Goal: Task Accomplishment & Management: Use online tool/utility

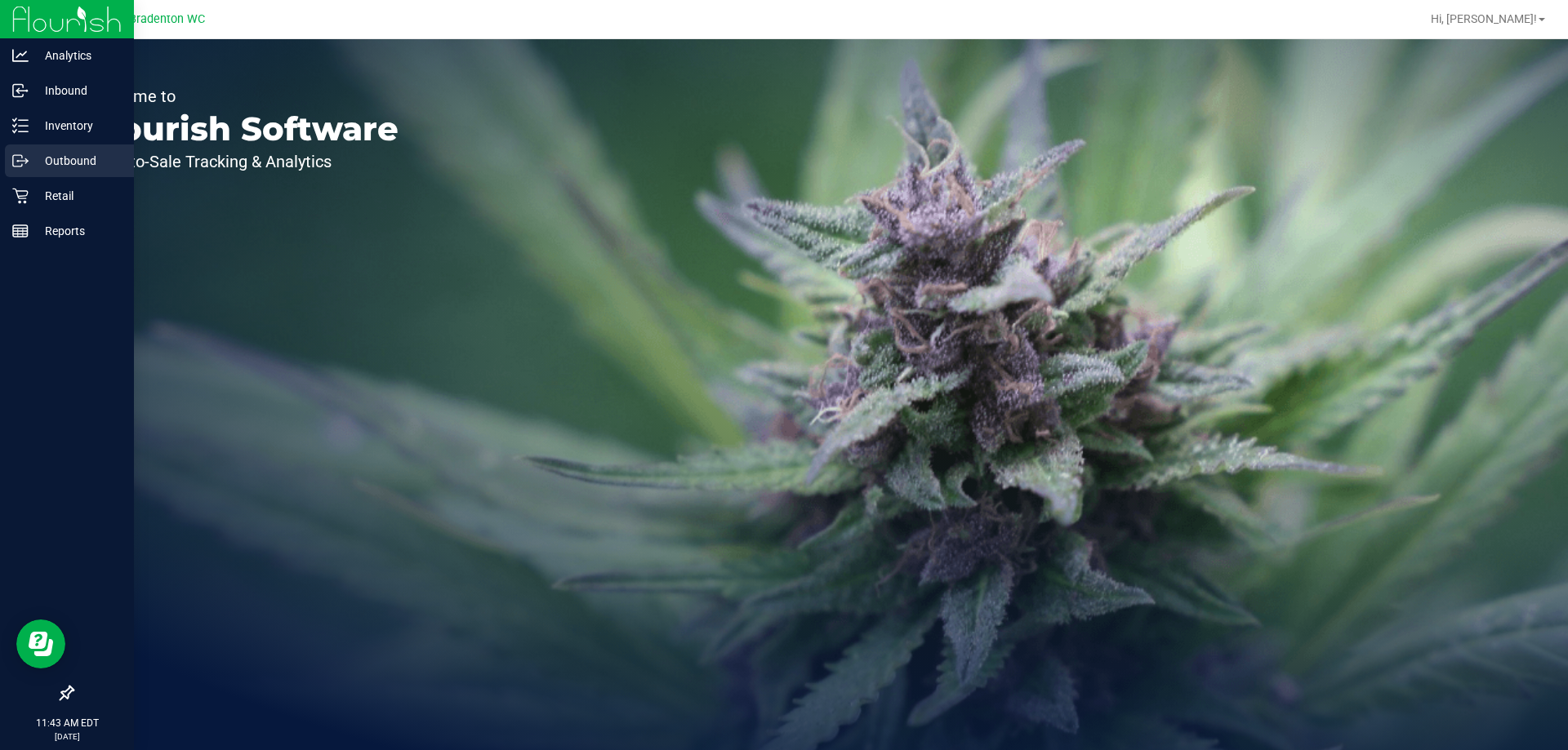
click at [16, 148] on div "Outbound" at bounding box center [69, 160] width 129 height 33
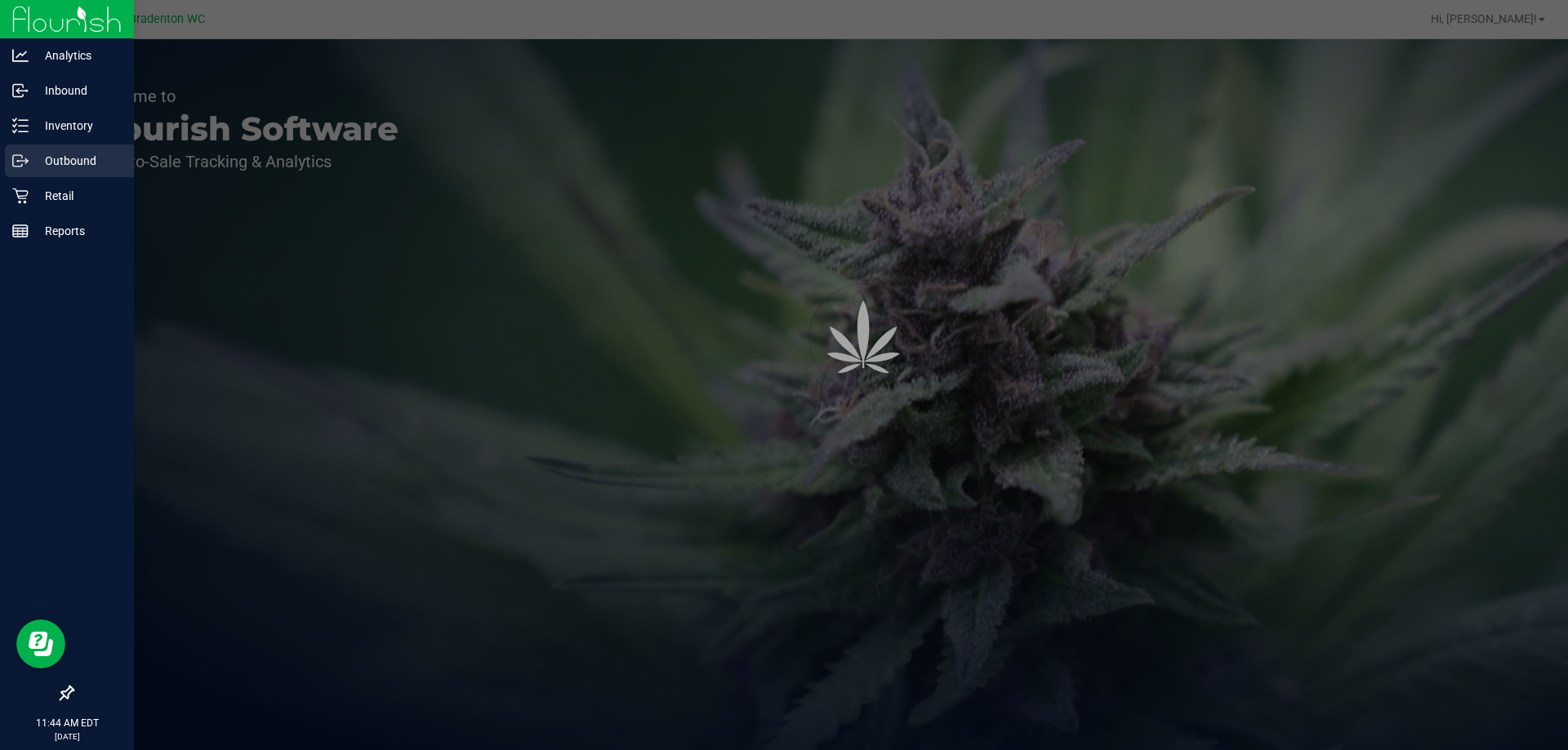
click at [34, 200] on p "Retail" at bounding box center [78, 196] width 98 height 19
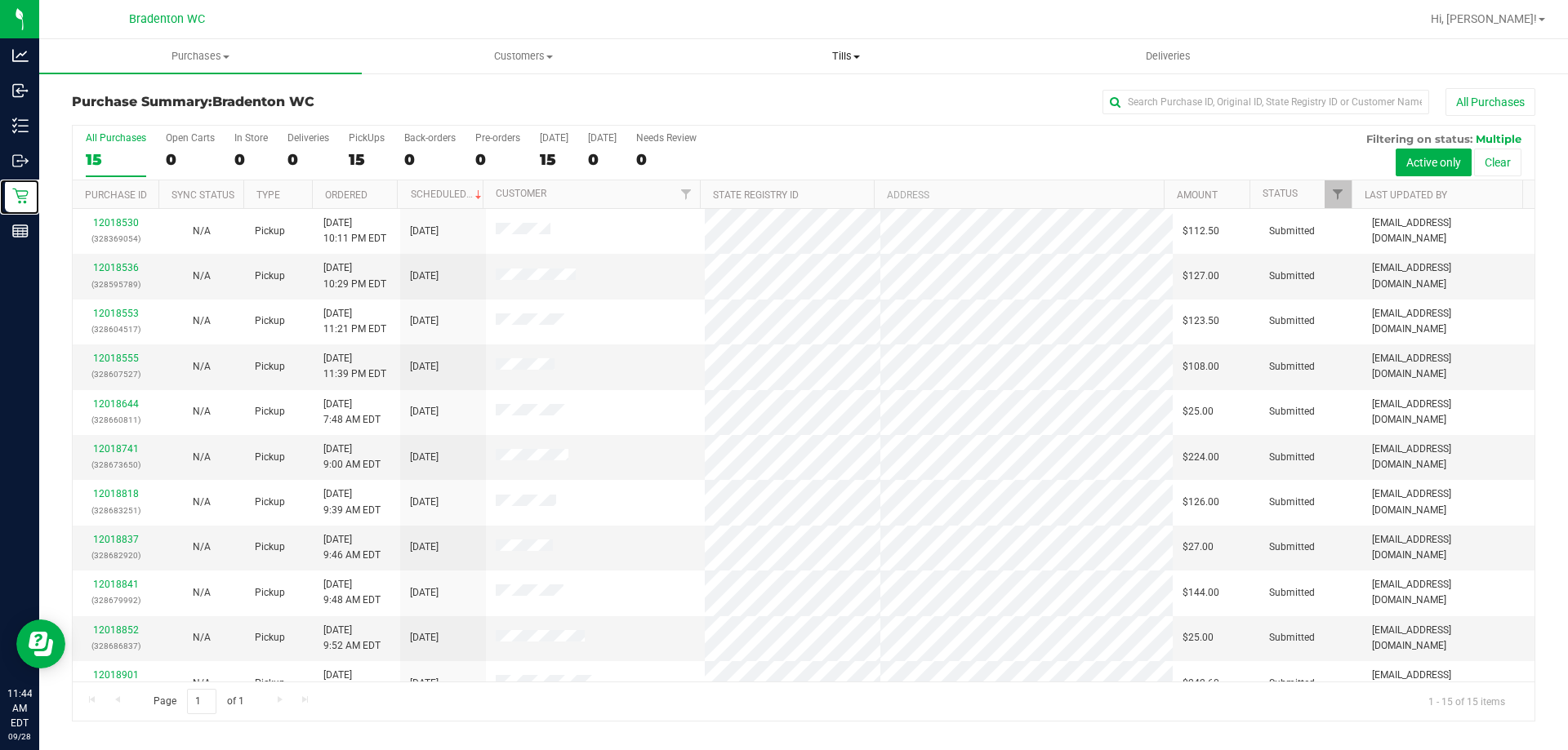
click at [995, 62] on span "Tills" at bounding box center [846, 56] width 321 height 14
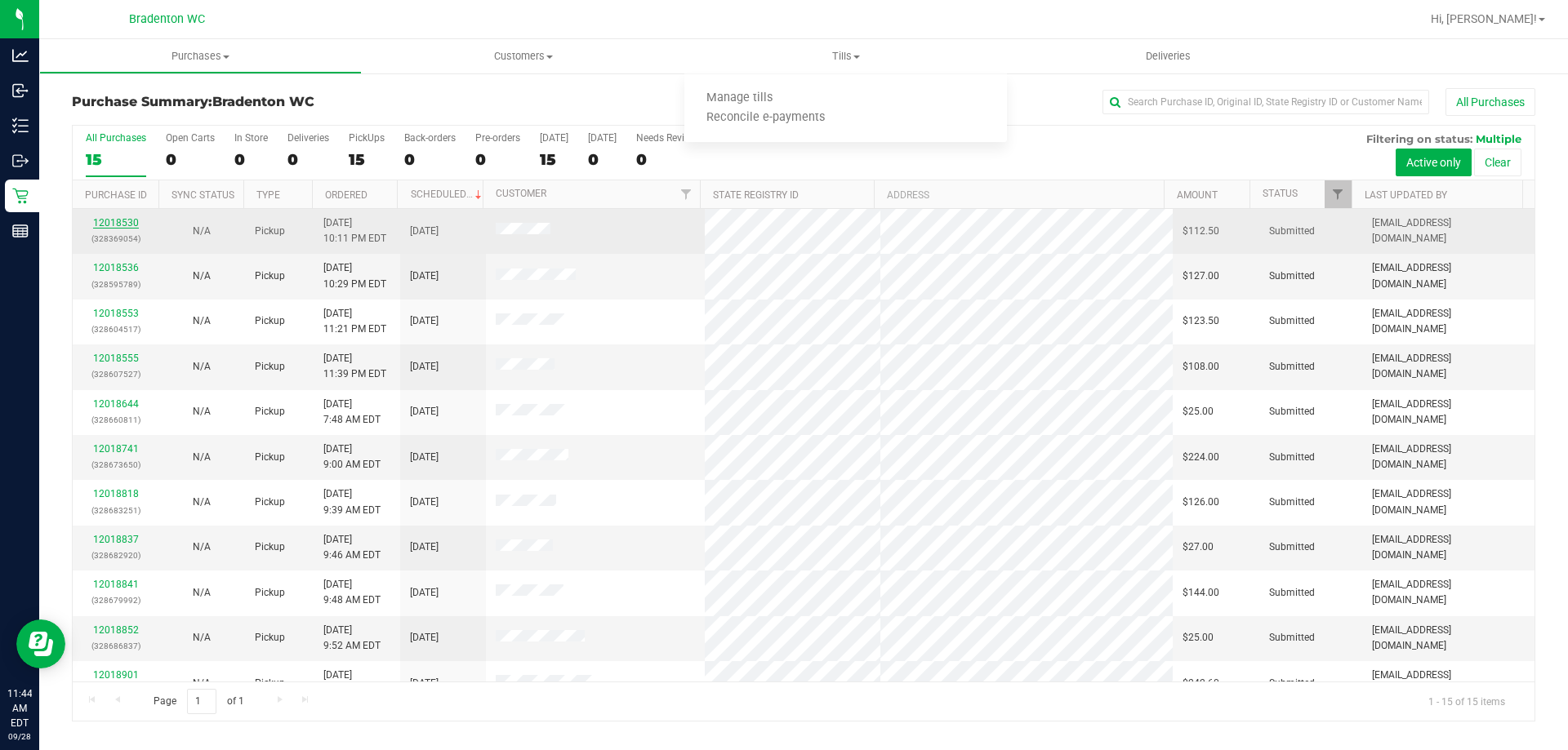
click at [106, 223] on link "12018530" at bounding box center [115, 223] width 46 height 12
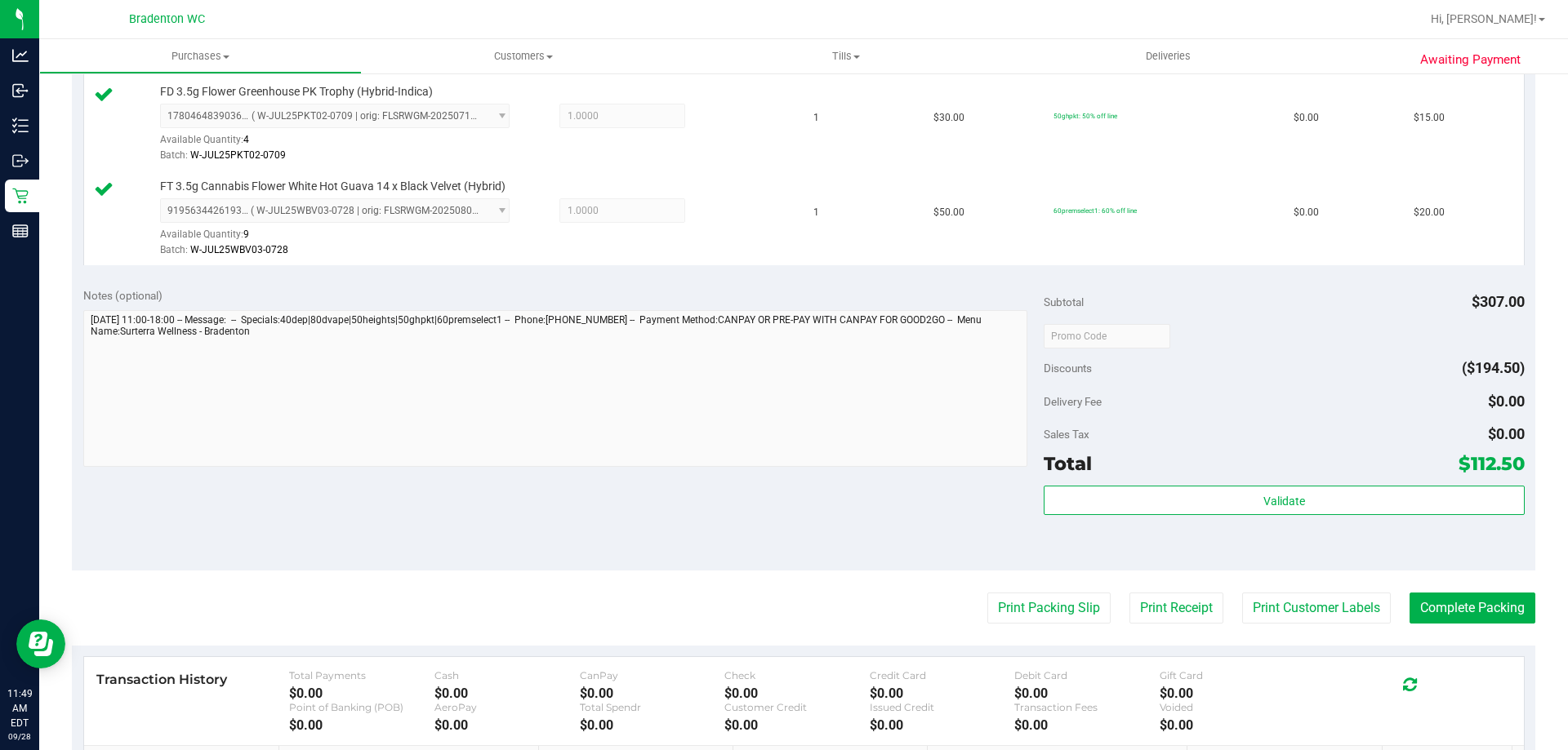
scroll to position [1009, 0]
click at [1467, 610] on button "Complete Packing" at bounding box center [1472, 611] width 126 height 31
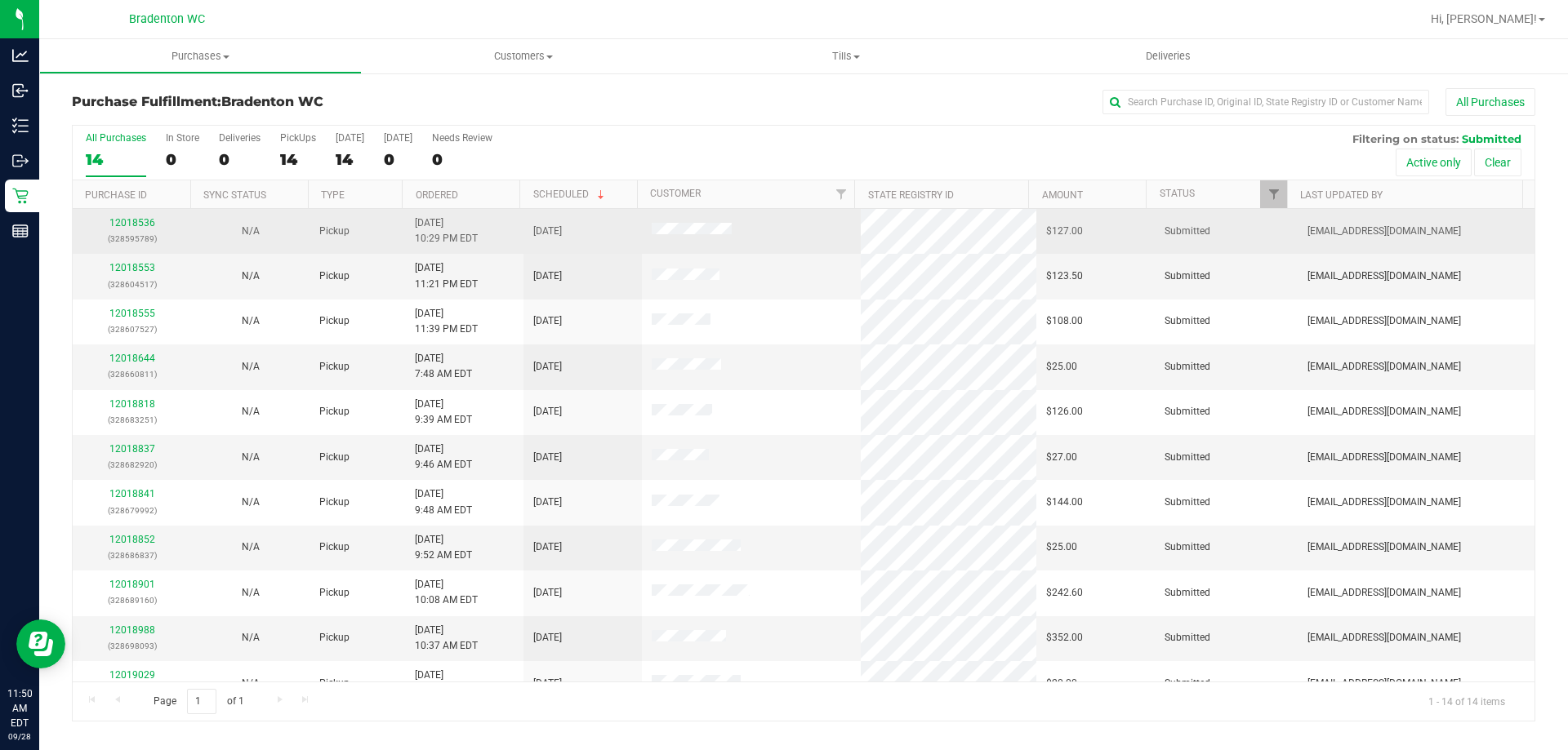
click at [123, 217] on div "12018536 (328595789)" at bounding box center [132, 231] width 99 height 31
click at [126, 222] on link "12018536" at bounding box center [132, 223] width 46 height 12
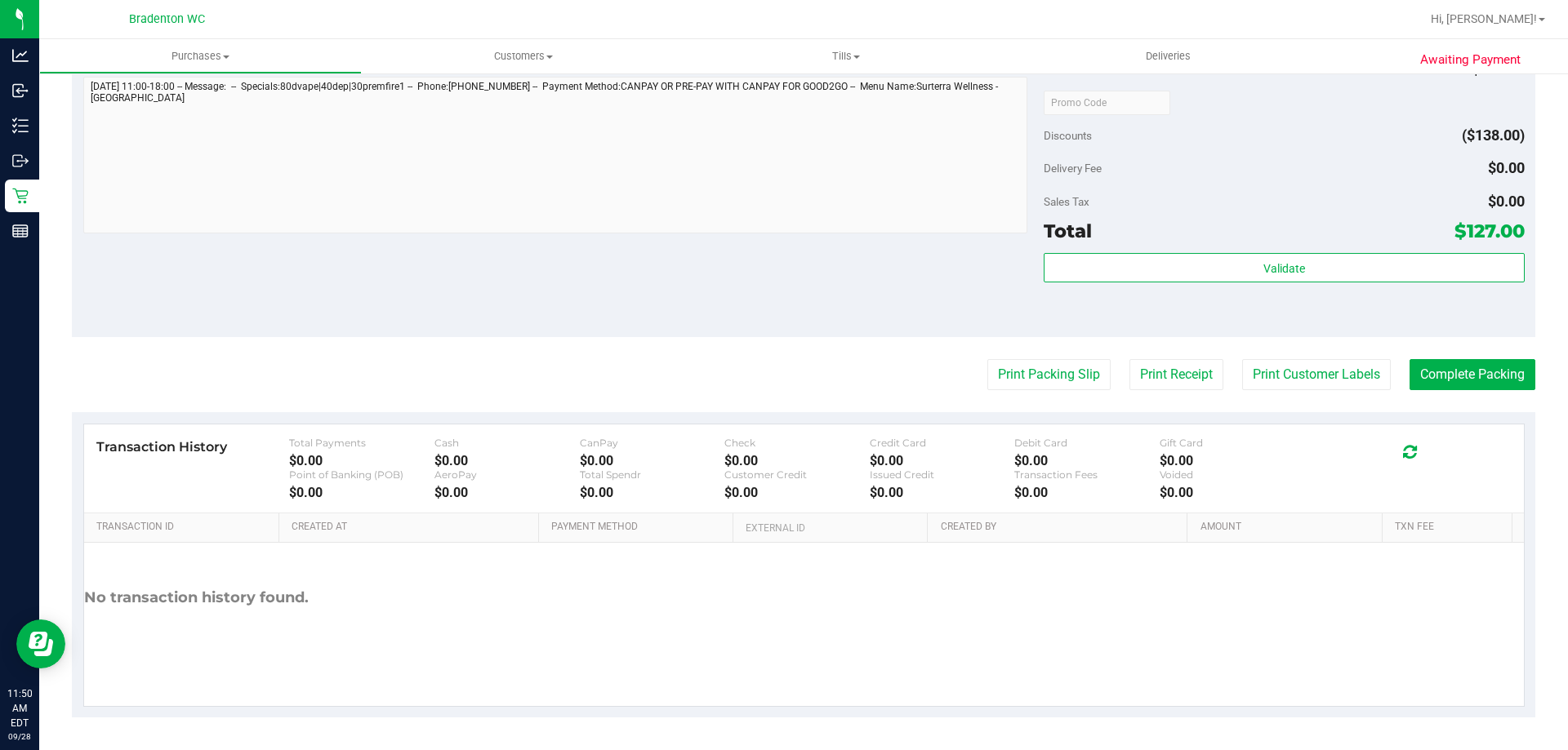
scroll to position [879, 0]
click at [1049, 376] on button "Print Packing Slip" at bounding box center [1049, 375] width 123 height 31
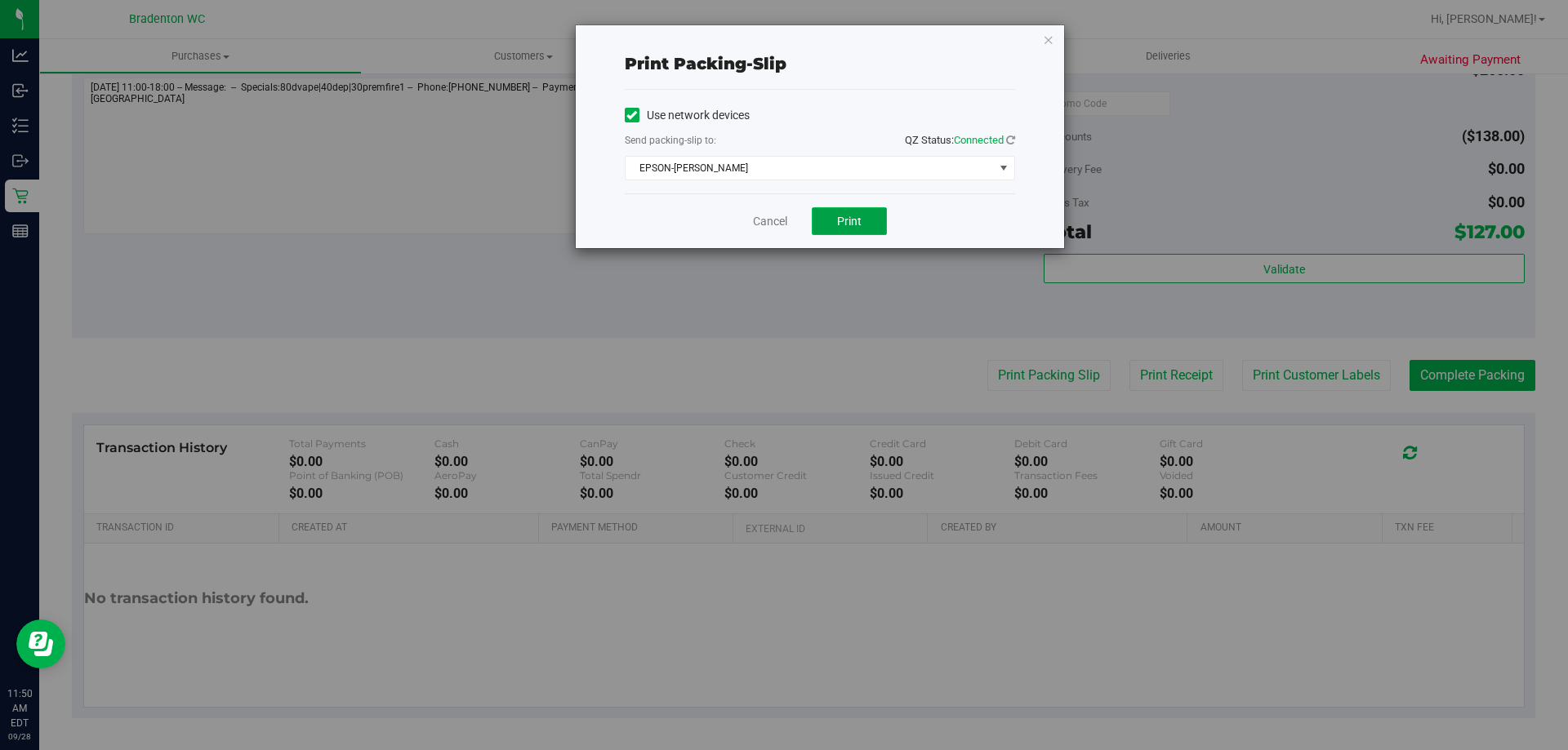
click at [867, 217] on button "Print" at bounding box center [849, 221] width 75 height 28
click at [776, 173] on span "EPSON-[PERSON_NAME]" at bounding box center [809, 168] width 368 height 23
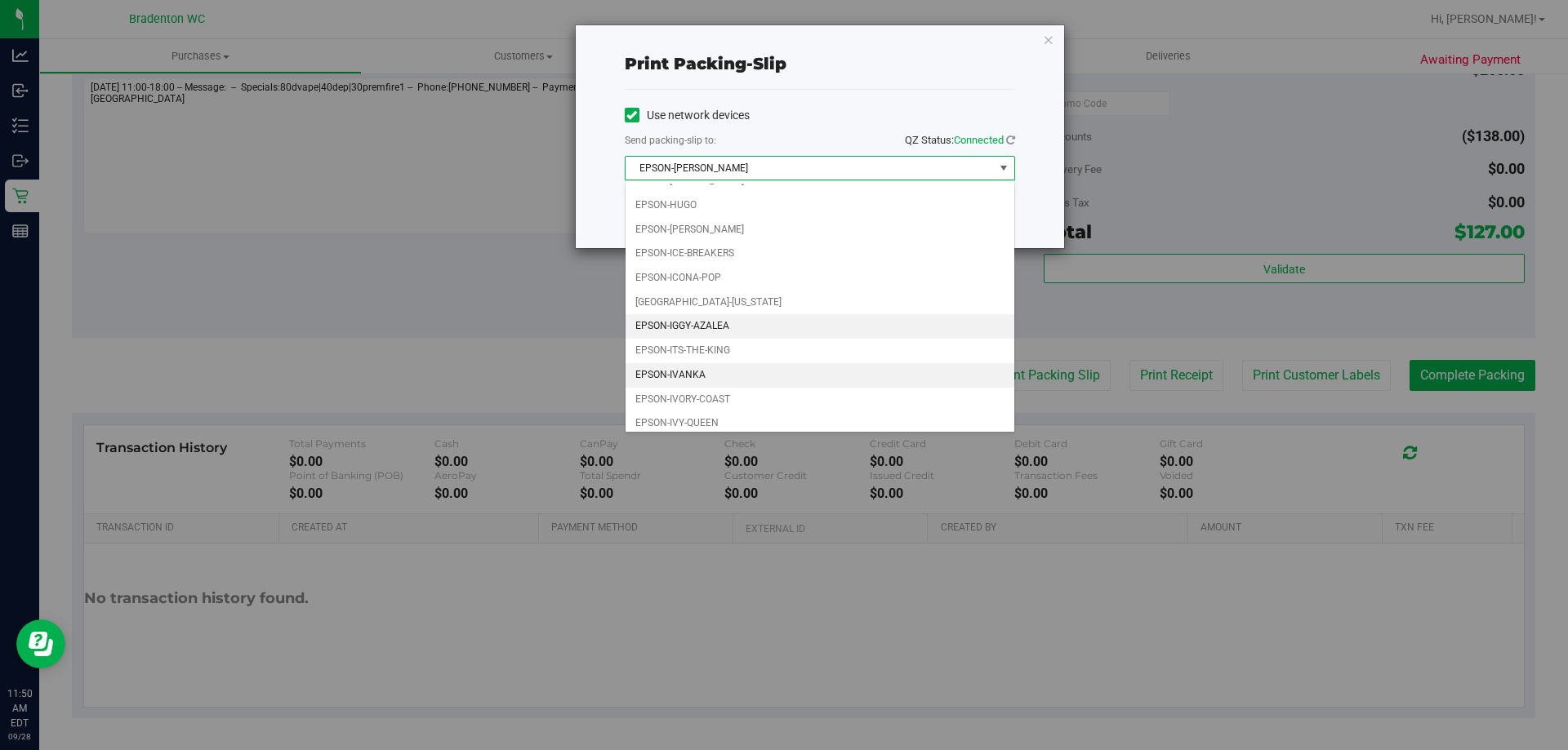
scroll to position [46, 0]
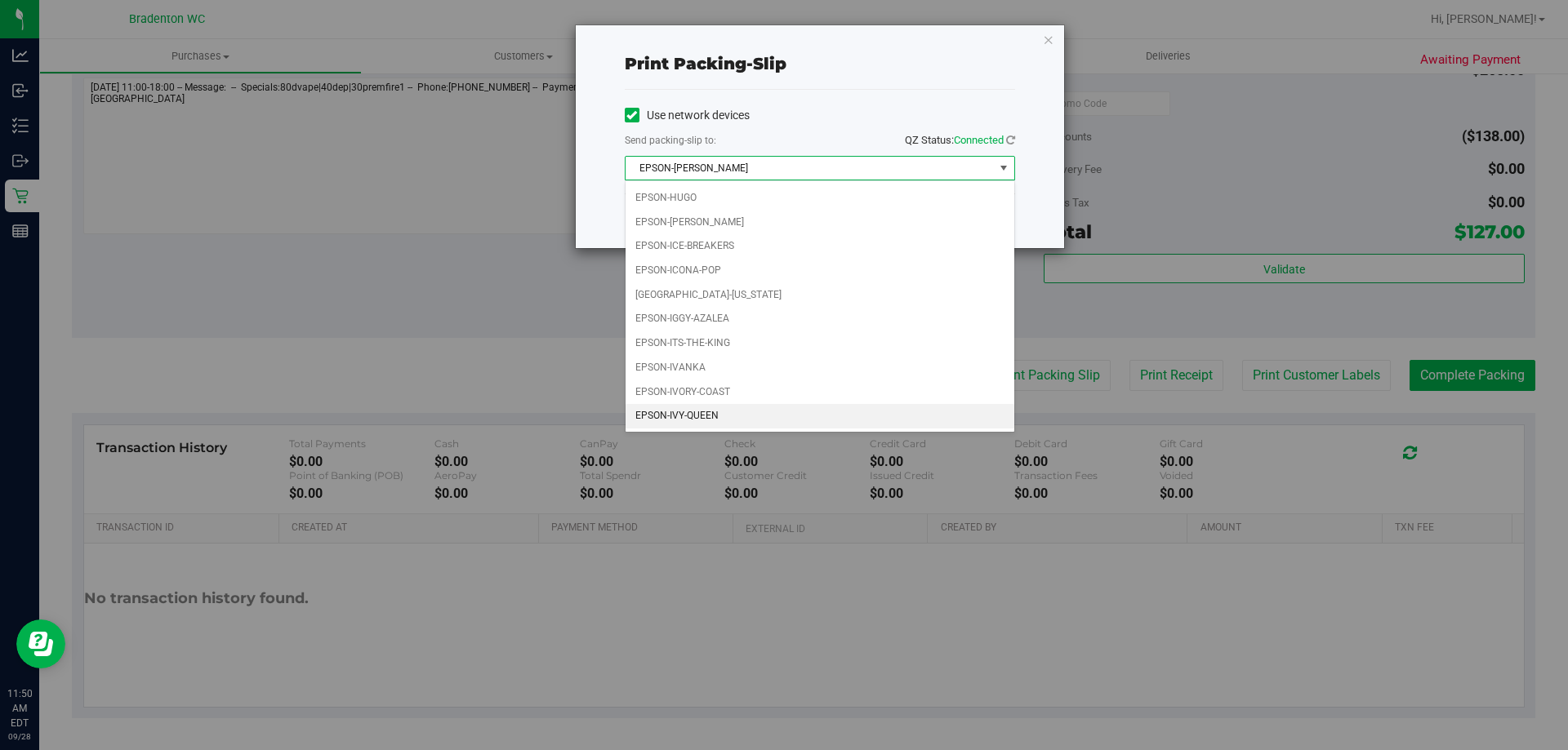
click at [719, 406] on li "EPSON-IVY-QUEEN" at bounding box center [819, 415] width 389 height 24
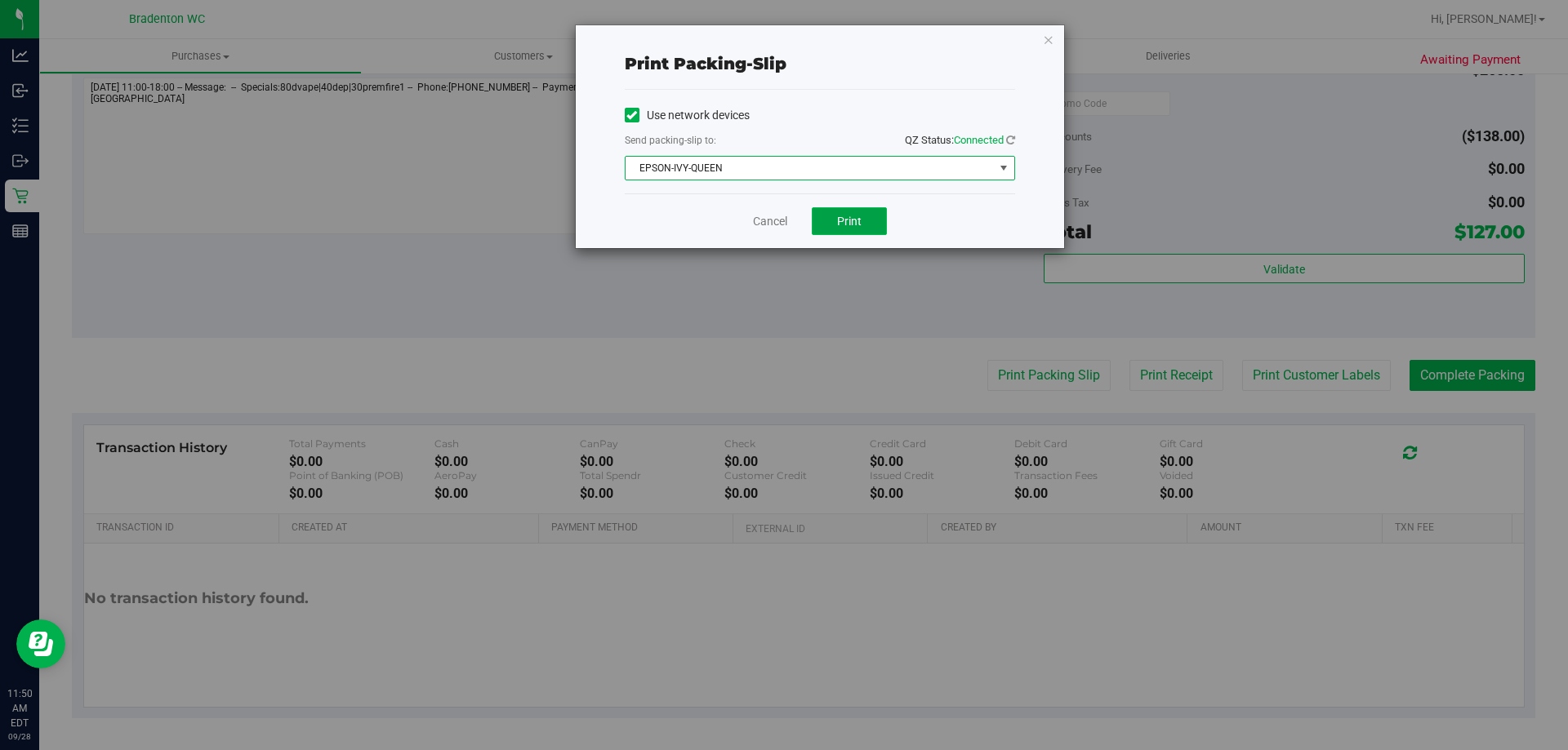
click at [867, 208] on button "Print" at bounding box center [849, 221] width 75 height 28
click at [1051, 43] on icon "button" at bounding box center [1049, 39] width 12 height 19
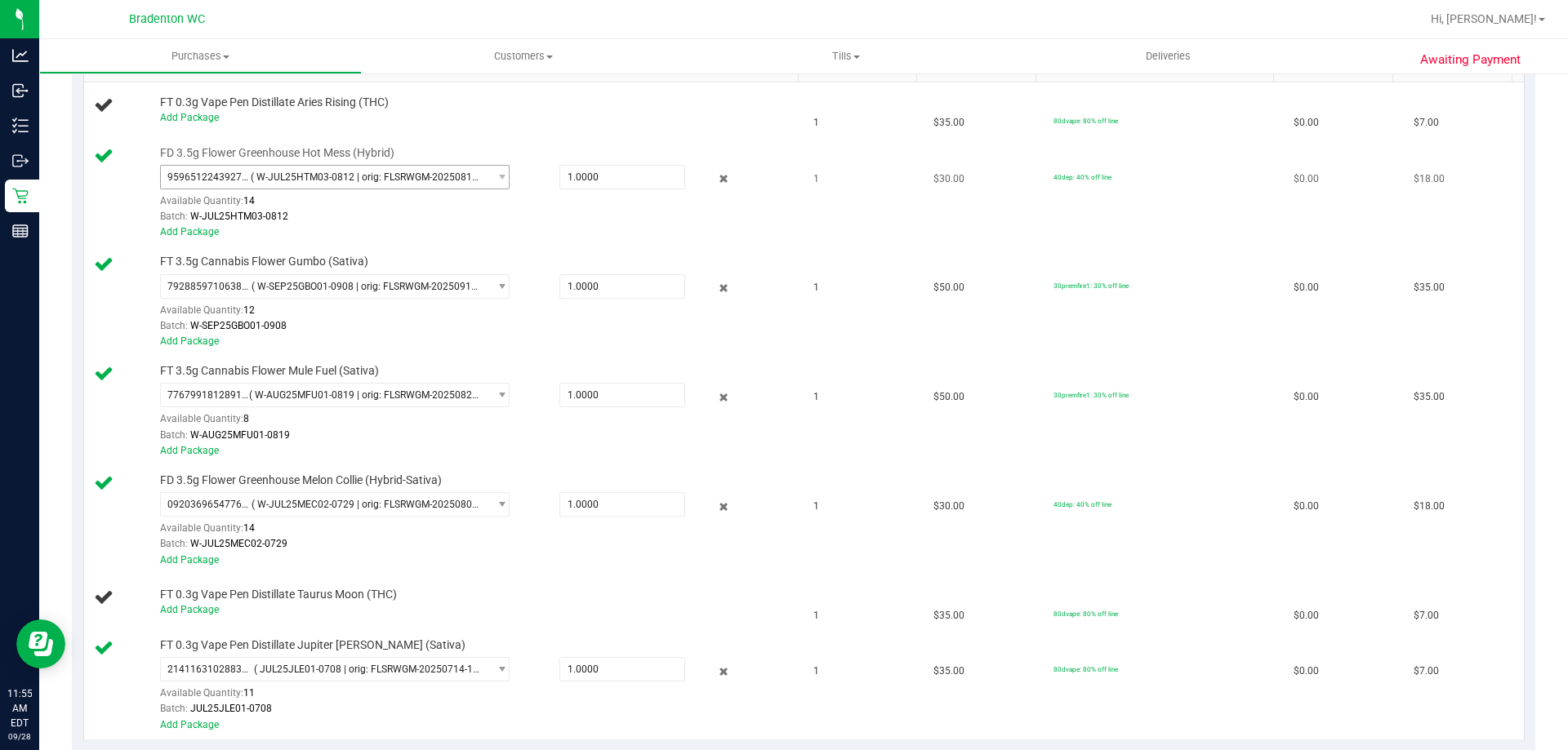
scroll to position [343, 0]
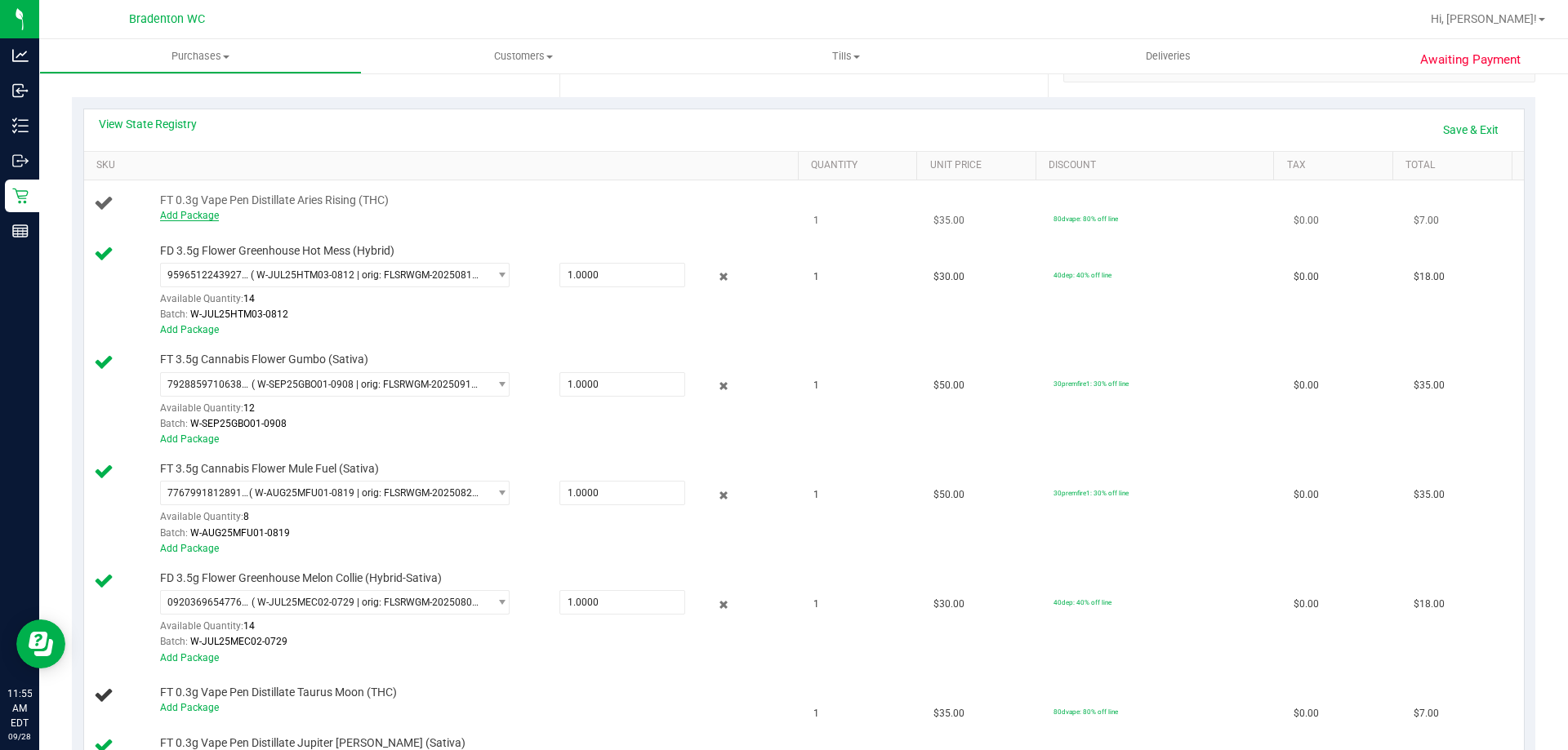
click at [191, 219] on link "Add Package" at bounding box center [190, 216] width 59 height 12
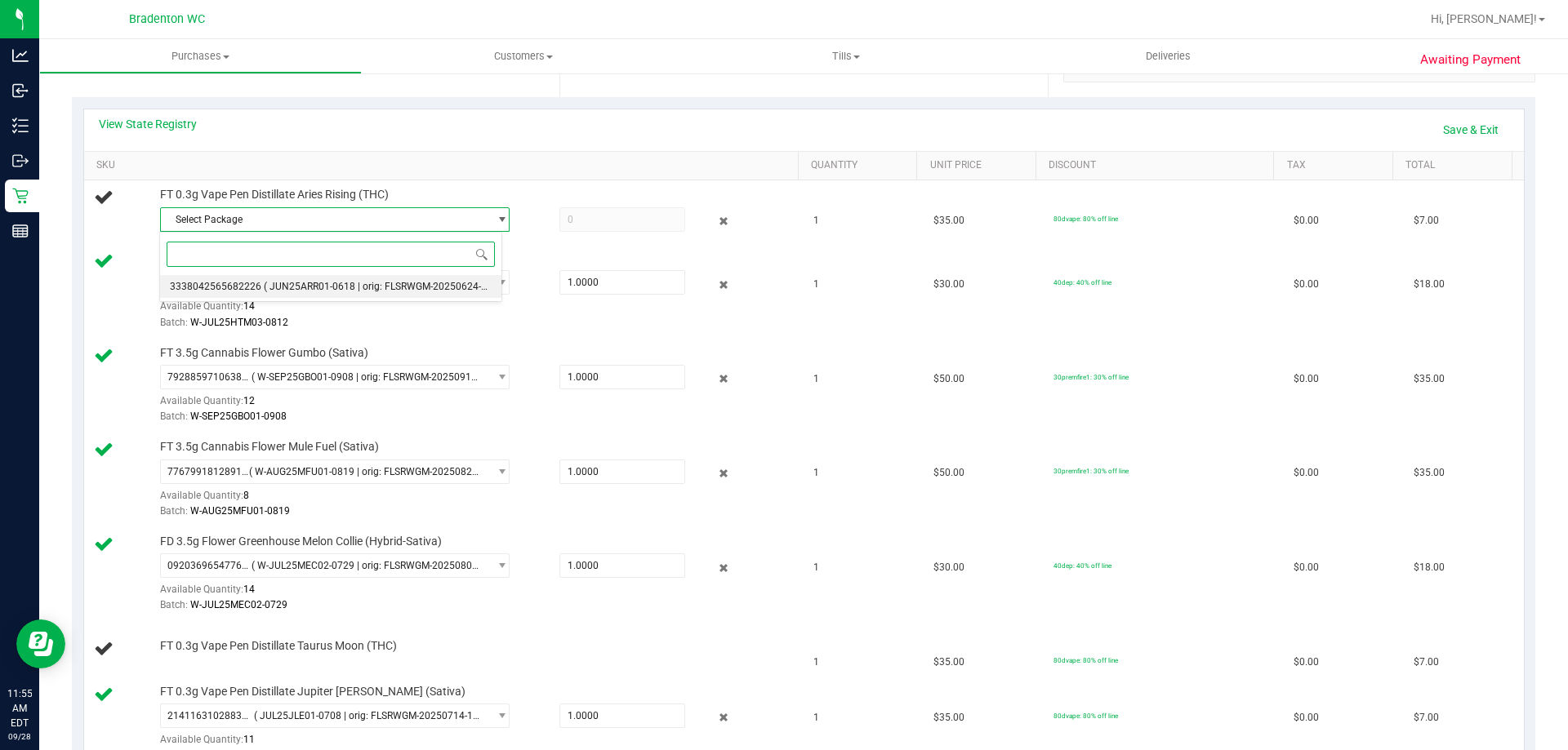
click at [269, 285] on span "( JUN25ARR01-0618 | orig: FLSRWGM-20250624-869 )" at bounding box center [384, 287] width 240 height 12
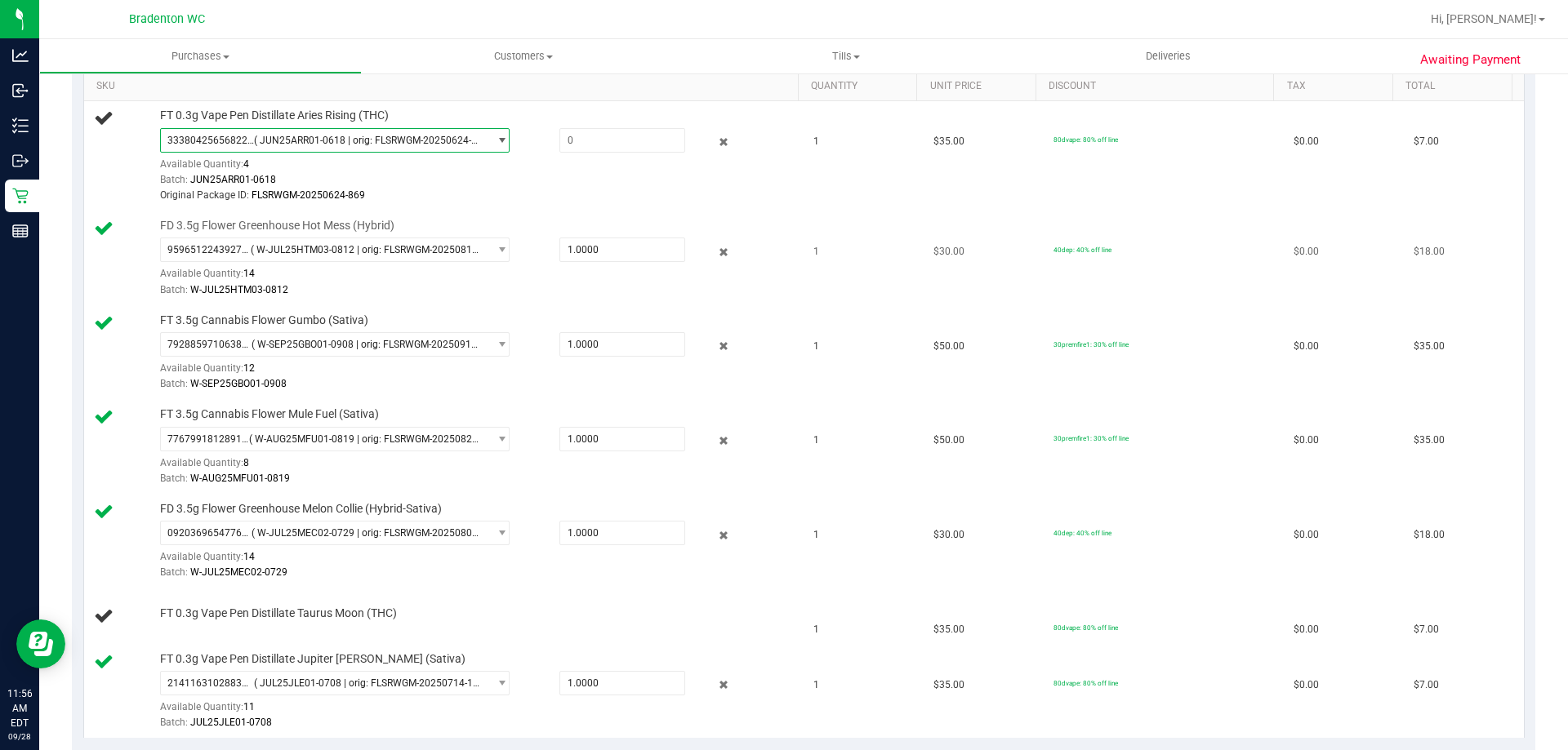
scroll to position [179, 0]
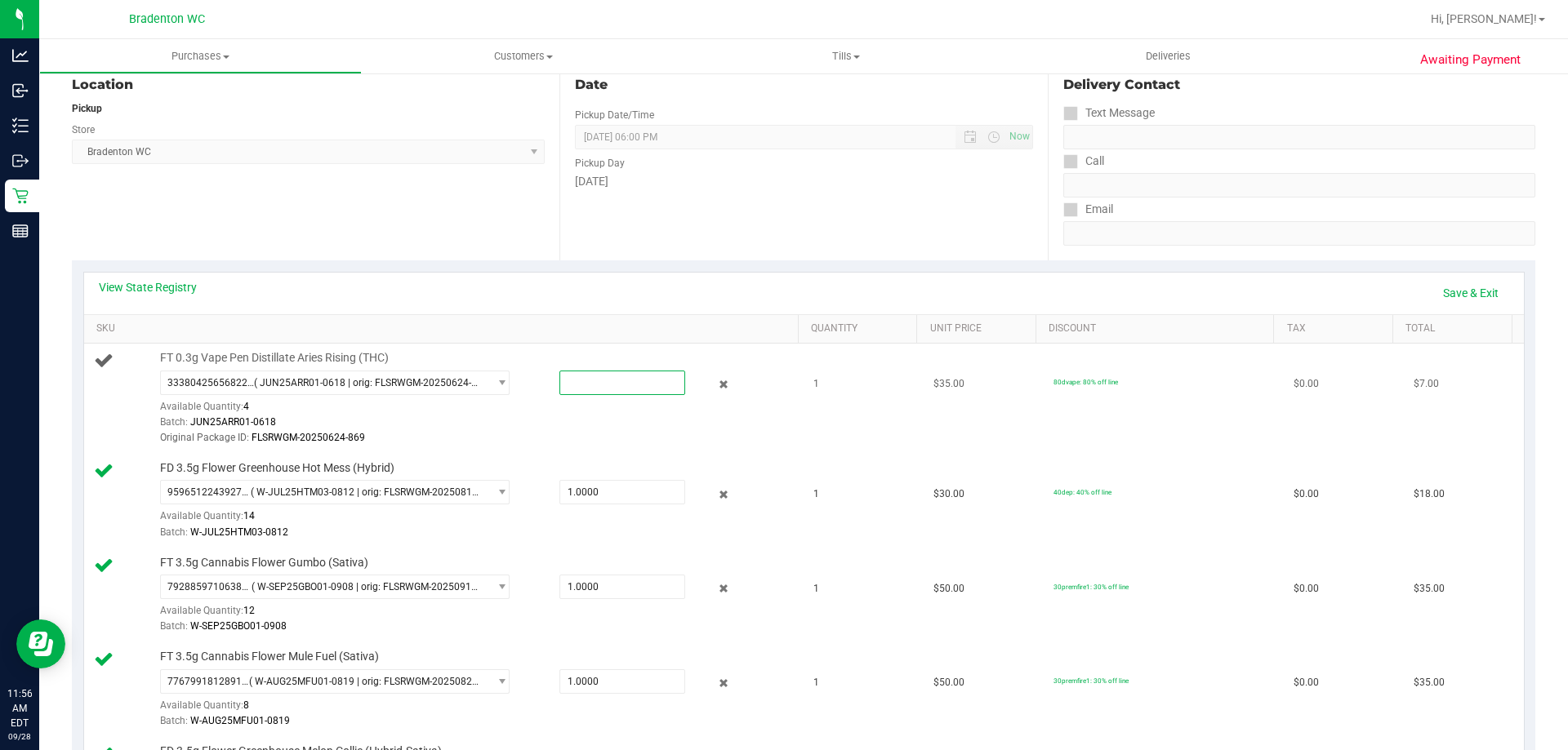
click at [583, 382] on span at bounding box center [621, 383] width 126 height 24
type input "4"
type input "1"
type input "1.0000"
click at [607, 287] on div "View State Registry Save & Exit" at bounding box center [803, 292] width 1410 height 28
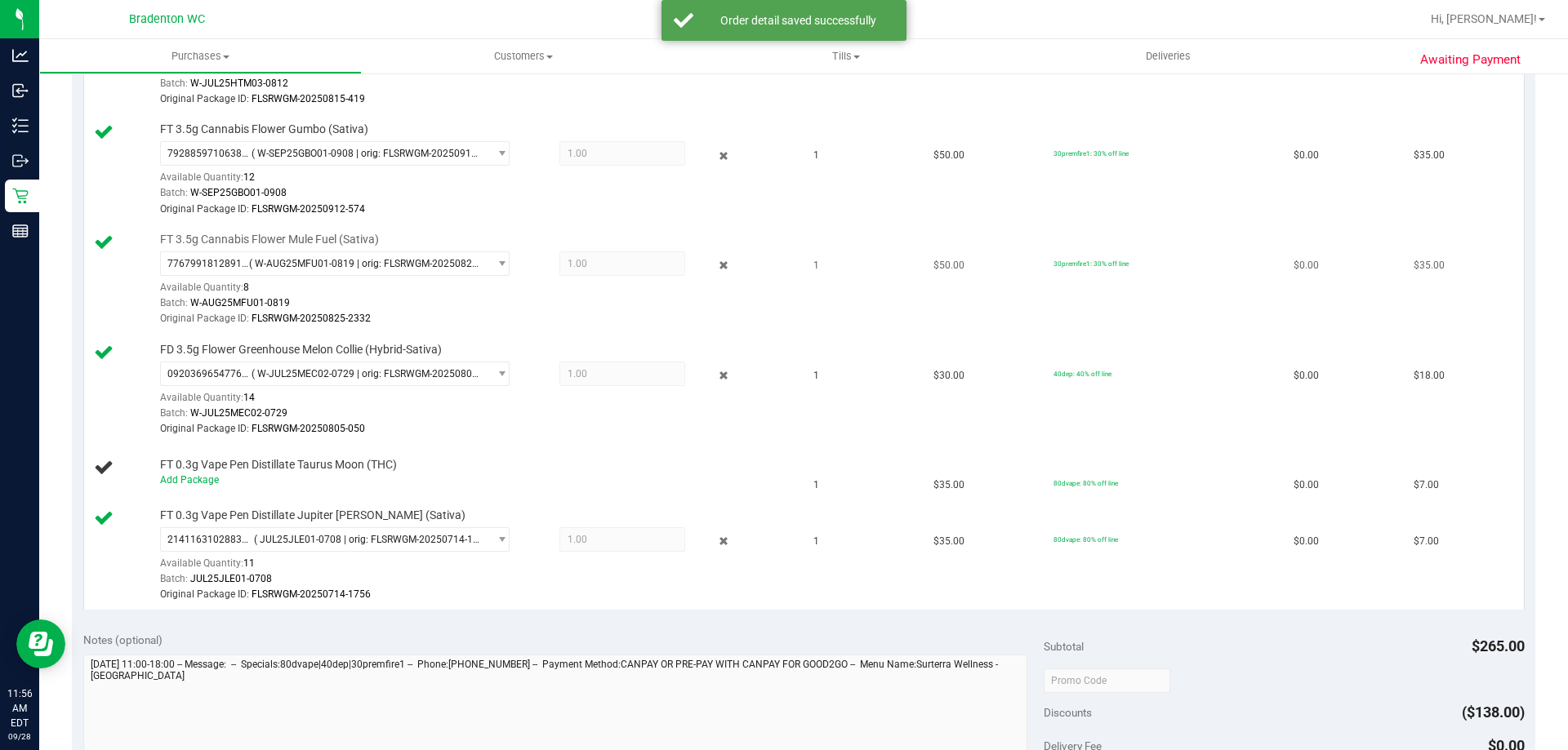
scroll to position [669, 0]
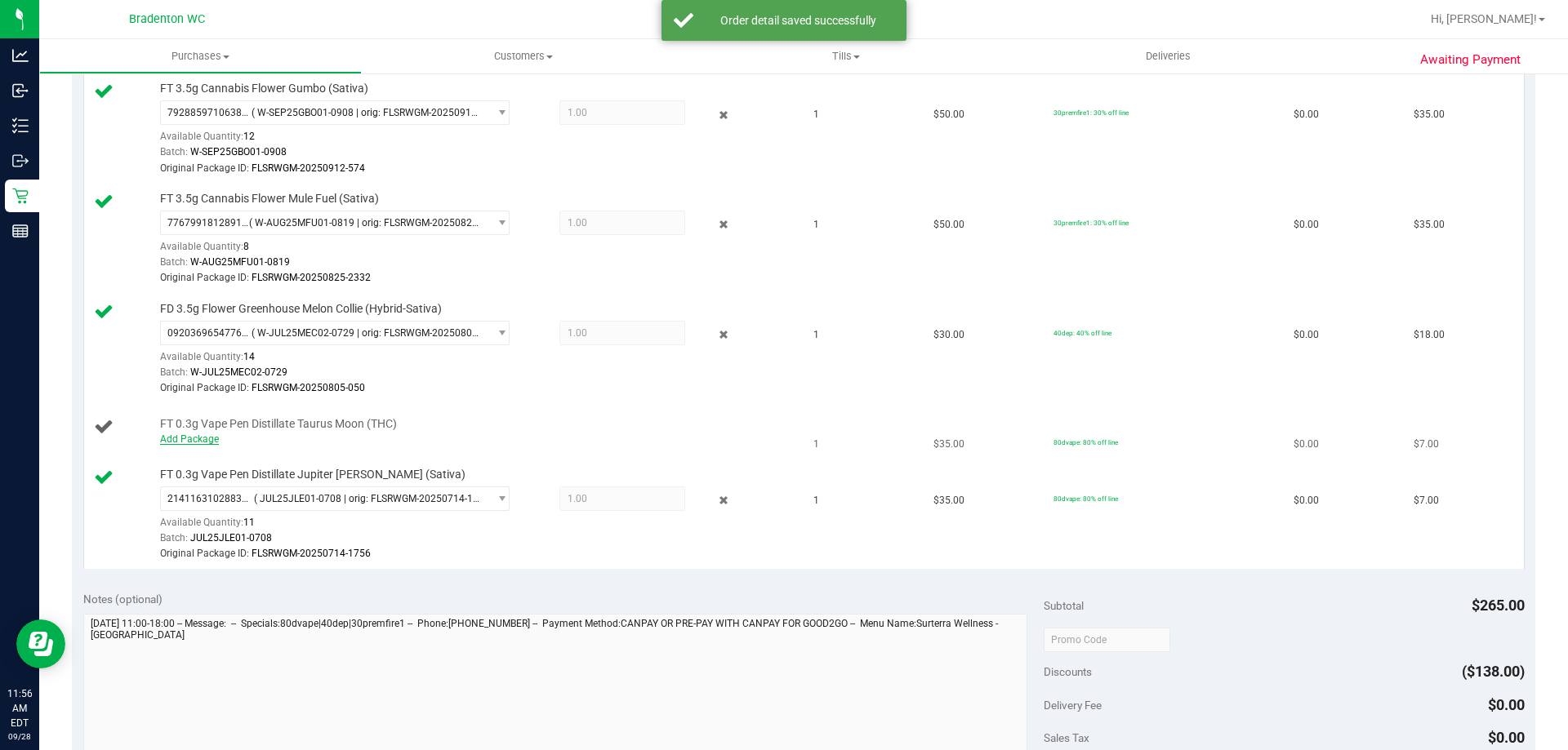
click at [203, 441] on link "Add Package" at bounding box center [190, 439] width 59 height 12
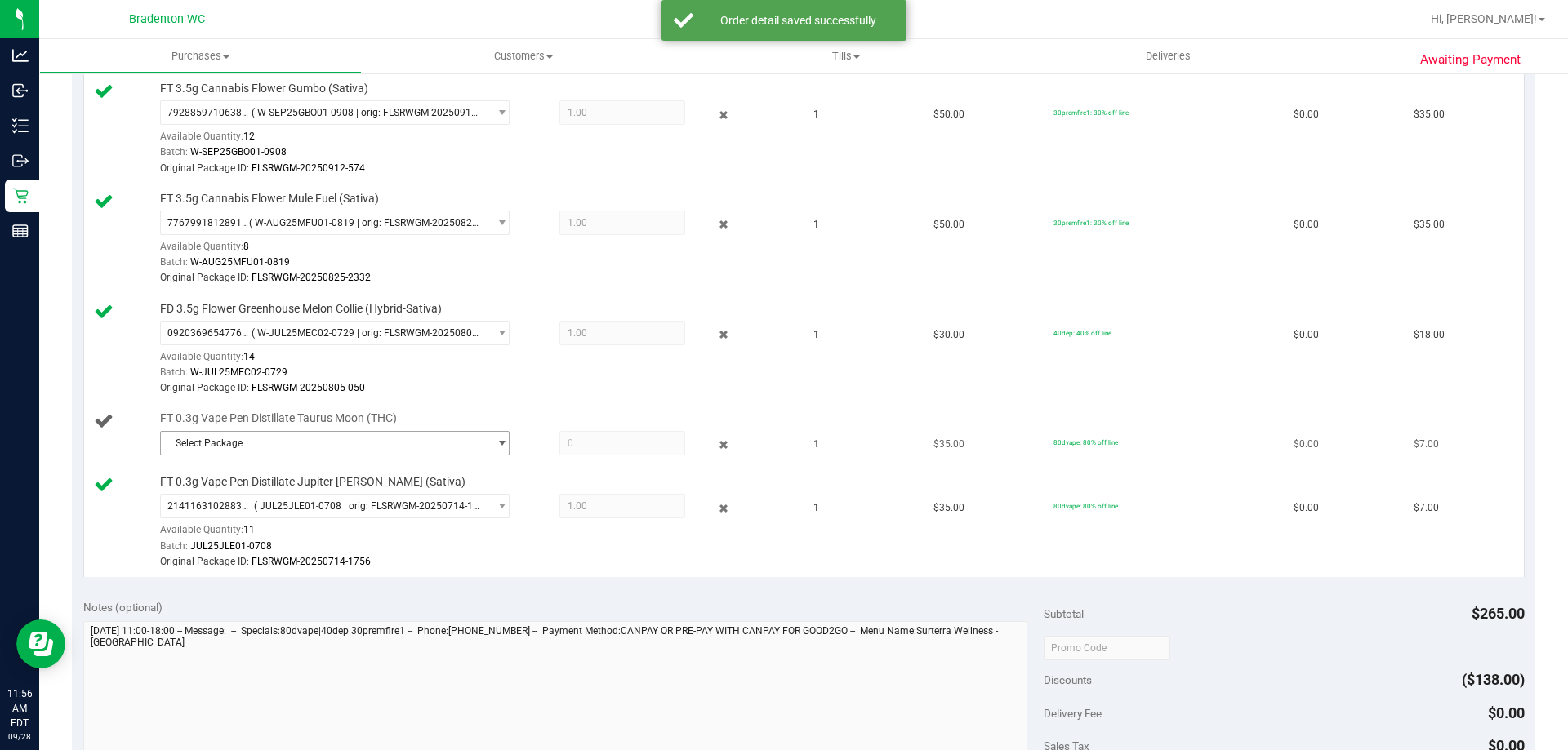
click at [239, 452] on span "Select Package" at bounding box center [325, 442] width 327 height 23
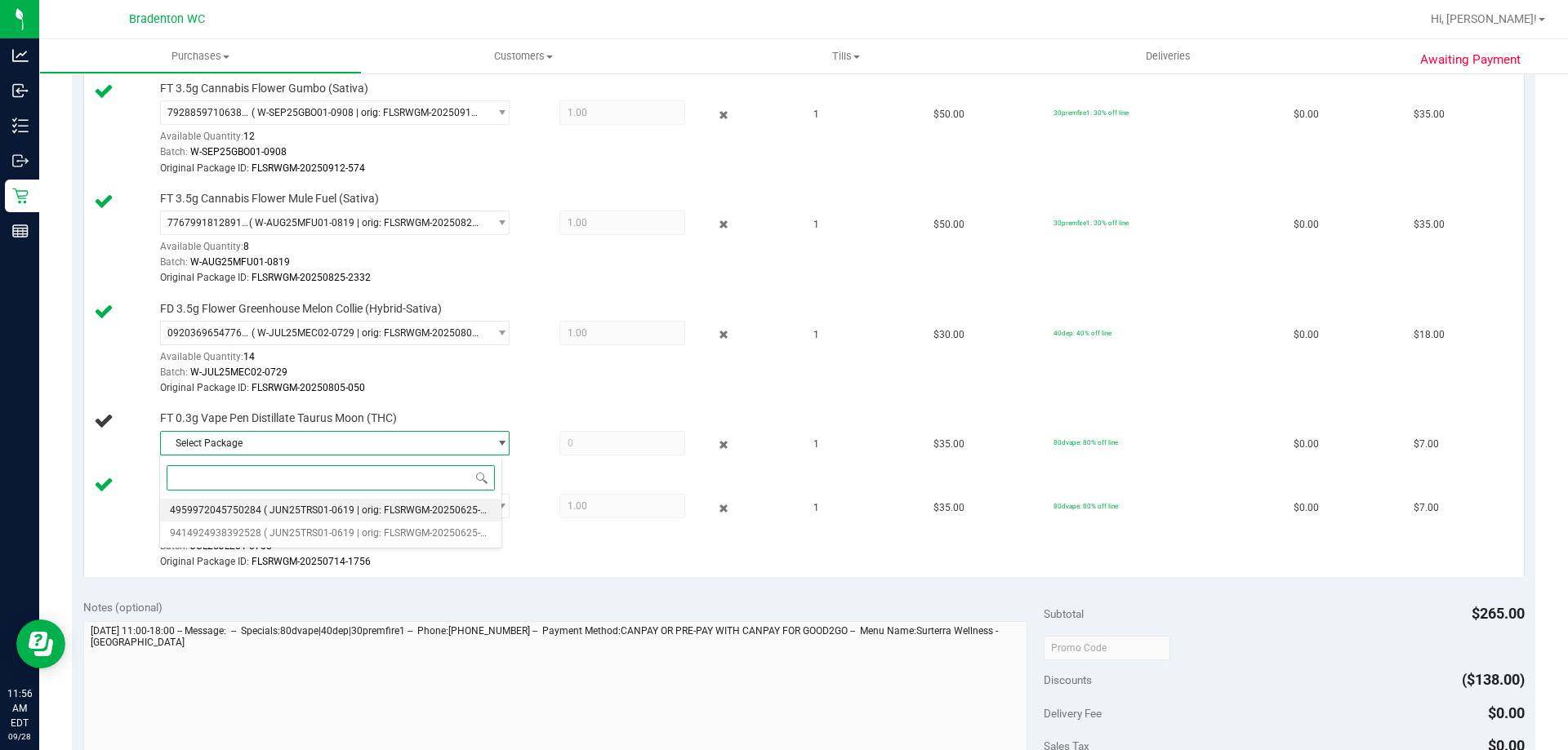
click at [264, 506] on span "( JUN25TRS01-0619 | orig: FLSRWGM-20250625-881 )" at bounding box center [384, 511] width 239 height 12
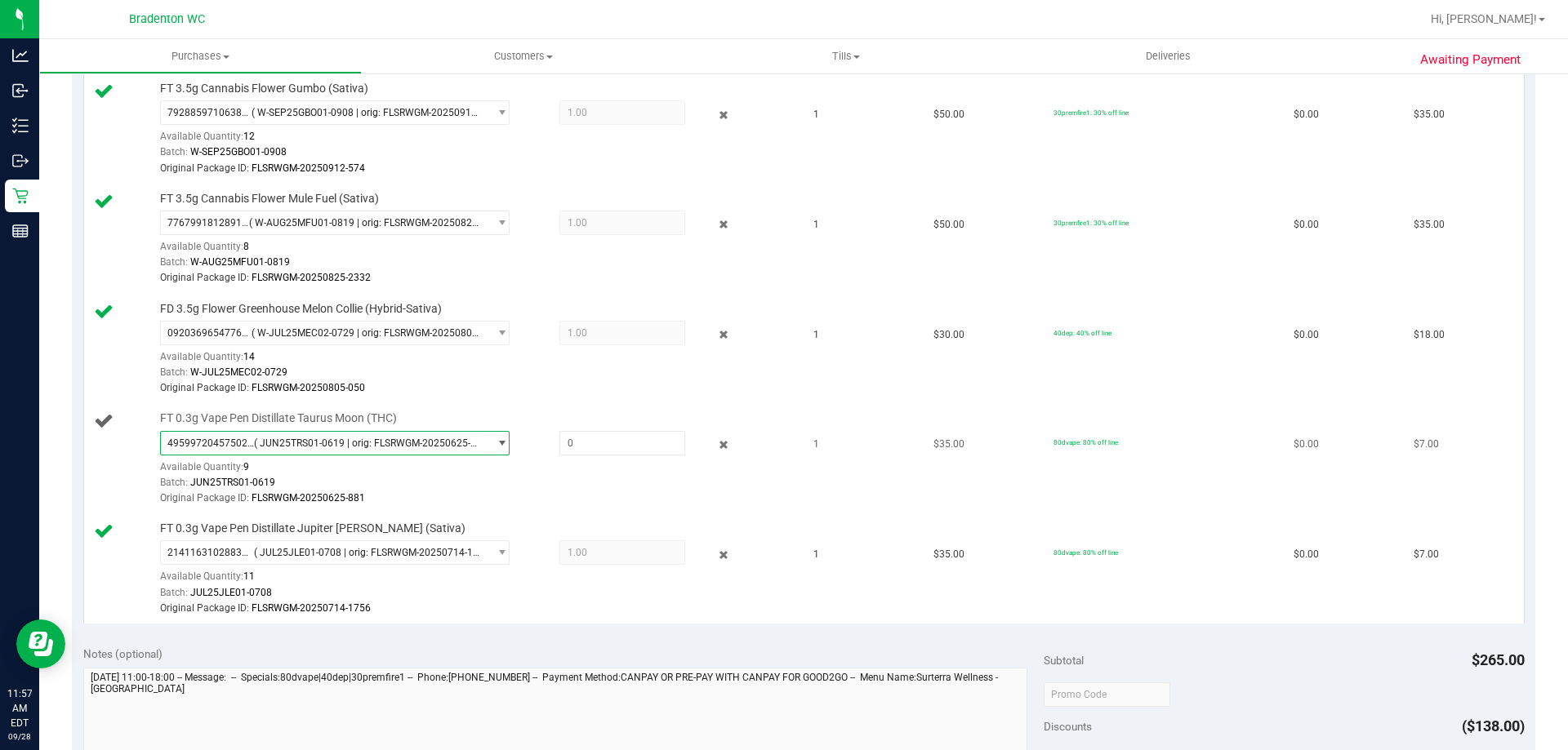
click at [337, 438] on span "( JUN25TRS01-0619 | orig: FLSRWGM-20250625-881 )" at bounding box center [367, 443] width 227 height 12
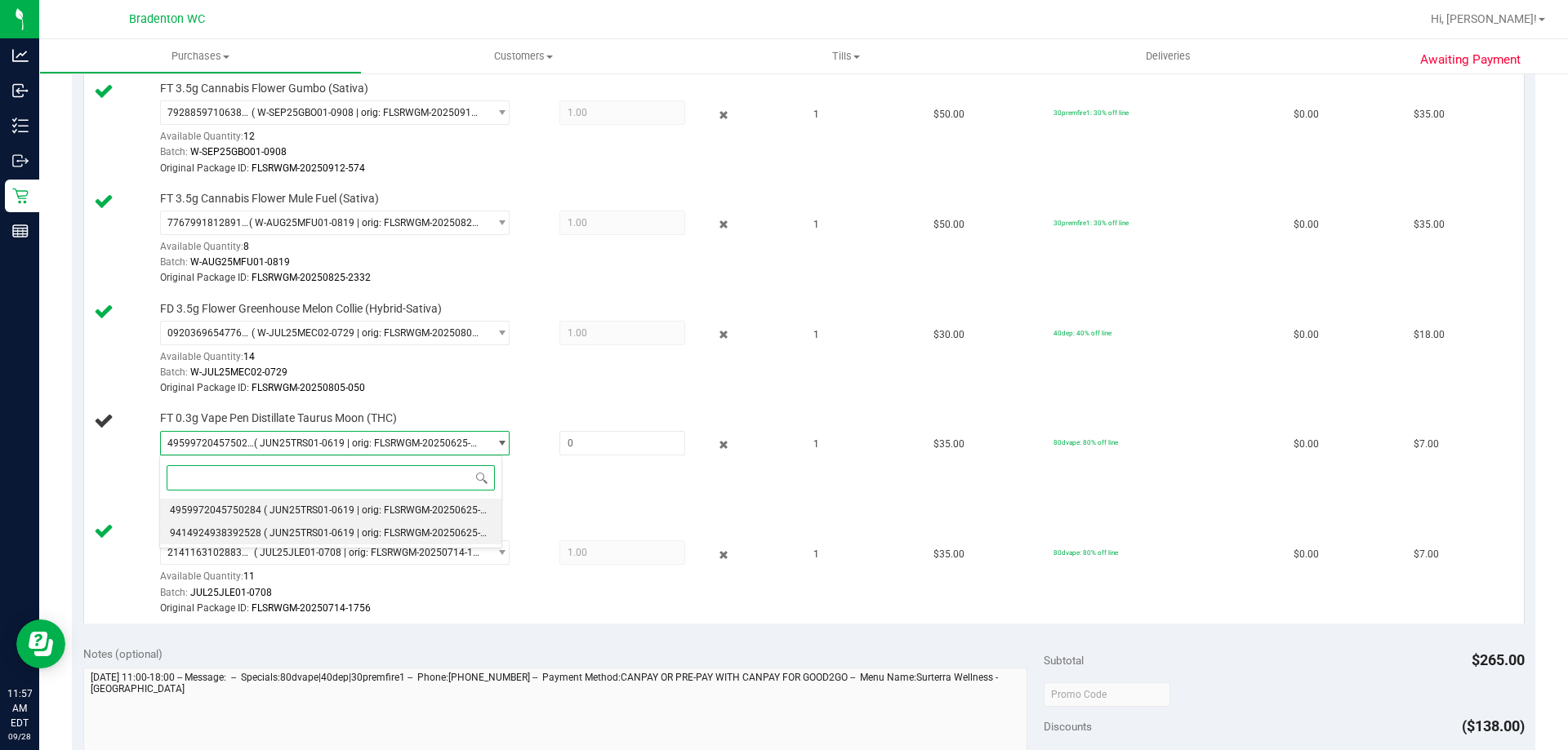
click at [328, 525] on li "9414924938392528 ( JUN25TRS01-0619 | orig: FLSRWGM-20250625-1010 )" at bounding box center [330, 533] width 341 height 23
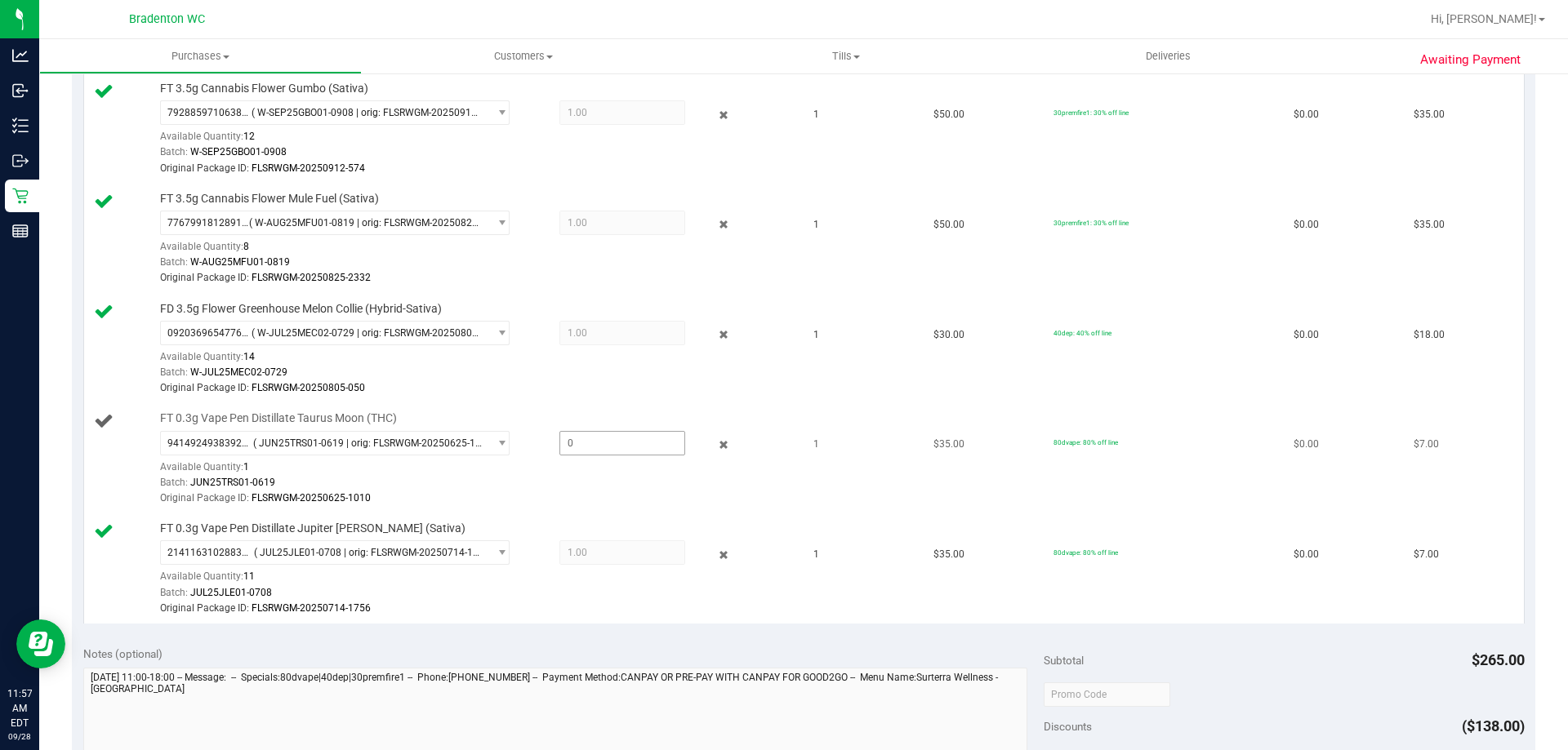
click at [617, 450] on span at bounding box center [621, 442] width 126 height 24
type input "1"
type input "1.0000"
click at [714, 371] on div "Batch: W-JUL25MEC02-0729" at bounding box center [475, 372] width 631 height 15
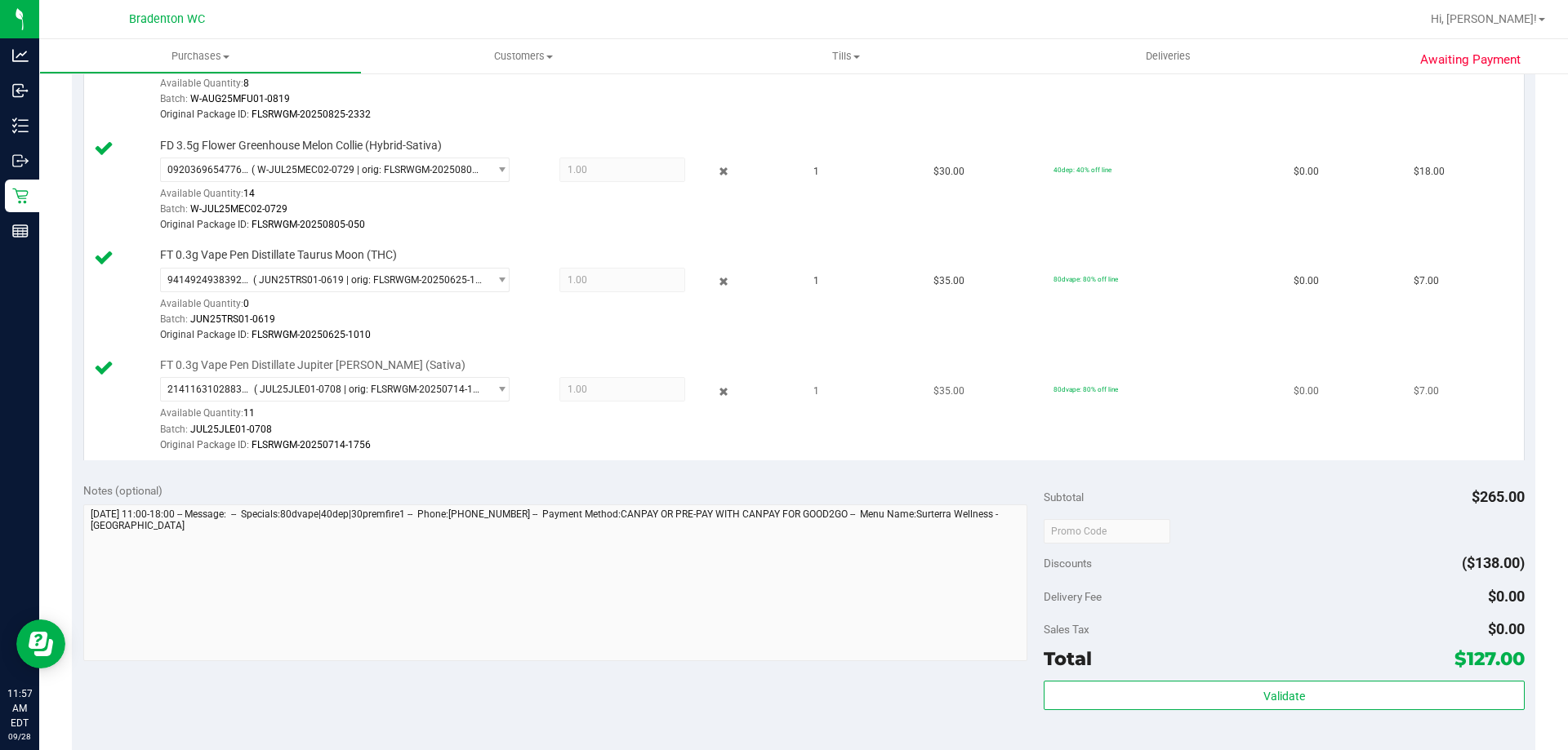
scroll to position [996, 0]
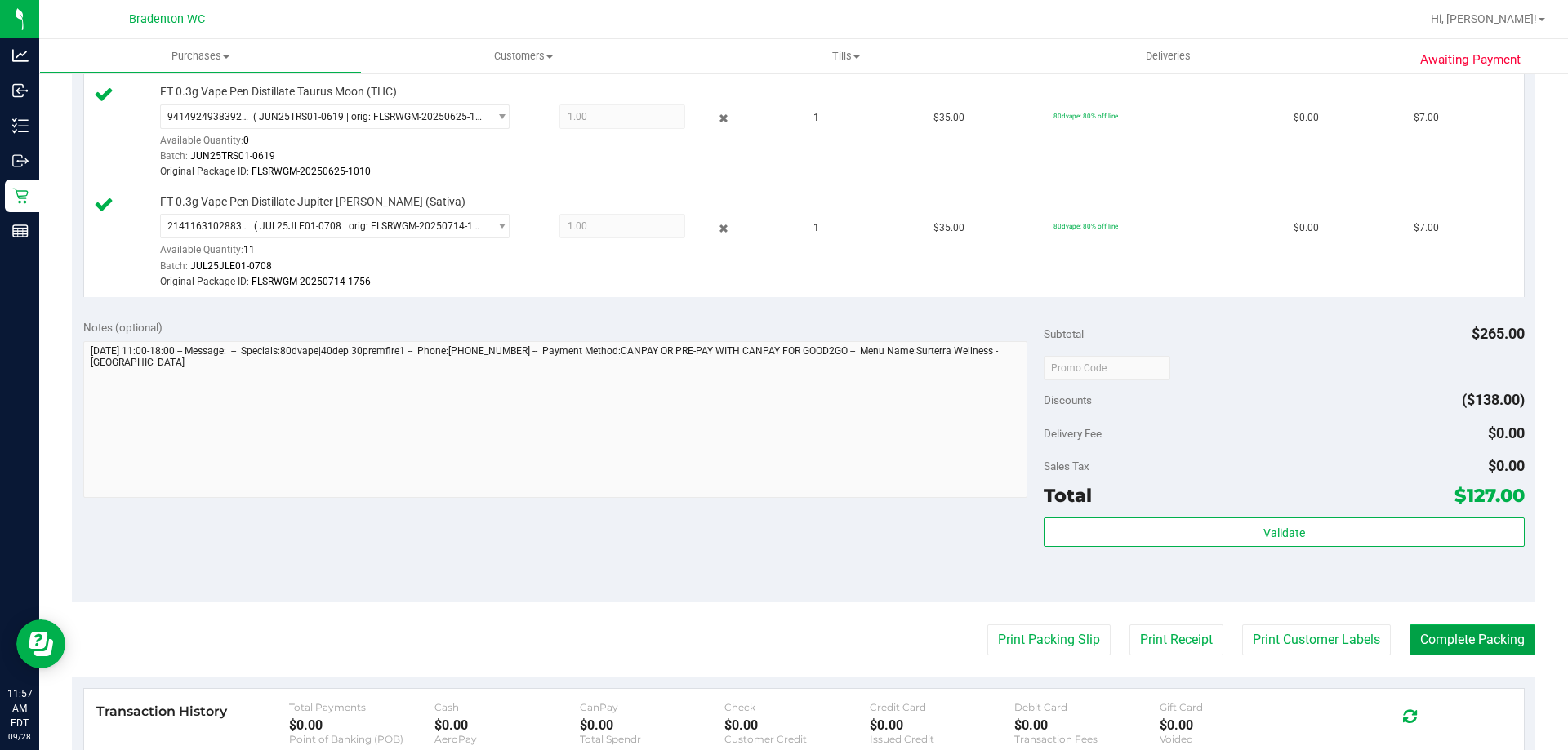
click at [1473, 630] on button "Complete Packing" at bounding box center [1472, 640] width 126 height 31
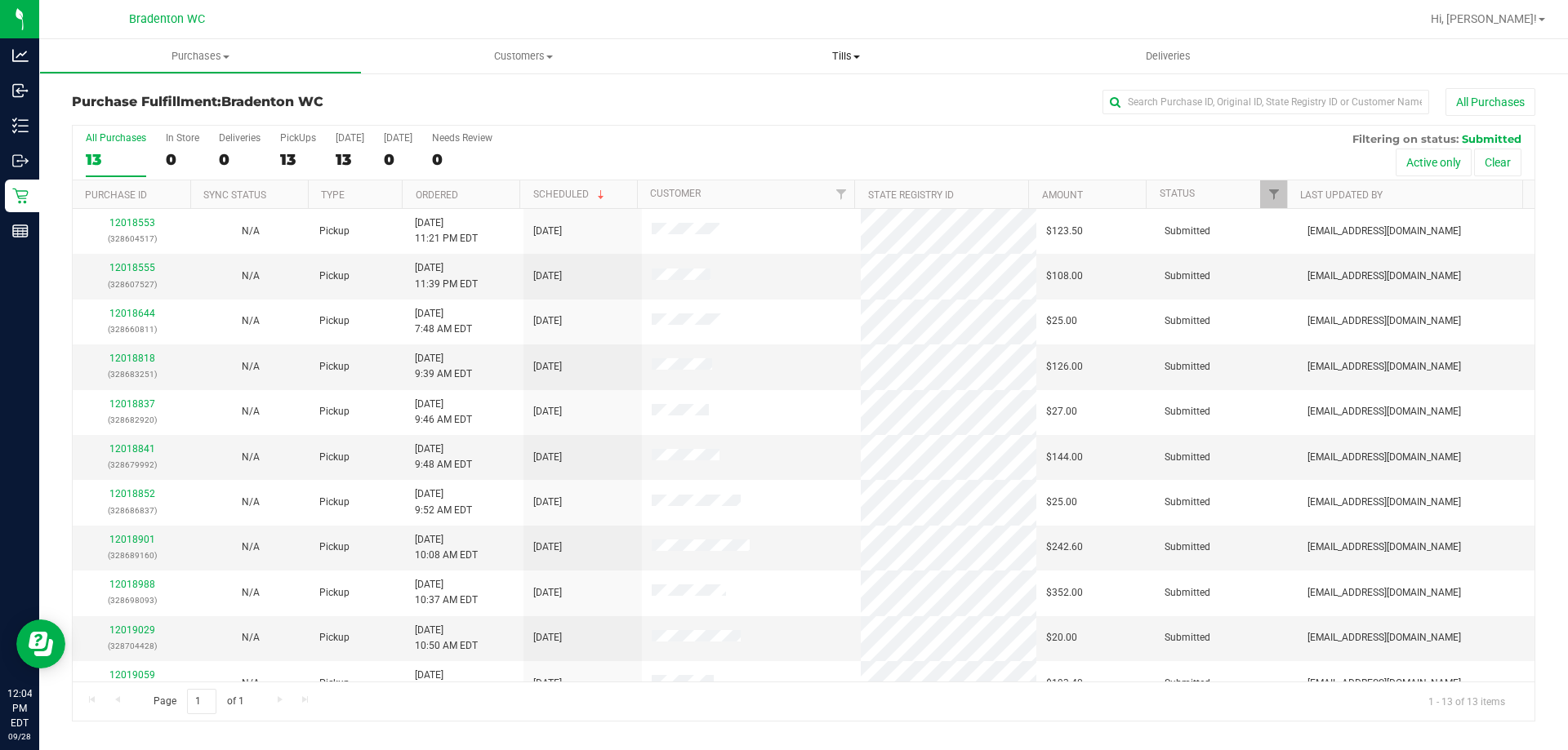
click at [873, 71] on uib-tab-heading "Tills Manage tills Reconcile e-payments" at bounding box center [846, 56] width 323 height 35
click at [1108, 153] on div "All Purchases 13 In Store 0 Deliveries 0 PickUps 13 [DATE] 13 [DATE] 0 Needs Re…" at bounding box center [803, 153] width 1462 height 55
click at [142, 266] on link "12018555" at bounding box center [132, 268] width 46 height 12
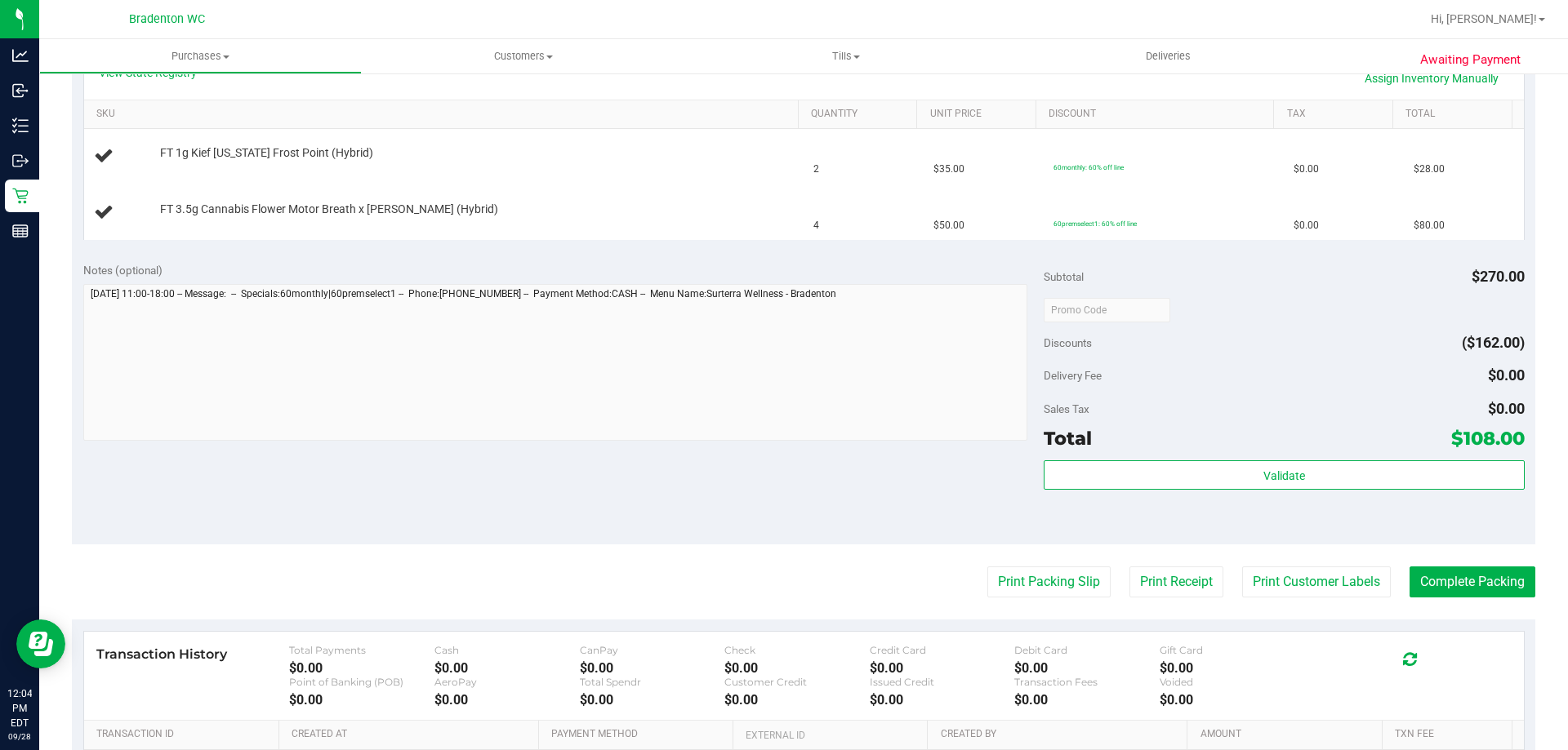
scroll to position [374, 0]
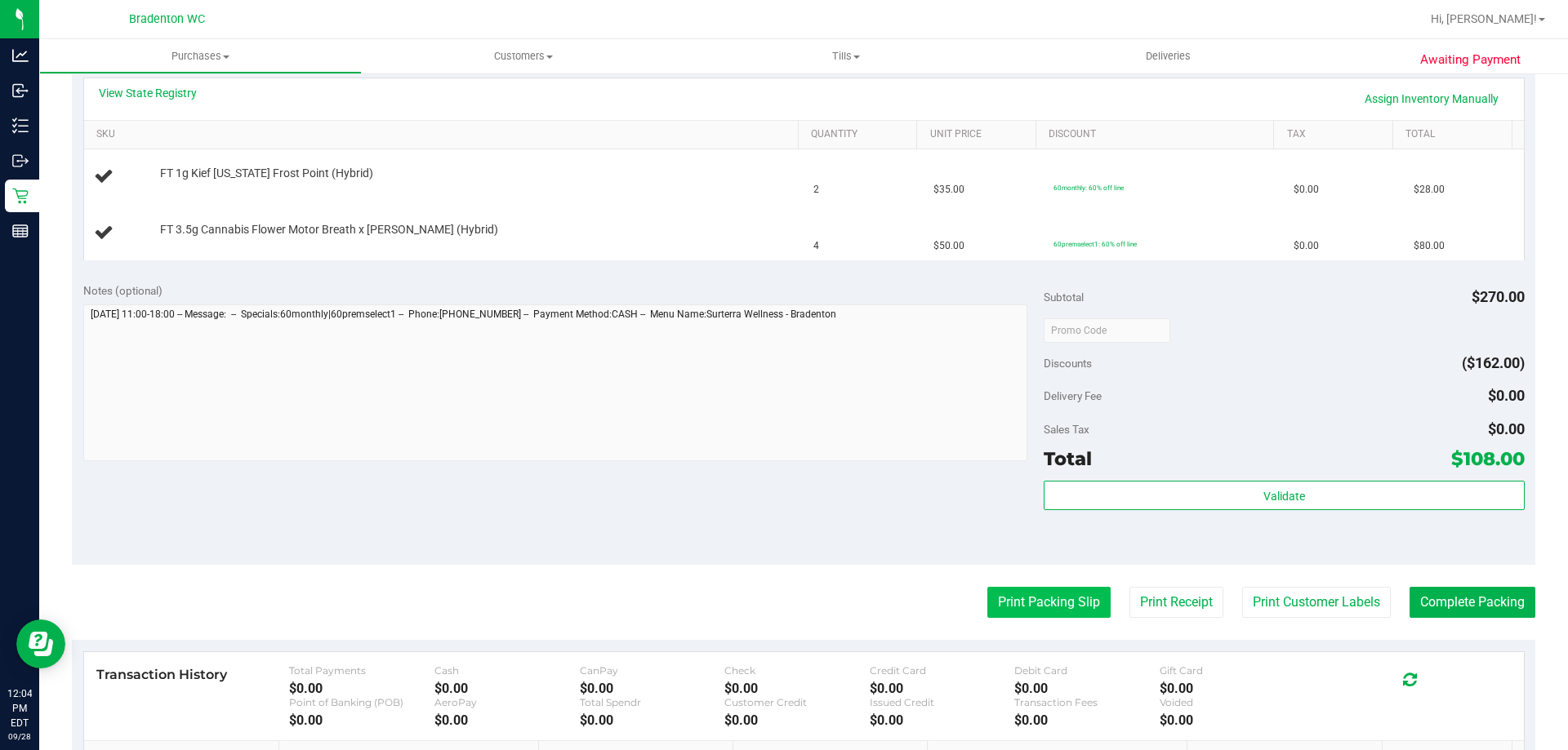
click at [1028, 608] on button "Print Packing Slip" at bounding box center [1049, 602] width 123 height 31
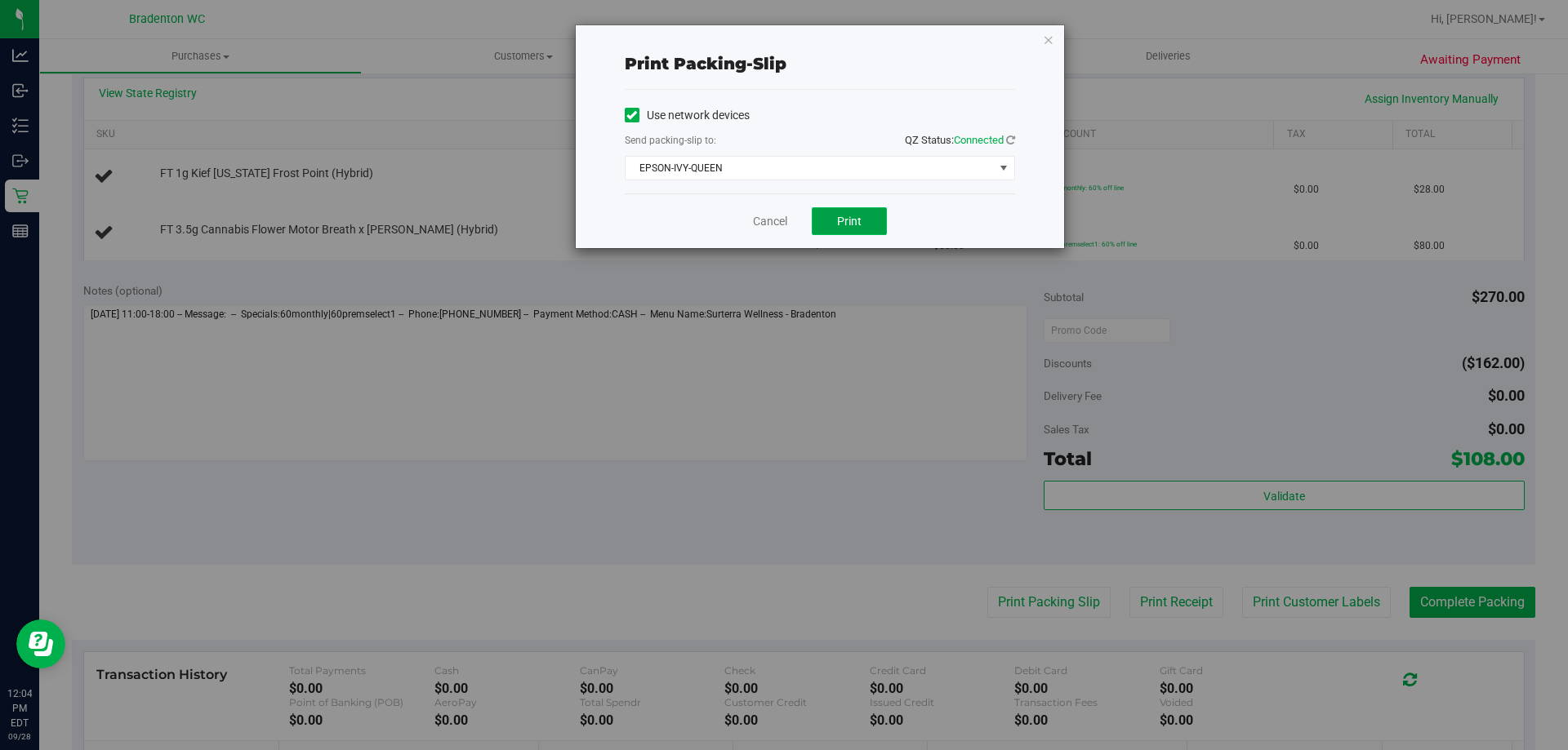
click at [855, 213] on button "Print" at bounding box center [849, 221] width 75 height 28
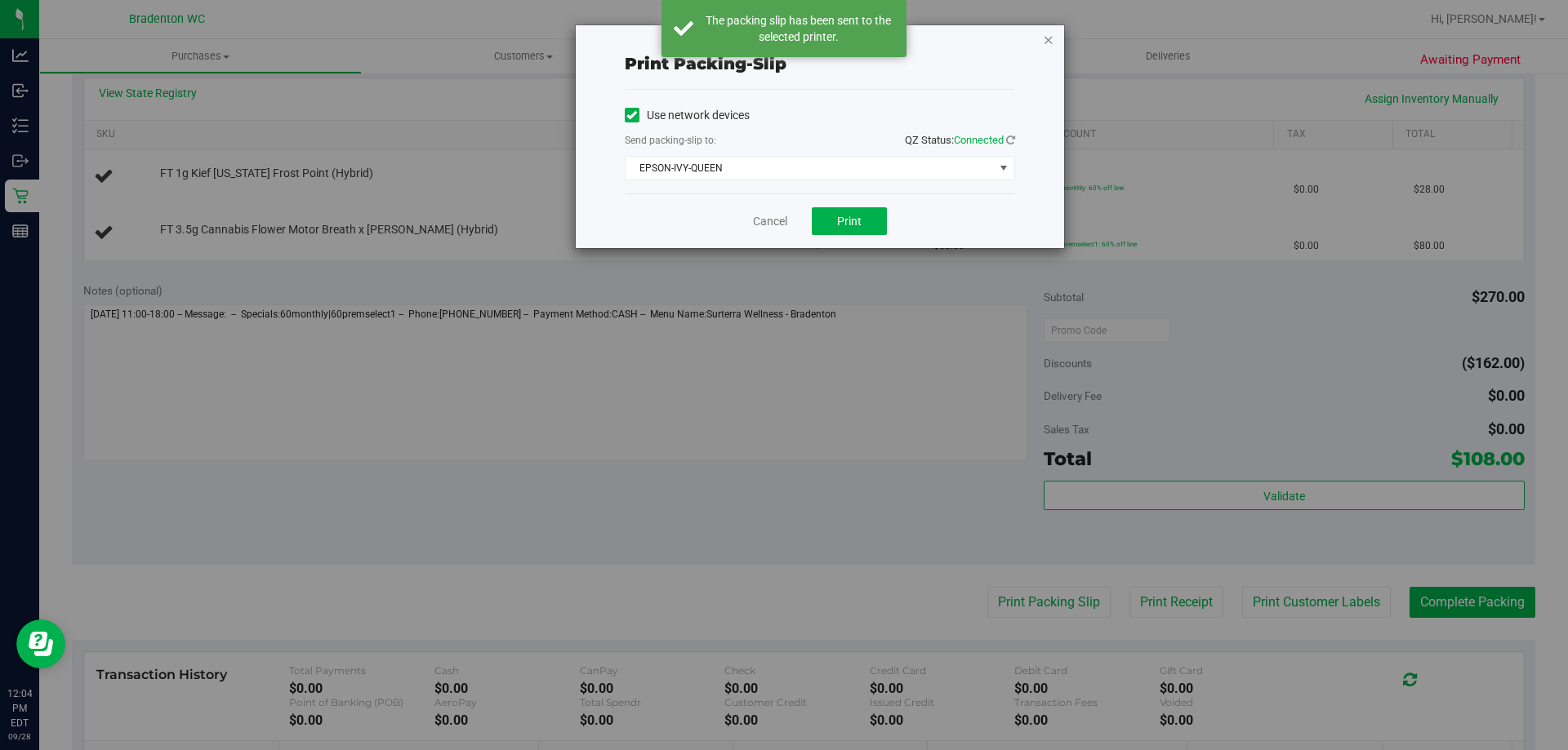
click at [1048, 39] on icon "button" at bounding box center [1049, 39] width 12 height 19
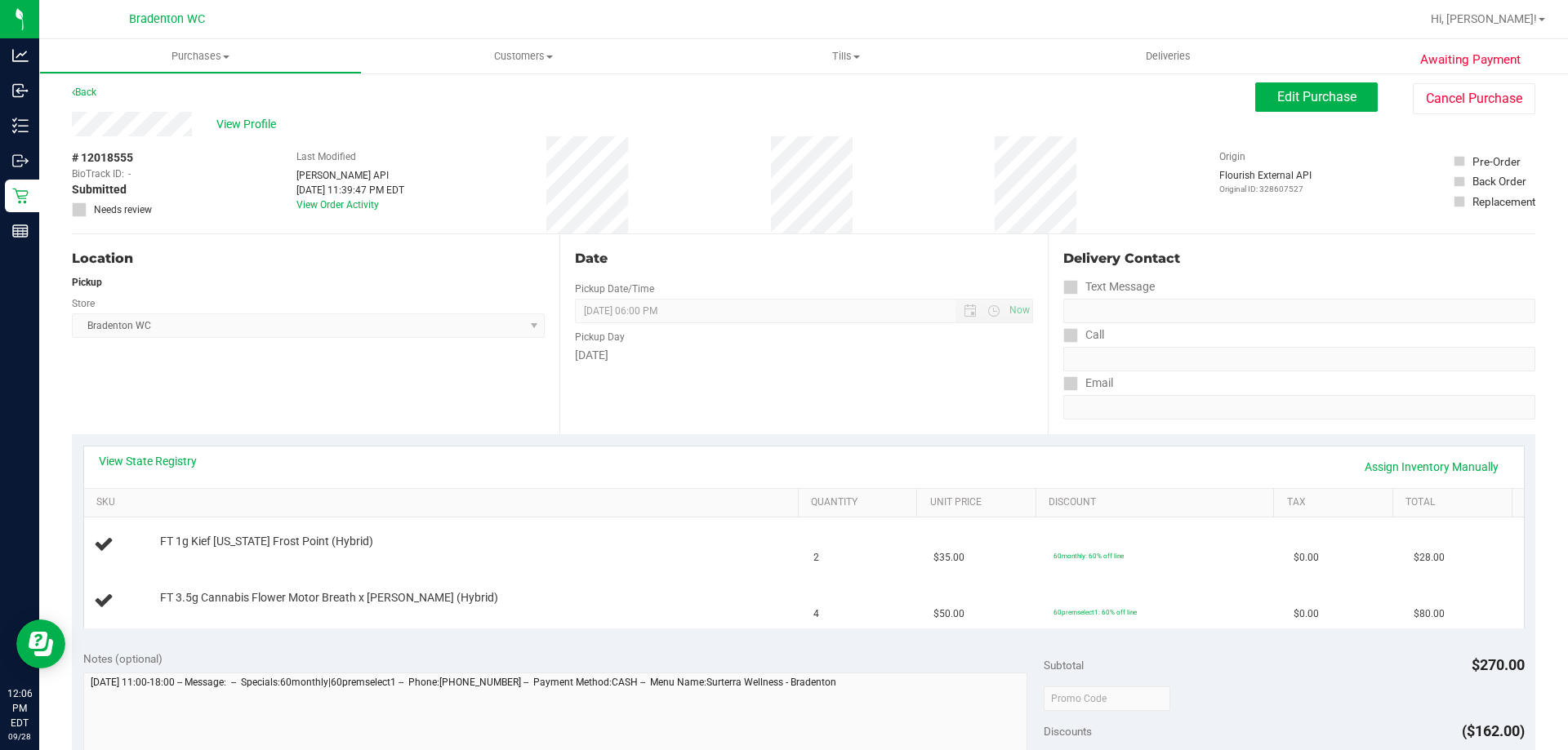
scroll to position [0, 0]
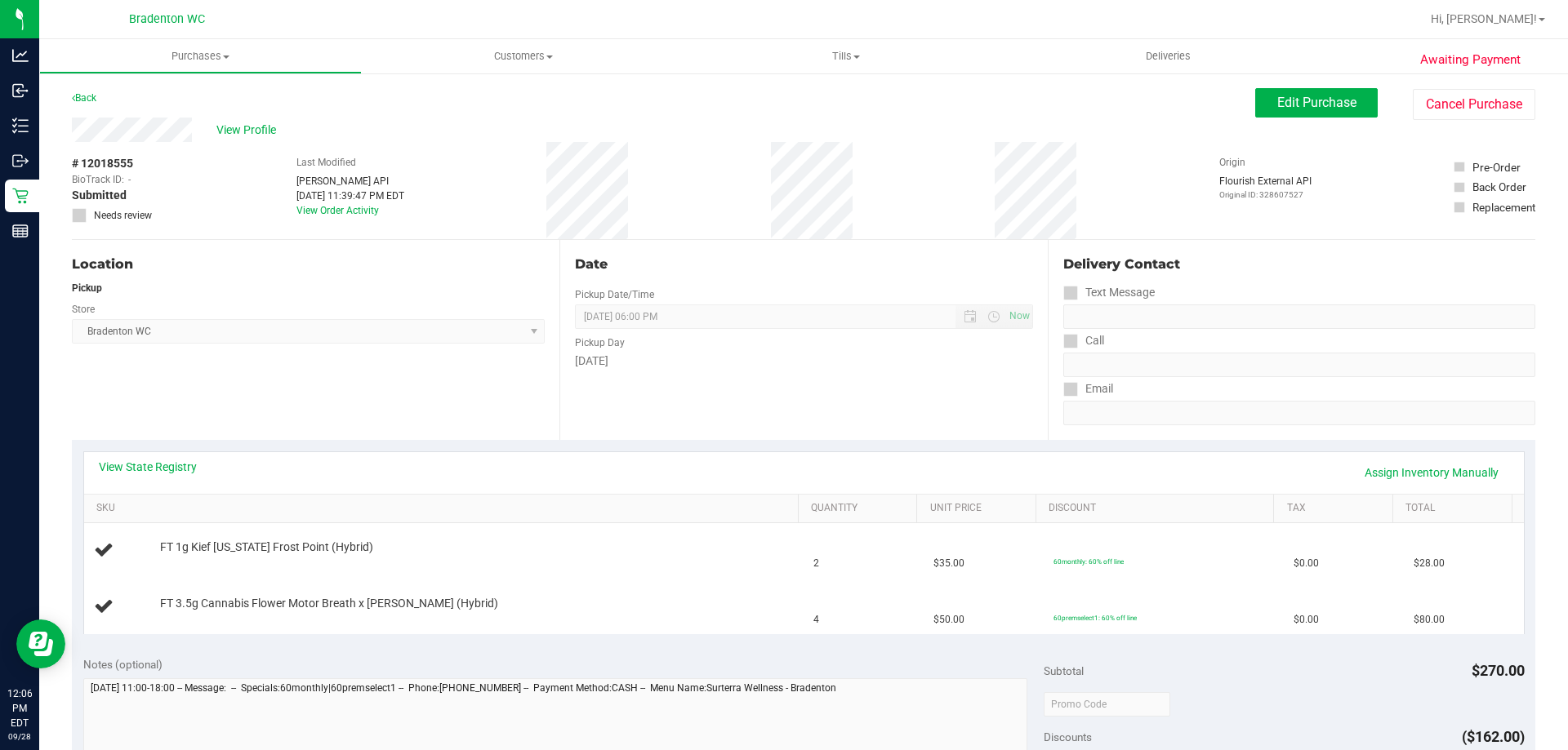
click at [776, 184] on div "# 12018555 BioTrack ID: - Submitted Needs review Last Modified [PERSON_NAME] AP…" at bounding box center [803, 190] width 1463 height 97
click at [1462, 99] on button "Cancel Purchase" at bounding box center [1474, 104] width 122 height 31
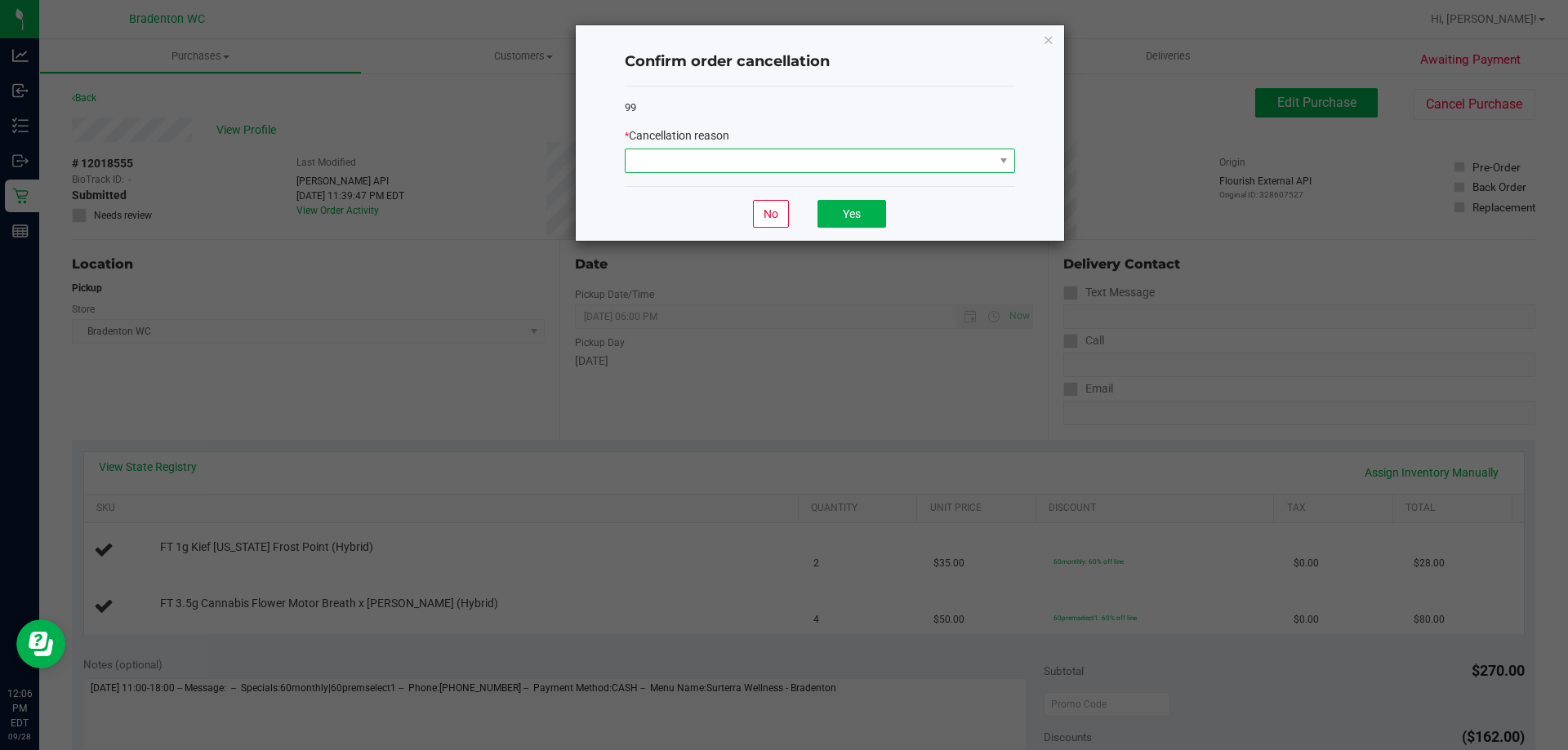
click at [911, 171] on span at bounding box center [809, 160] width 368 height 23
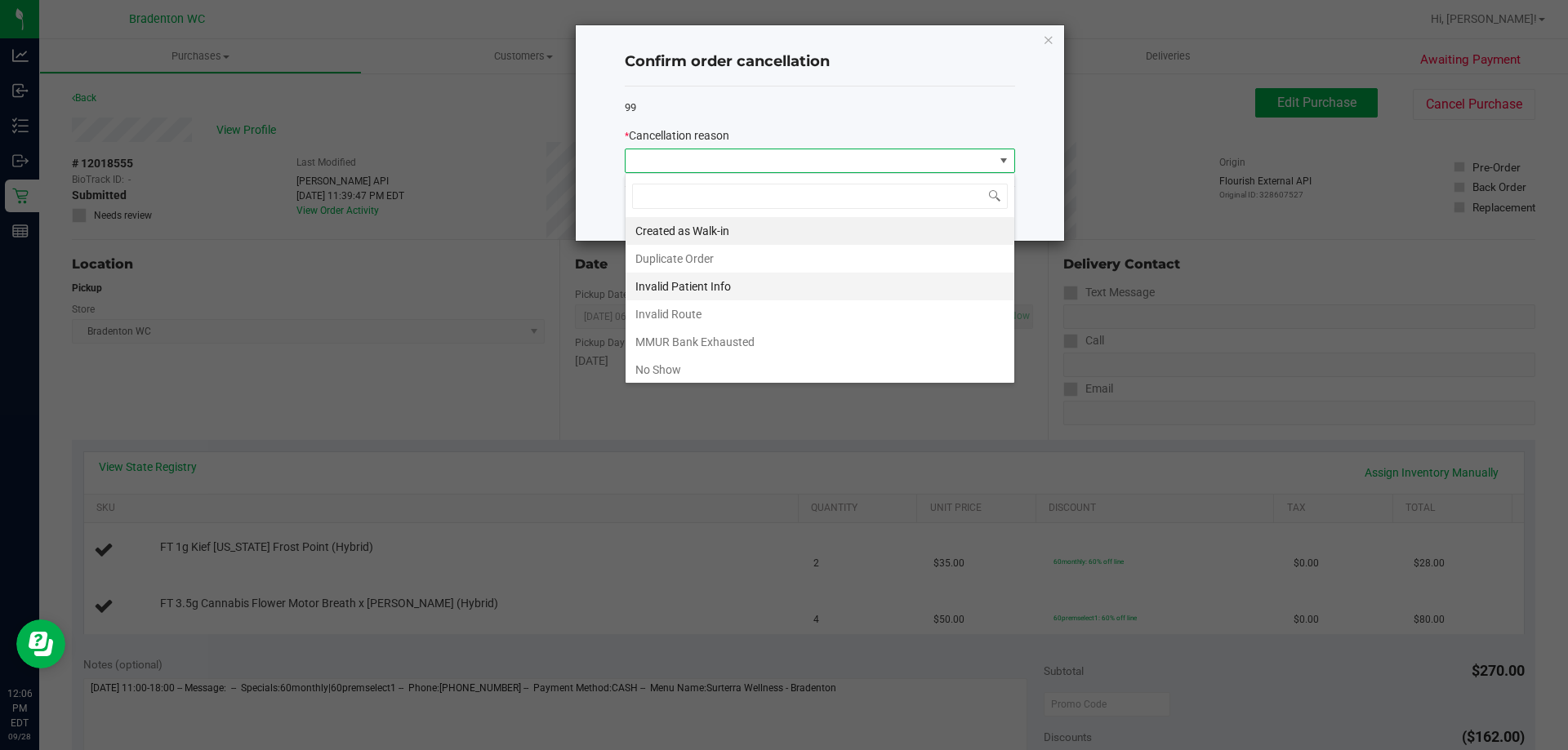
scroll to position [24, 390]
click at [691, 233] on li "Created as Walk-in" at bounding box center [819, 231] width 389 height 28
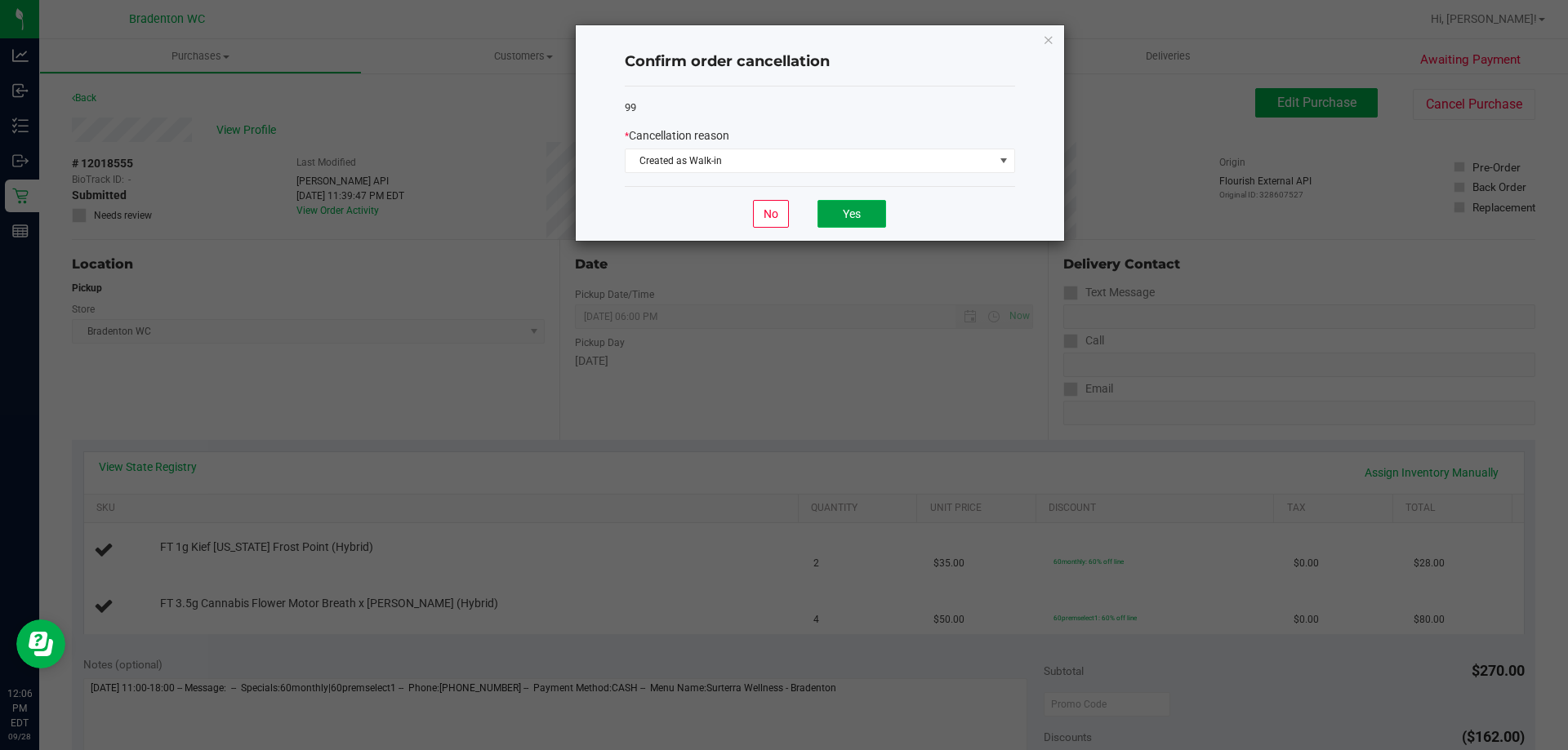
click at [869, 222] on button "Yes" at bounding box center [851, 213] width 68 height 28
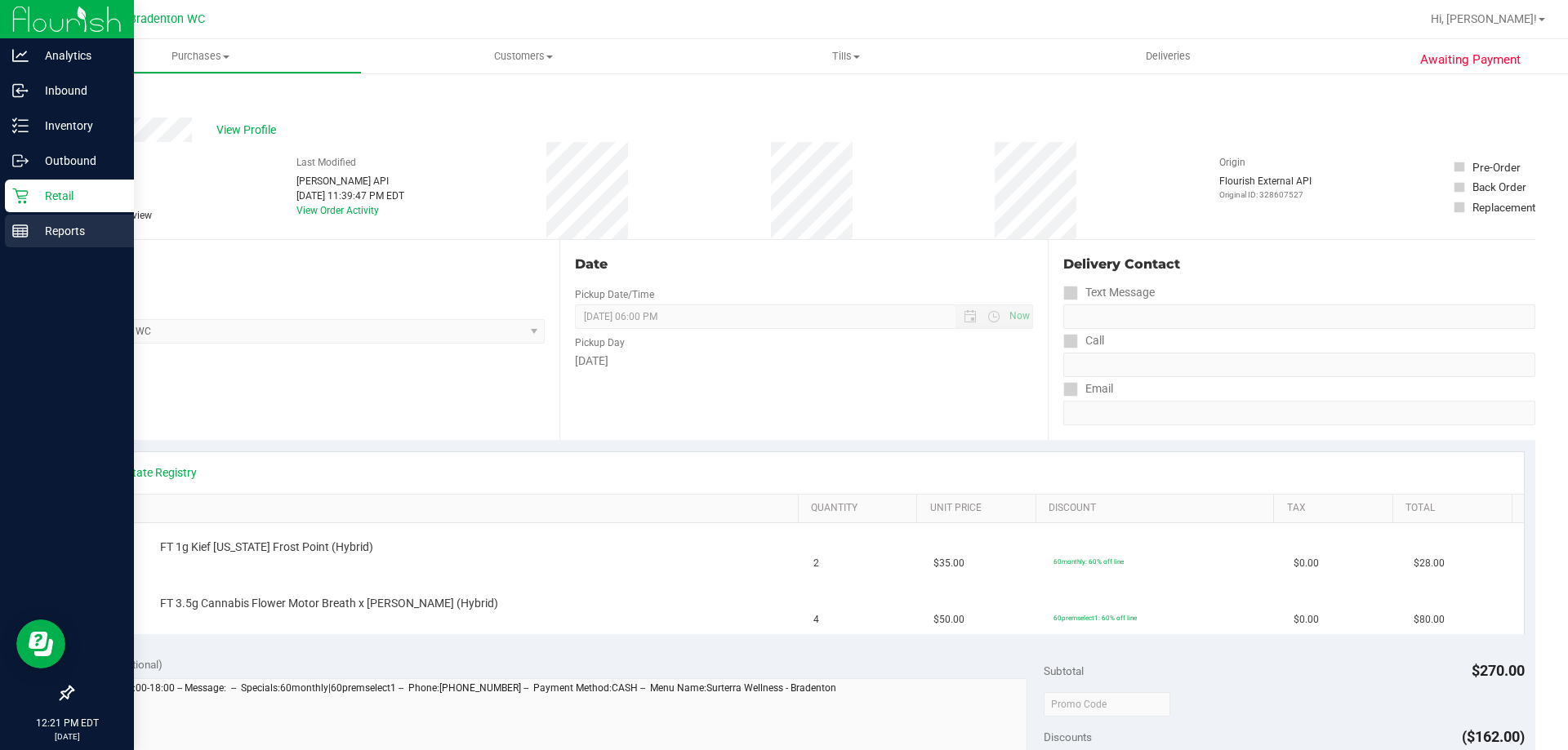
click at [26, 229] on icon at bounding box center [20, 230] width 16 height 16
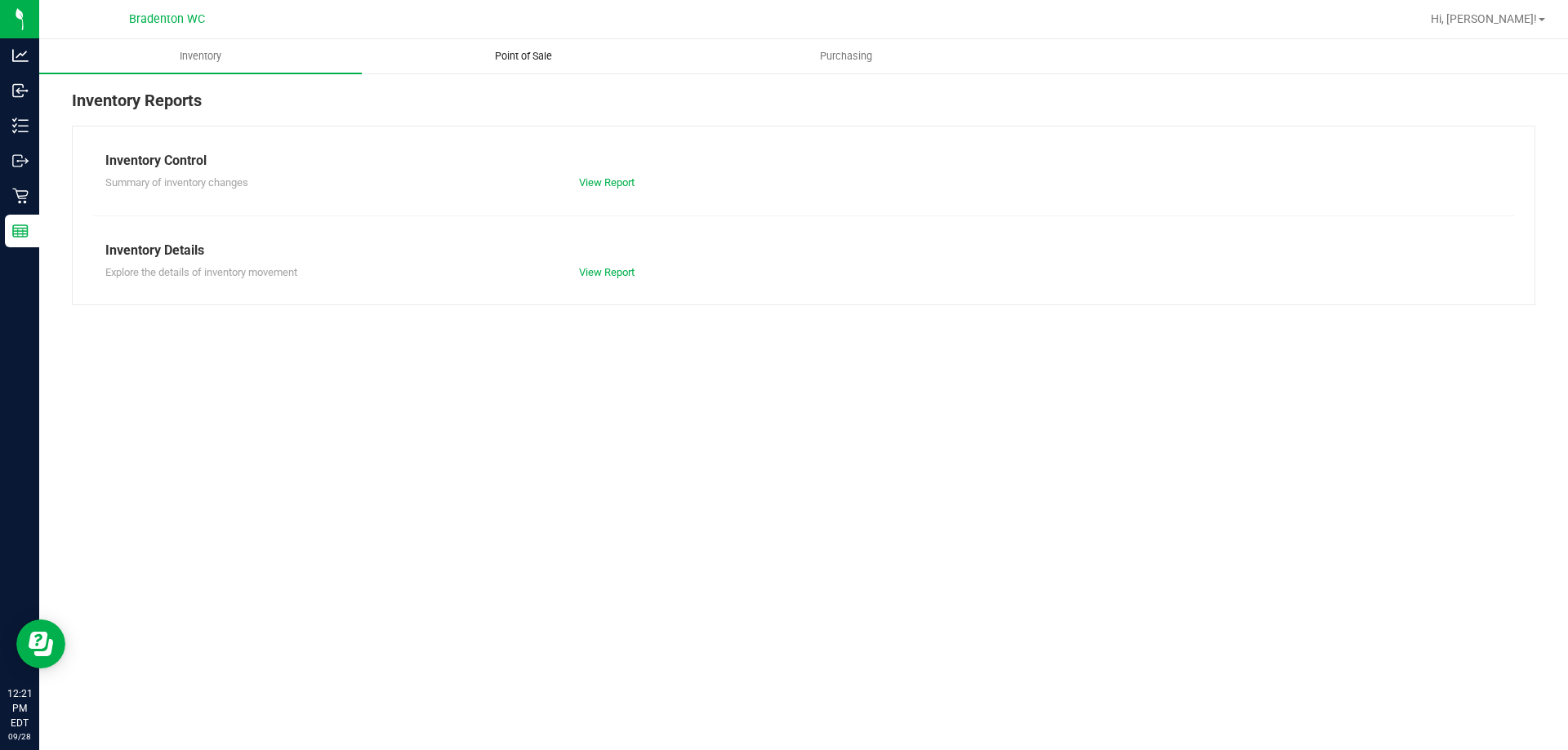
click at [519, 56] on span "Point of Sale" at bounding box center [524, 56] width 101 height 14
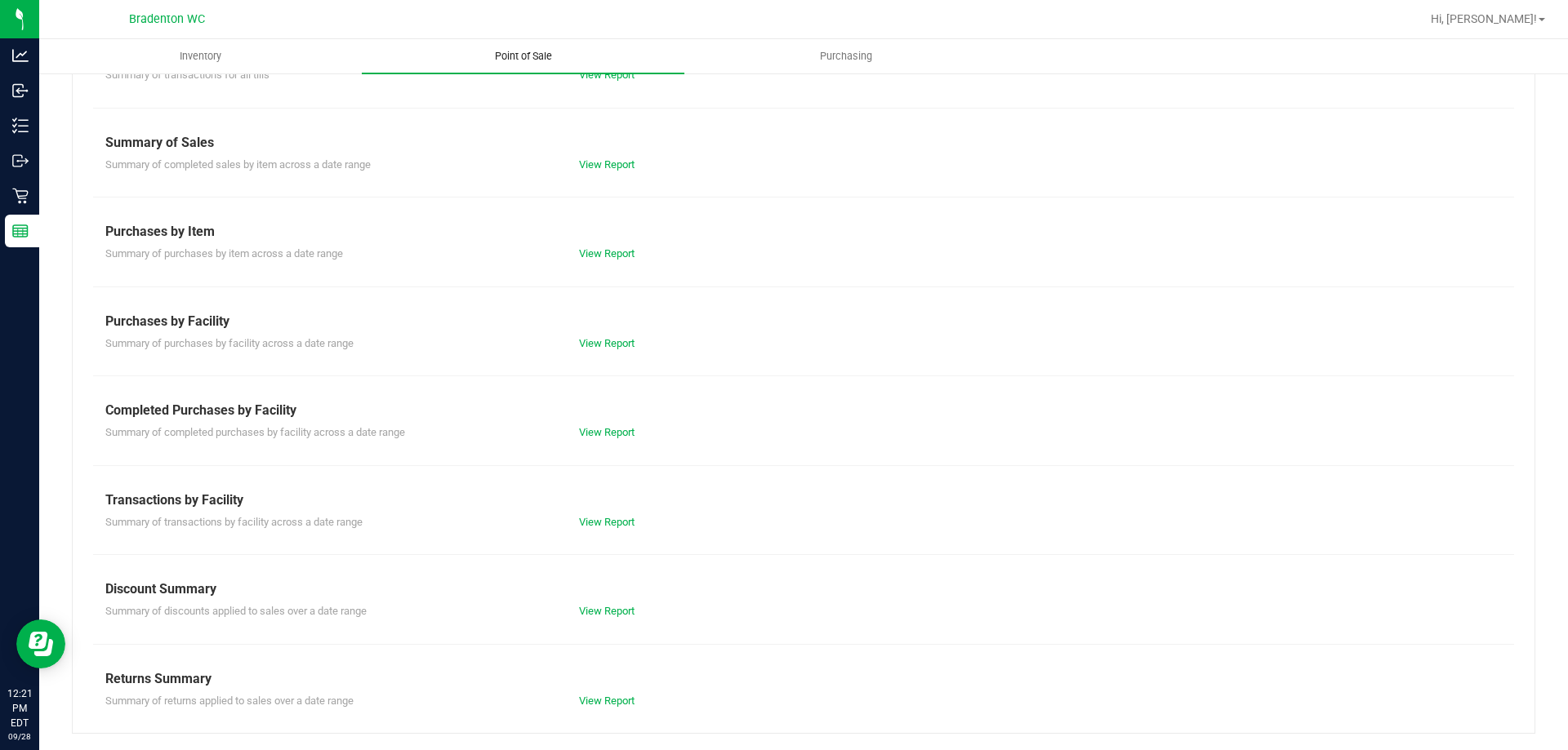
scroll to position [105, 0]
click at [614, 433] on link "View Report" at bounding box center [607, 434] width 56 height 13
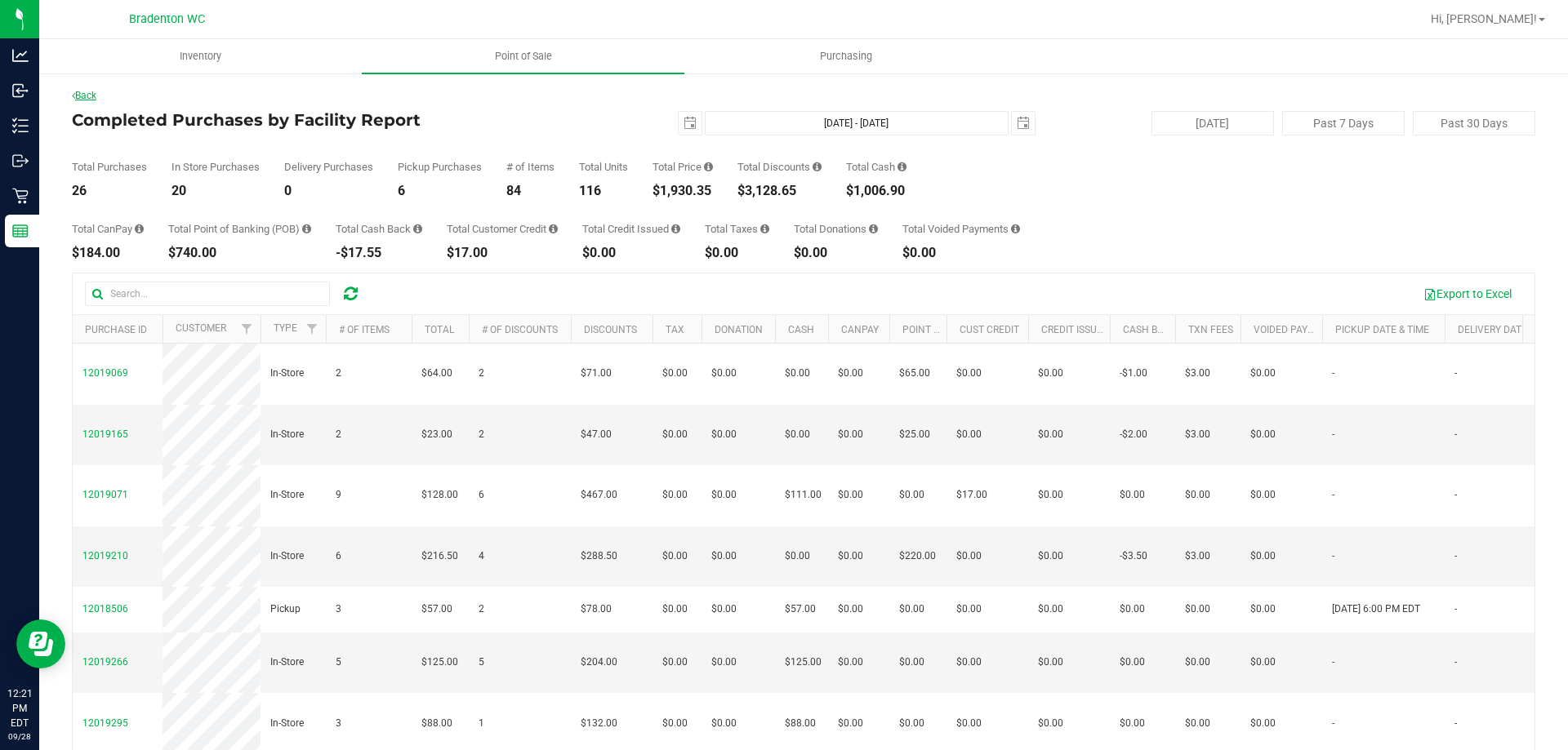
click at [73, 95] on icon at bounding box center [73, 96] width 3 height 10
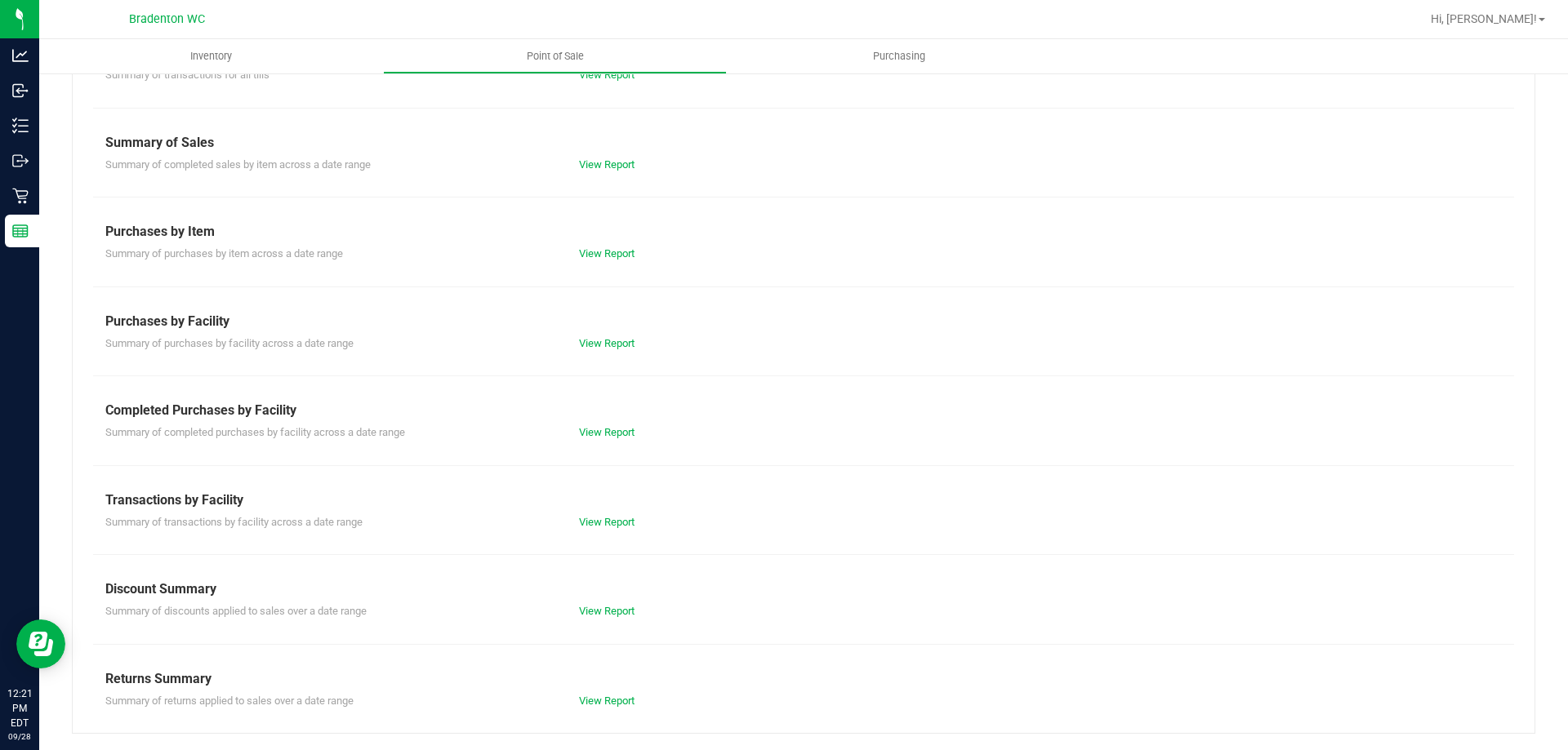
scroll to position [107, 0]
click at [606, 522] on link "View Report" at bounding box center [607, 522] width 56 height 13
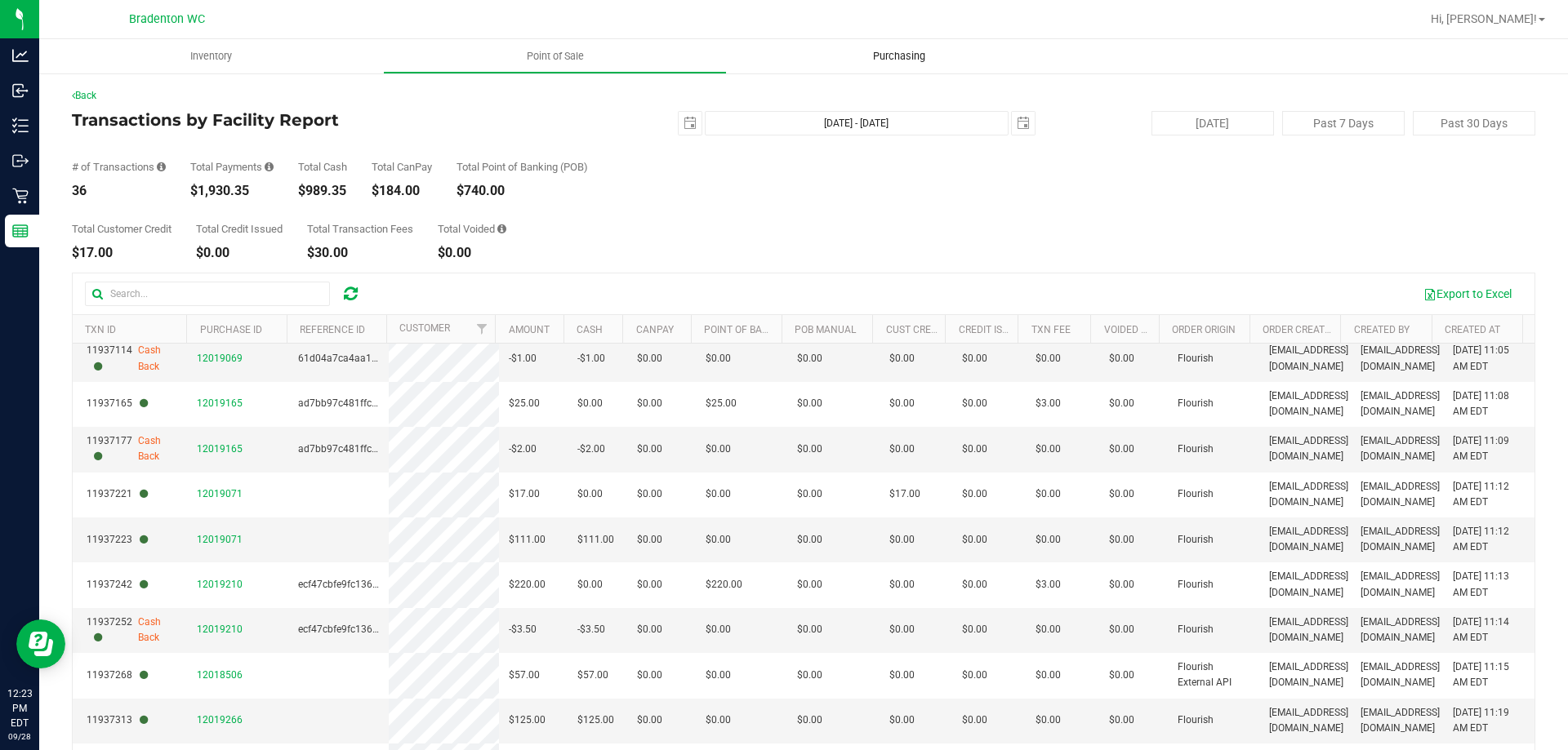
scroll to position [82, 0]
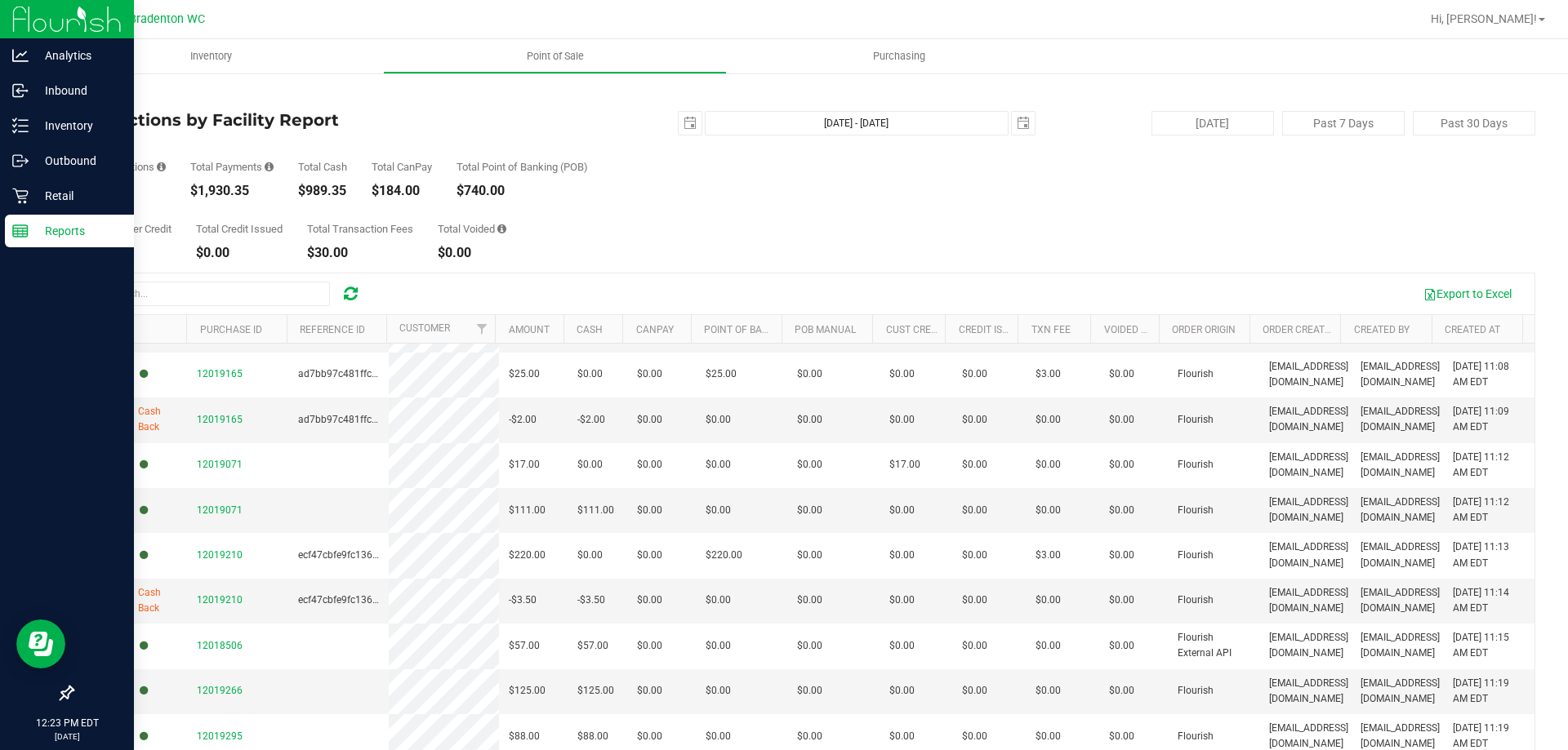
click at [46, 227] on p "Reports" at bounding box center [78, 230] width 98 height 19
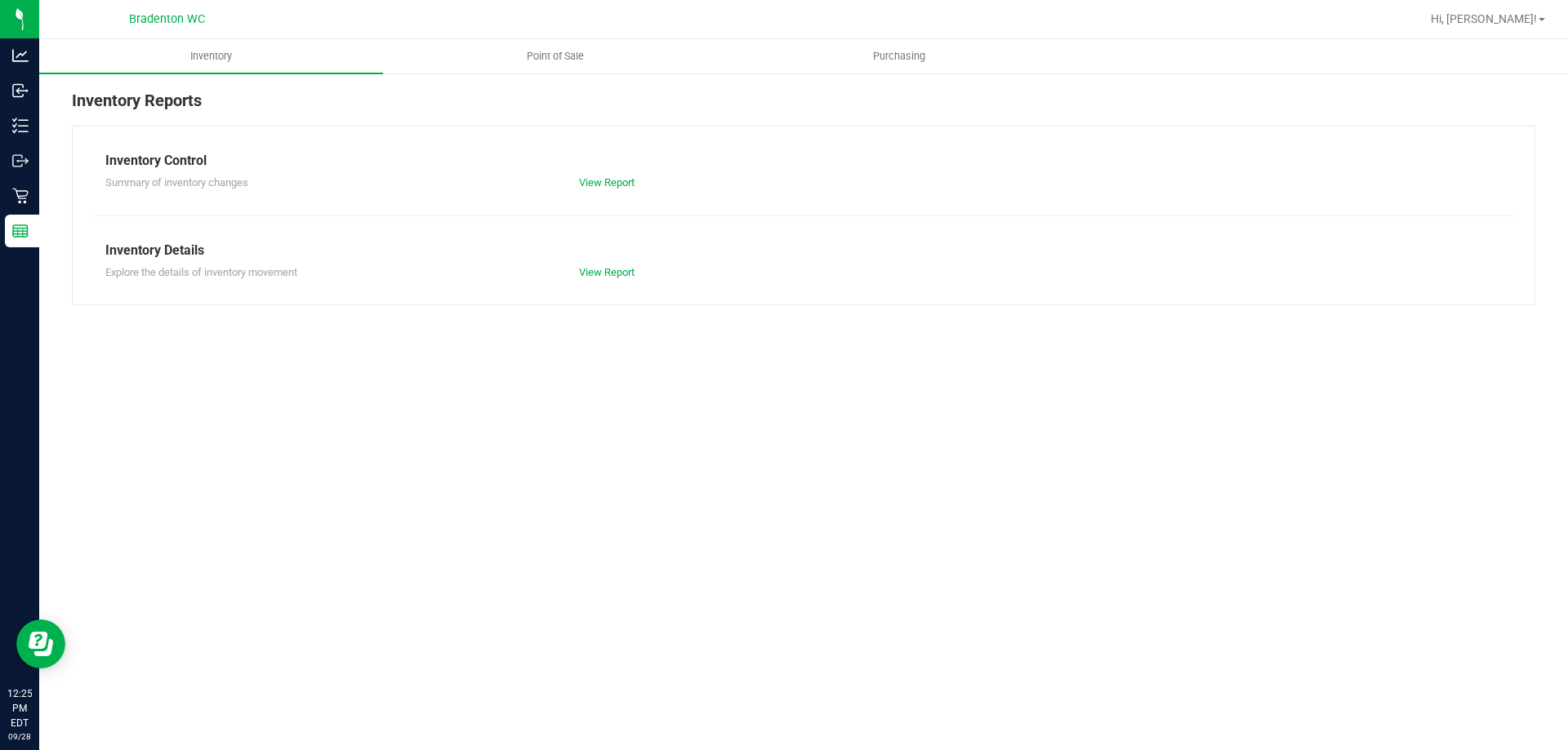
click at [656, 461] on div "Inventory Point of Sale Purchasing Inventory Reports Inventory Control Summary …" at bounding box center [803, 394] width 1528 height 711
click at [9, 195] on div "Retail" at bounding box center [22, 196] width 35 height 33
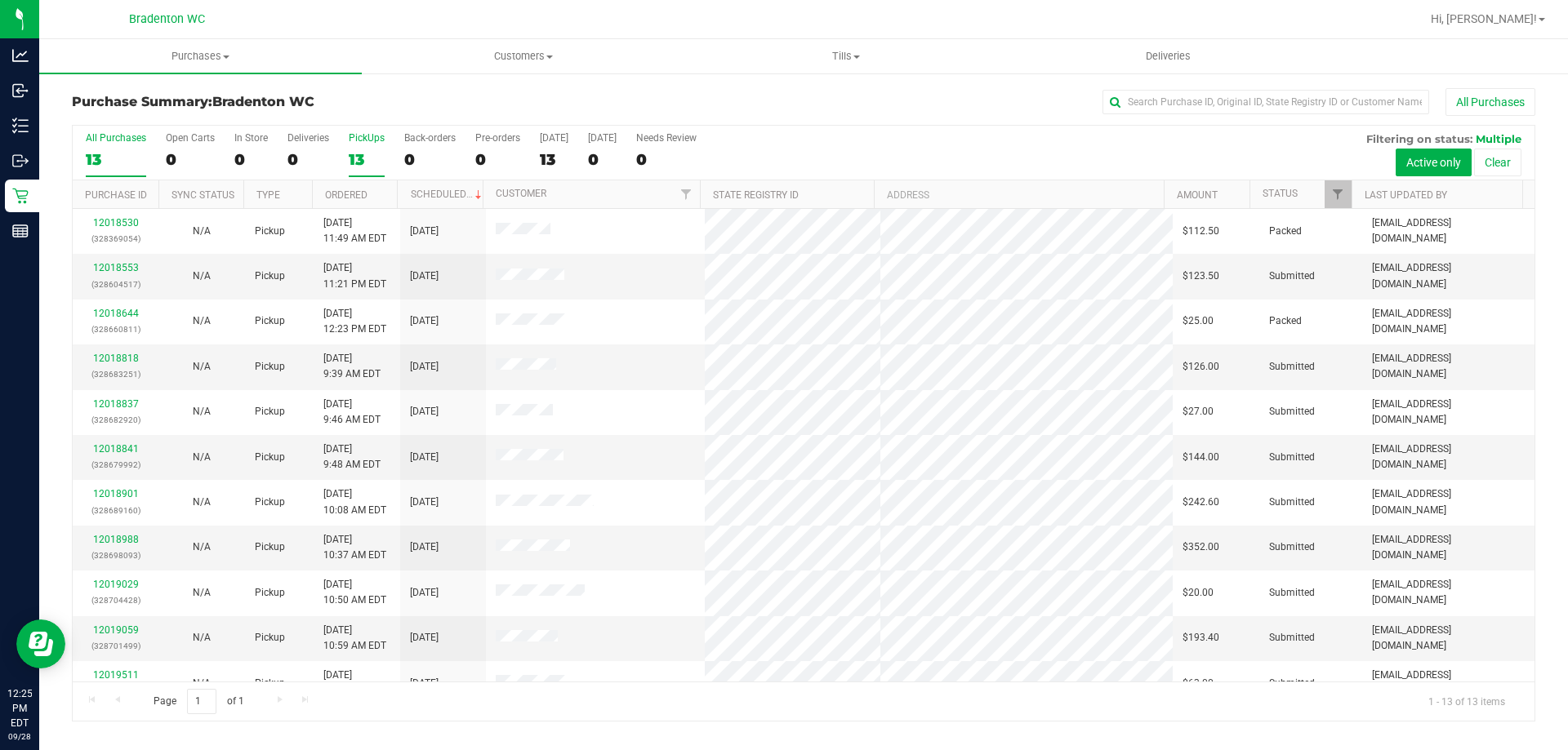
click at [353, 159] on div "13" at bounding box center [367, 159] width 36 height 19
click at [0, 0] on input "PickUps 13" at bounding box center [0, 0] width 0 height 0
drag, startPoint x: 111, startPoint y: 261, endPoint x: 227, endPoint y: 292, distance: 120.1
click at [114, 261] on div "12018553 (328604517)" at bounding box center [115, 276] width 66 height 31
click at [132, 268] on link "12018553" at bounding box center [115, 268] width 46 height 12
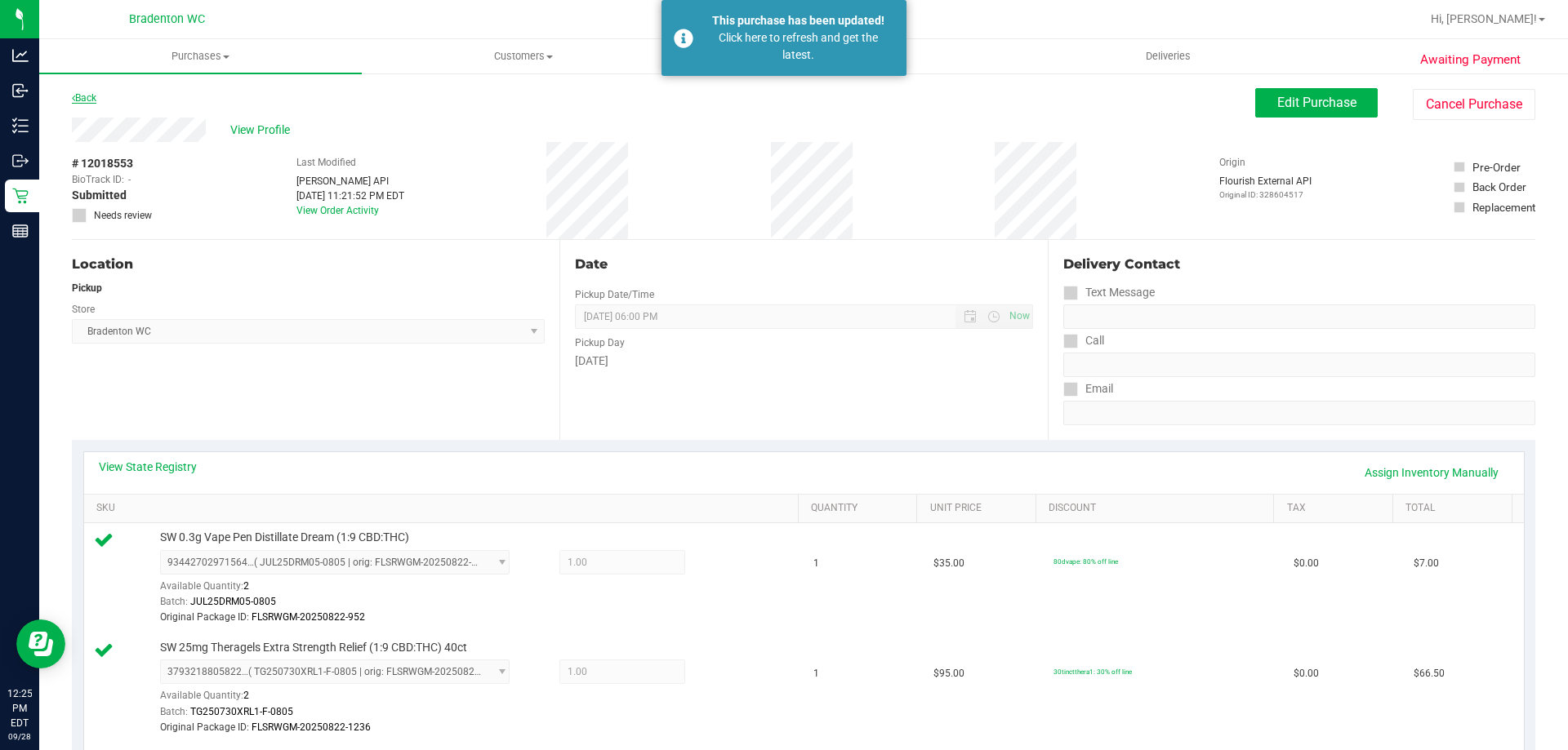
click at [93, 93] on link "Back" at bounding box center [83, 98] width 24 height 12
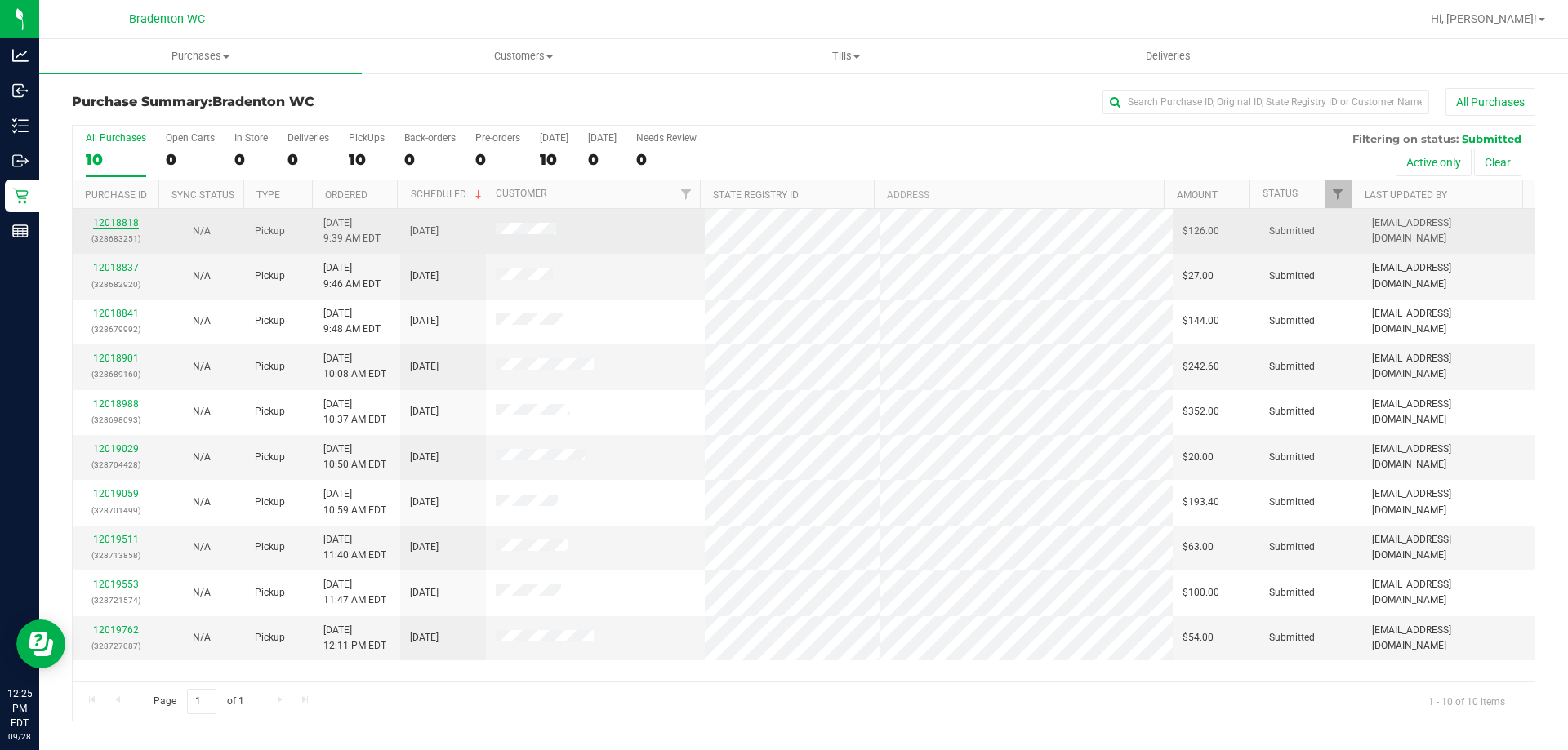
click at [113, 223] on link "12018818" at bounding box center [115, 223] width 46 height 12
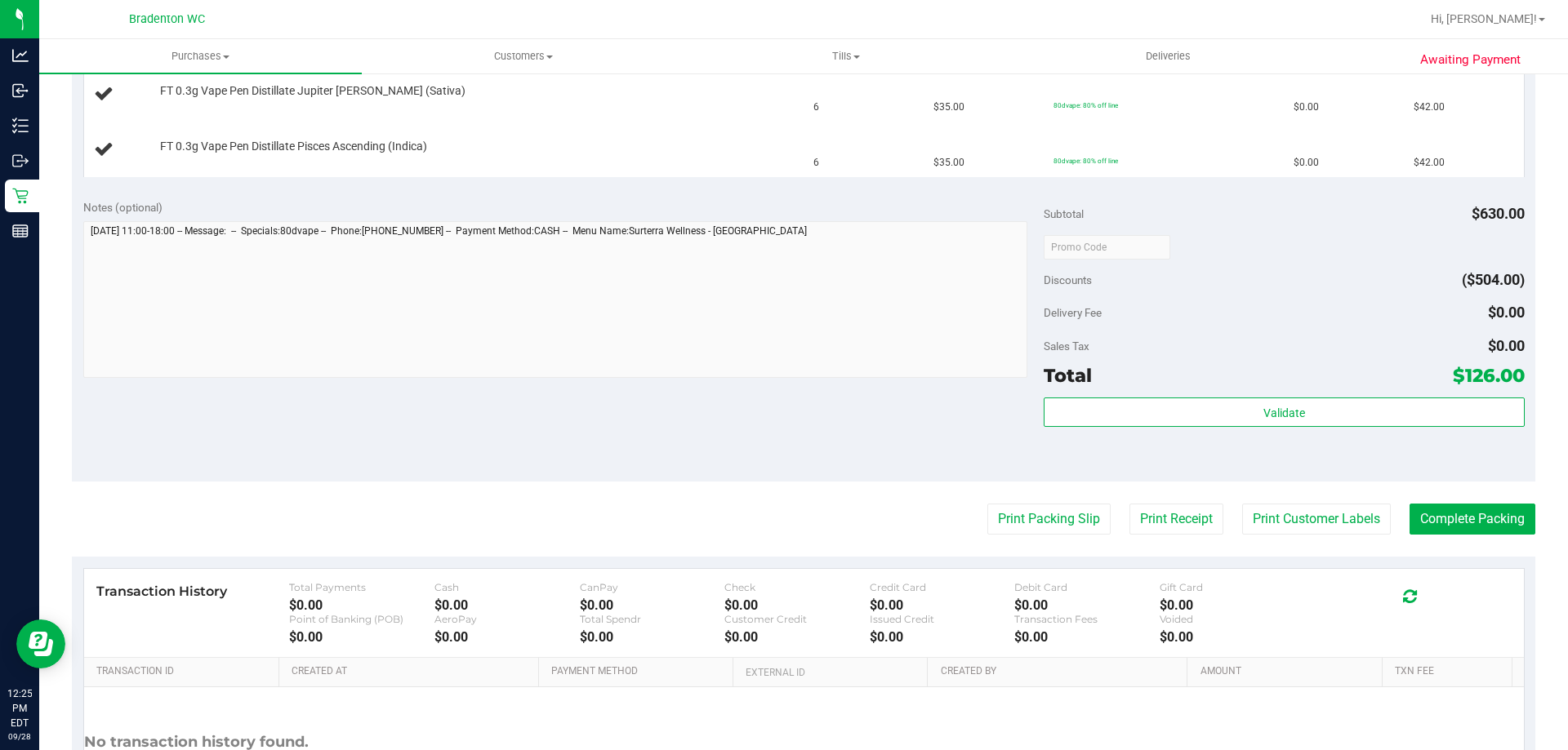
scroll to position [657, 0]
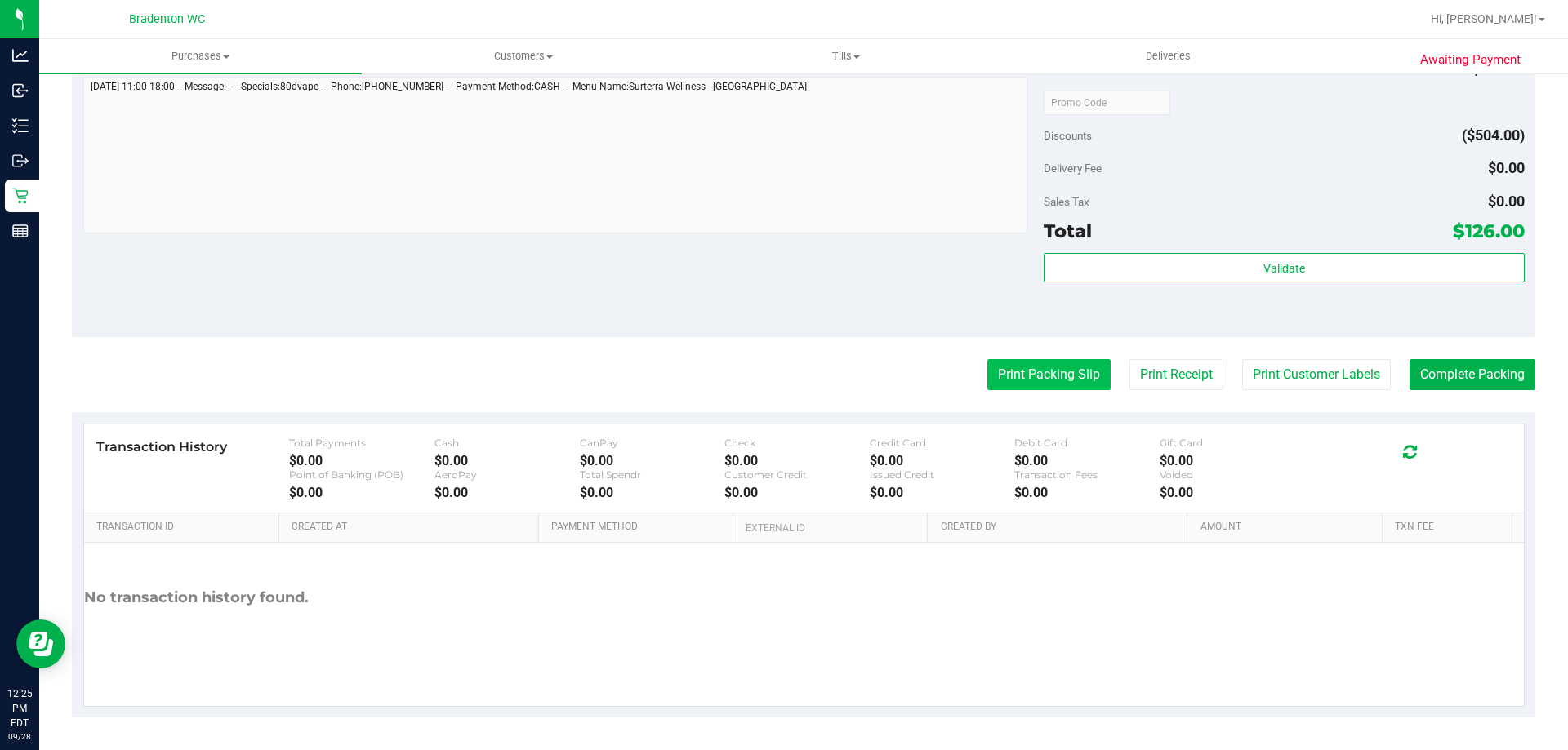
click at [1034, 380] on button "Print Packing Slip" at bounding box center [1049, 374] width 123 height 31
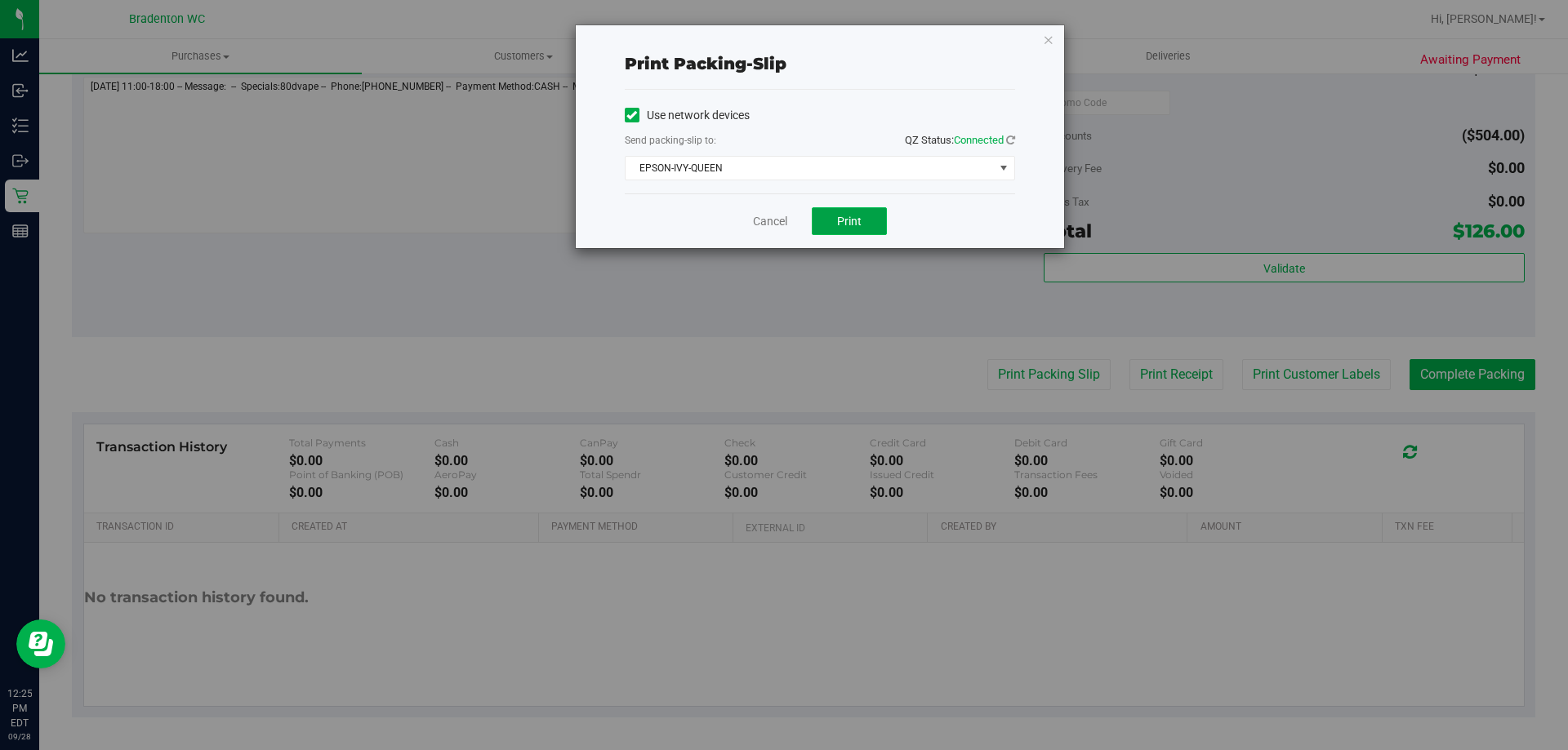
click at [856, 224] on span "Print" at bounding box center [849, 221] width 24 height 13
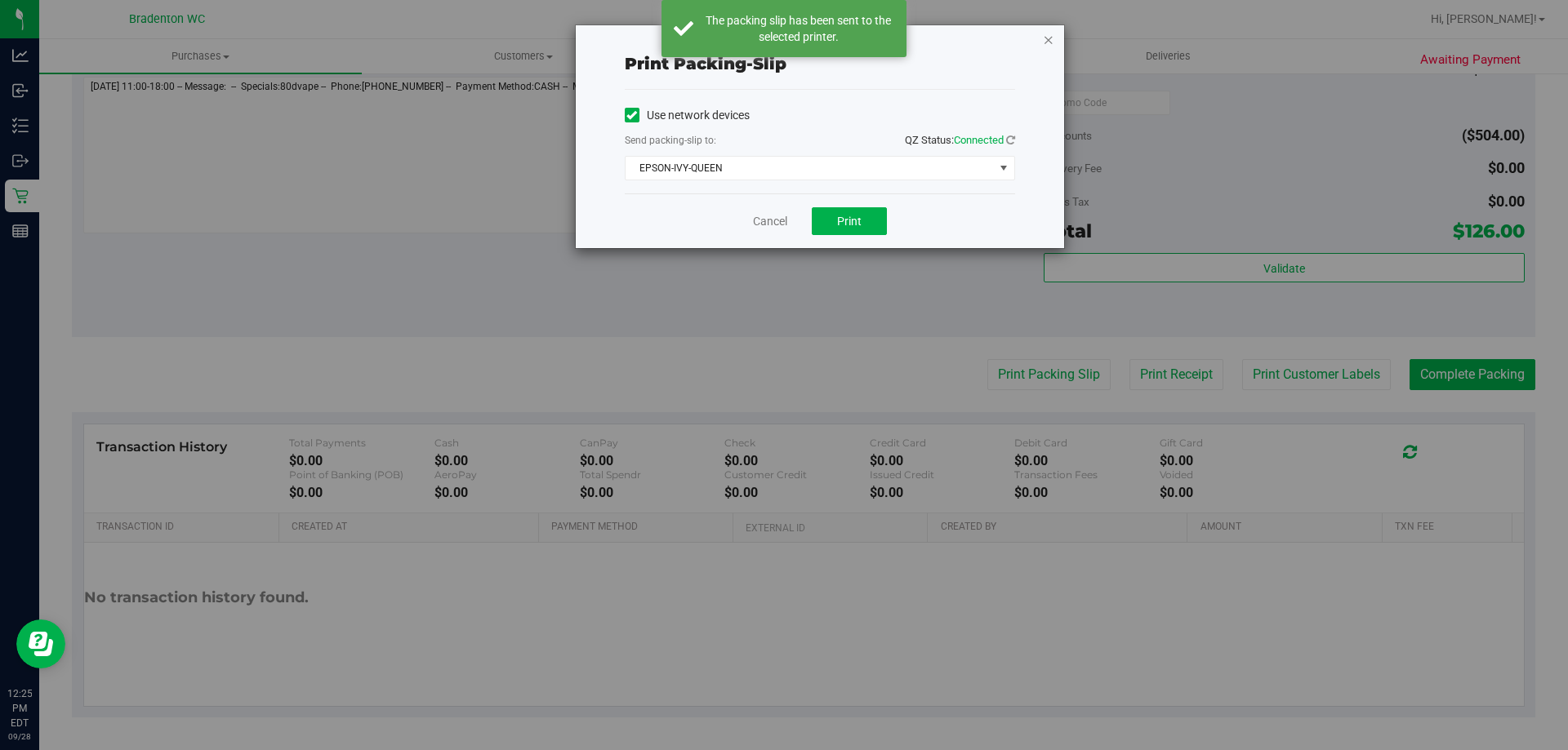
click at [1051, 46] on icon "button" at bounding box center [1049, 39] width 12 height 19
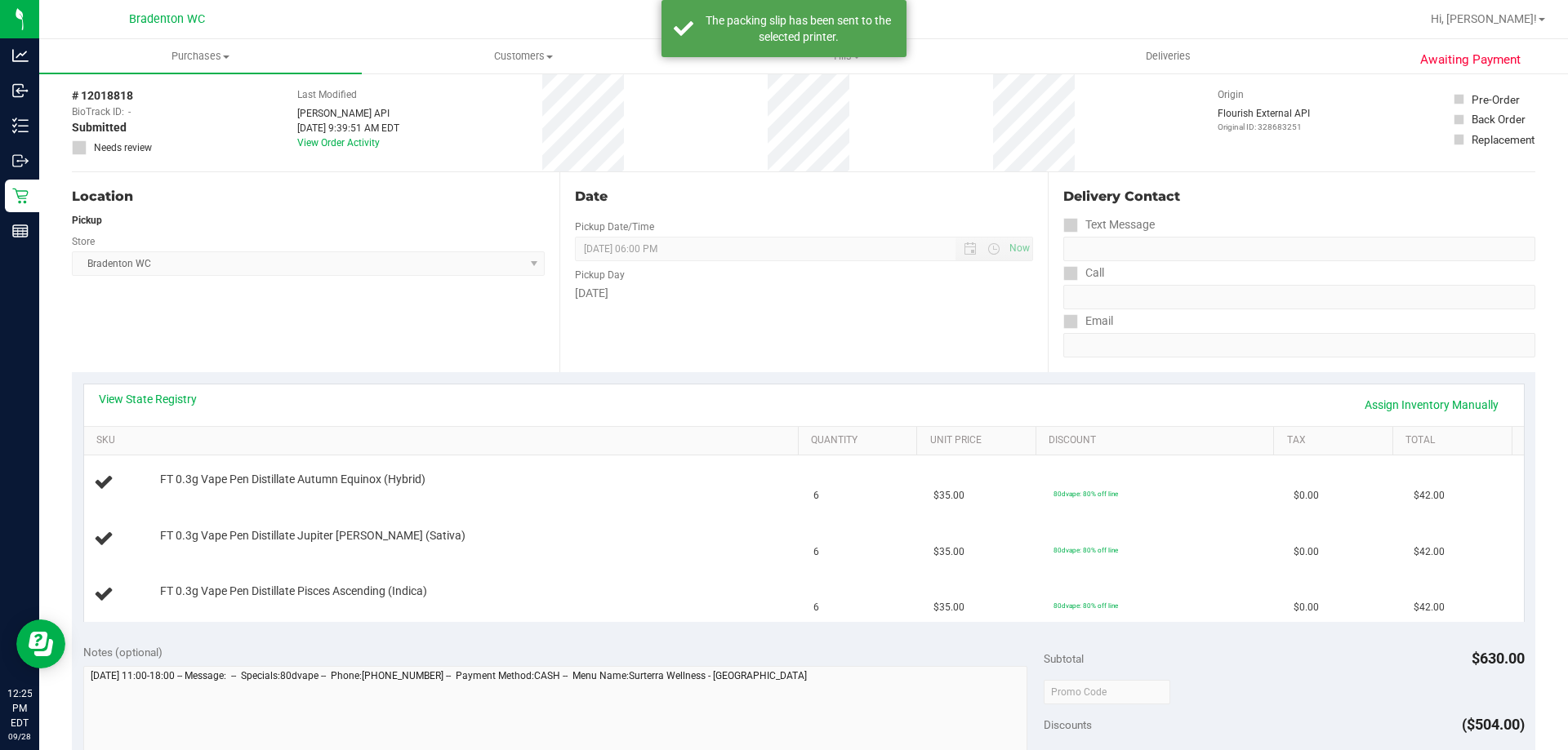
scroll to position [163, 0]
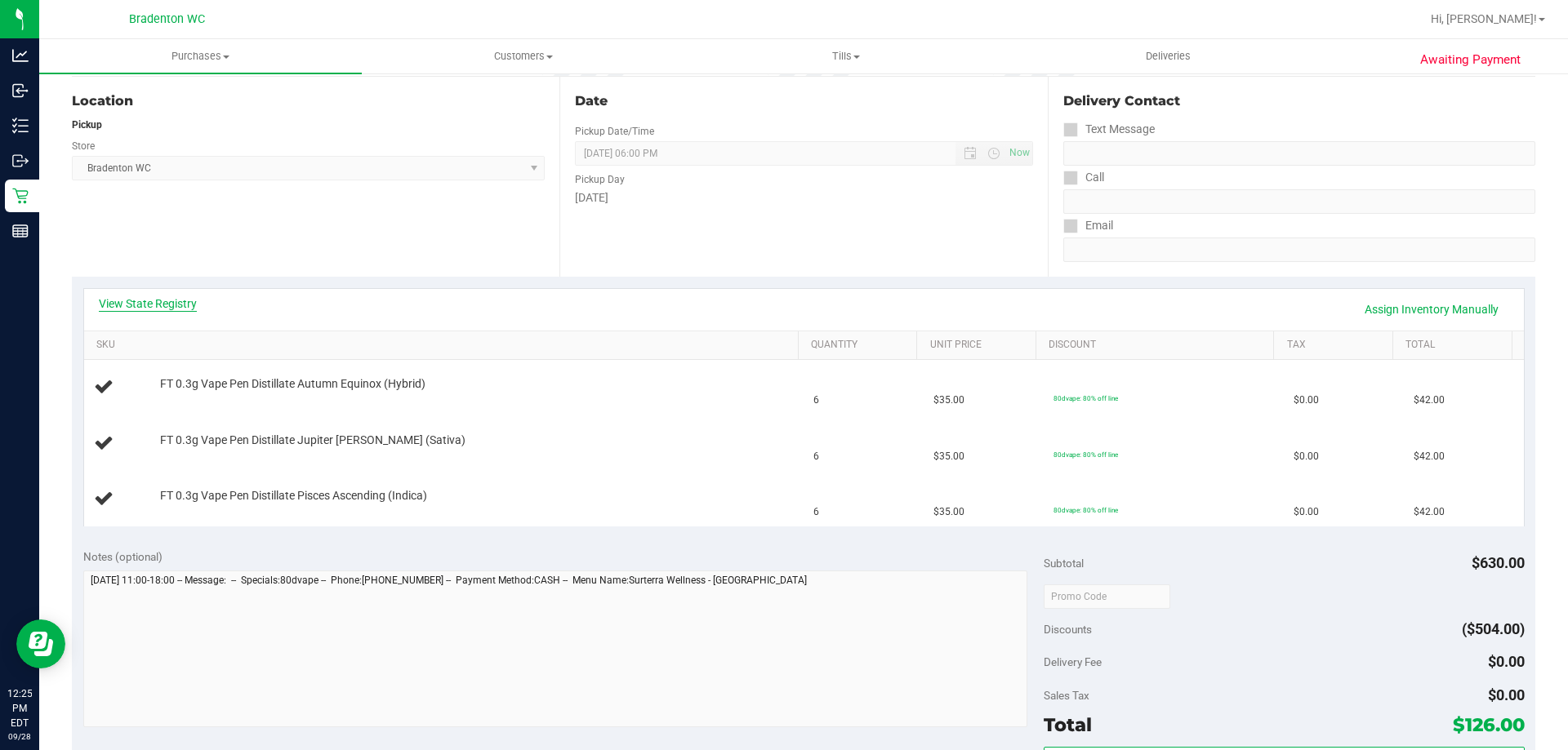
click at [154, 300] on link "View State Registry" at bounding box center [148, 303] width 98 height 16
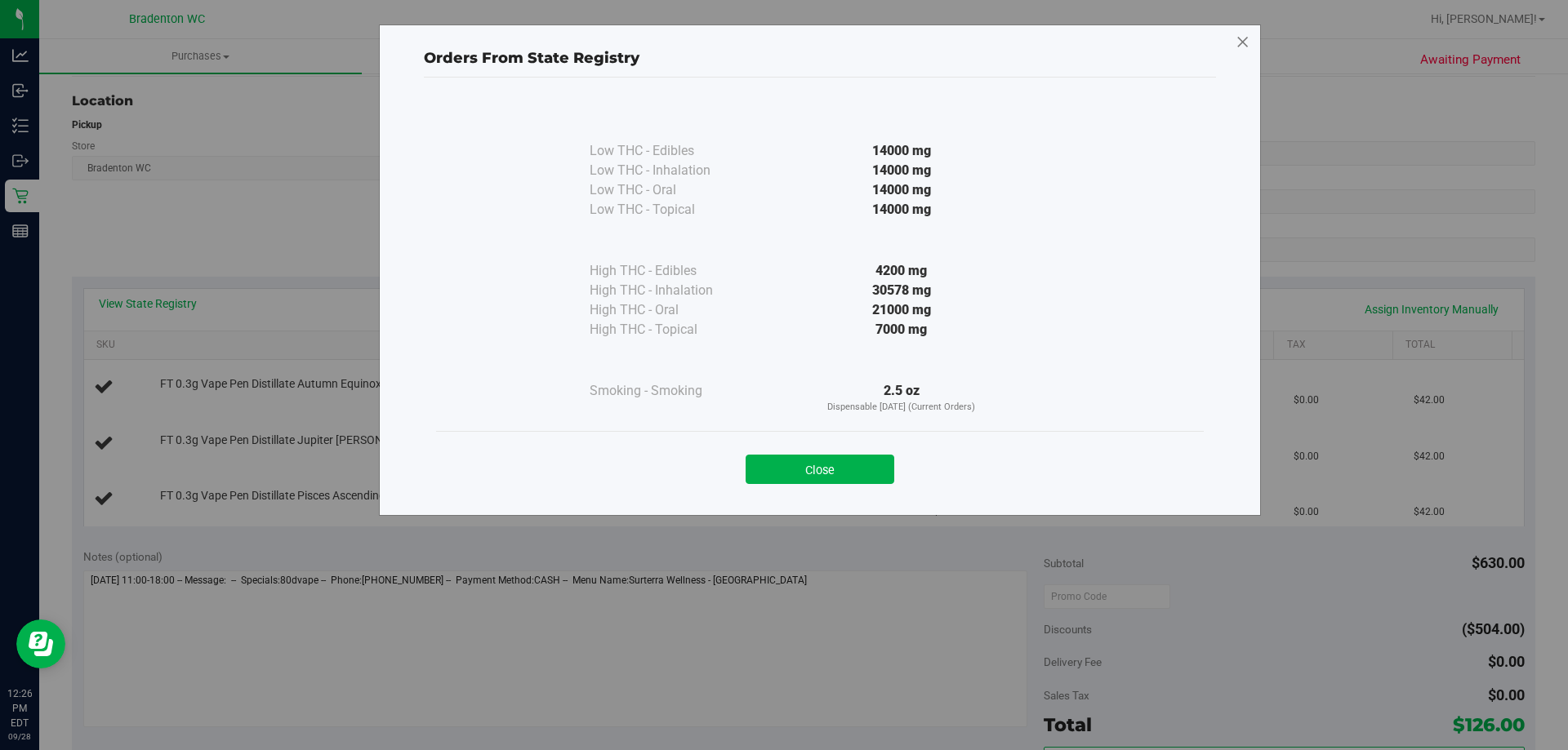
click at [1238, 40] on icon at bounding box center [1242, 42] width 14 height 26
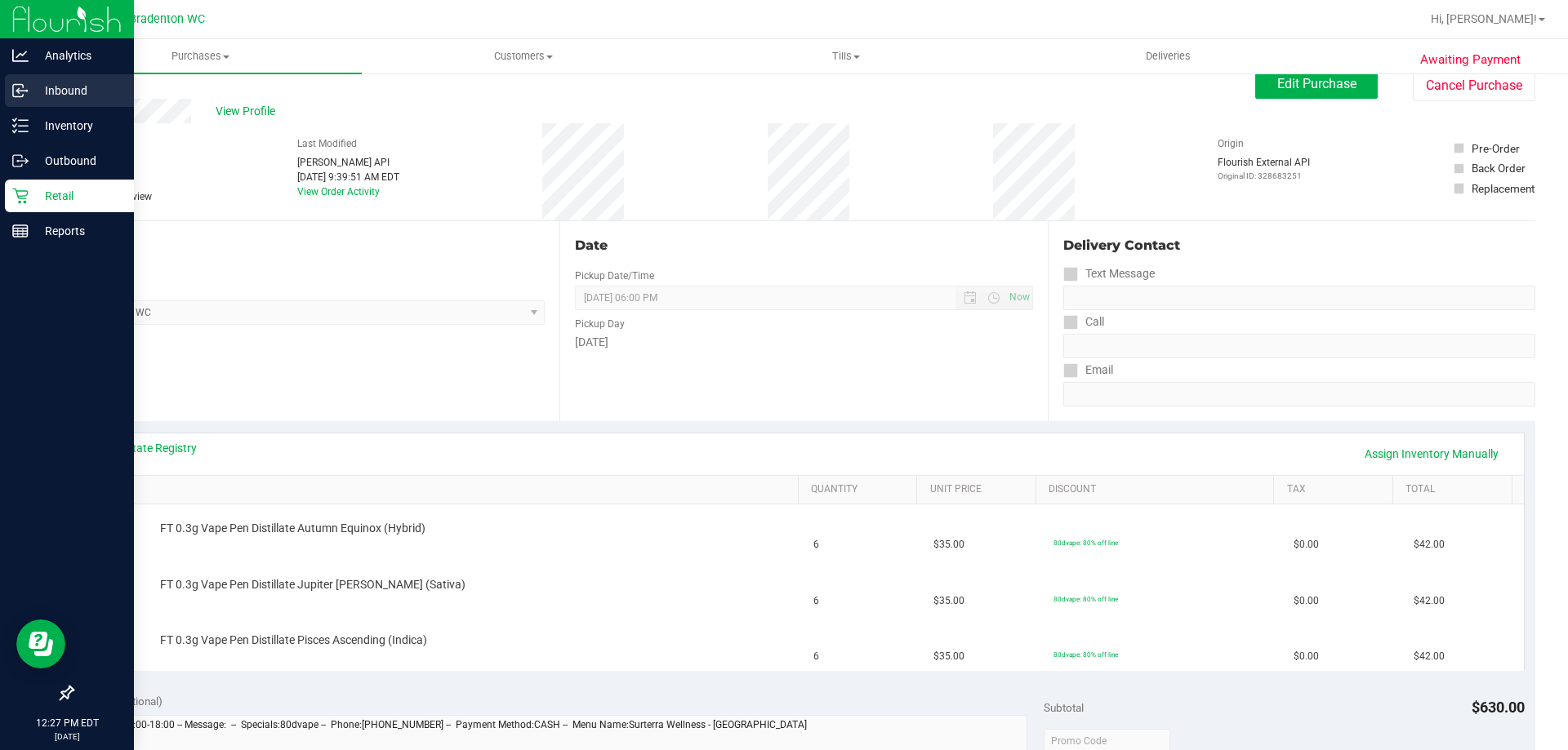
scroll to position [0, 0]
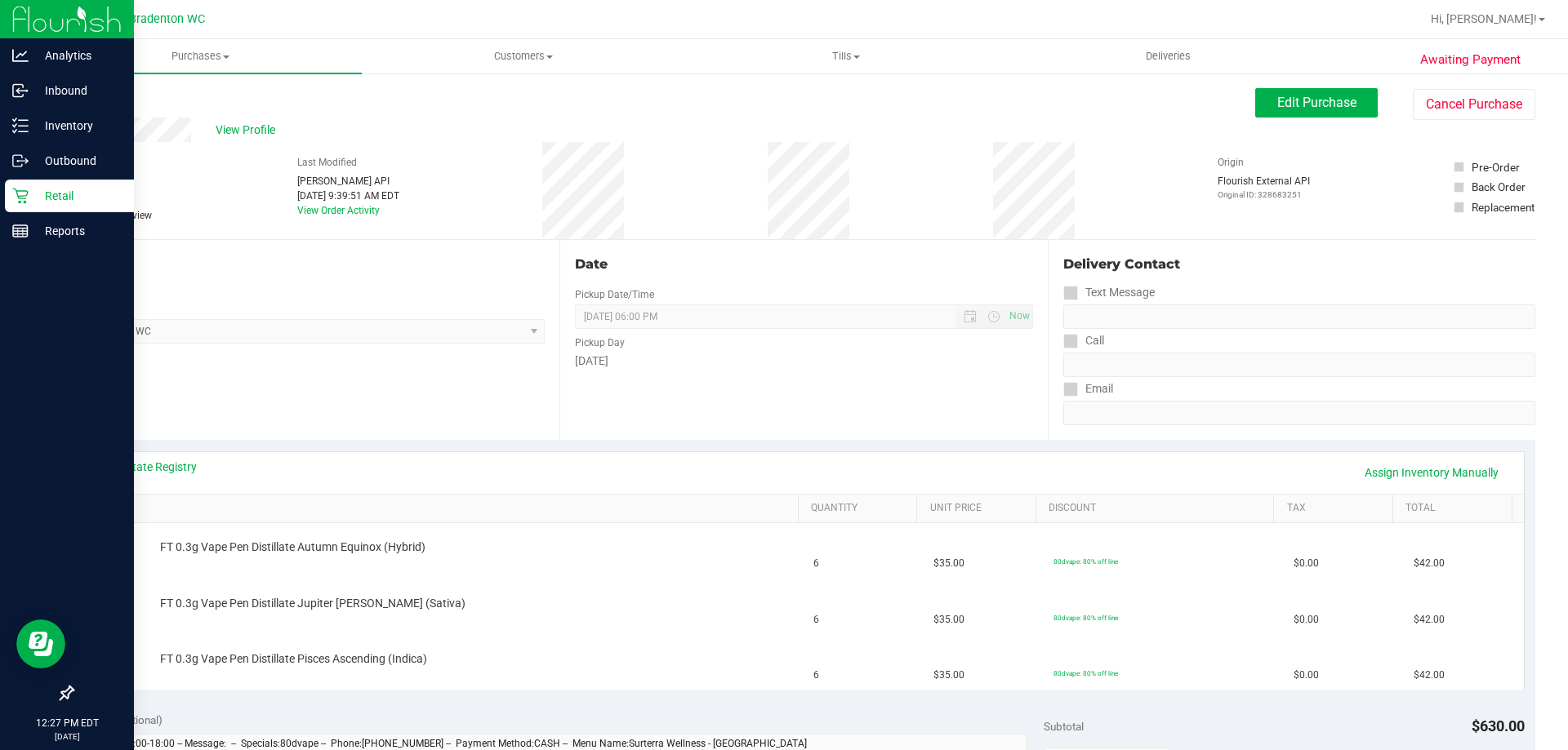
click at [82, 200] on p "Retail" at bounding box center [78, 196] width 98 height 19
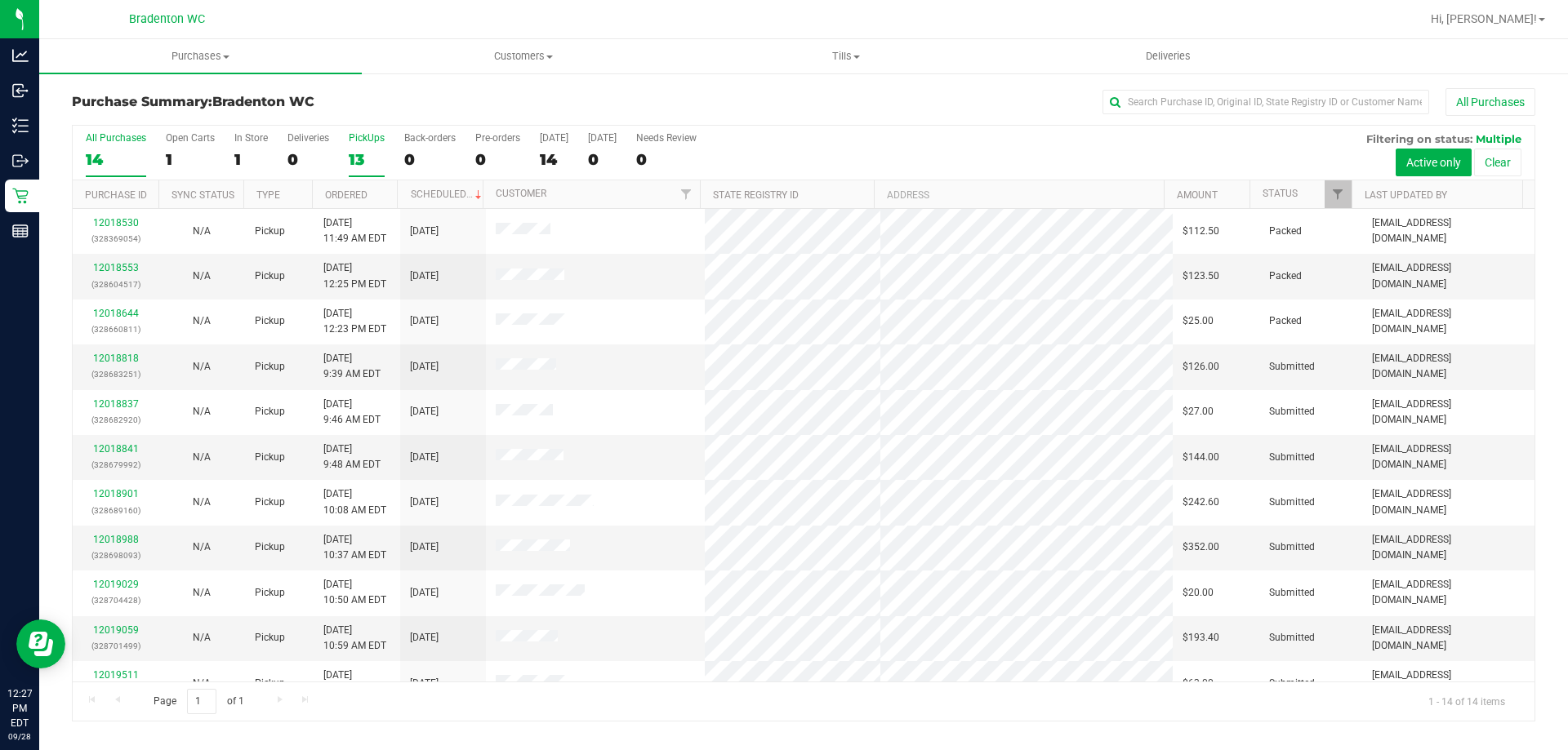
click at [356, 154] on div "13" at bounding box center [367, 159] width 36 height 19
click at [0, 0] on input "PickUps 13" at bounding box center [0, 0] width 0 height 0
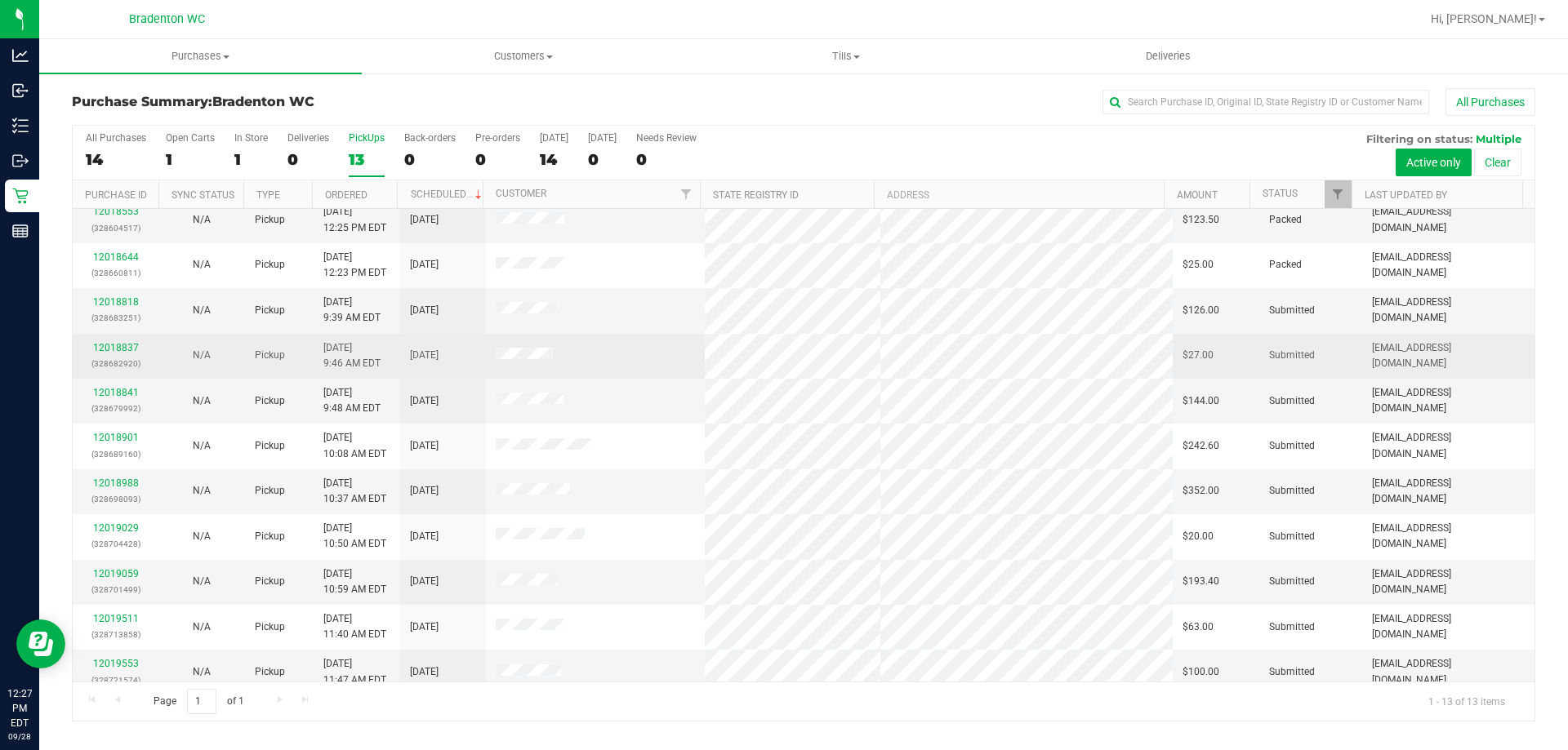
scroll to position [115, 0]
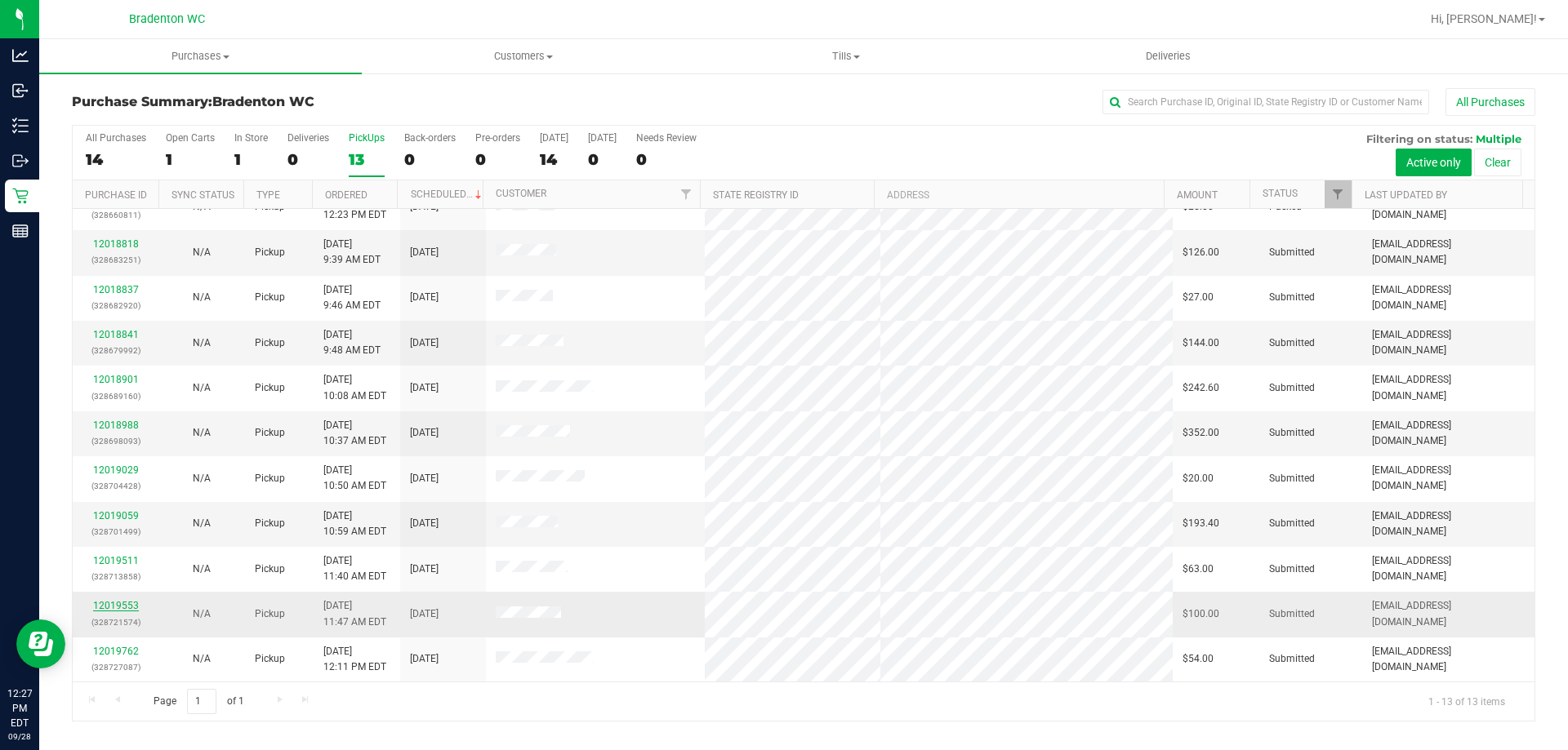
click at [127, 604] on link "12019553" at bounding box center [115, 606] width 46 height 12
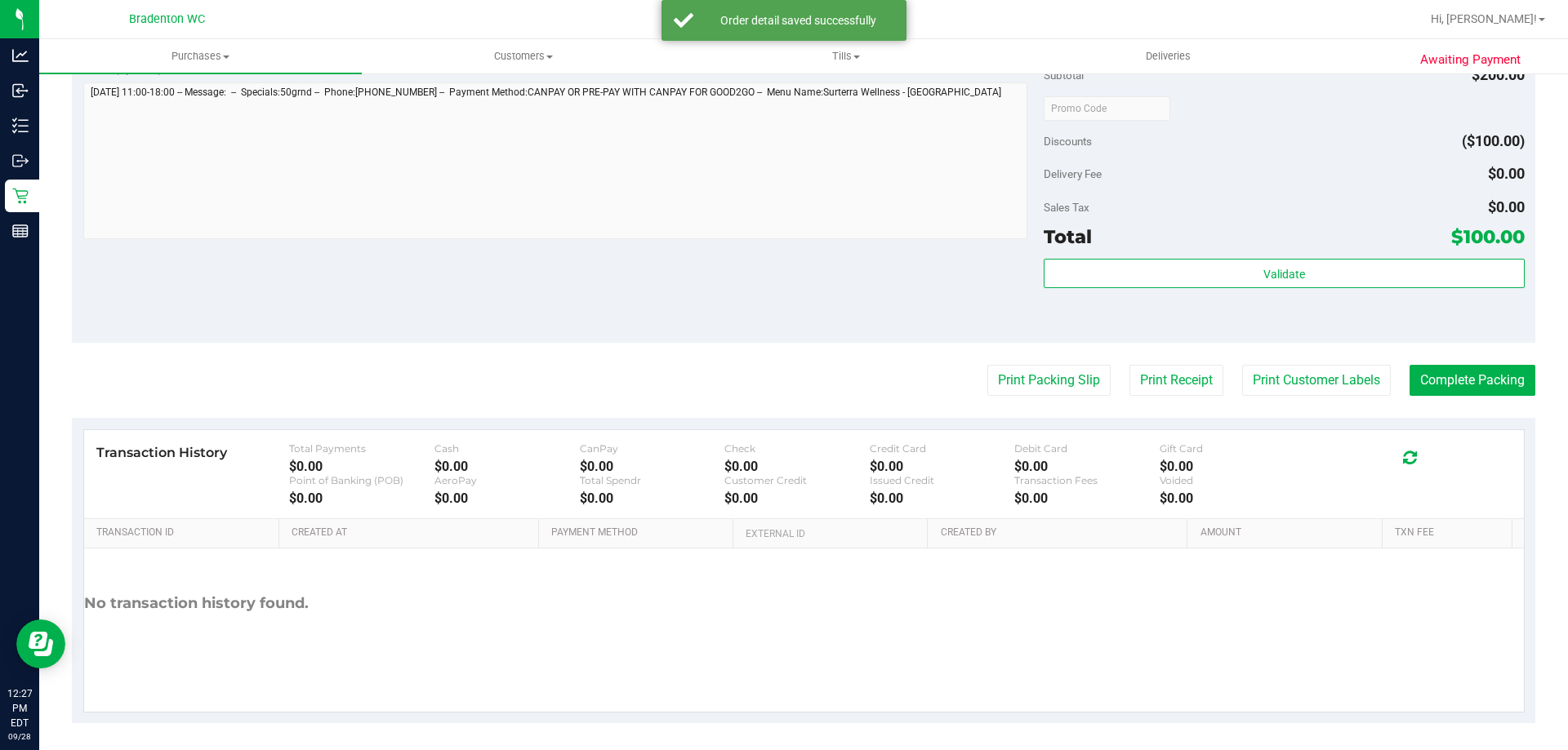
scroll to position [584, 0]
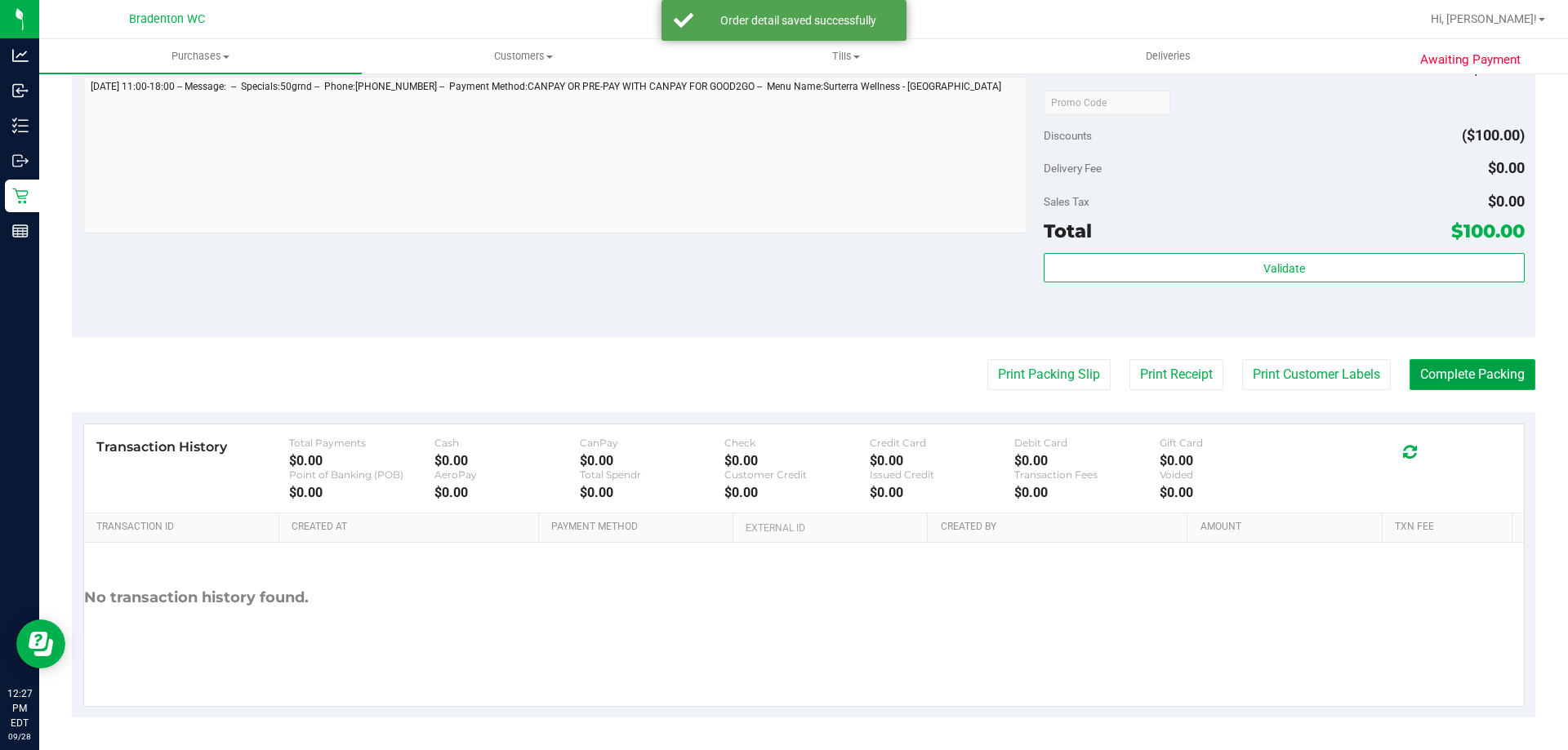
click at [1459, 367] on button "Complete Packing" at bounding box center [1472, 374] width 126 height 31
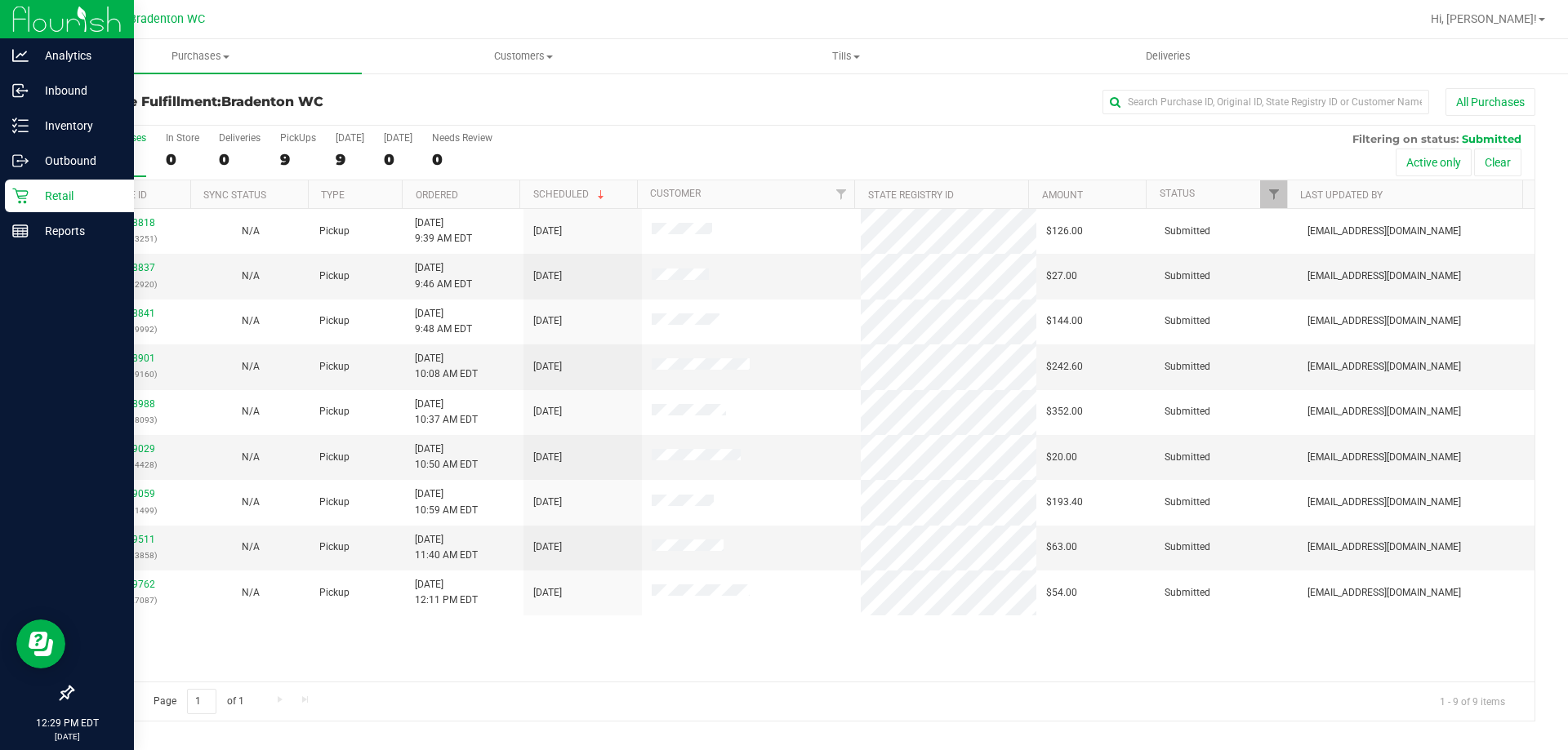
click at [1, 194] on link "Retail" at bounding box center [67, 197] width 134 height 35
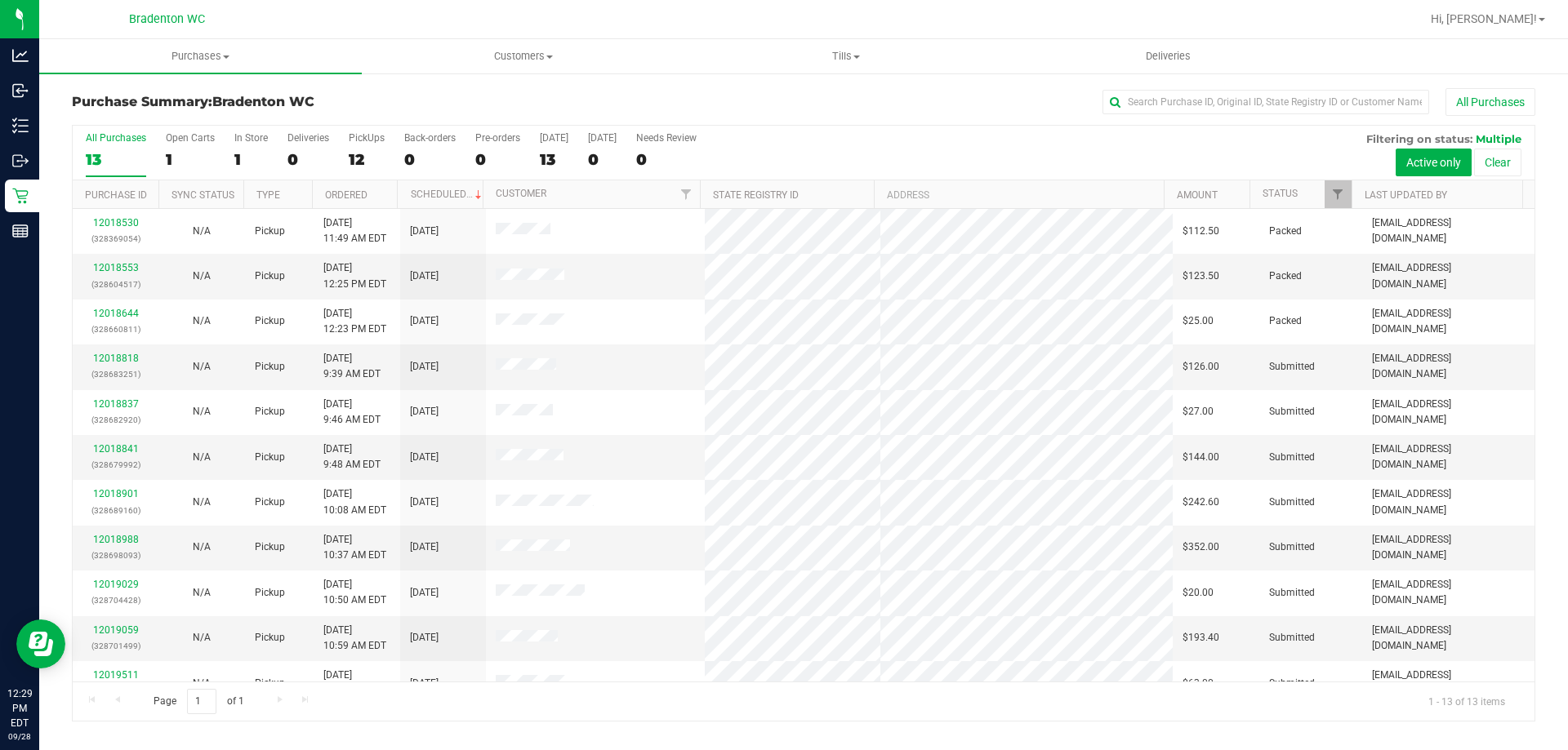
click at [889, 104] on div "All Purchases" at bounding box center [1046, 102] width 975 height 28
click at [110, 360] on link "12018818" at bounding box center [115, 358] width 46 height 12
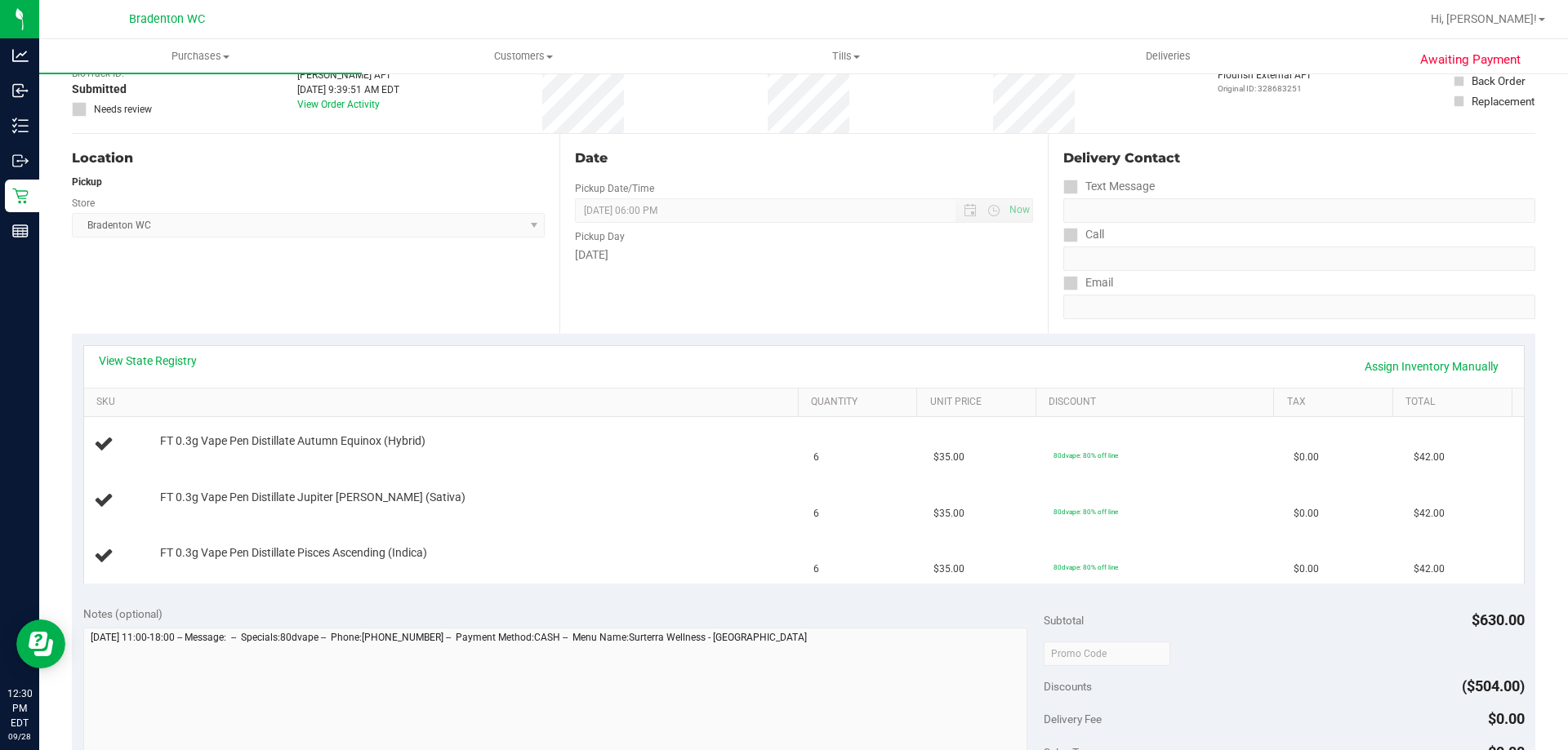
scroll to position [153, 0]
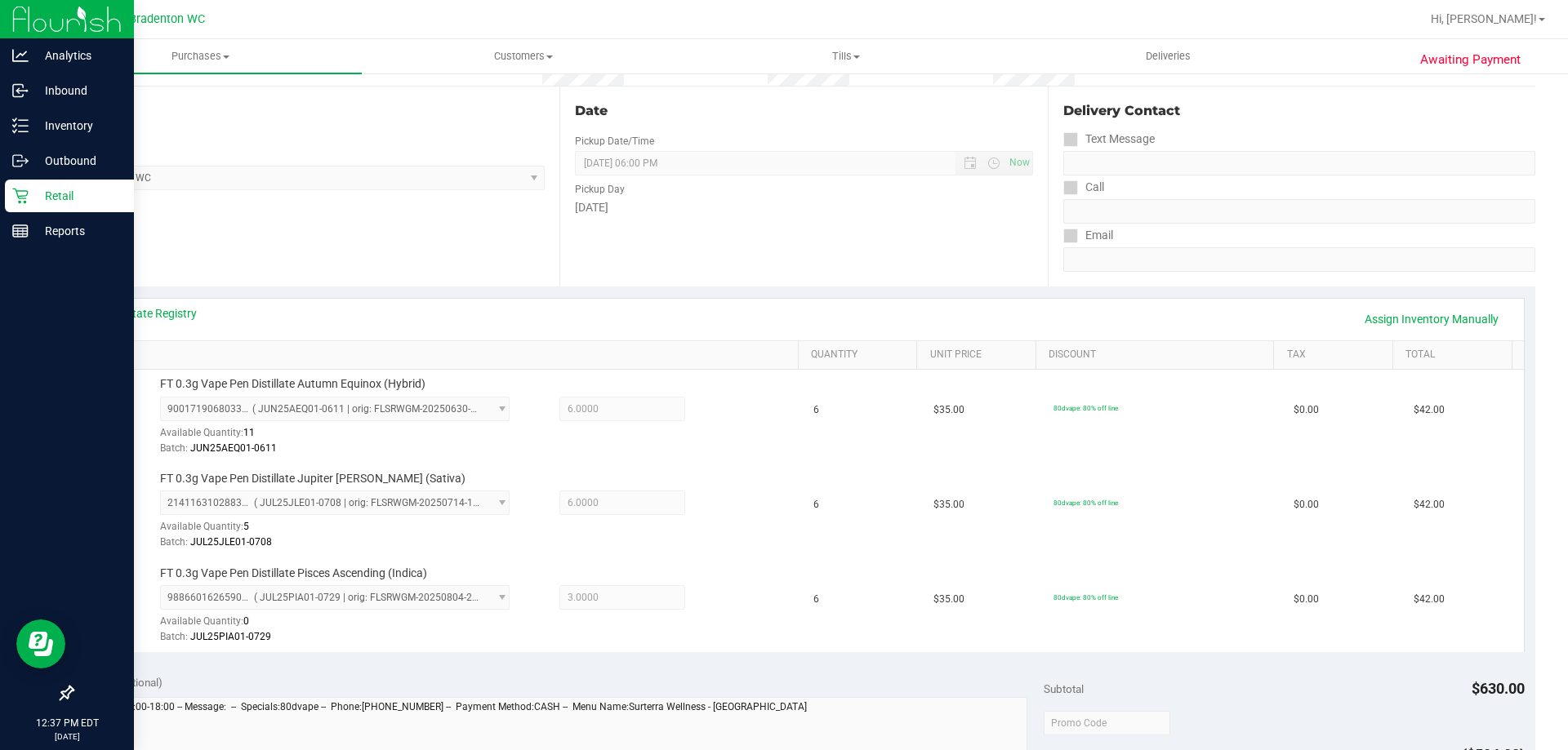
click at [35, 205] on p "Retail" at bounding box center [78, 196] width 98 height 19
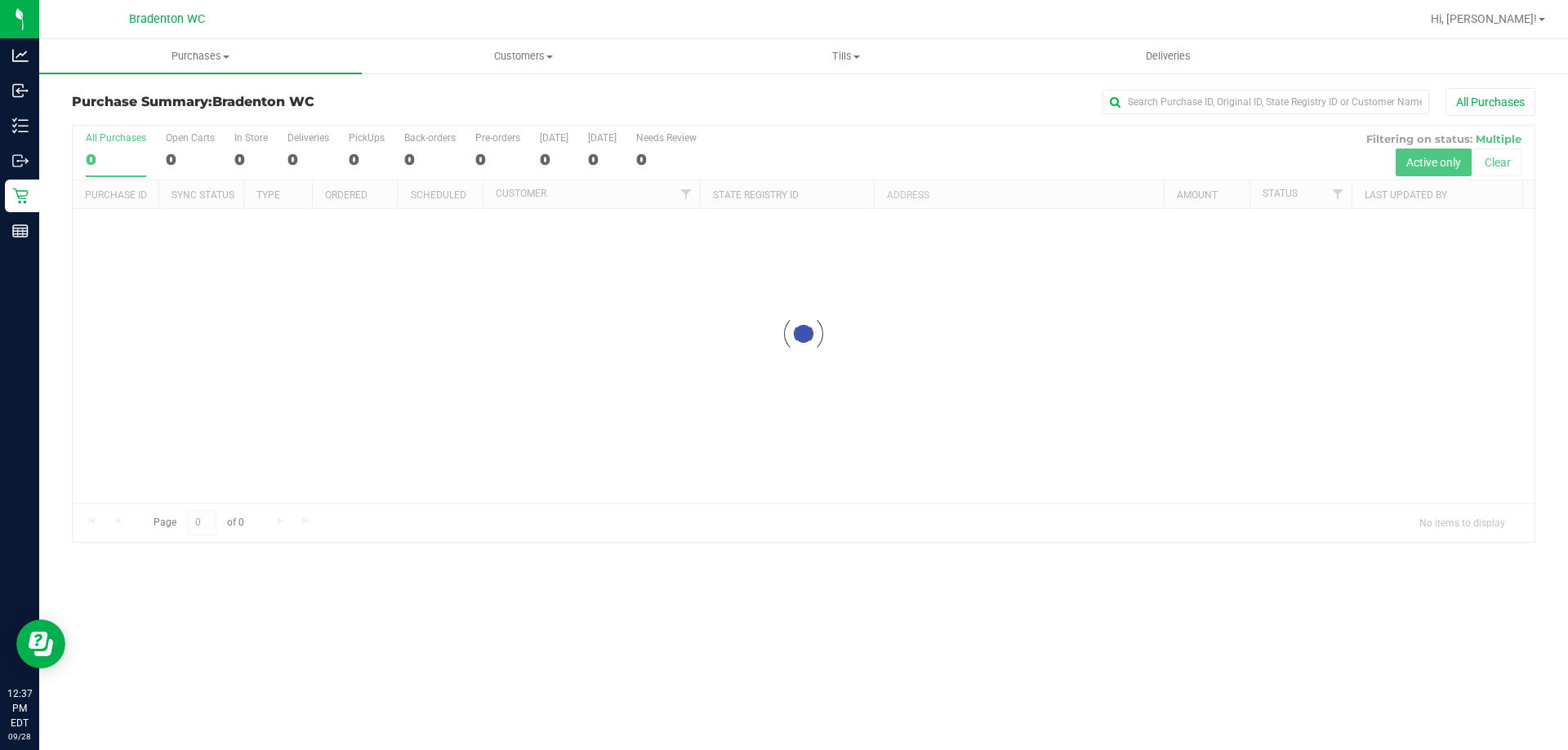
click at [469, 101] on h3 "Purchase Summary: Bradenton WC" at bounding box center [315, 101] width 487 height 14
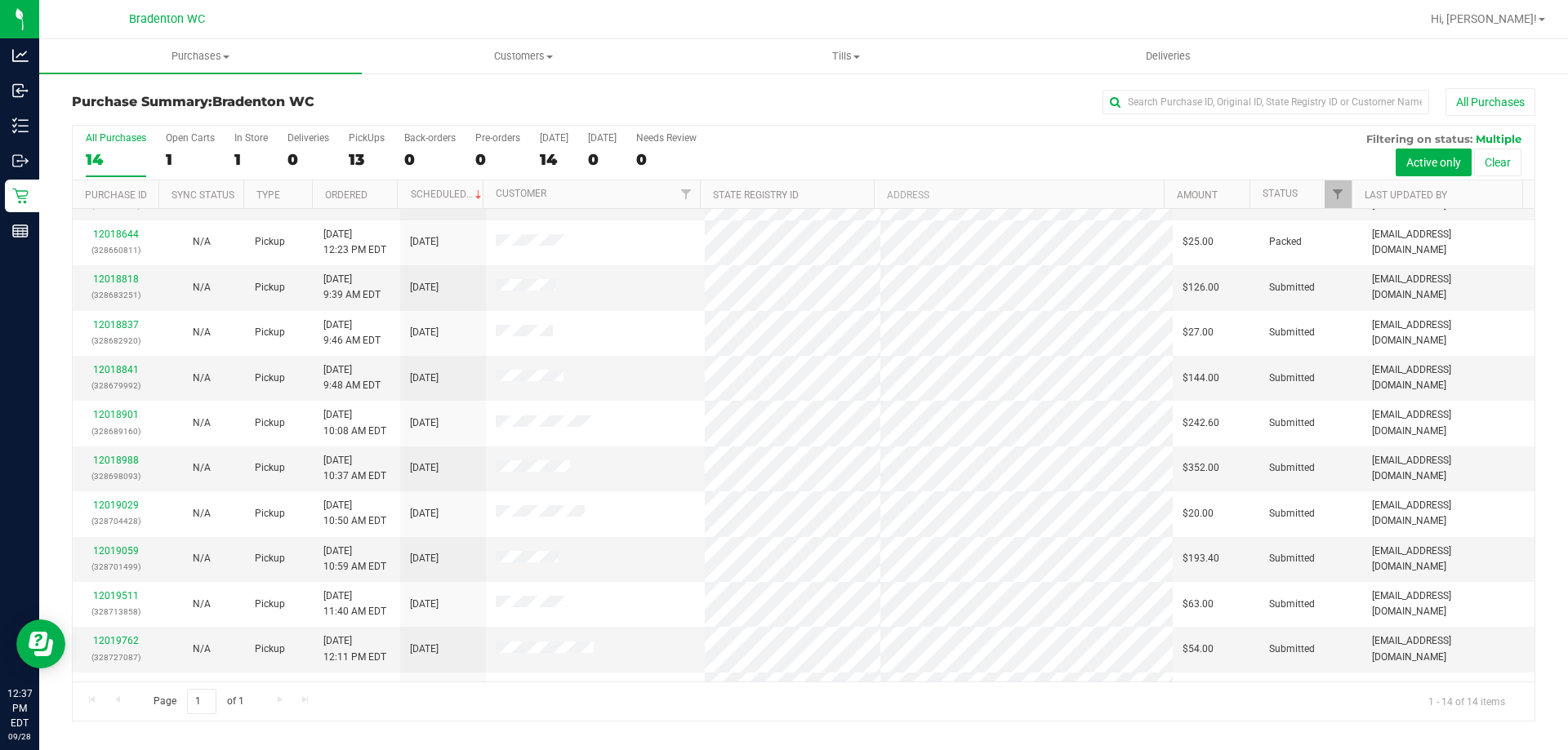
scroll to position [78, 0]
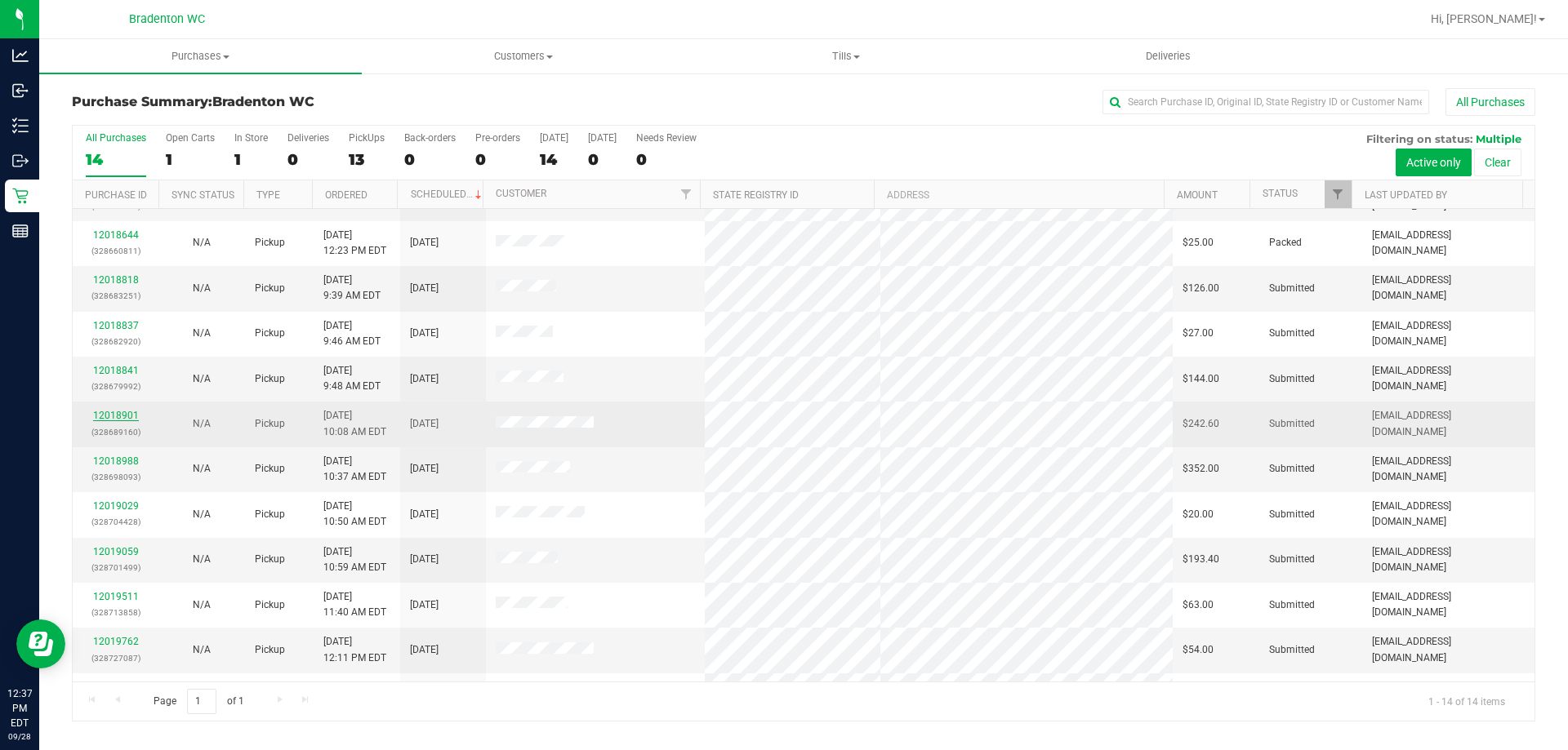
click at [126, 416] on link "12018901" at bounding box center [115, 415] width 46 height 12
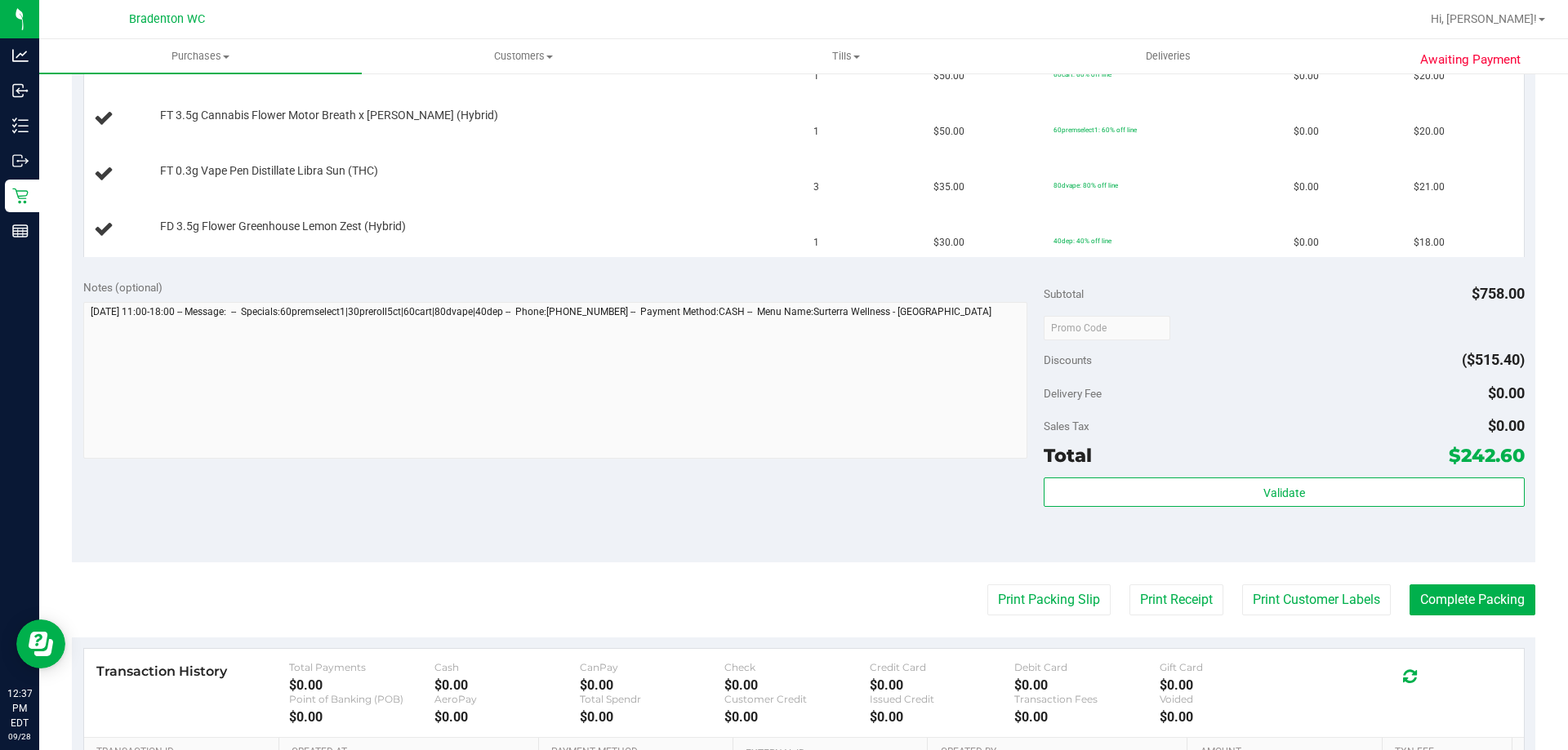
scroll to position [848, 0]
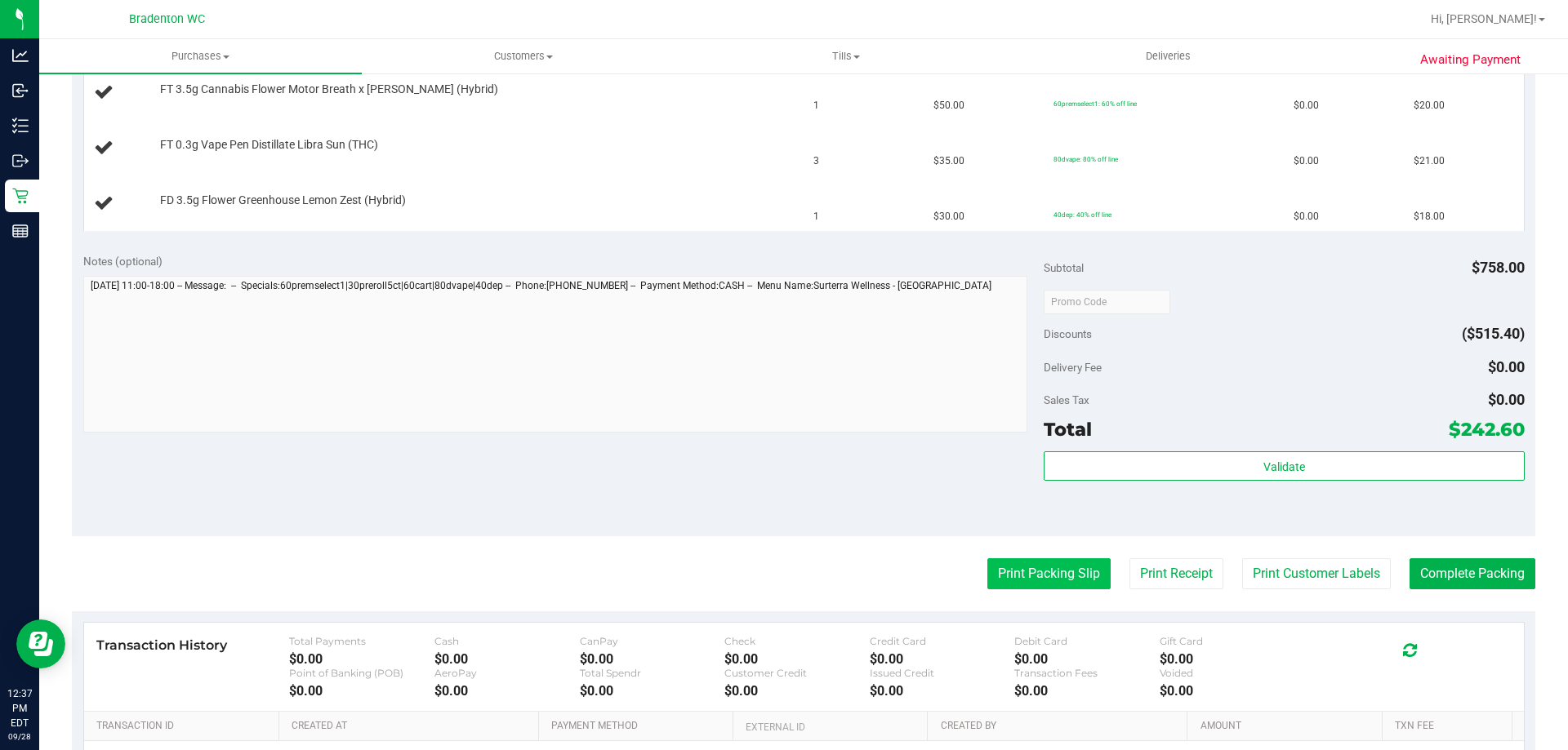
click at [1040, 574] on button "Print Packing Slip" at bounding box center [1049, 573] width 123 height 31
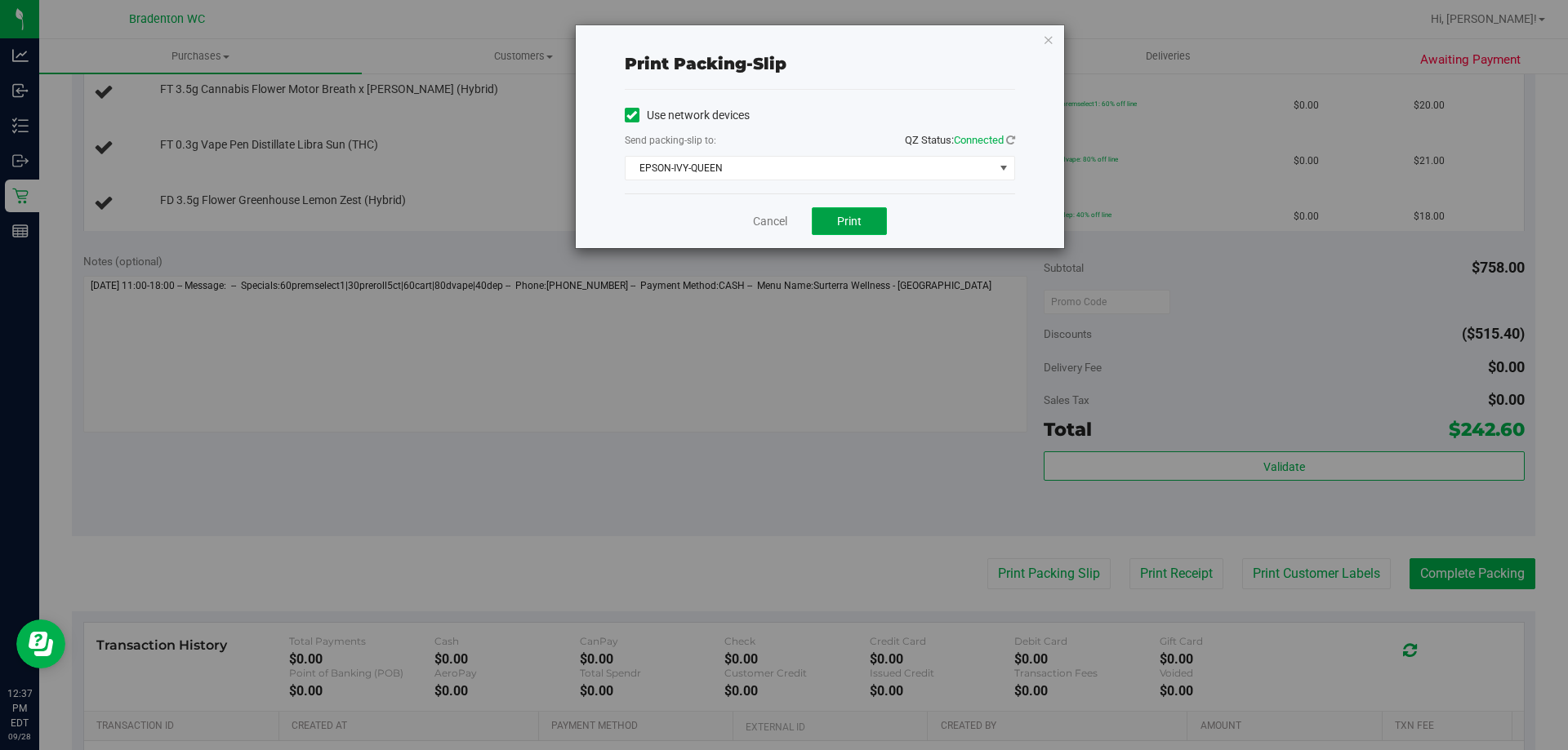
click at [855, 222] on span "Print" at bounding box center [849, 221] width 24 height 13
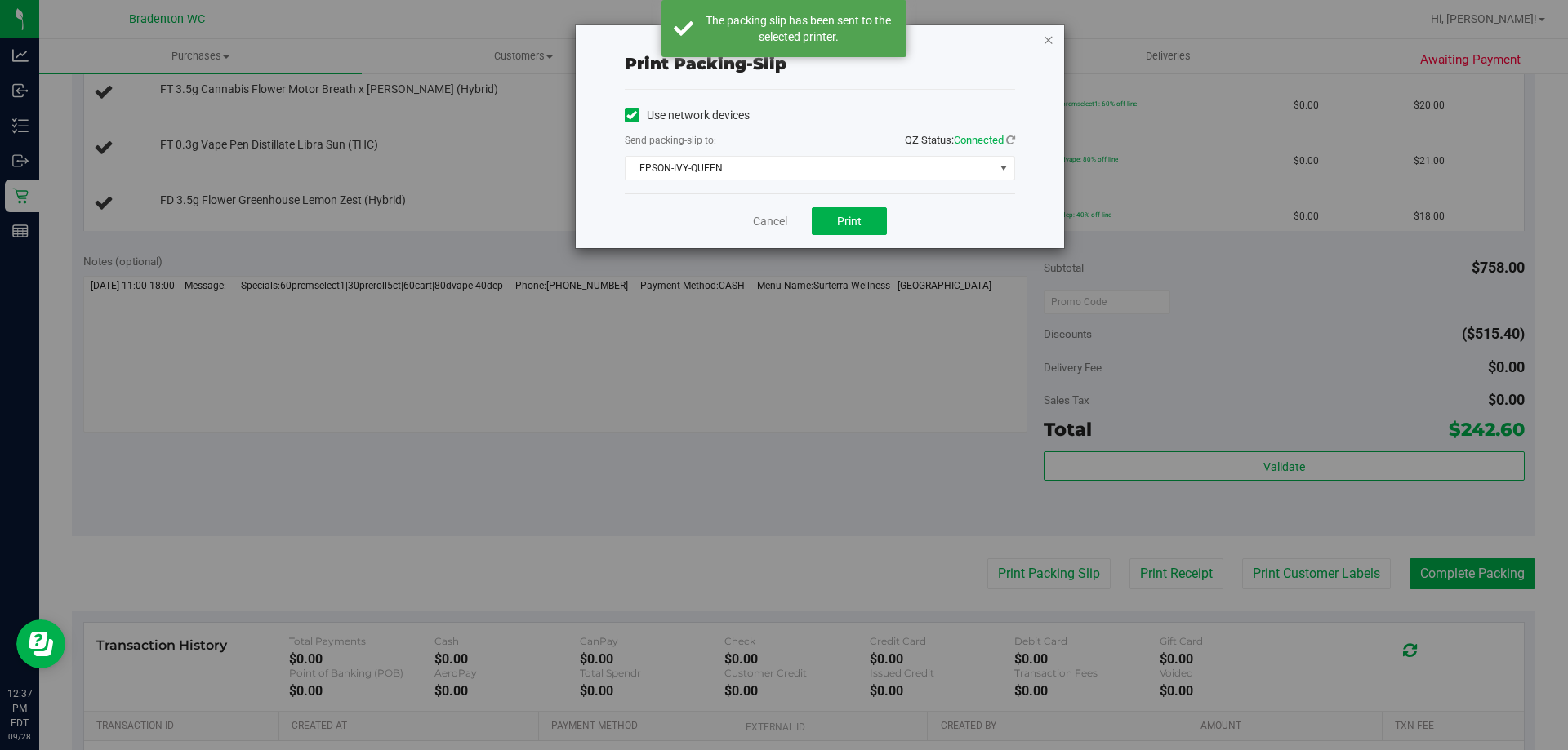
click at [1048, 39] on icon "button" at bounding box center [1049, 39] width 12 height 19
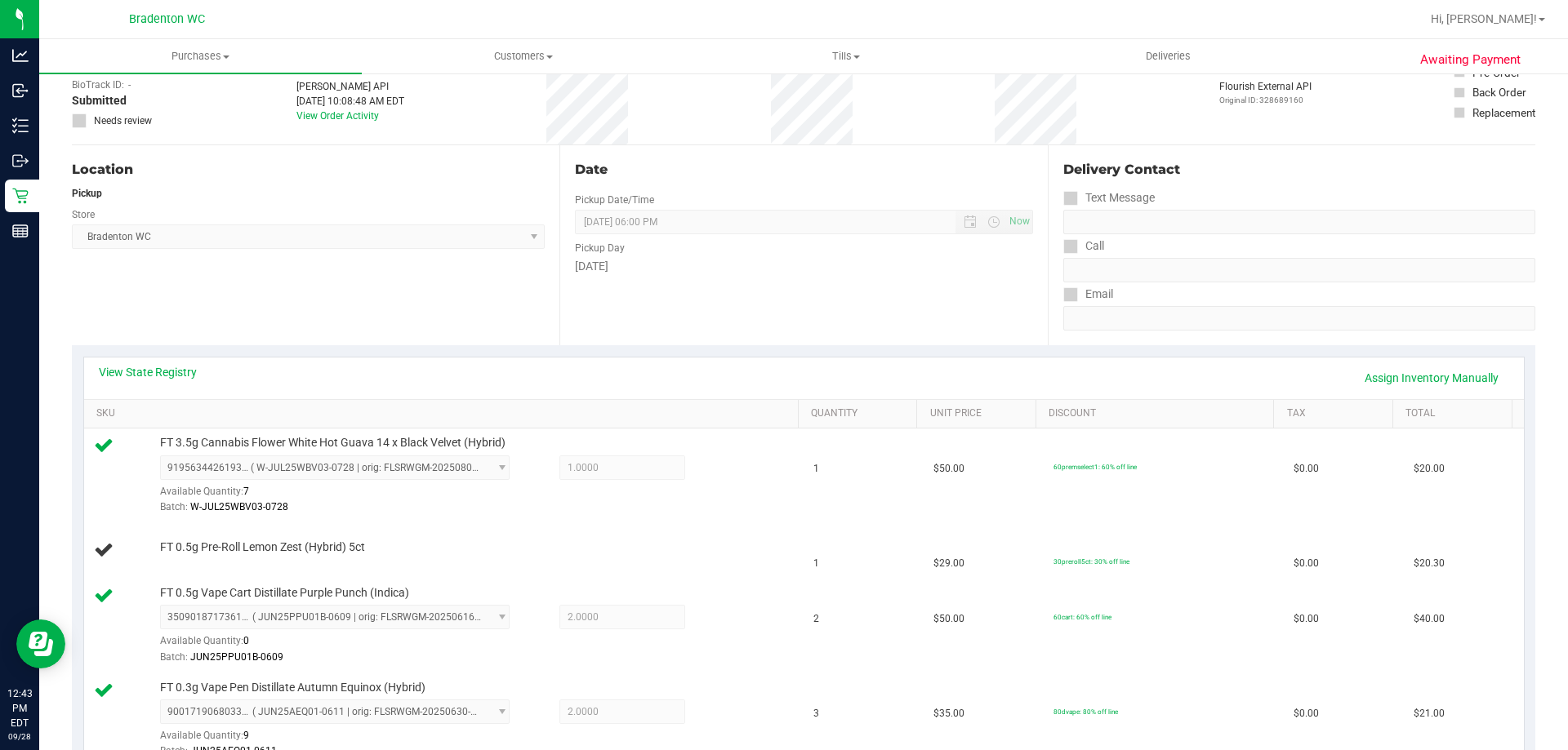
scroll to position [0, 0]
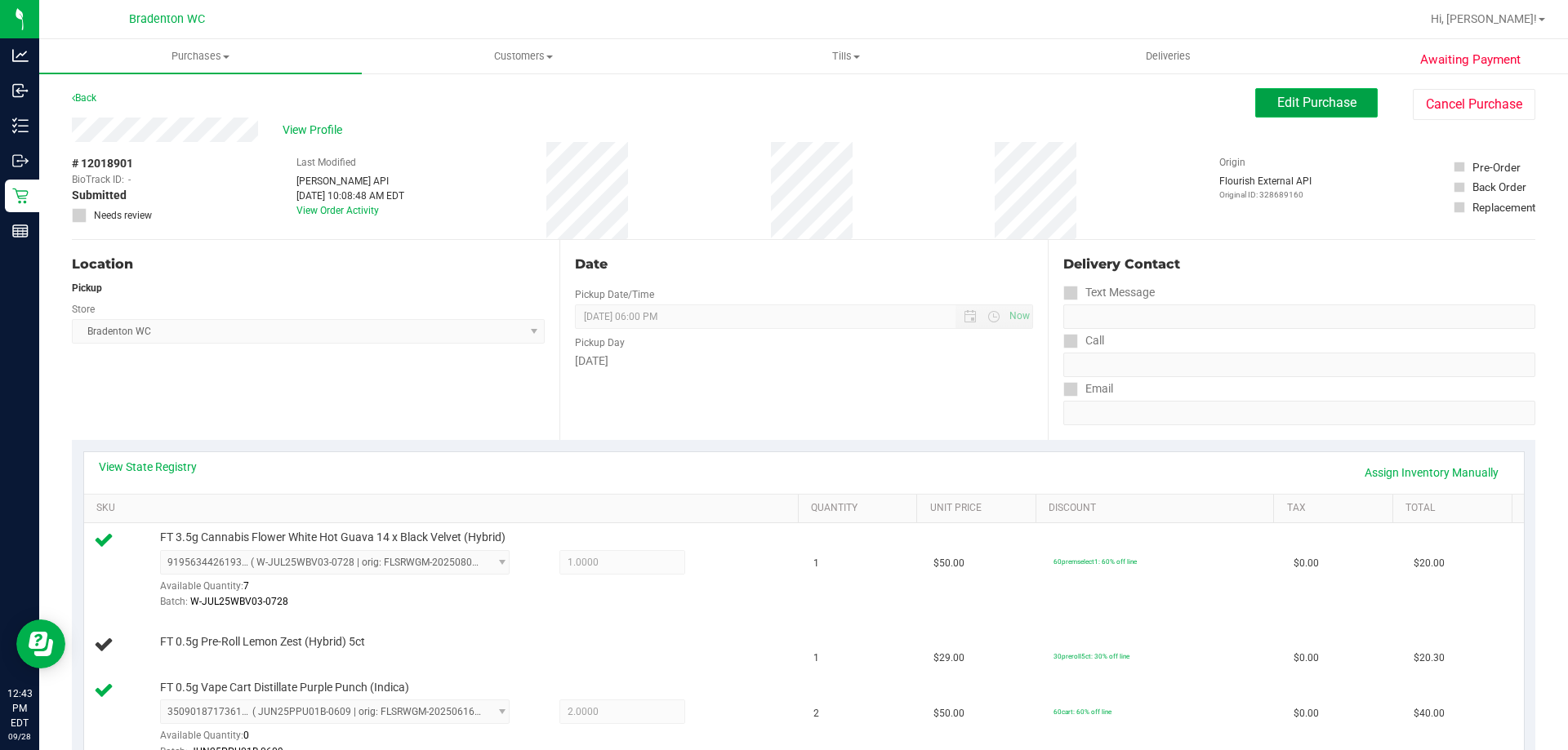
click at [1318, 105] on span "Edit Purchase" at bounding box center [1317, 102] width 79 height 15
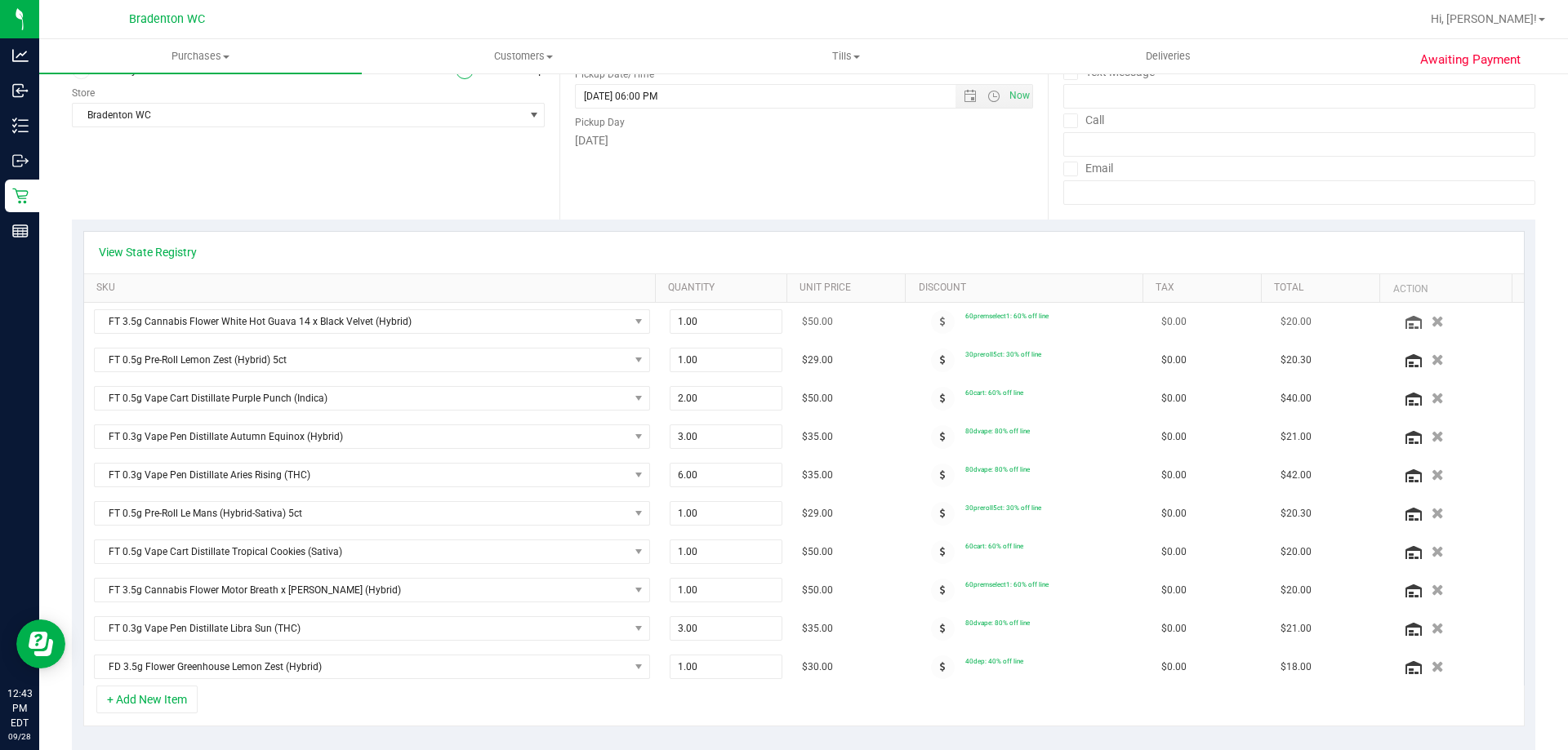
scroll to position [245, 0]
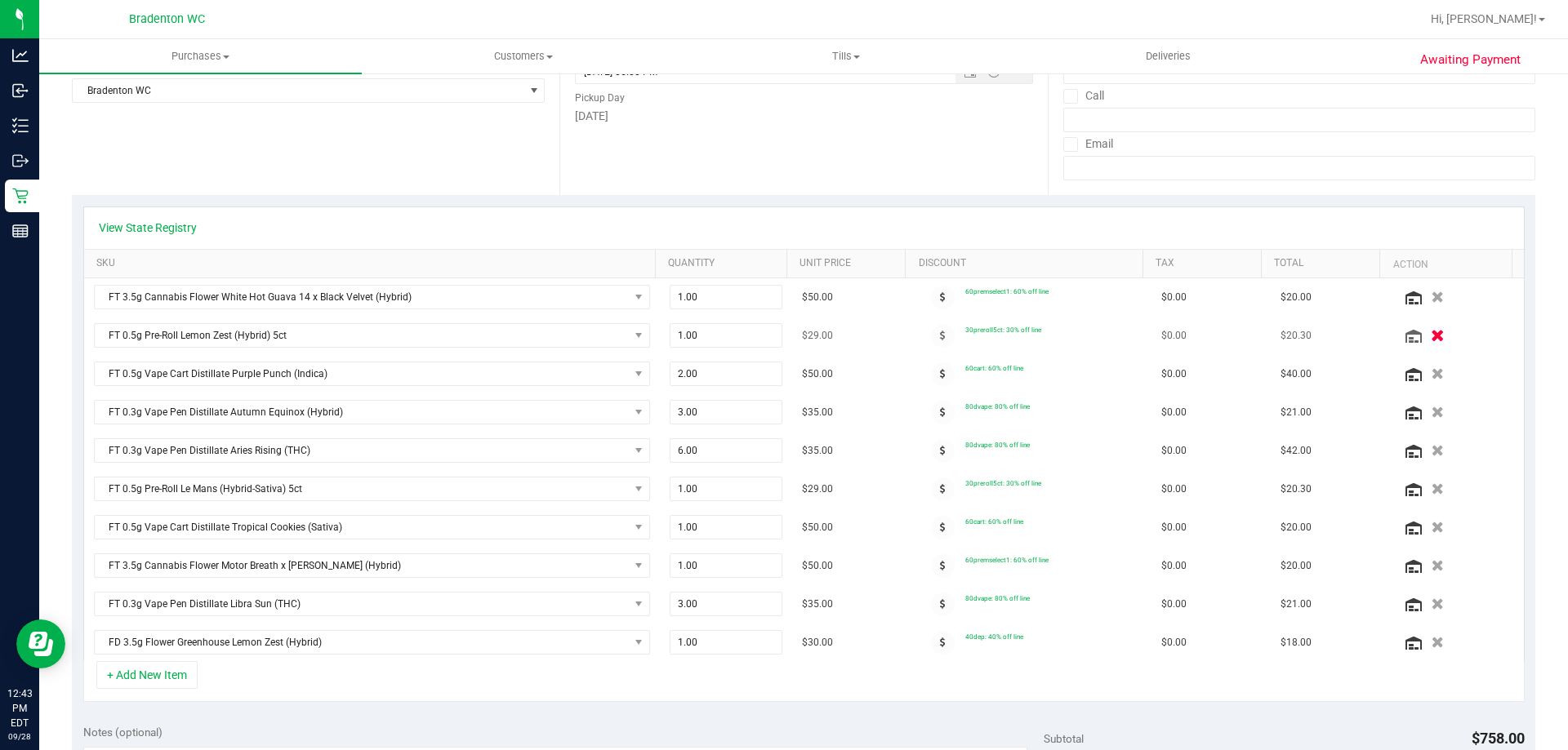
click at [1423, 331] on button "button" at bounding box center [1436, 335] width 28 height 17
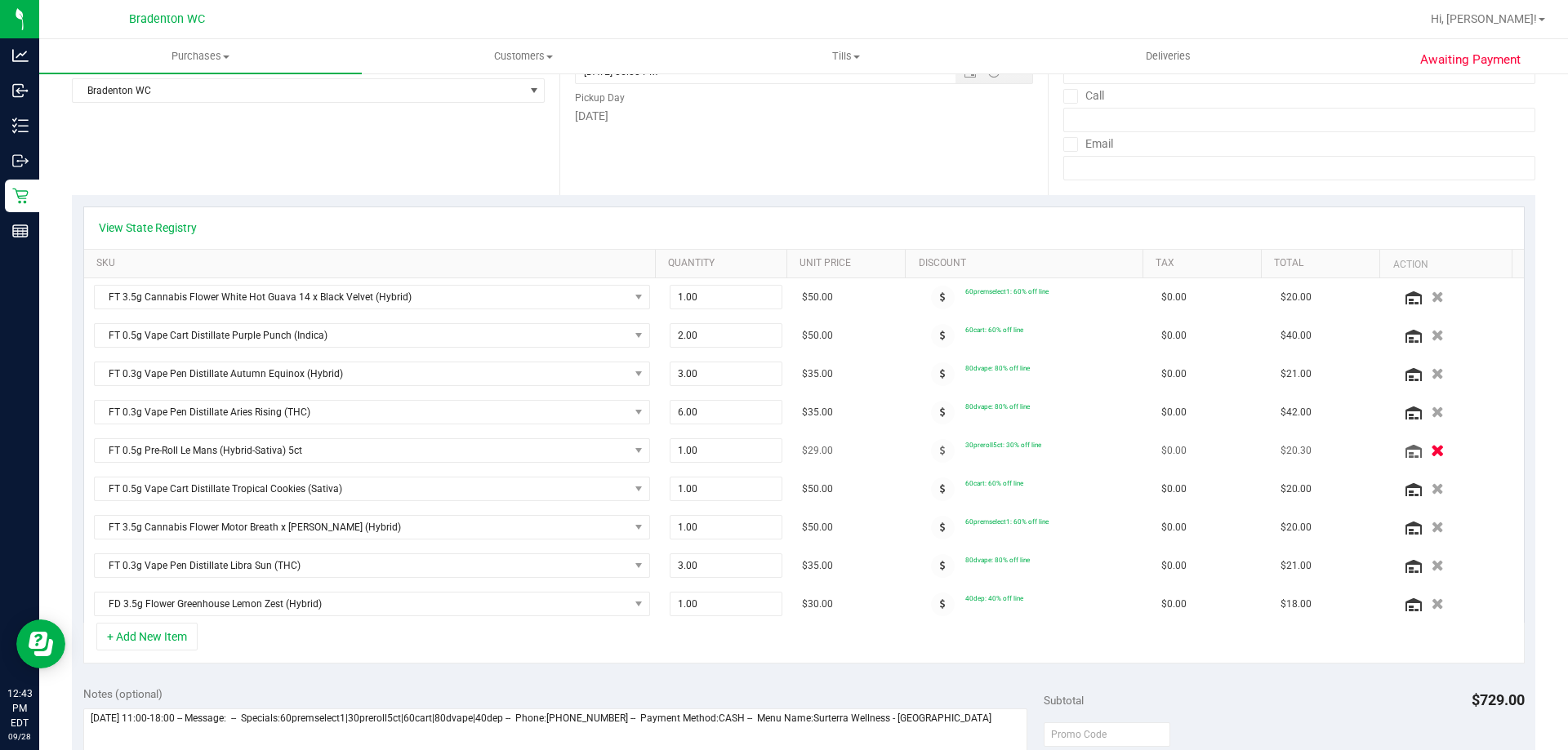
click at [1431, 451] on icon "button" at bounding box center [1437, 451] width 13 height 13
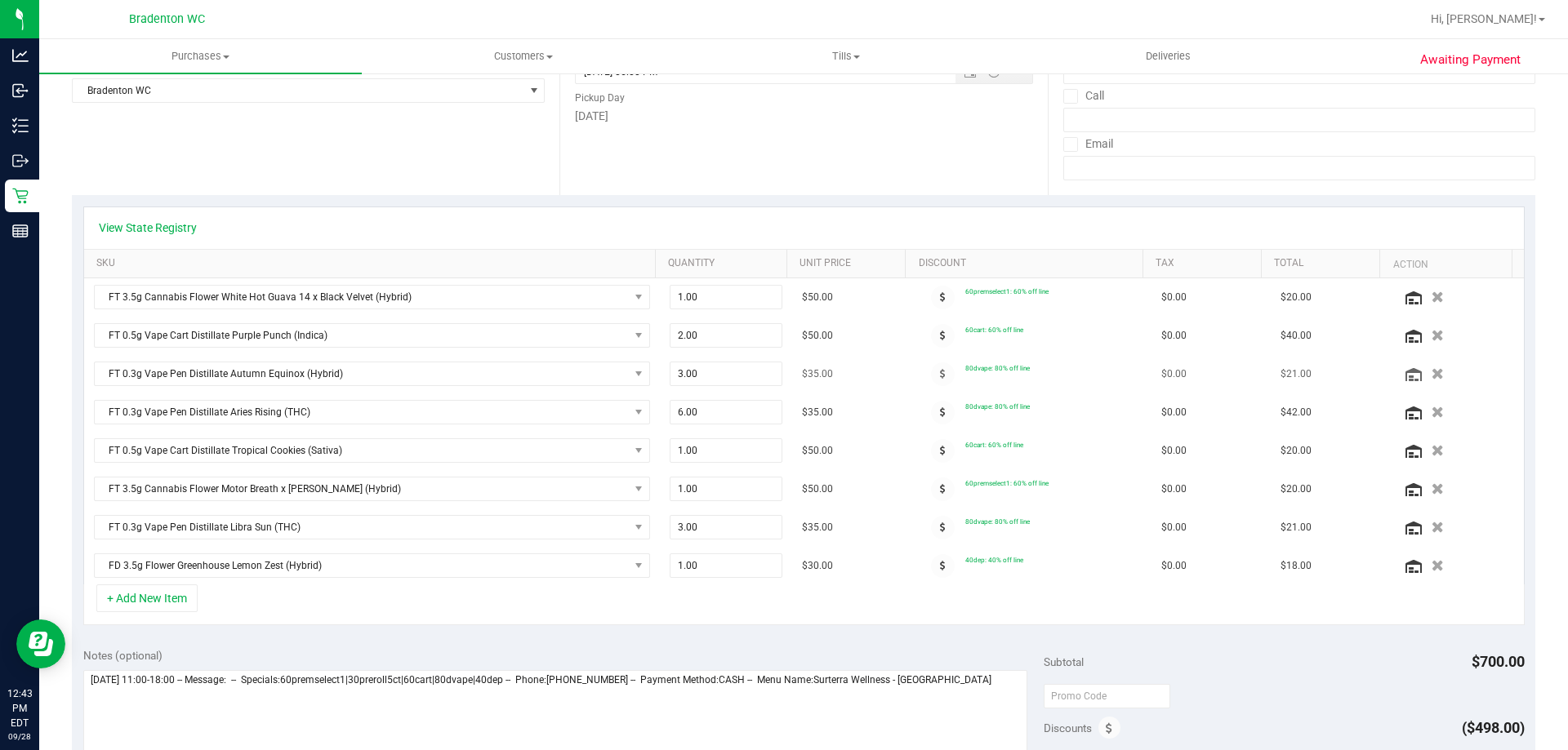
scroll to position [0, 0]
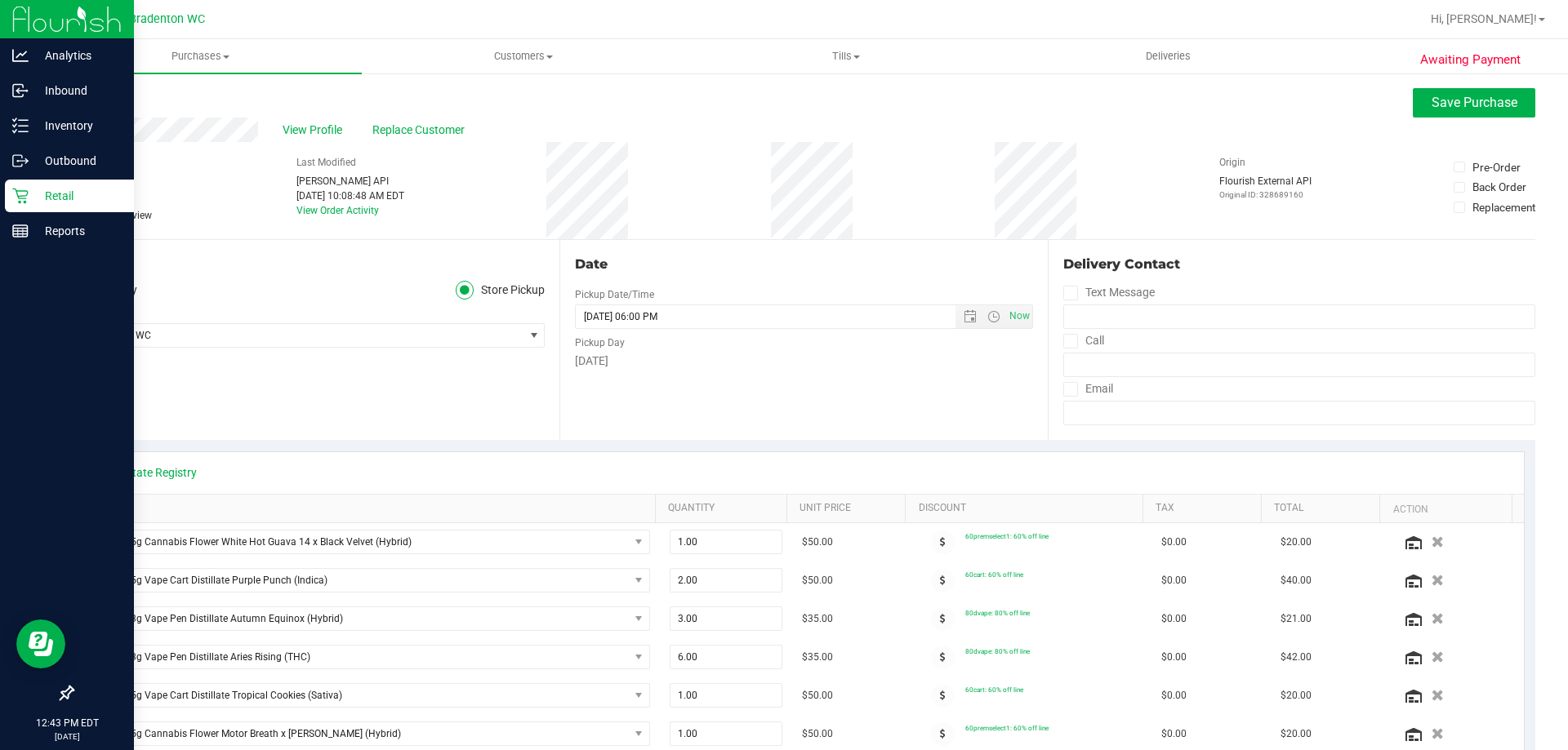
click at [57, 192] on p "Retail" at bounding box center [78, 196] width 98 height 19
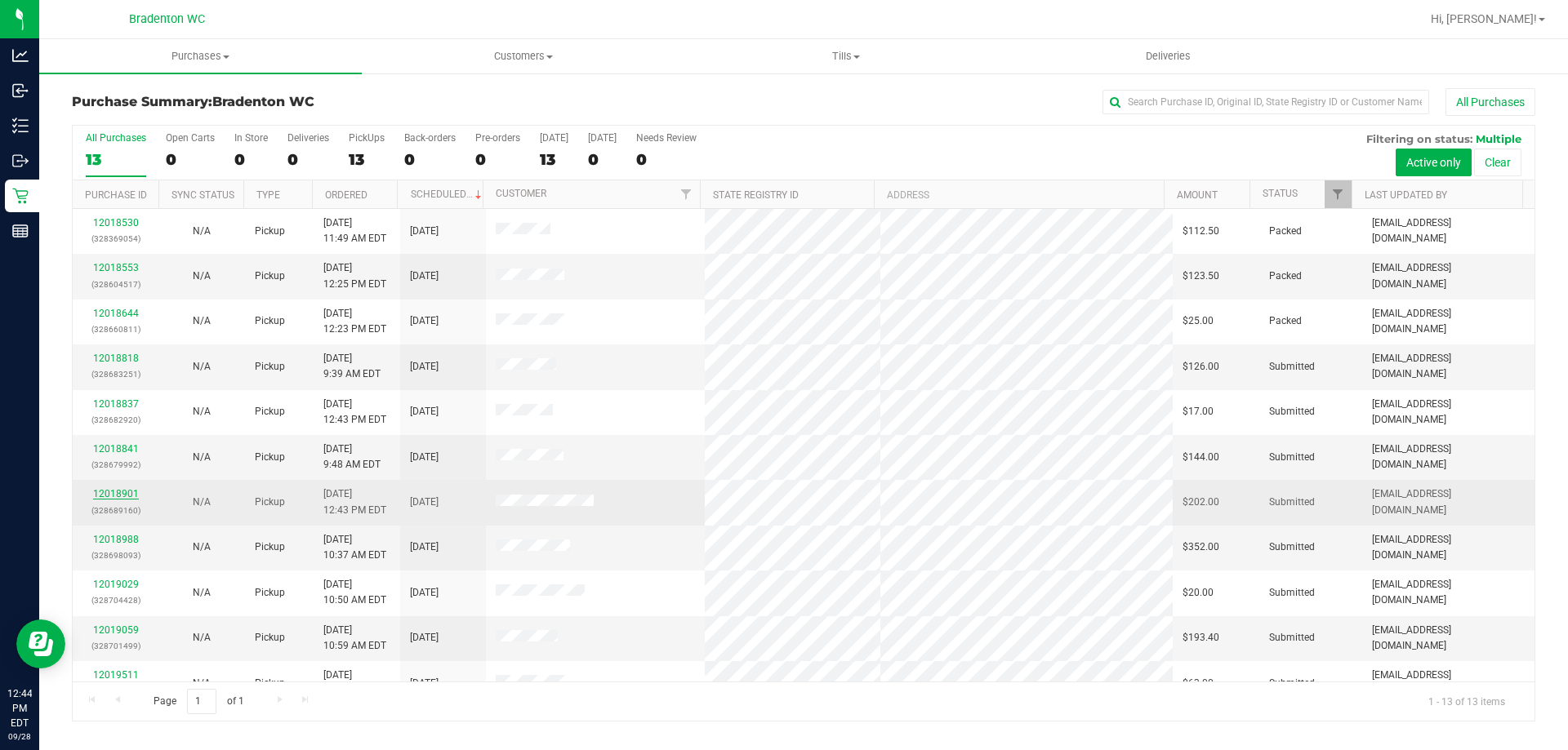
click at [132, 494] on link "12018901" at bounding box center [115, 494] width 46 height 12
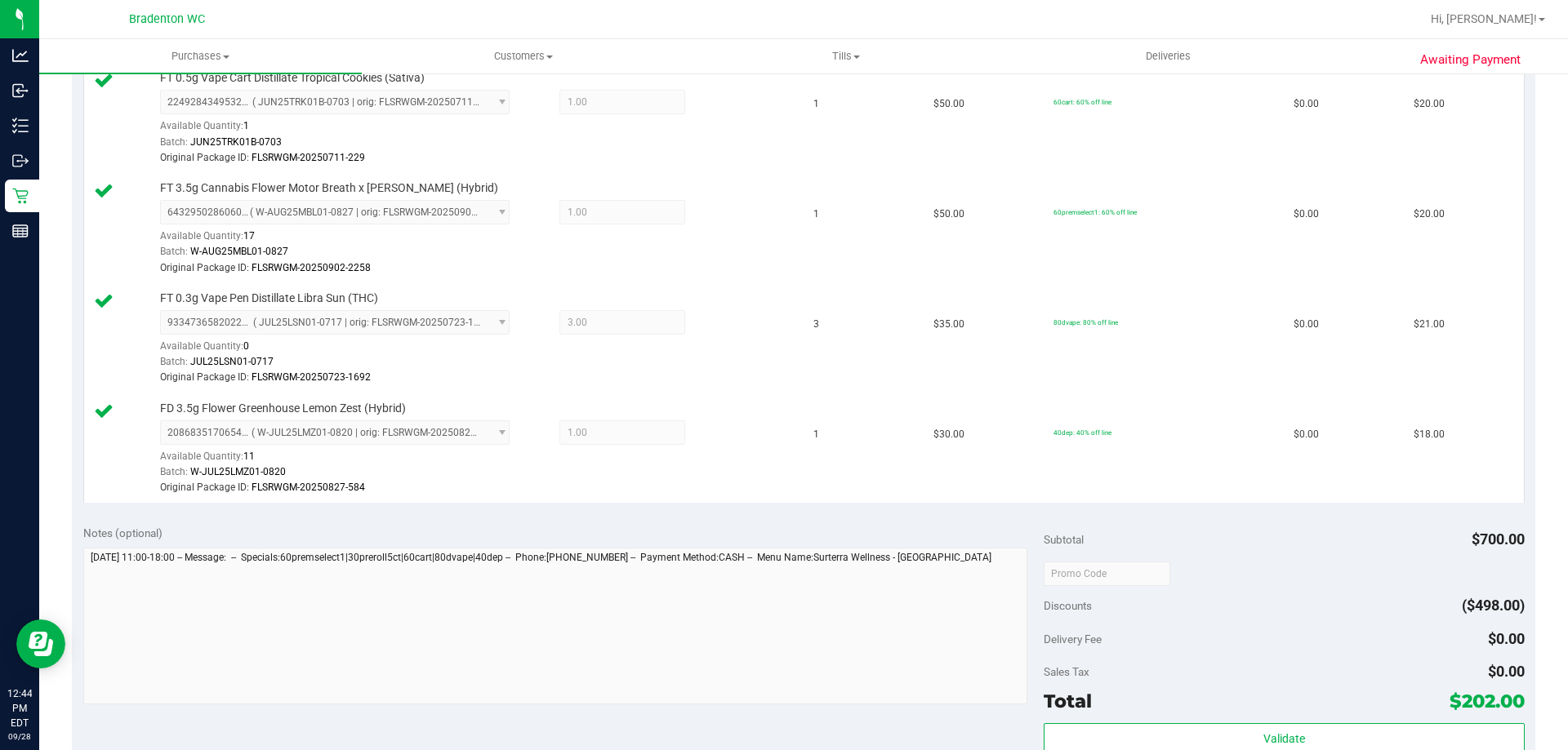
scroll to position [1306, 0]
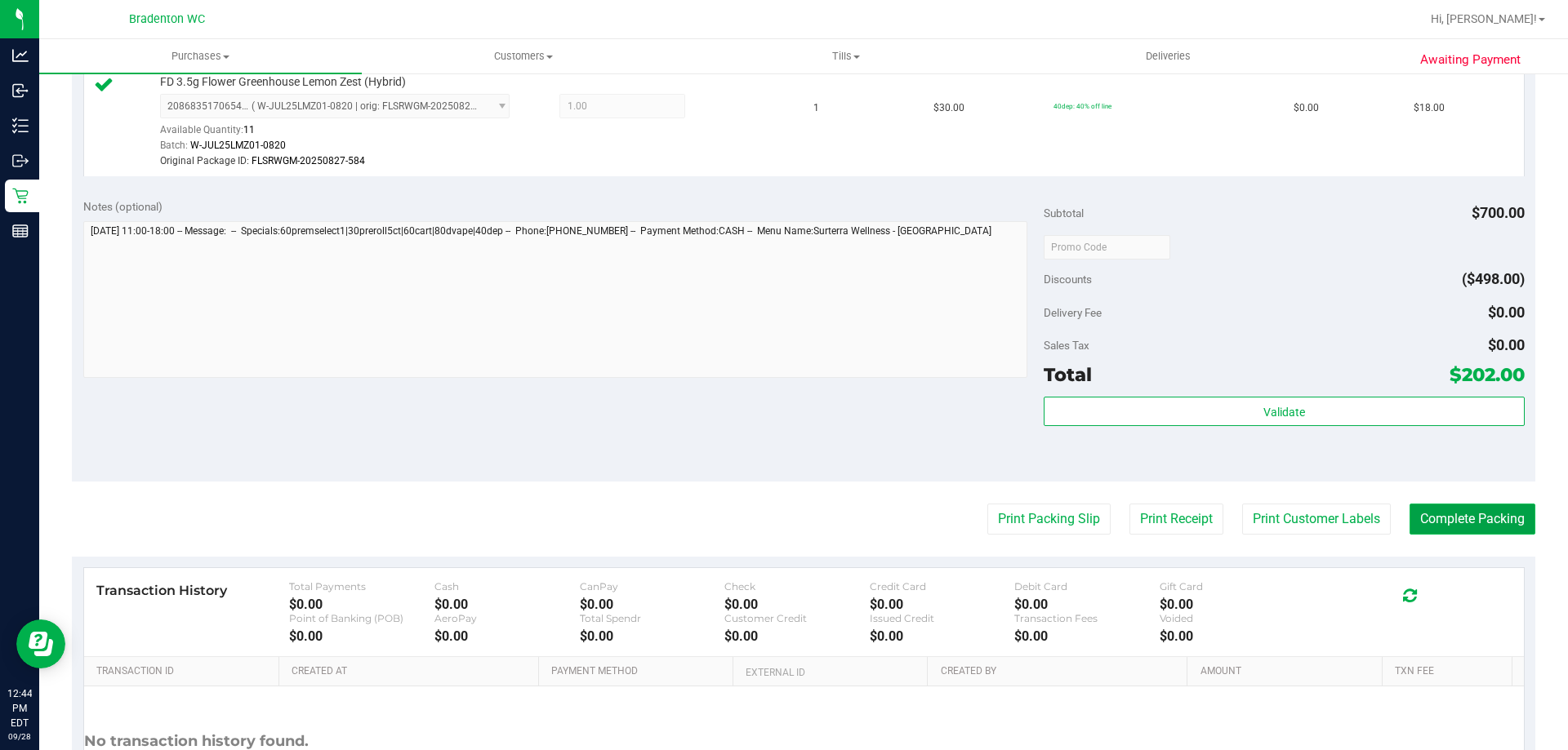
click at [1449, 524] on button "Complete Packing" at bounding box center [1472, 519] width 126 height 31
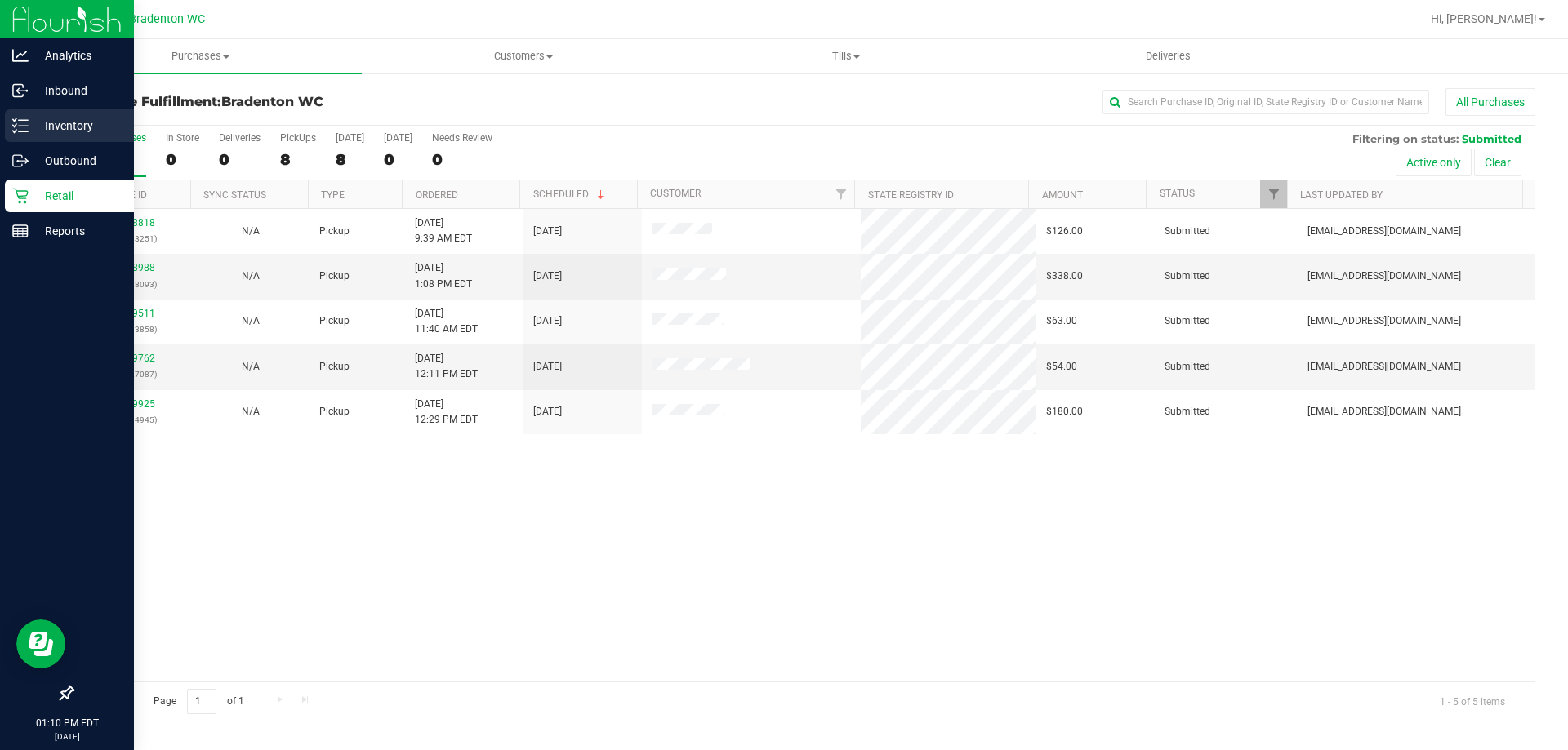
click at [23, 120] on line at bounding box center [23, 120] width 9 height 0
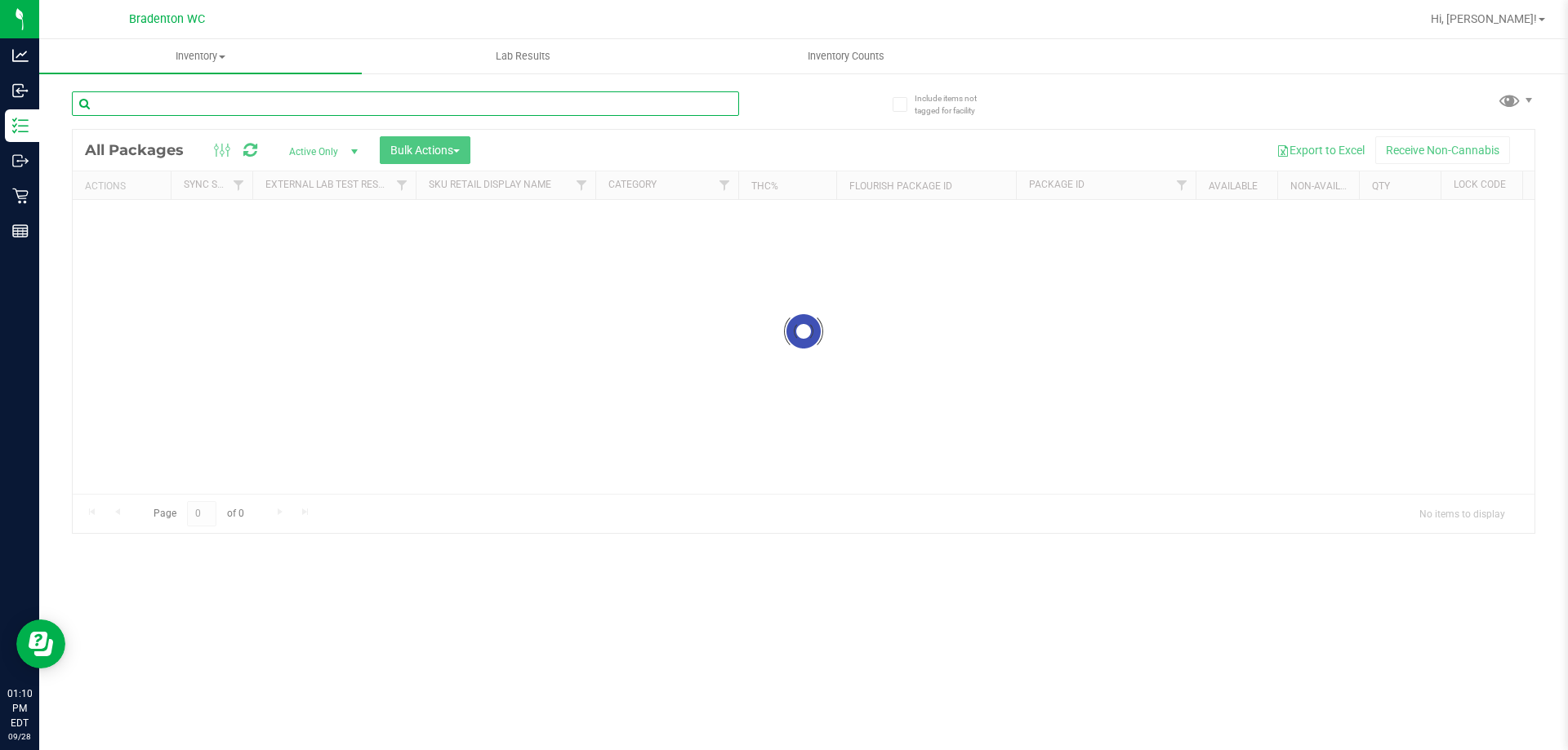
click at [531, 100] on input "text" at bounding box center [405, 103] width 667 height 24
click at [530, 101] on input "text" at bounding box center [405, 103] width 667 height 24
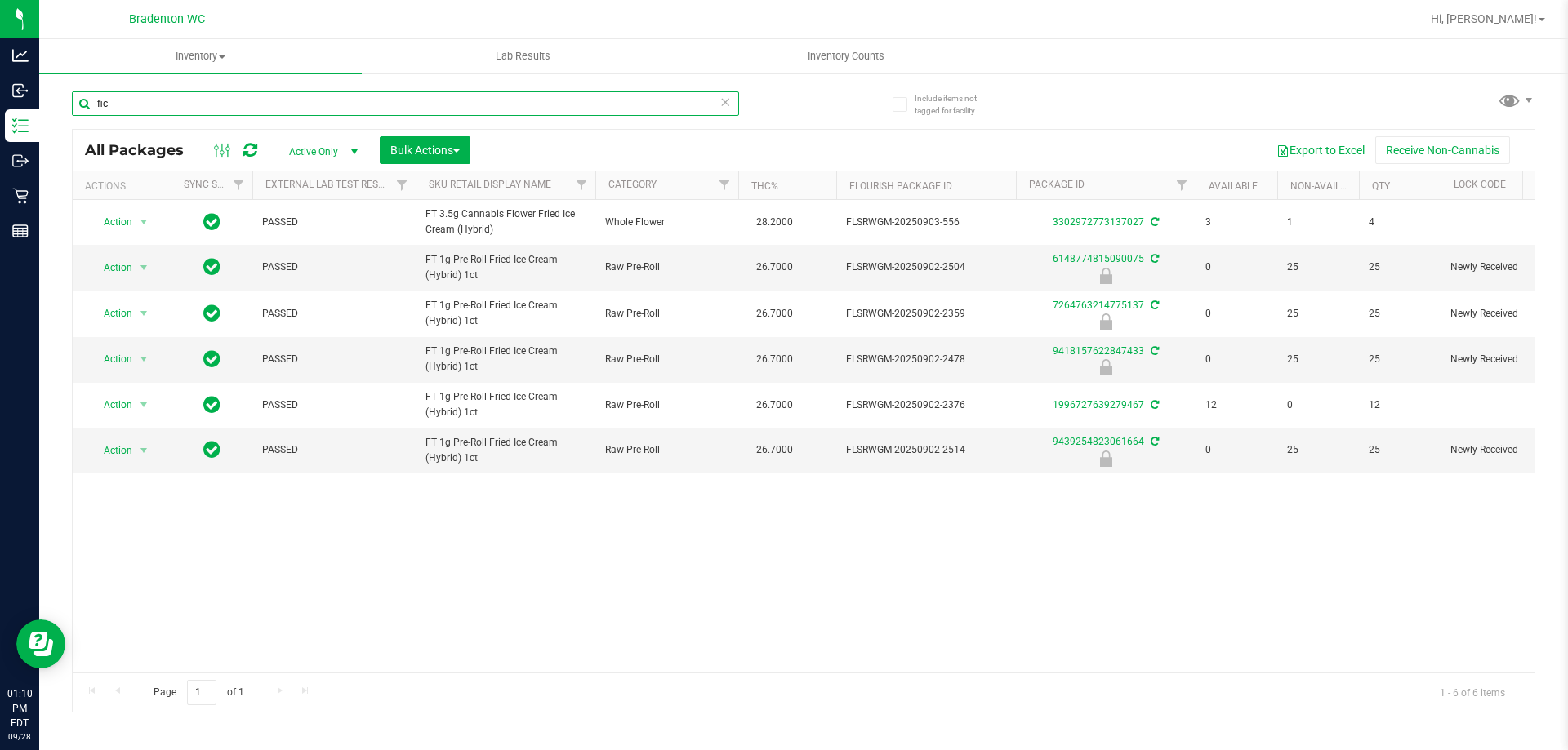
type input "fic"
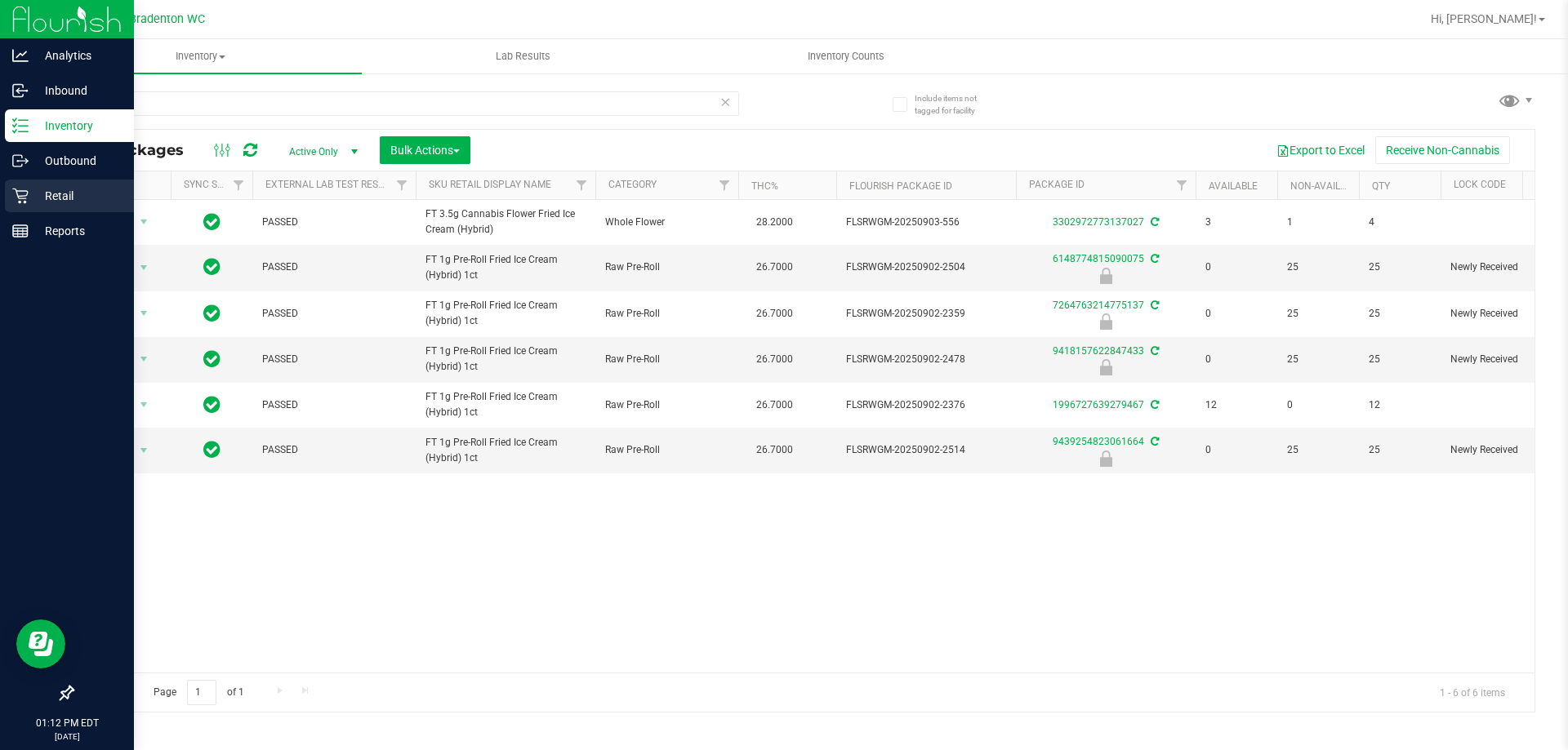
click at [21, 195] on icon at bounding box center [20, 196] width 16 height 16
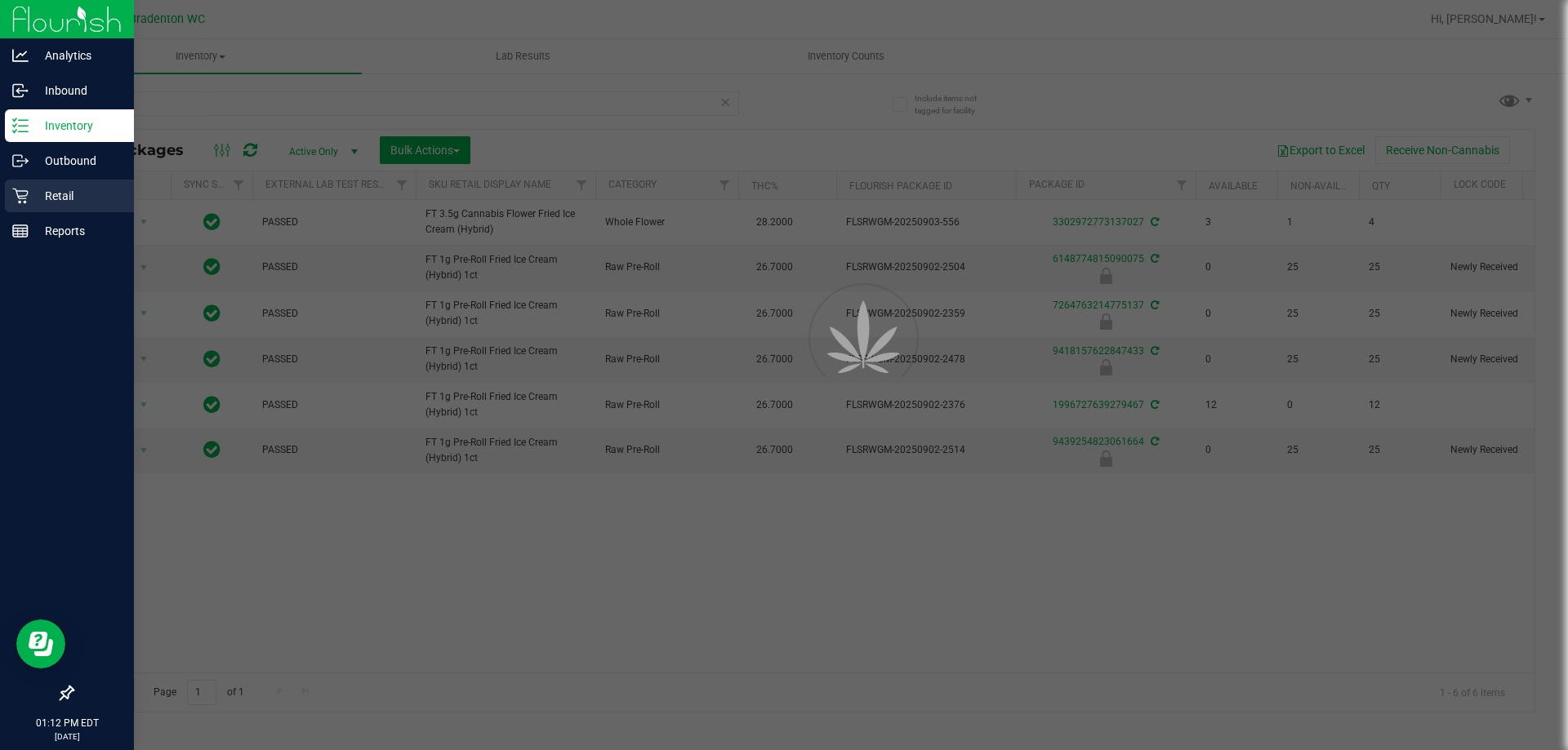
click at [61, 207] on div "Retail" at bounding box center [69, 196] width 129 height 33
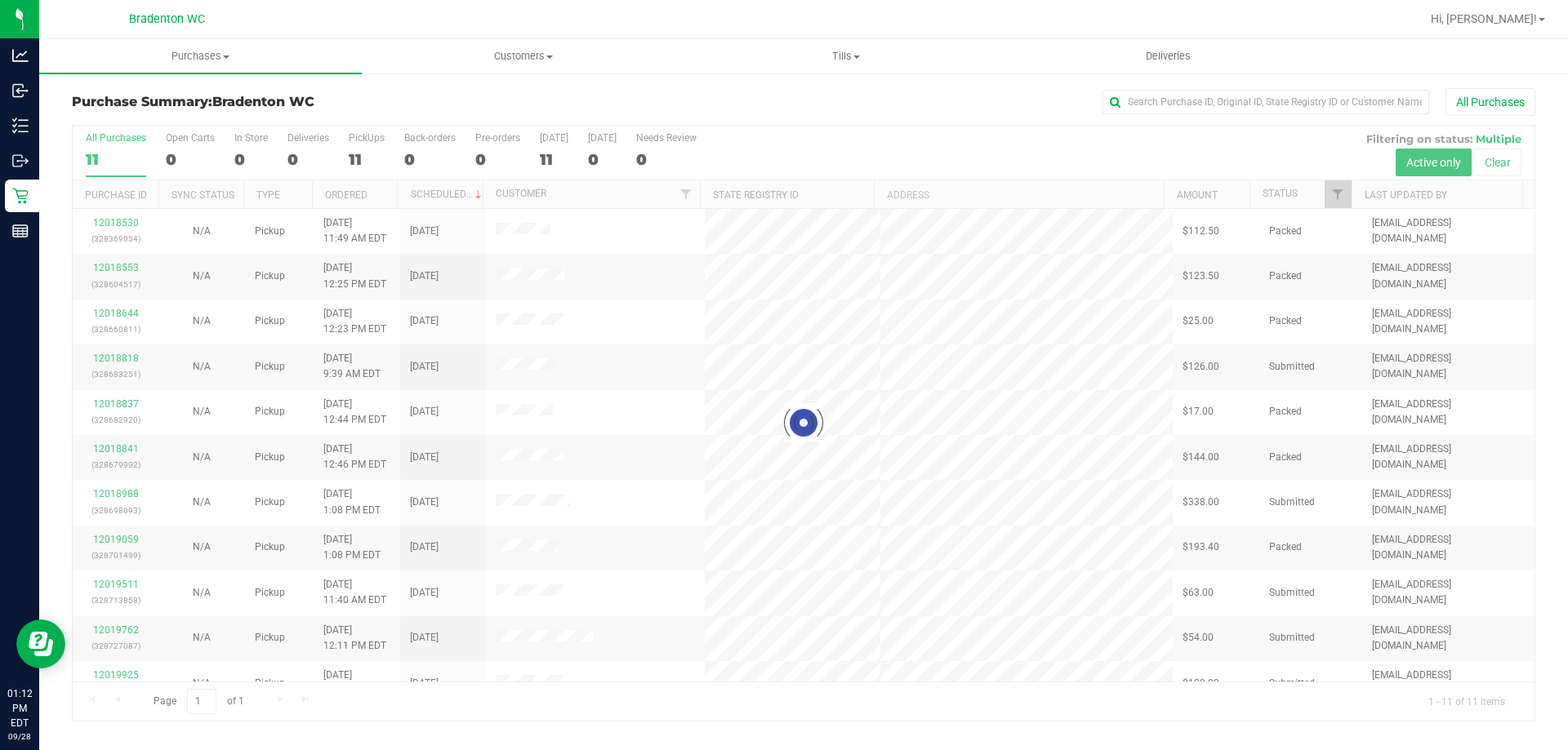
click at [368, 157] on div at bounding box center [803, 423] width 1462 height 595
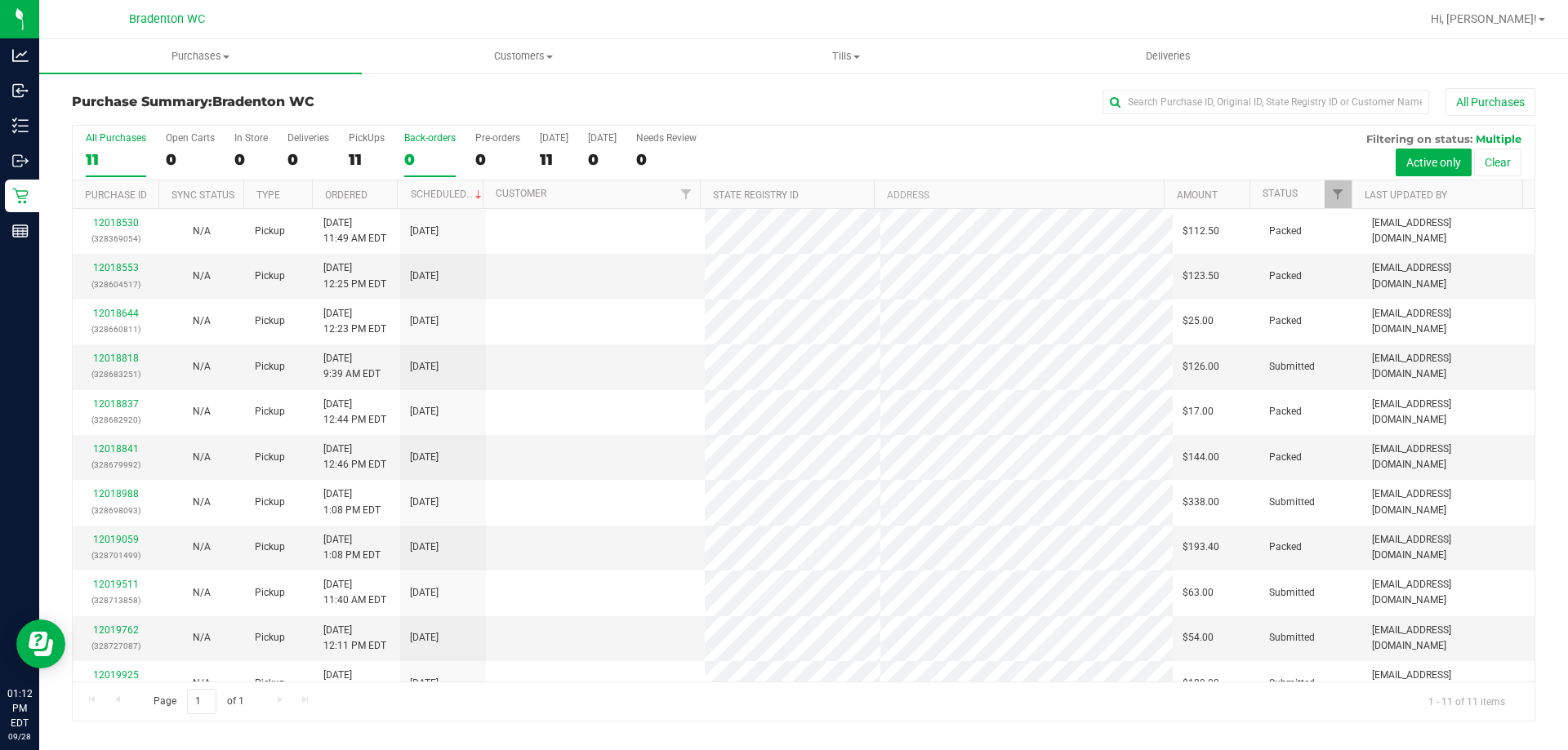
click at [413, 158] on div "0" at bounding box center [429, 159] width 51 height 19
click at [0, 0] on input "Back-orders 0" at bounding box center [0, 0] width 0 height 0
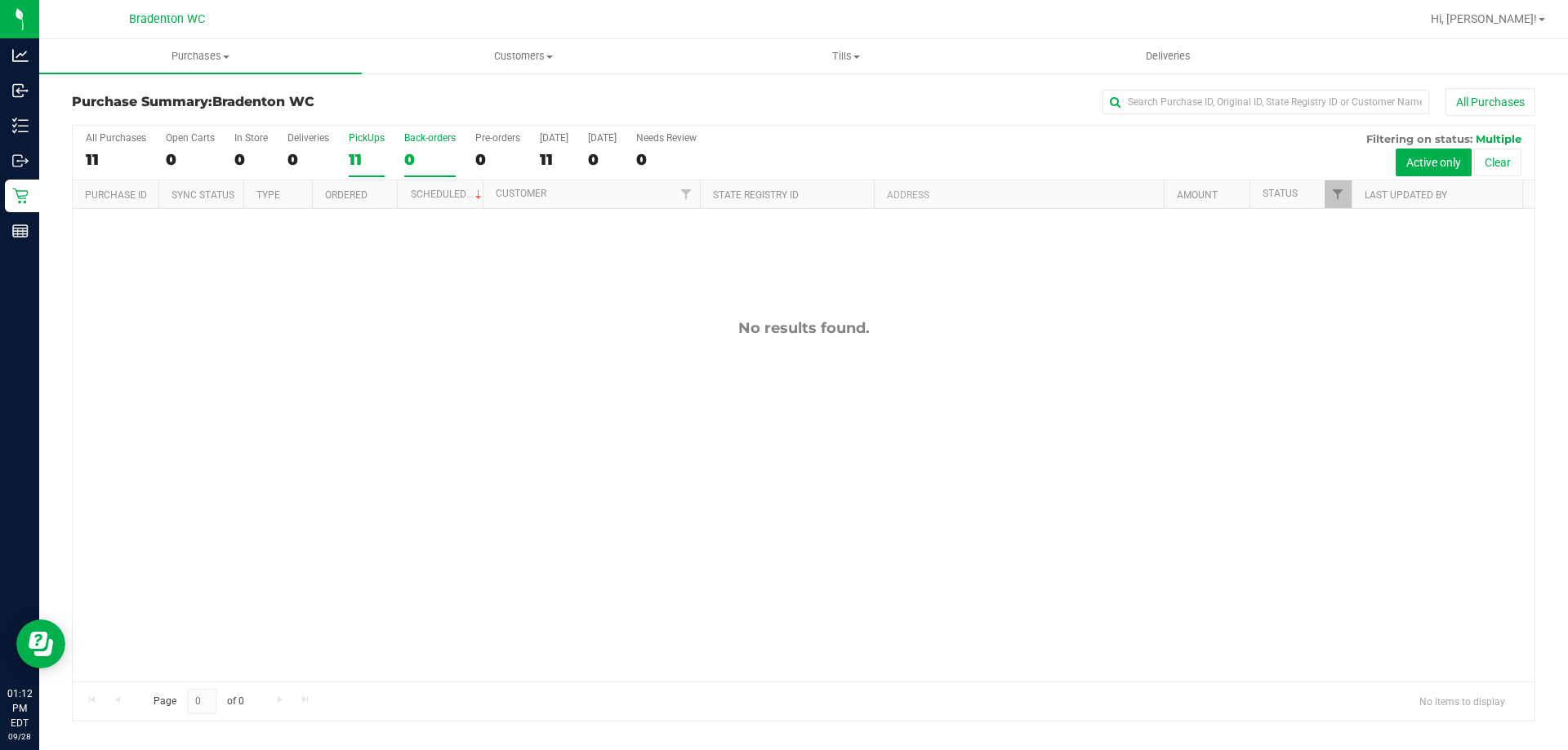
click at [363, 154] on div "11" at bounding box center [367, 159] width 36 height 19
click at [0, 0] on input "PickUps 11" at bounding box center [0, 0] width 0 height 0
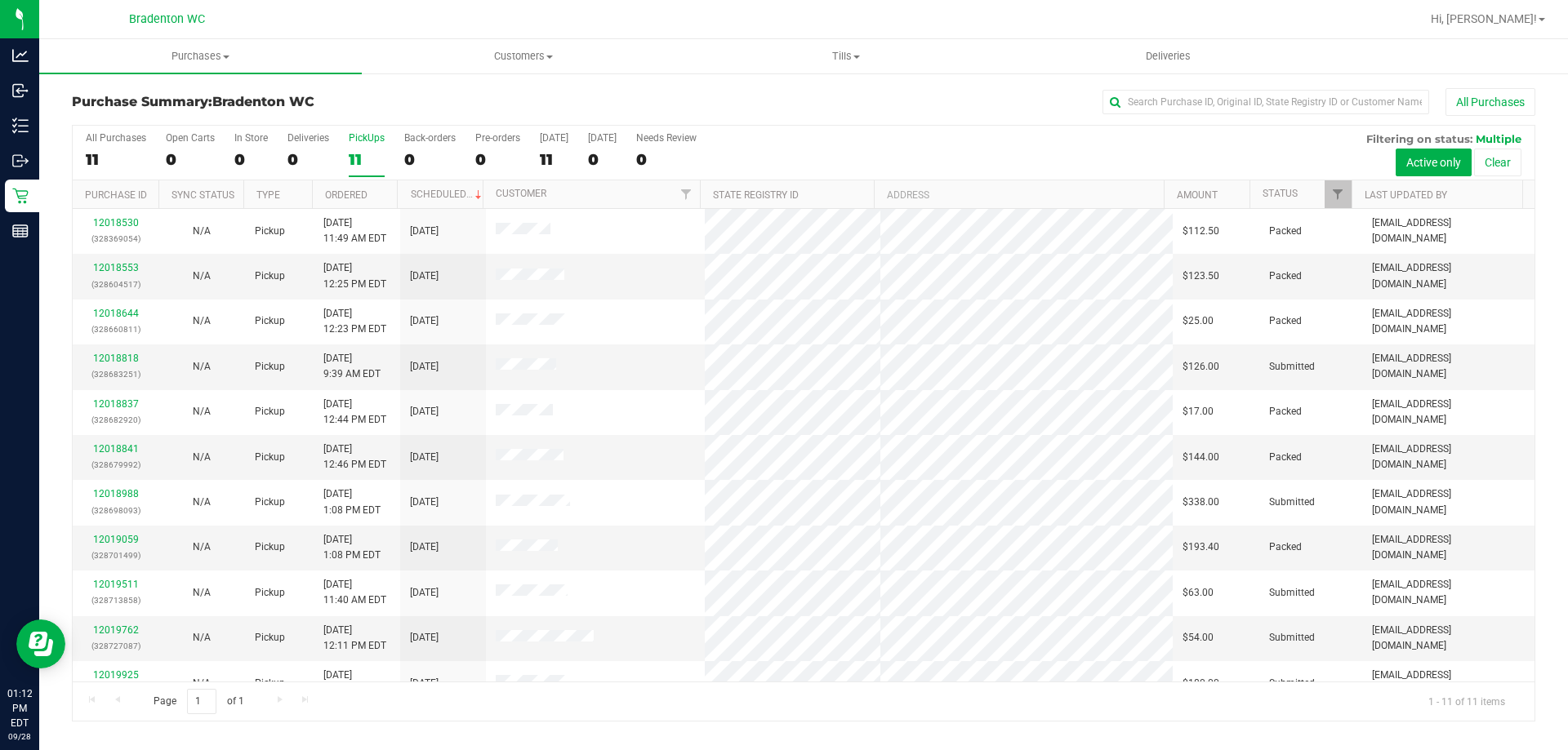
scroll to position [24, 0]
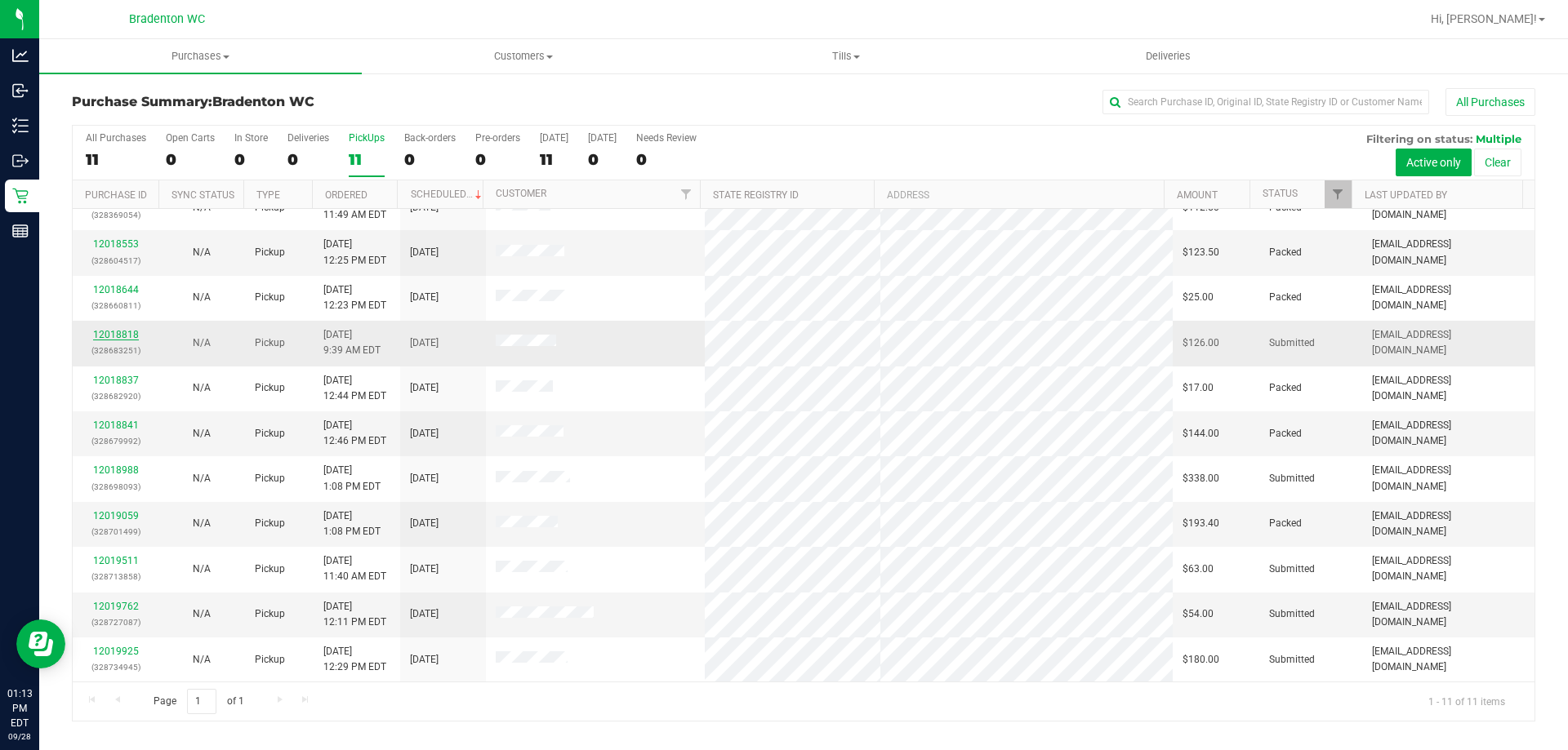
click at [105, 334] on link "12018818" at bounding box center [115, 335] width 46 height 12
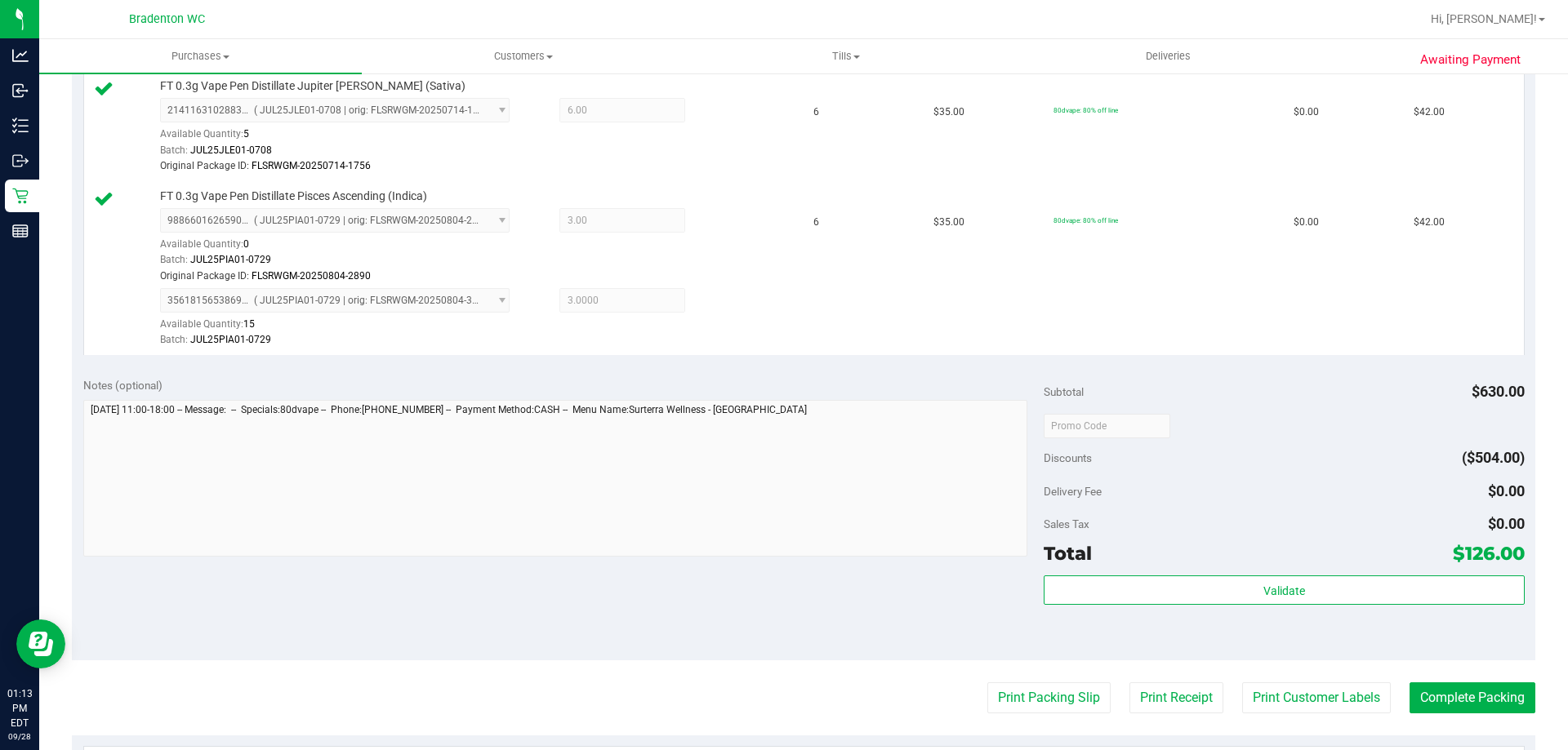
scroll to position [735, 0]
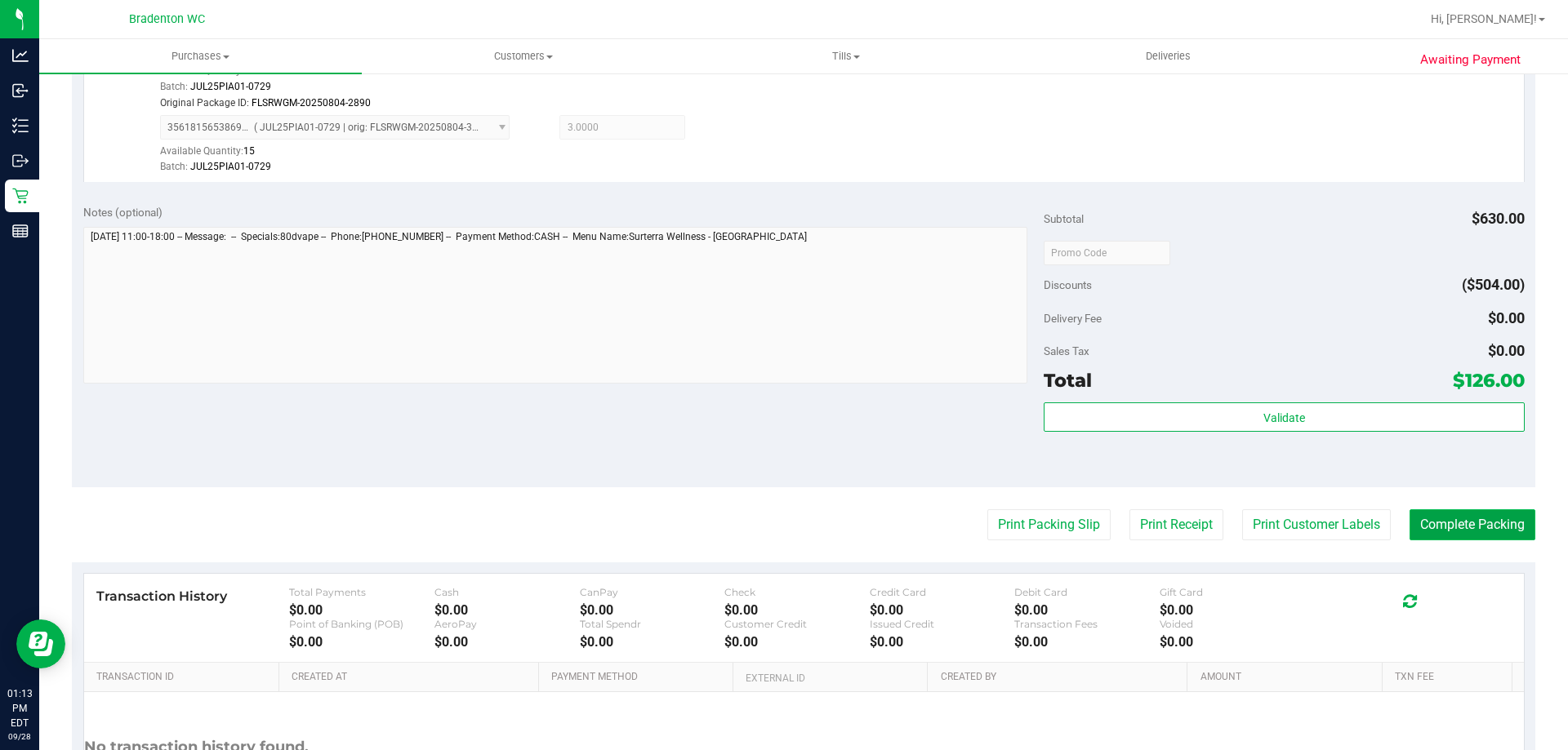
click at [1454, 524] on button "Complete Packing" at bounding box center [1472, 524] width 126 height 31
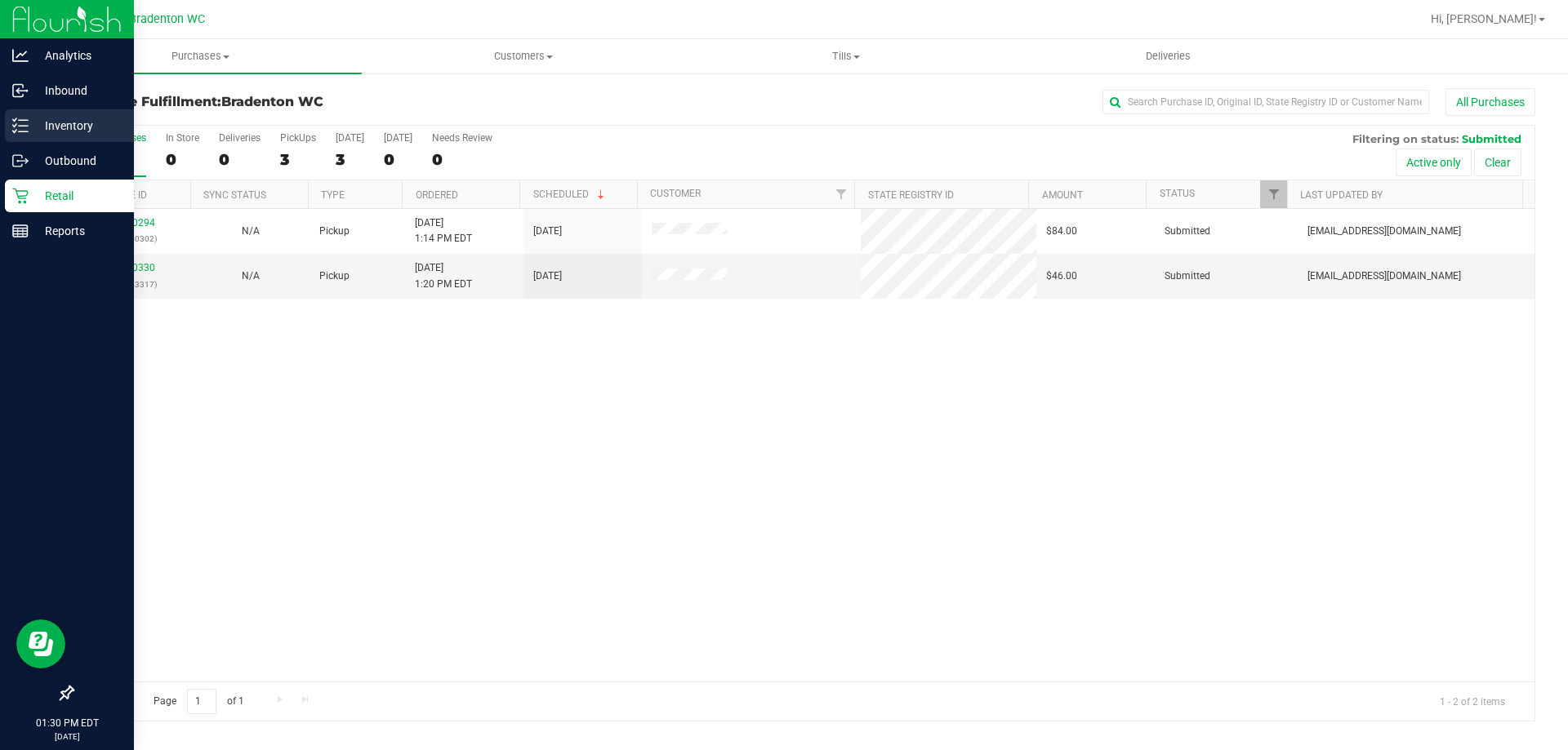
click at [3, 129] on link "Inventory" at bounding box center [67, 127] width 134 height 35
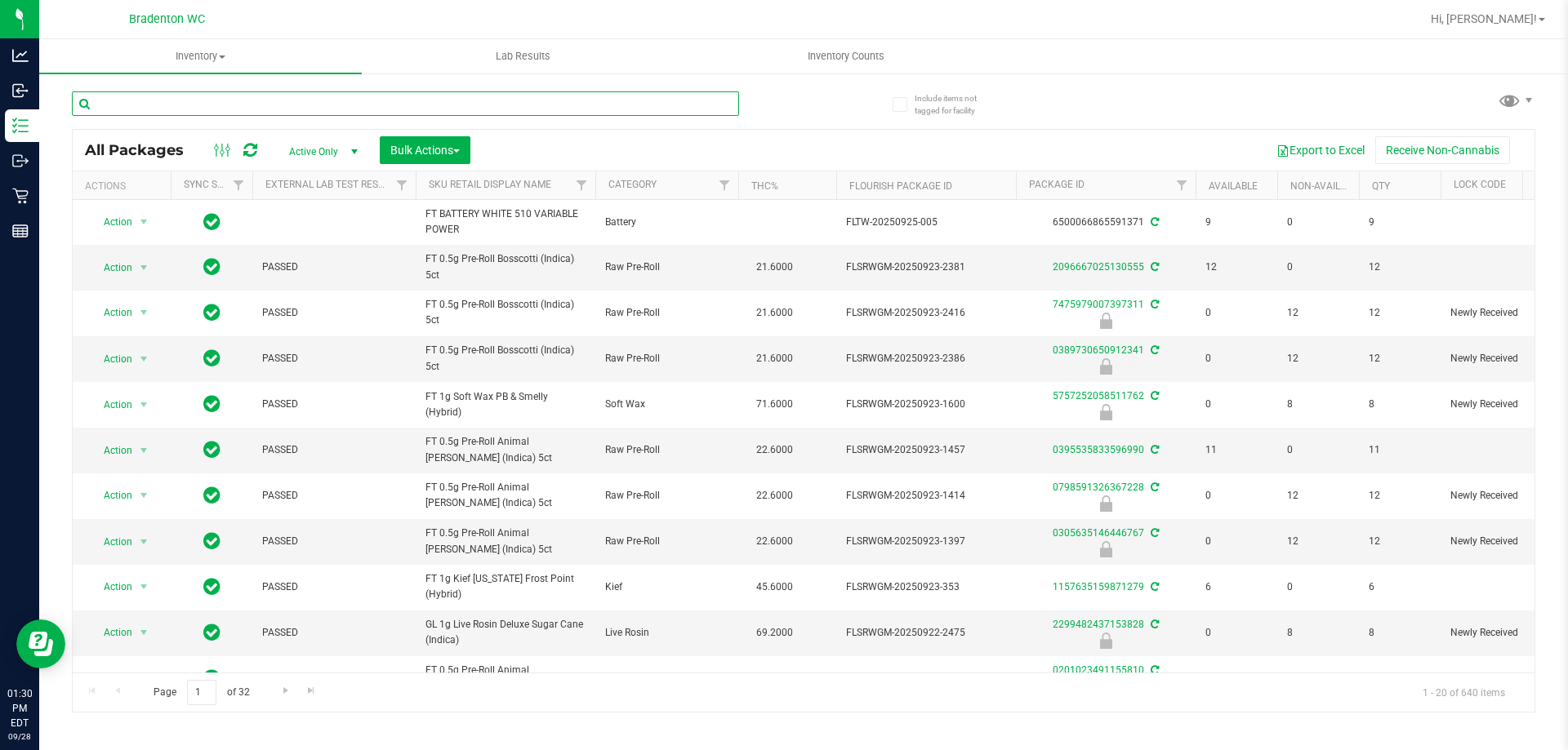
click at [393, 99] on input "text" at bounding box center [405, 103] width 667 height 24
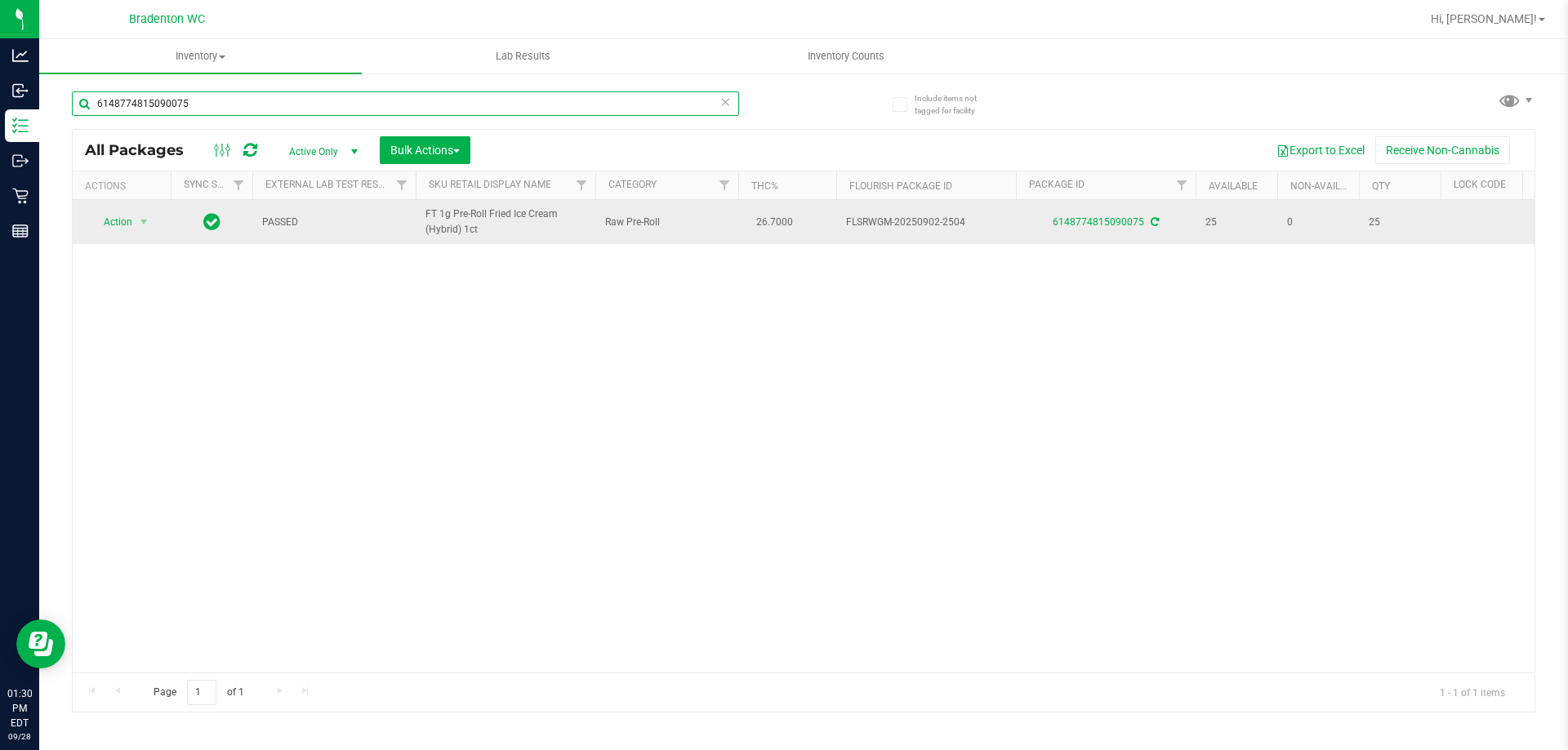
type input "6148774815090075"
click at [115, 221] on span "Action" at bounding box center [111, 222] width 44 height 23
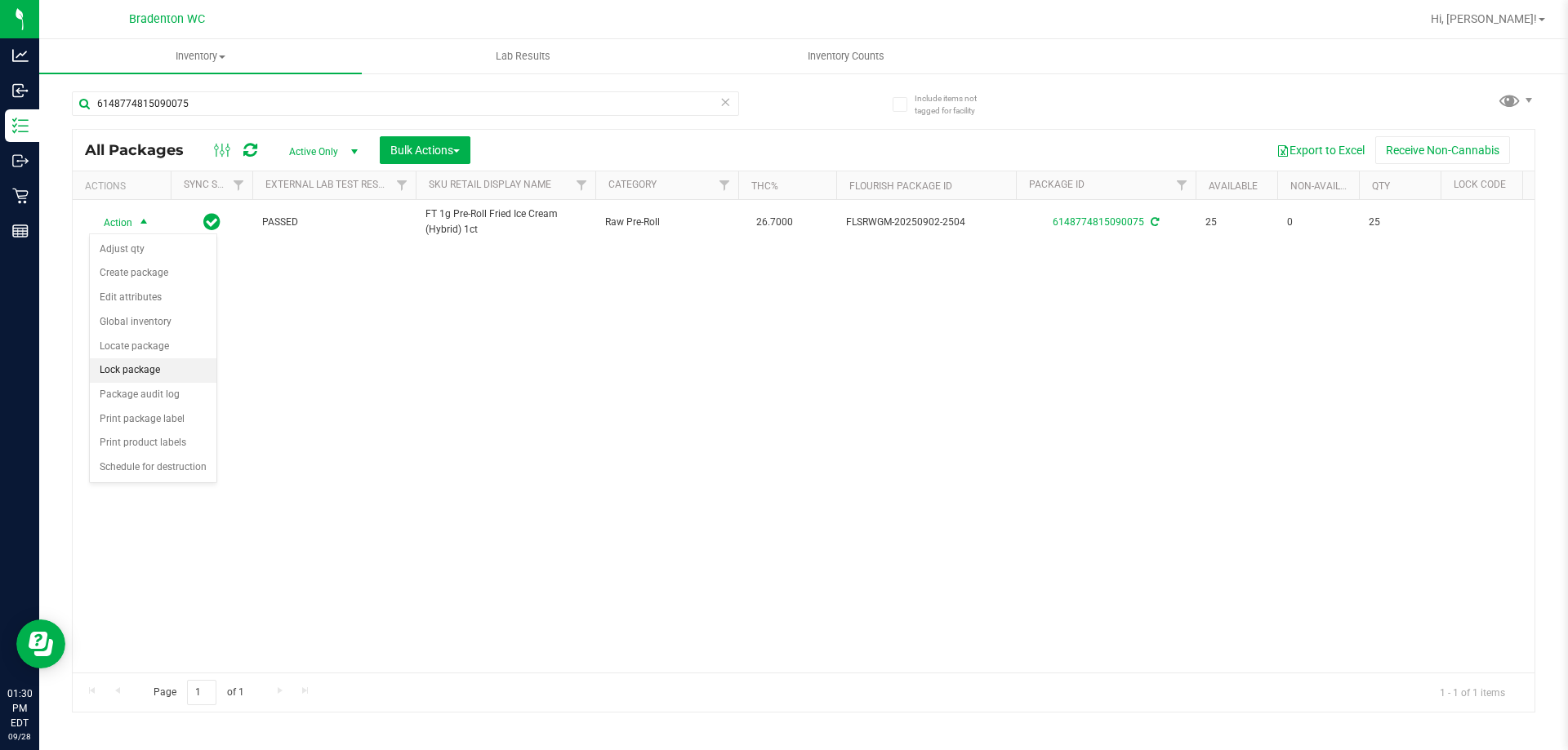
click at [143, 371] on li "Lock package" at bounding box center [153, 370] width 126 height 24
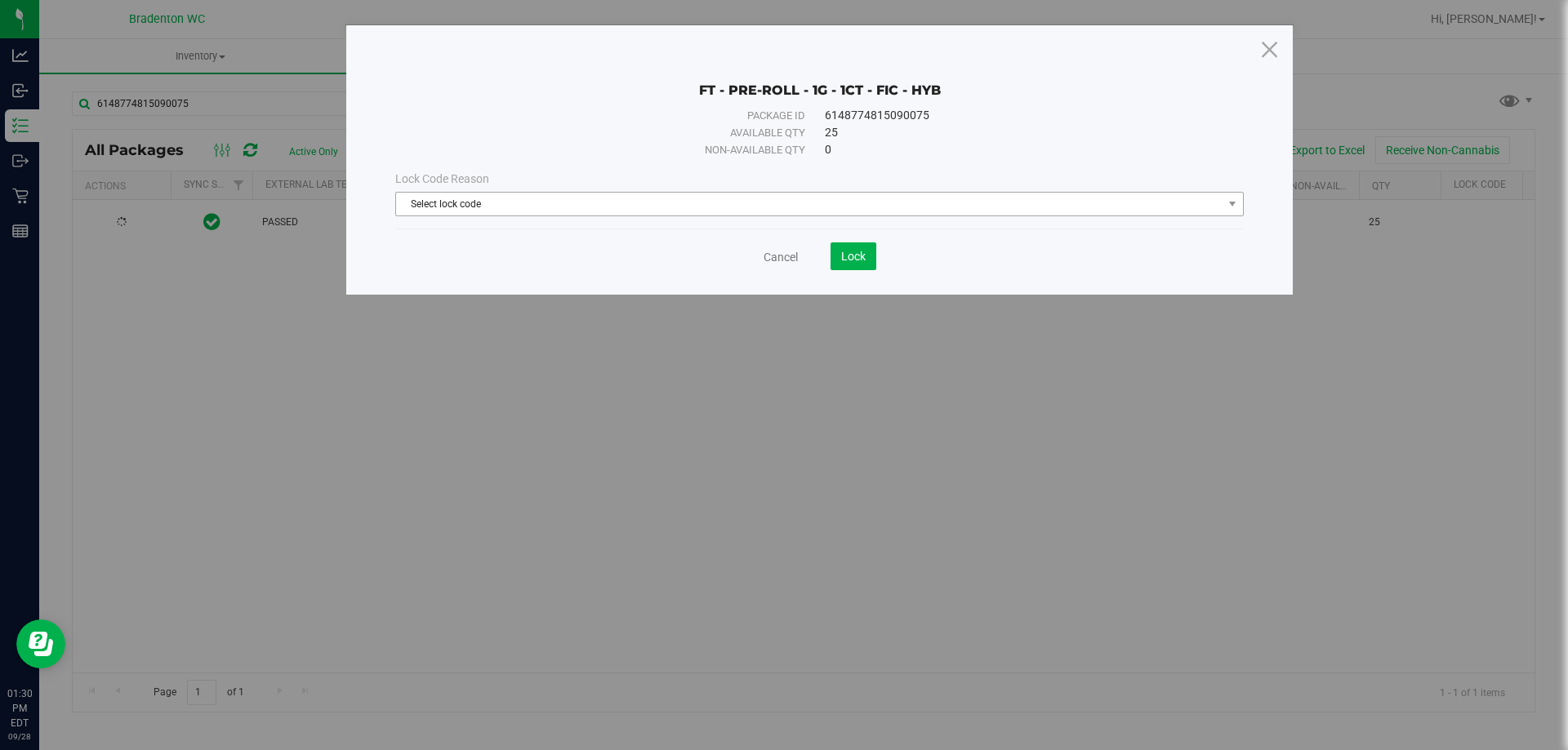
click at [773, 202] on span "Select lock code" at bounding box center [809, 204] width 826 height 23
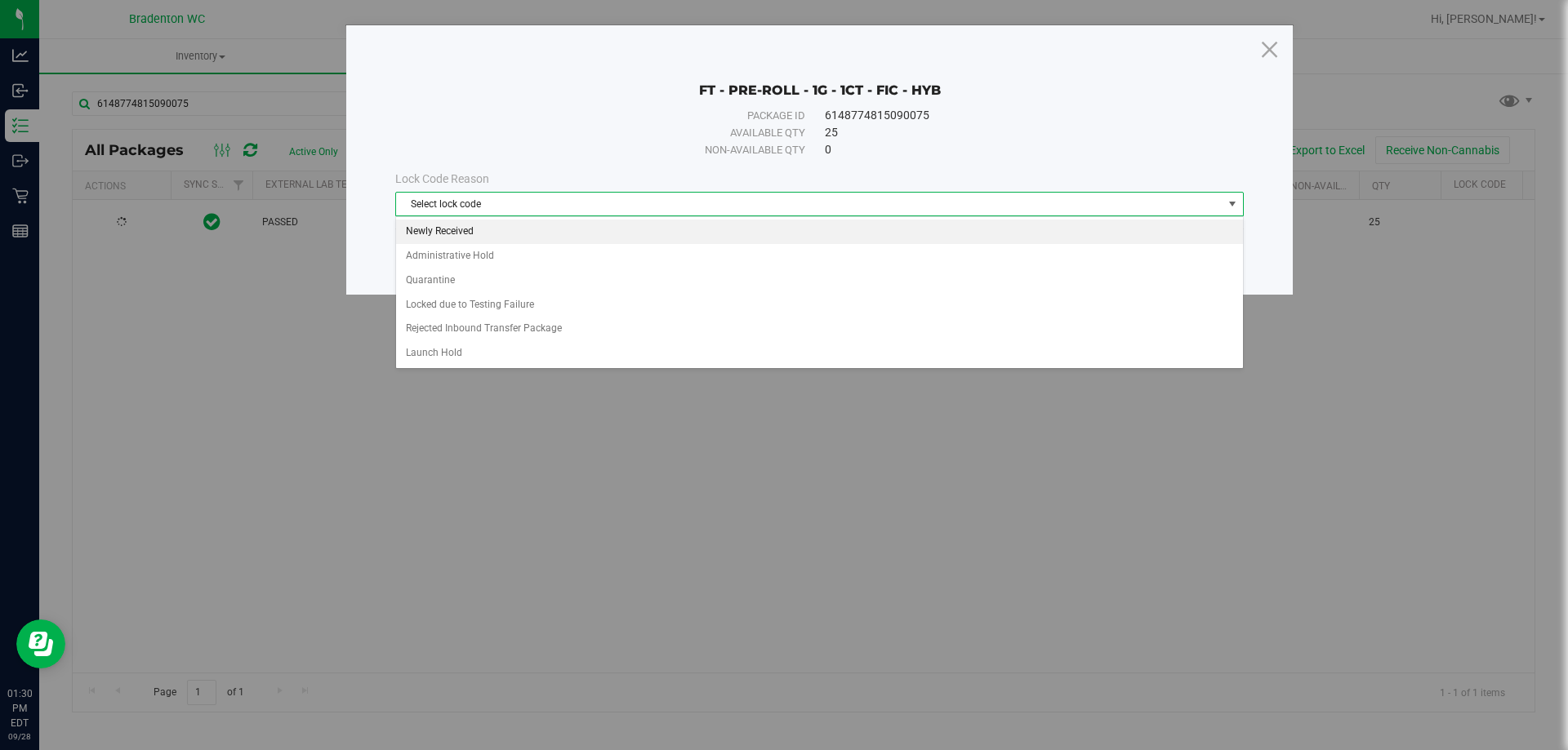
click at [545, 239] on li "Newly Received" at bounding box center [819, 232] width 846 height 24
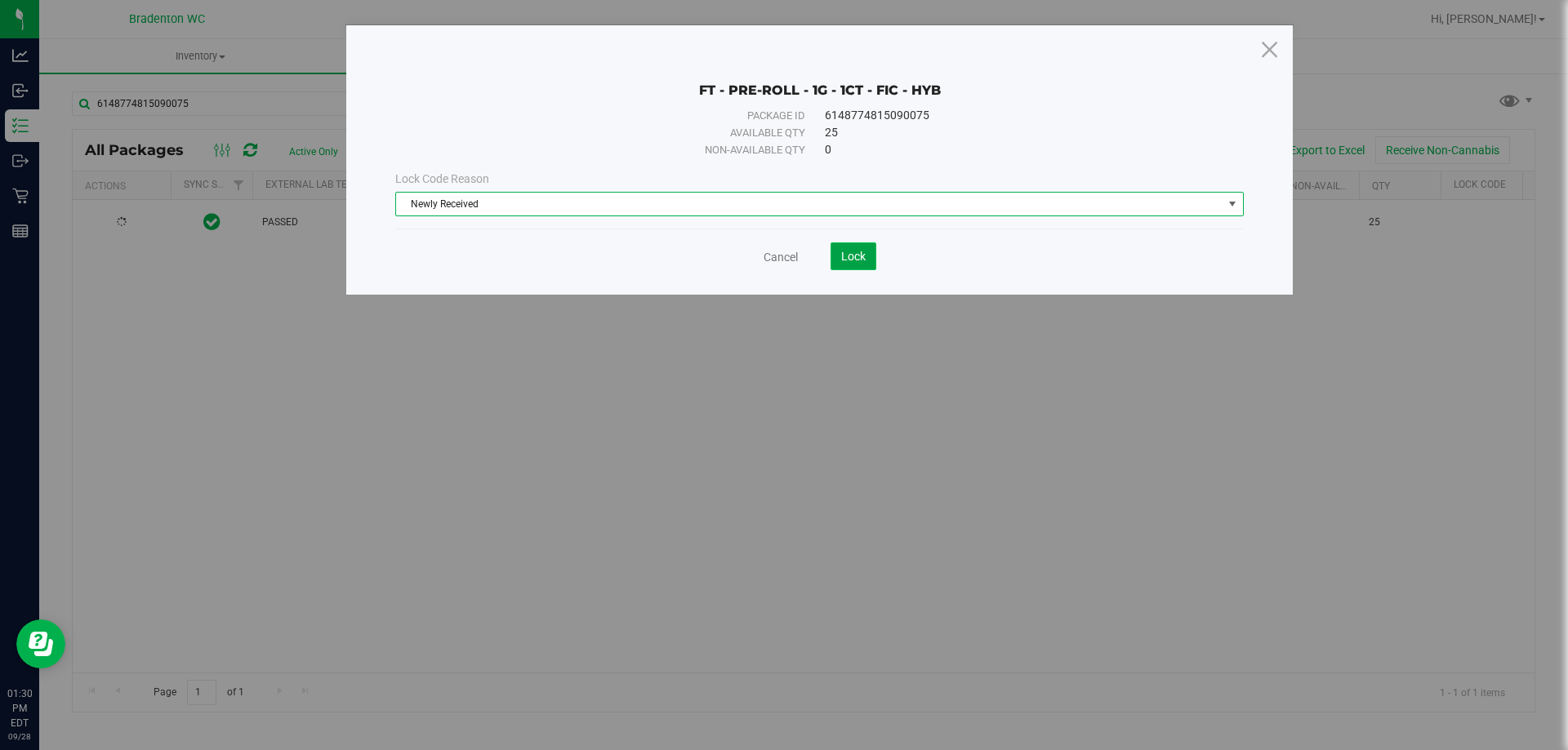
click at [846, 265] on button "Lock" at bounding box center [853, 256] width 46 height 28
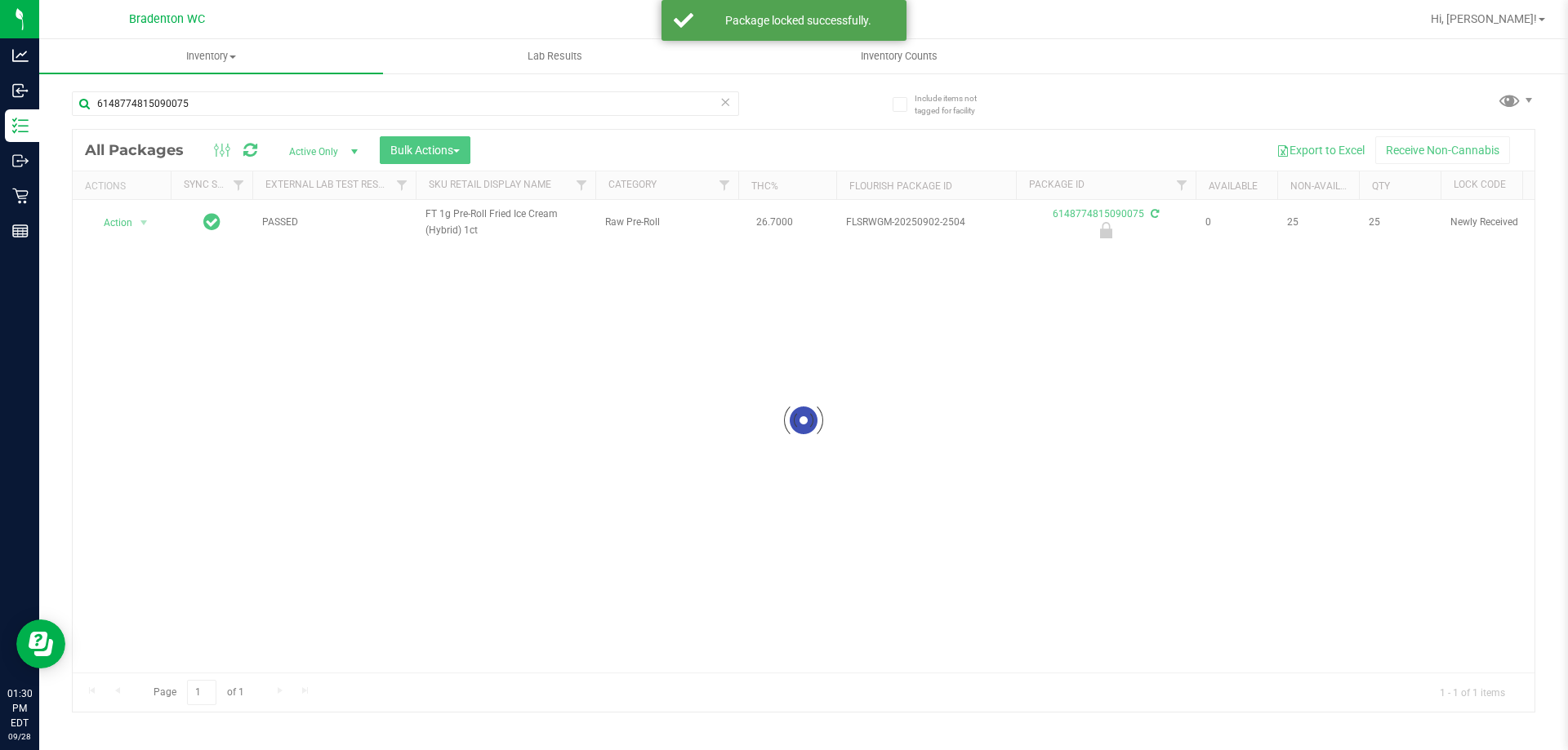
click at [725, 99] on icon at bounding box center [725, 100] width 12 height 19
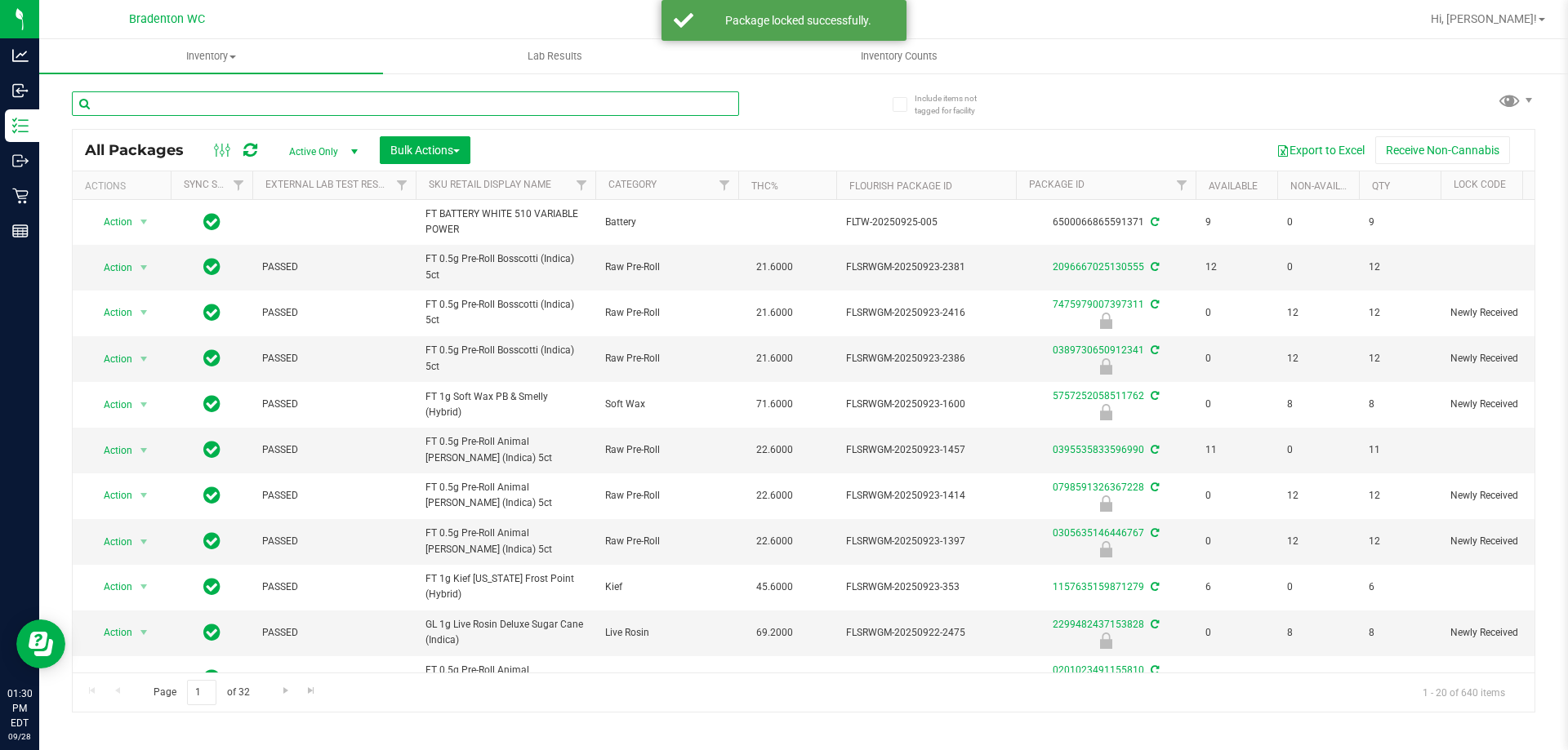
click at [552, 109] on input "text" at bounding box center [405, 103] width 667 height 24
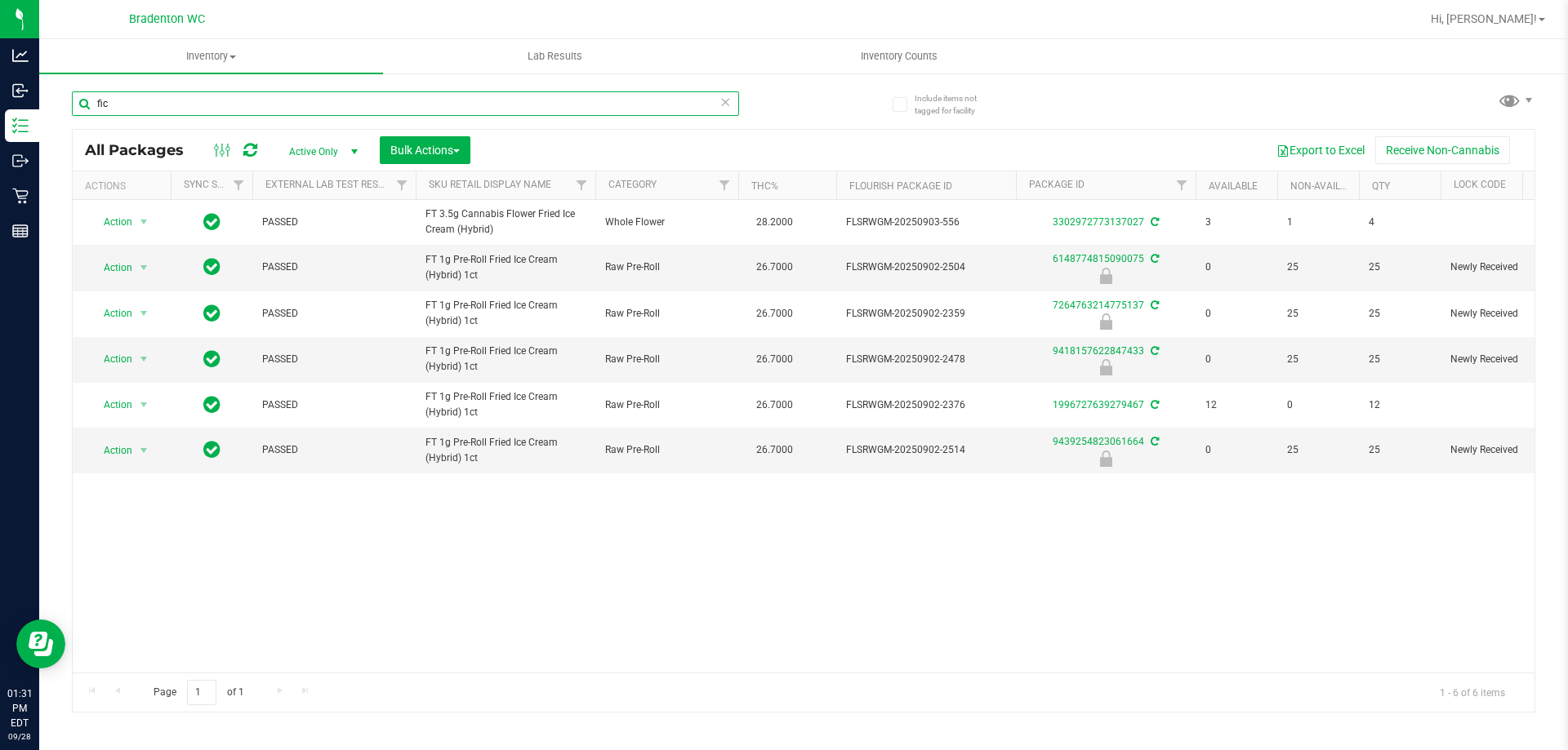
type input "fic"
click at [724, 101] on icon at bounding box center [725, 100] width 12 height 19
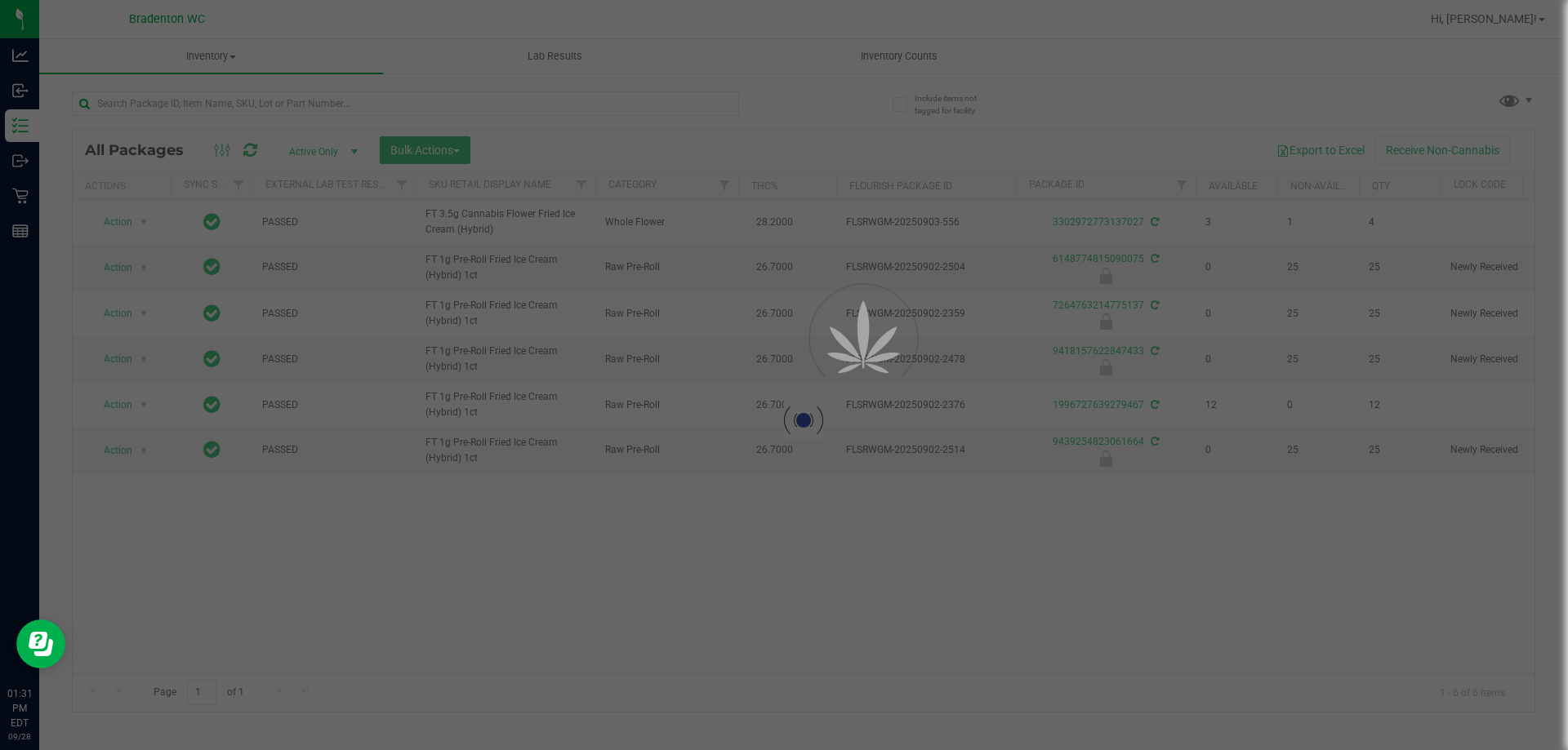
click at [722, 115] on div at bounding box center [784, 375] width 1568 height 750
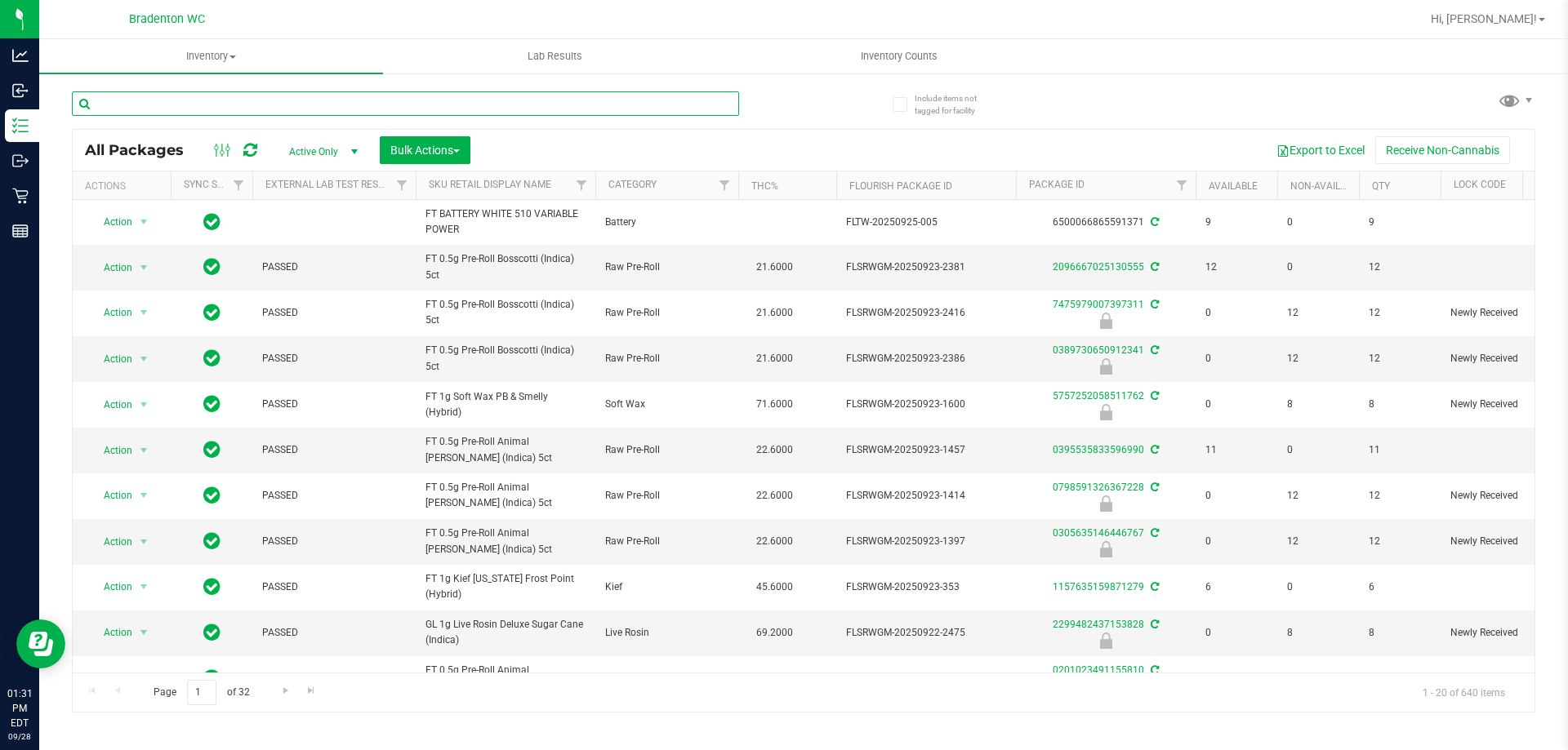
click at [165, 99] on input "text" at bounding box center [405, 103] width 667 height 24
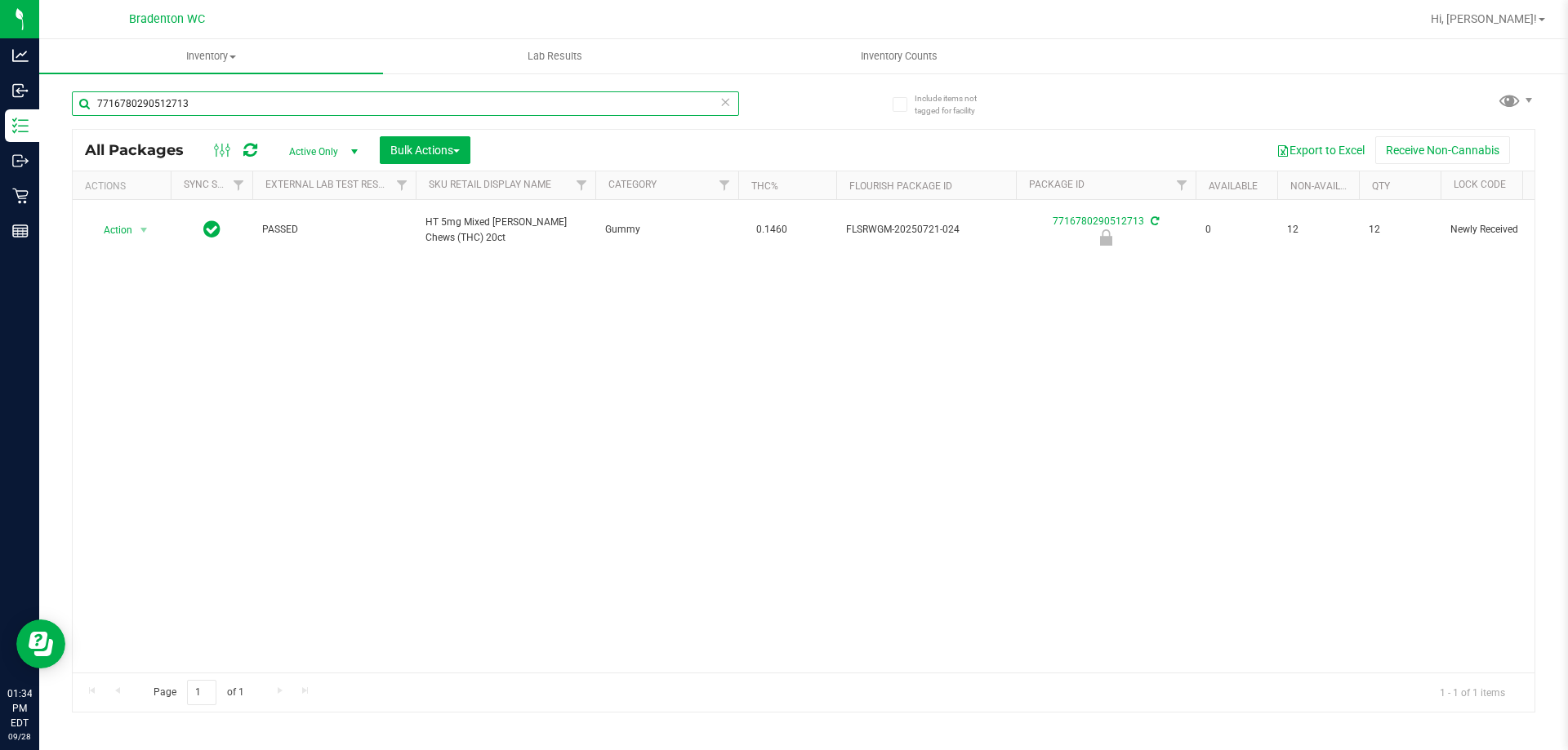
type input "7716780290512713"
click at [724, 100] on icon at bounding box center [725, 100] width 12 height 19
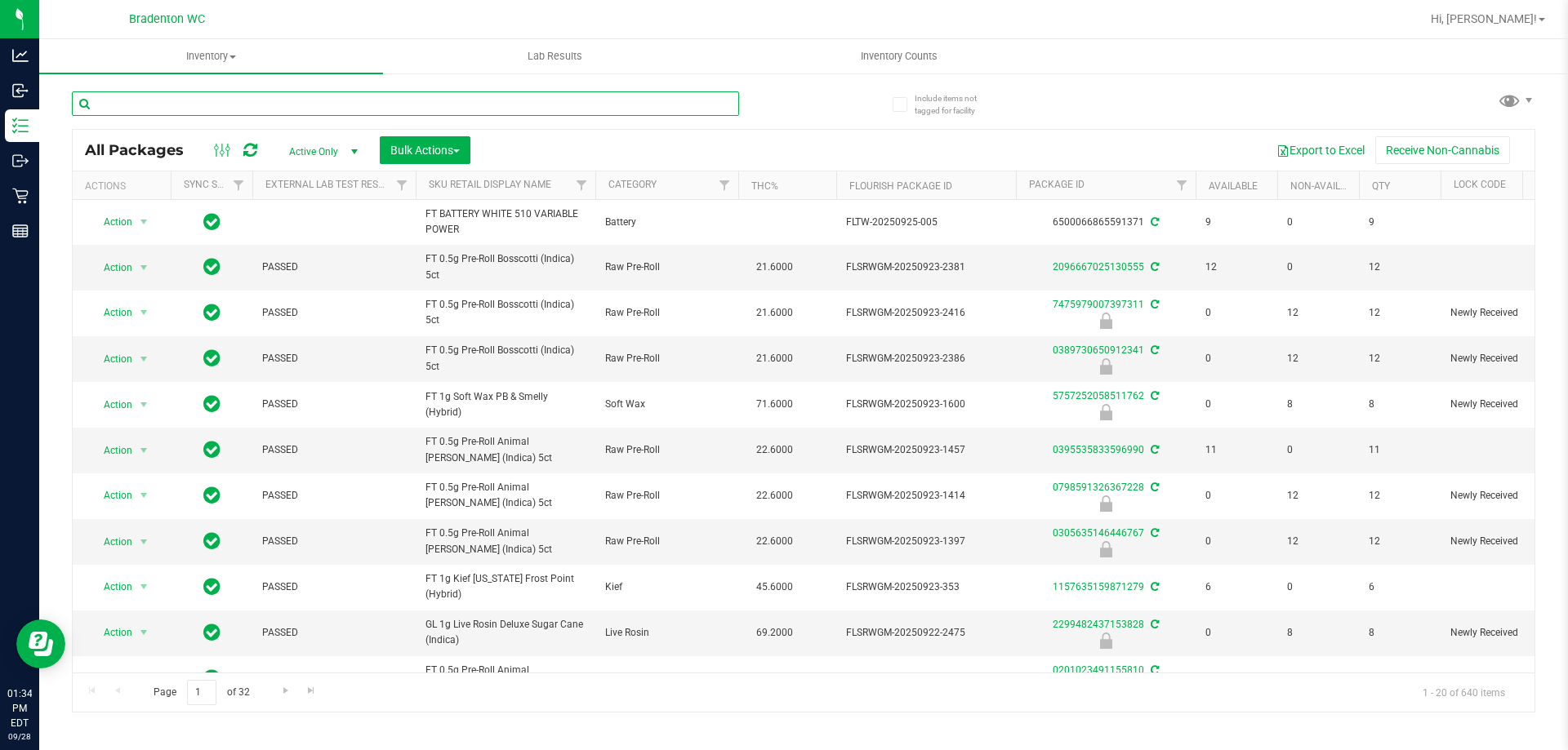
click at [503, 110] on input "text" at bounding box center [405, 103] width 667 height 24
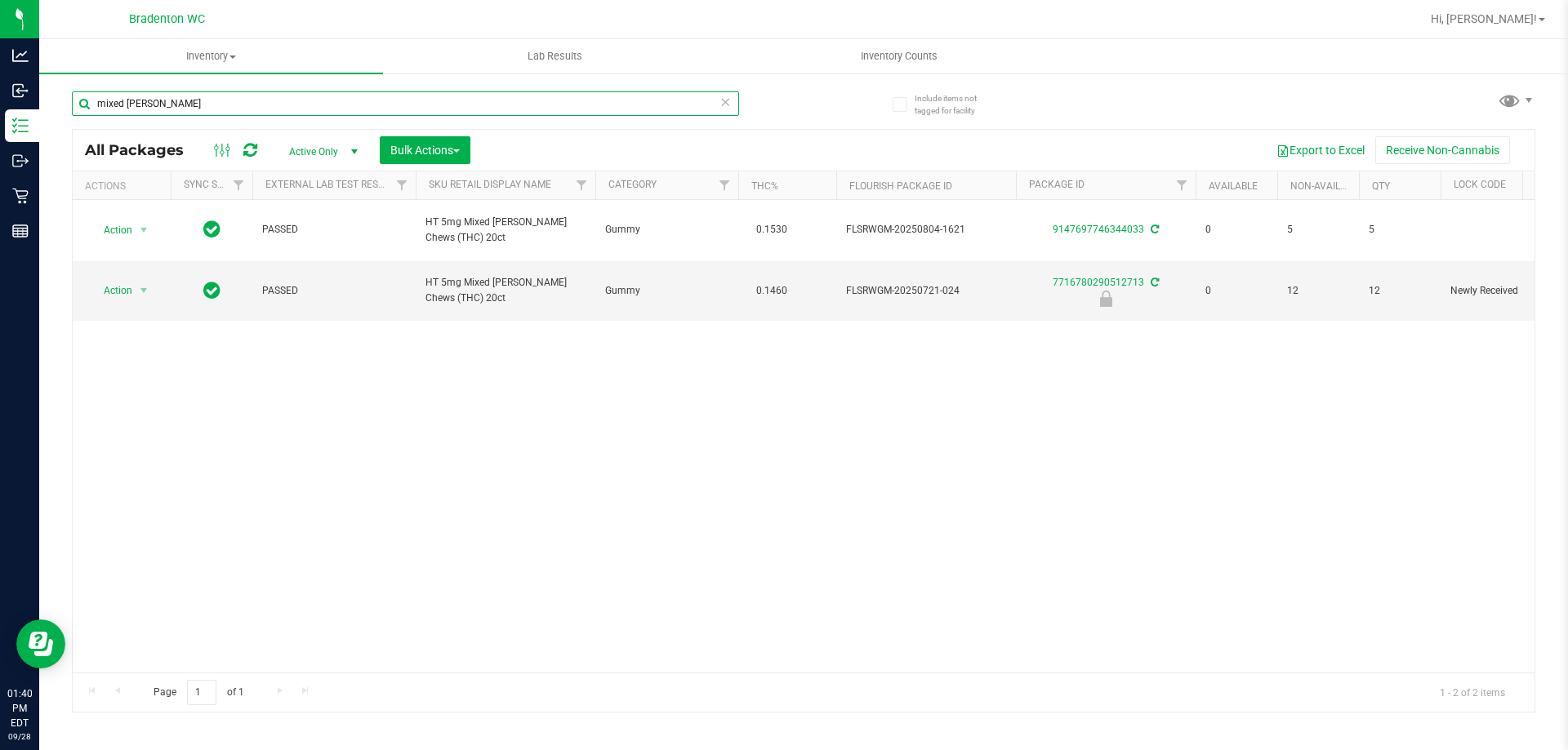
type input "mixed [PERSON_NAME]"
click at [727, 99] on icon at bounding box center [725, 100] width 12 height 19
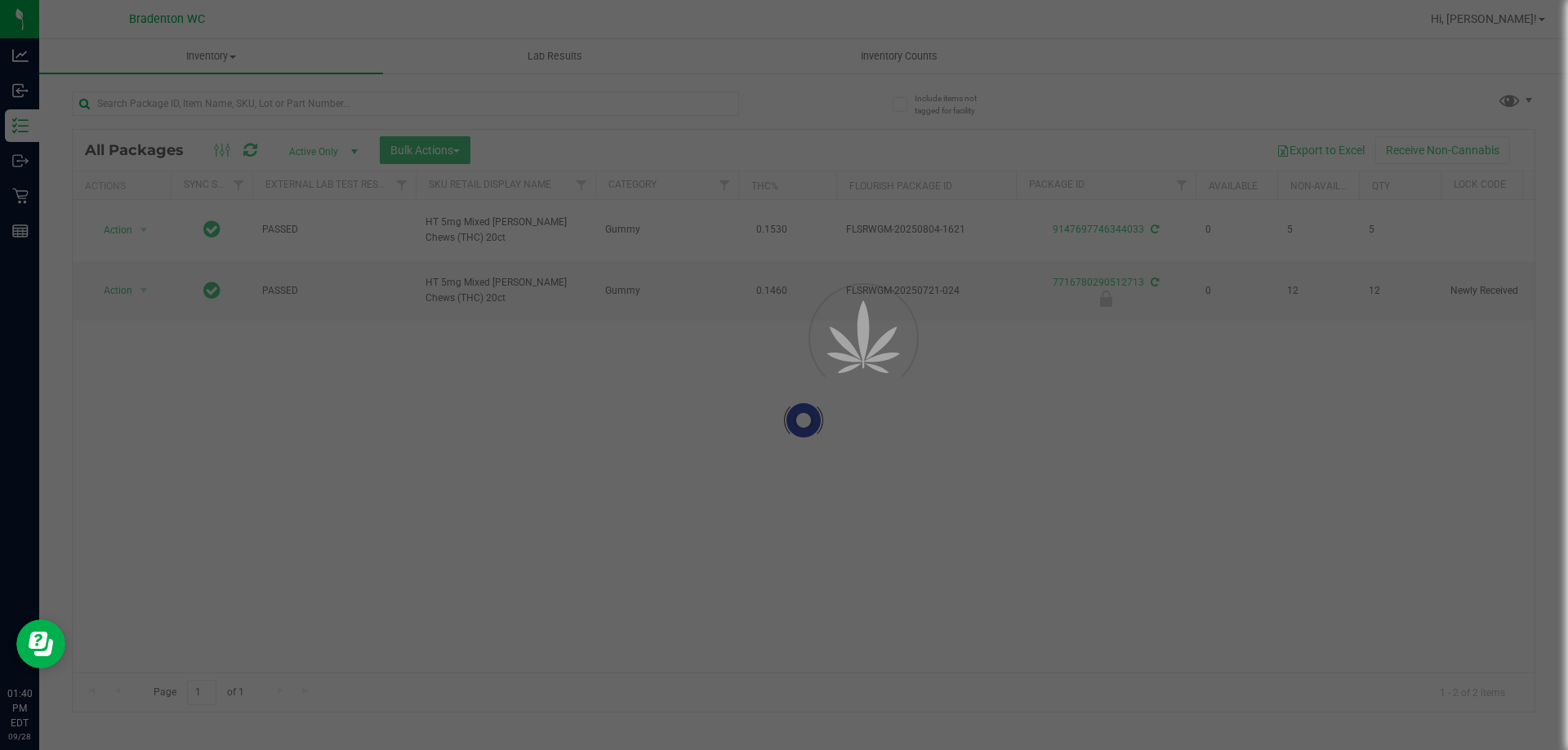
click at [659, 99] on div at bounding box center [784, 375] width 1568 height 750
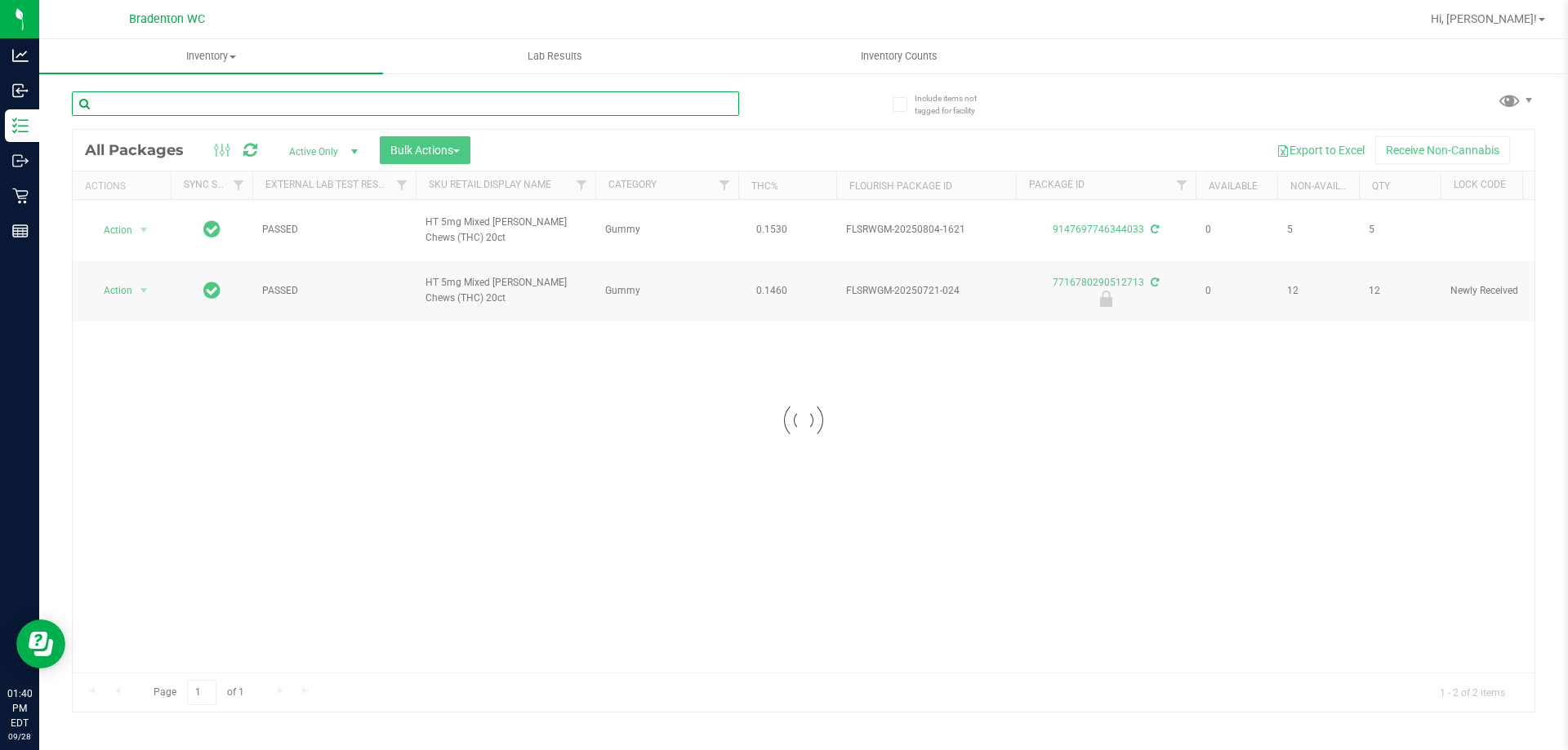
click at [604, 110] on input "text" at bounding box center [405, 103] width 667 height 24
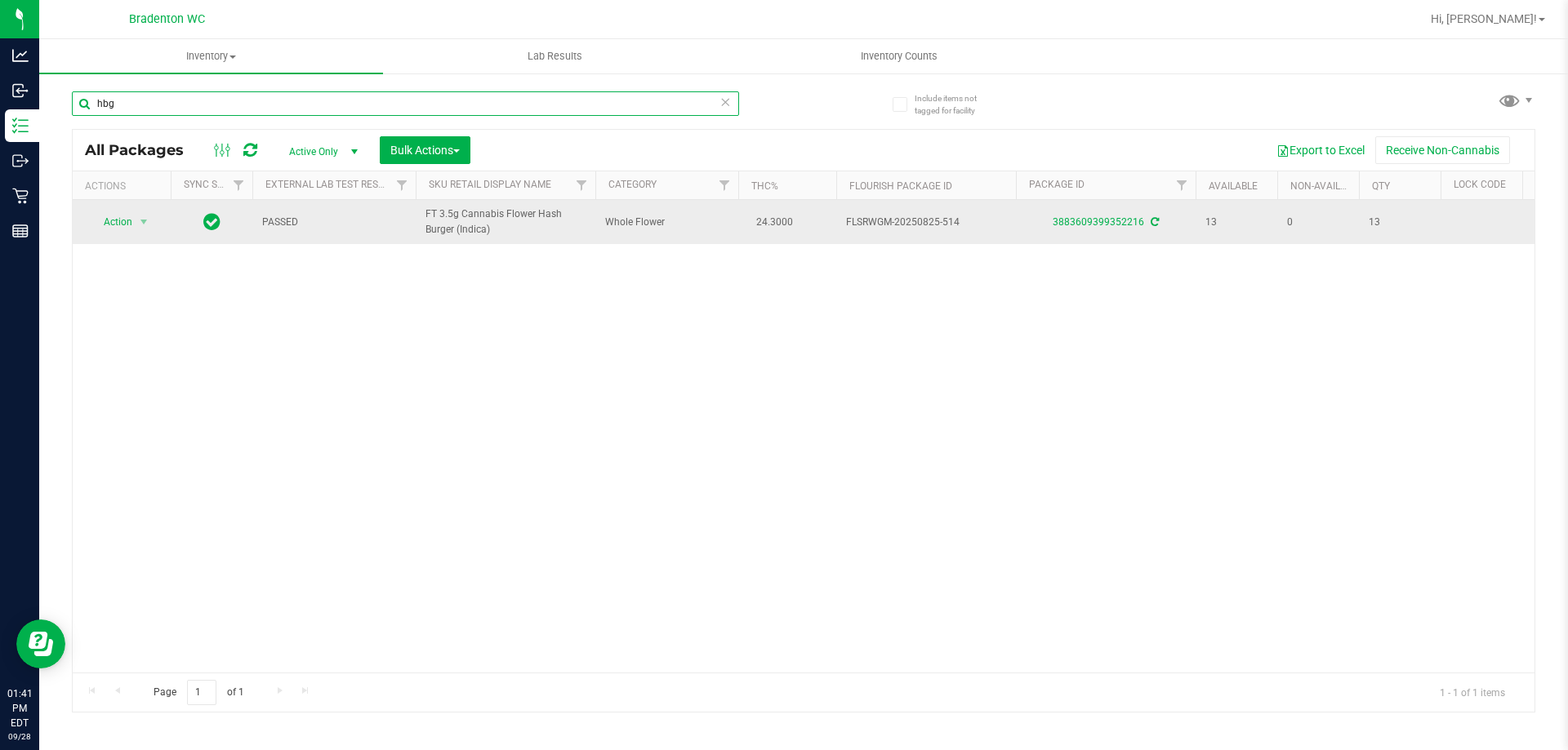
type input "hbg"
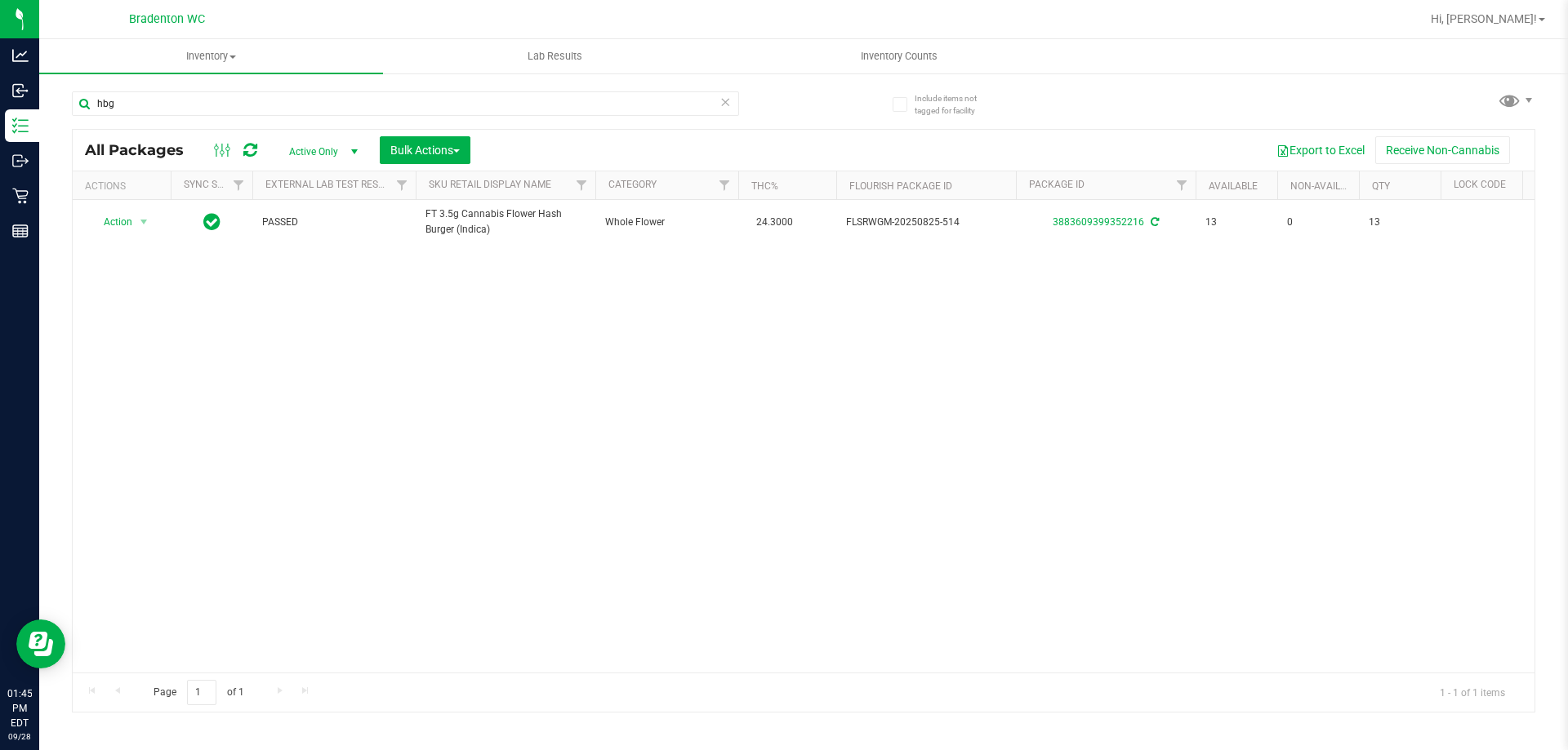
click at [730, 99] on icon at bounding box center [725, 100] width 12 height 19
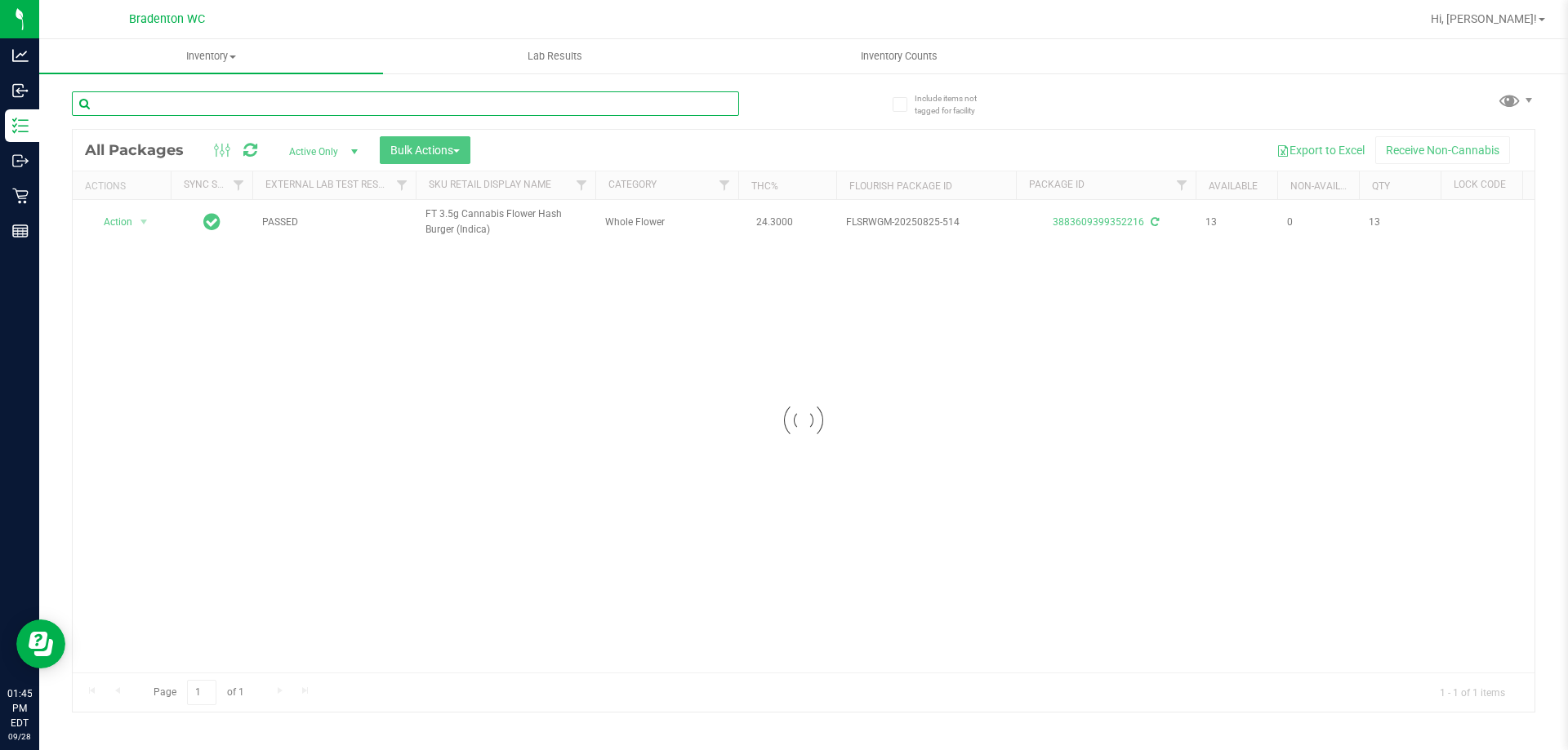
click at [705, 102] on input "text" at bounding box center [405, 103] width 667 height 24
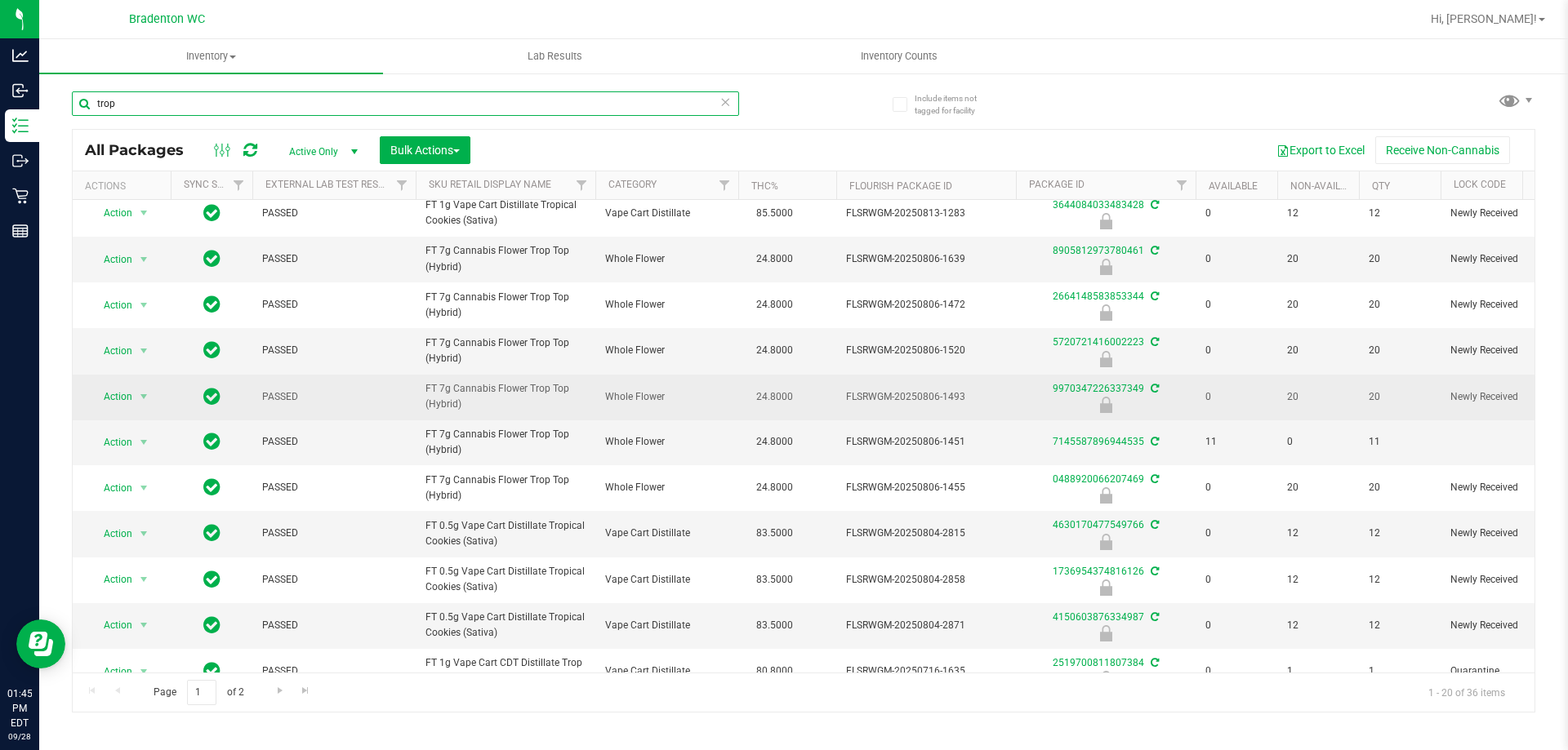
scroll to position [468, 0]
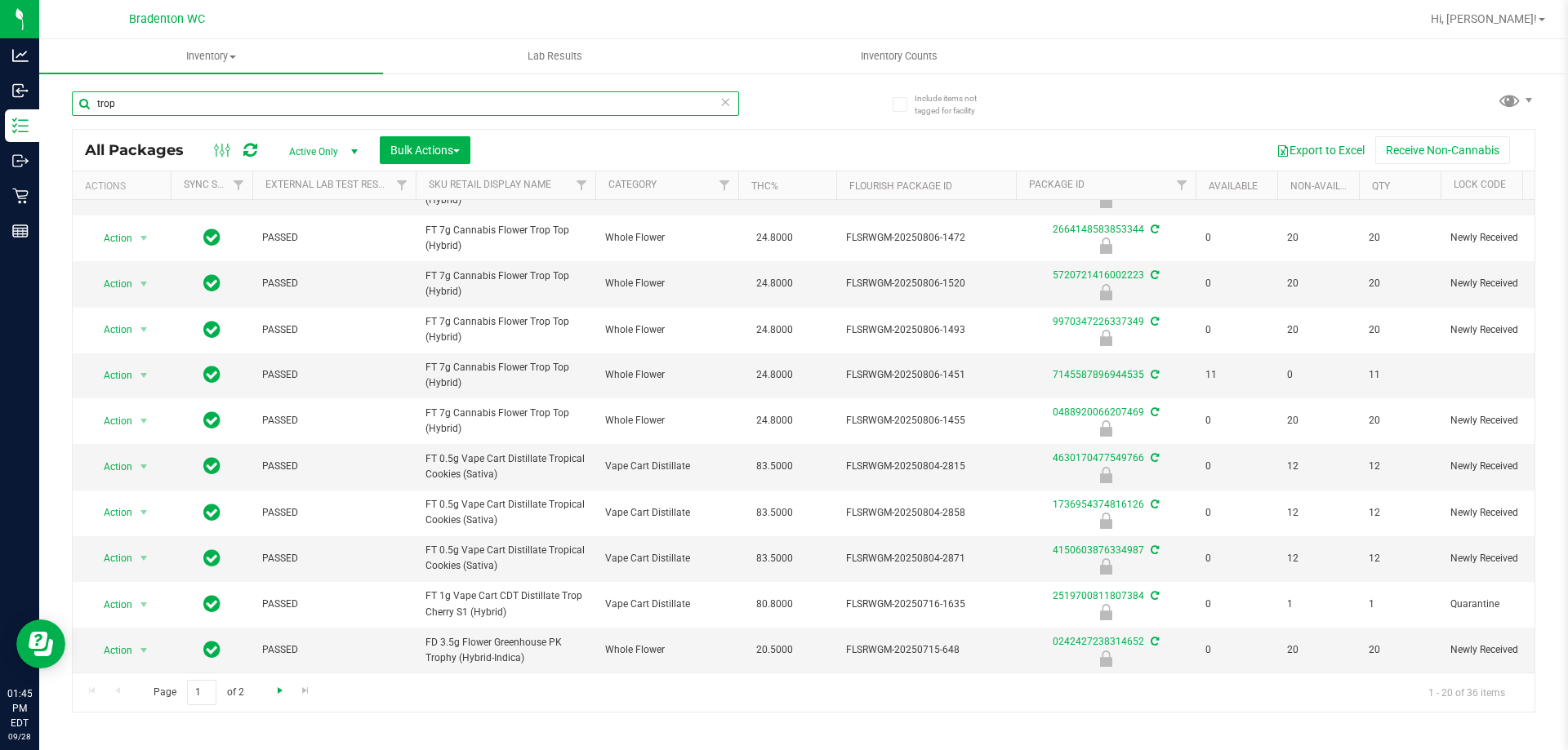
type input "trop"
click at [274, 692] on span "Go to the next page" at bounding box center [279, 690] width 13 height 13
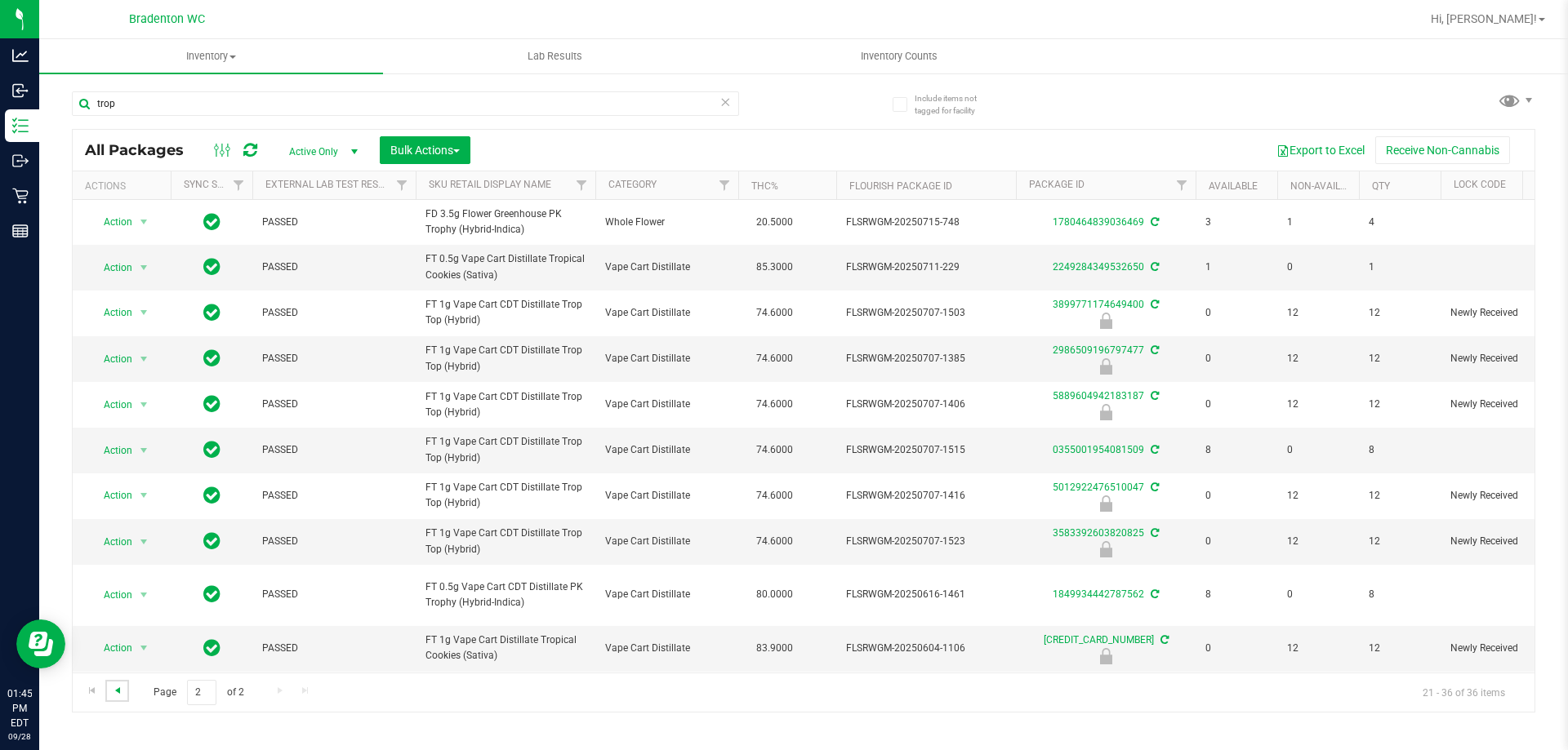
click at [115, 693] on span "Go to the previous page" at bounding box center [117, 690] width 13 height 13
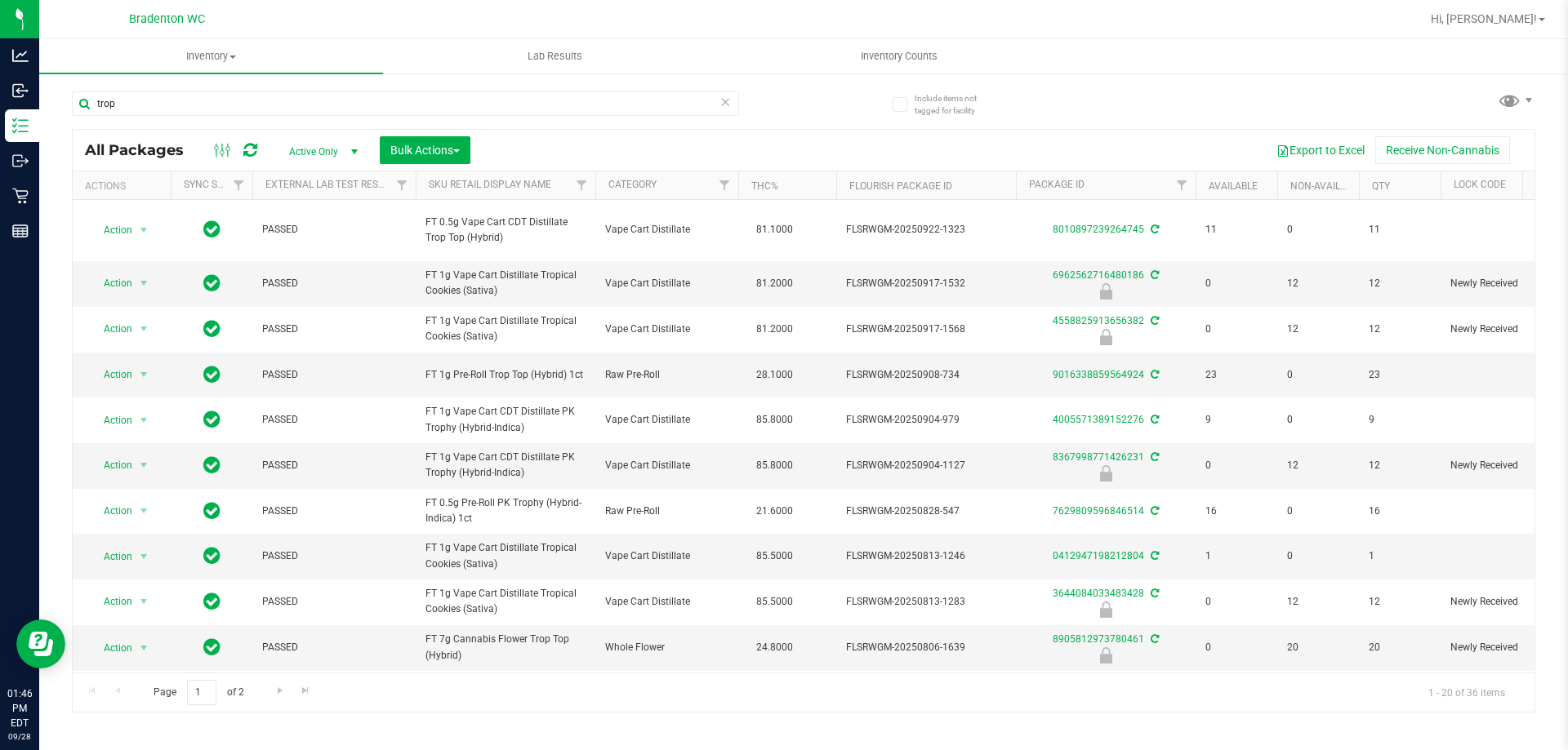
click at [725, 108] on icon at bounding box center [725, 100] width 12 height 19
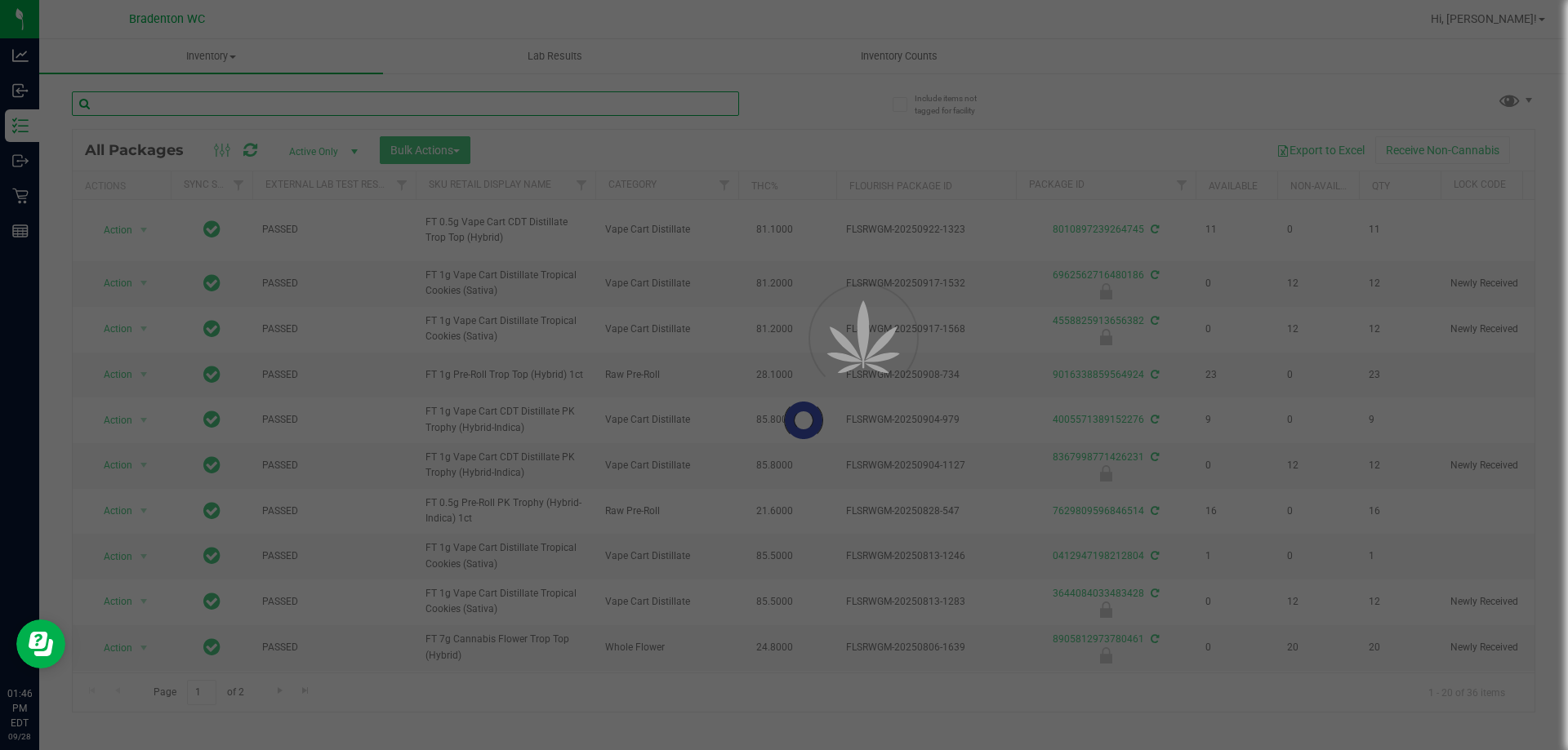
click at [686, 99] on input "text" at bounding box center [405, 103] width 667 height 24
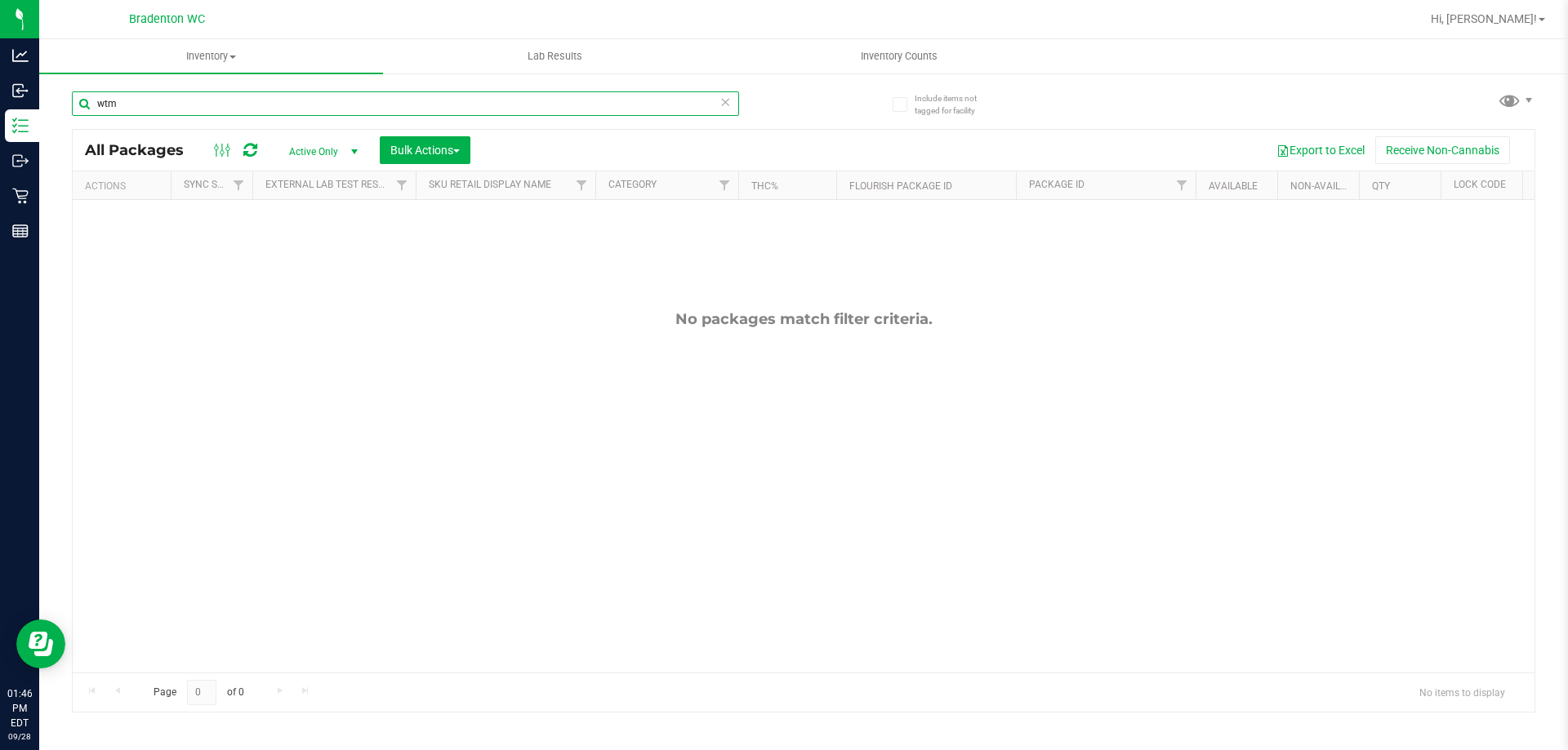
click at [731, 99] on input "wtm" at bounding box center [405, 103] width 667 height 24
type input "wtm"
click at [723, 99] on icon at bounding box center [725, 100] width 12 height 19
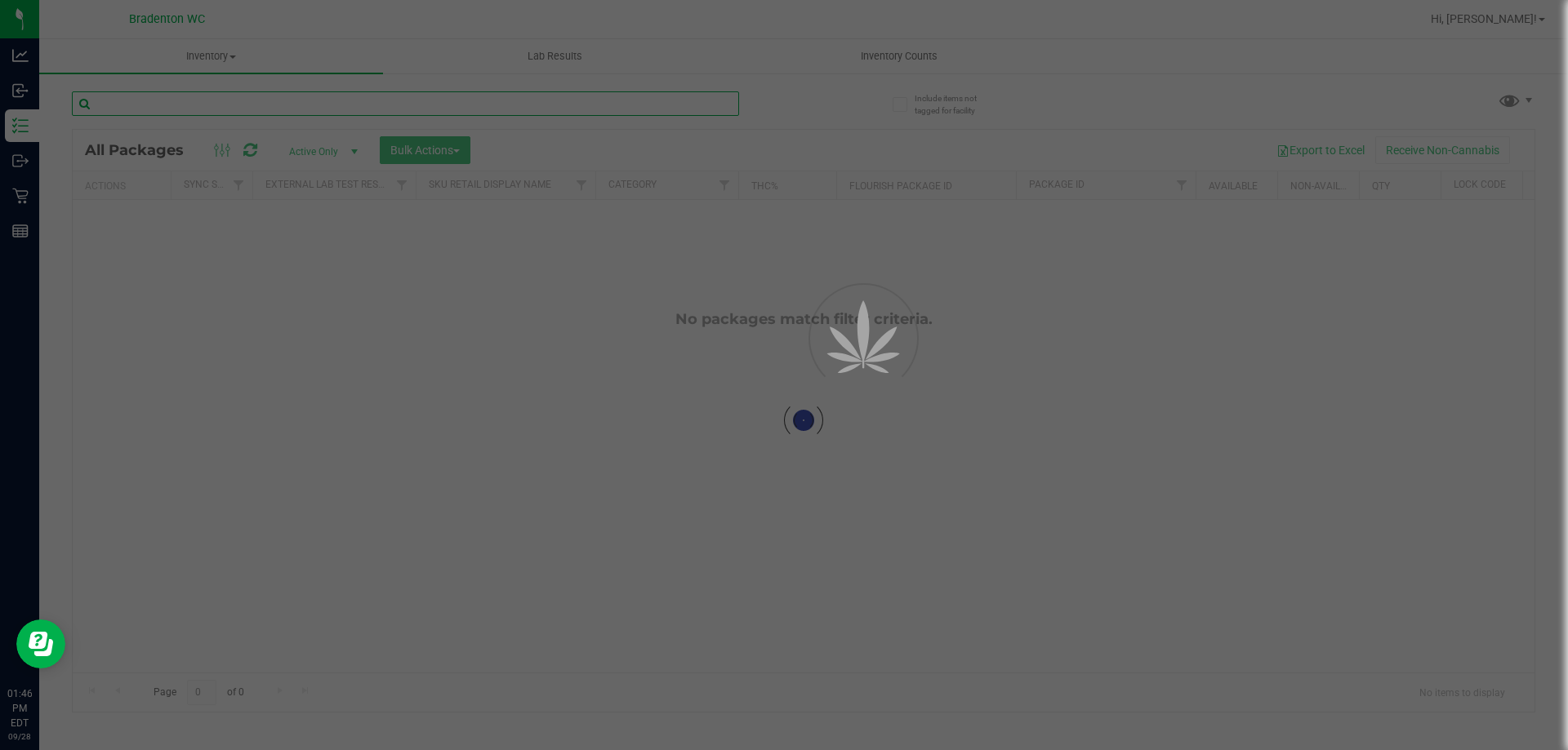
click at [695, 95] on input "text" at bounding box center [405, 103] width 667 height 24
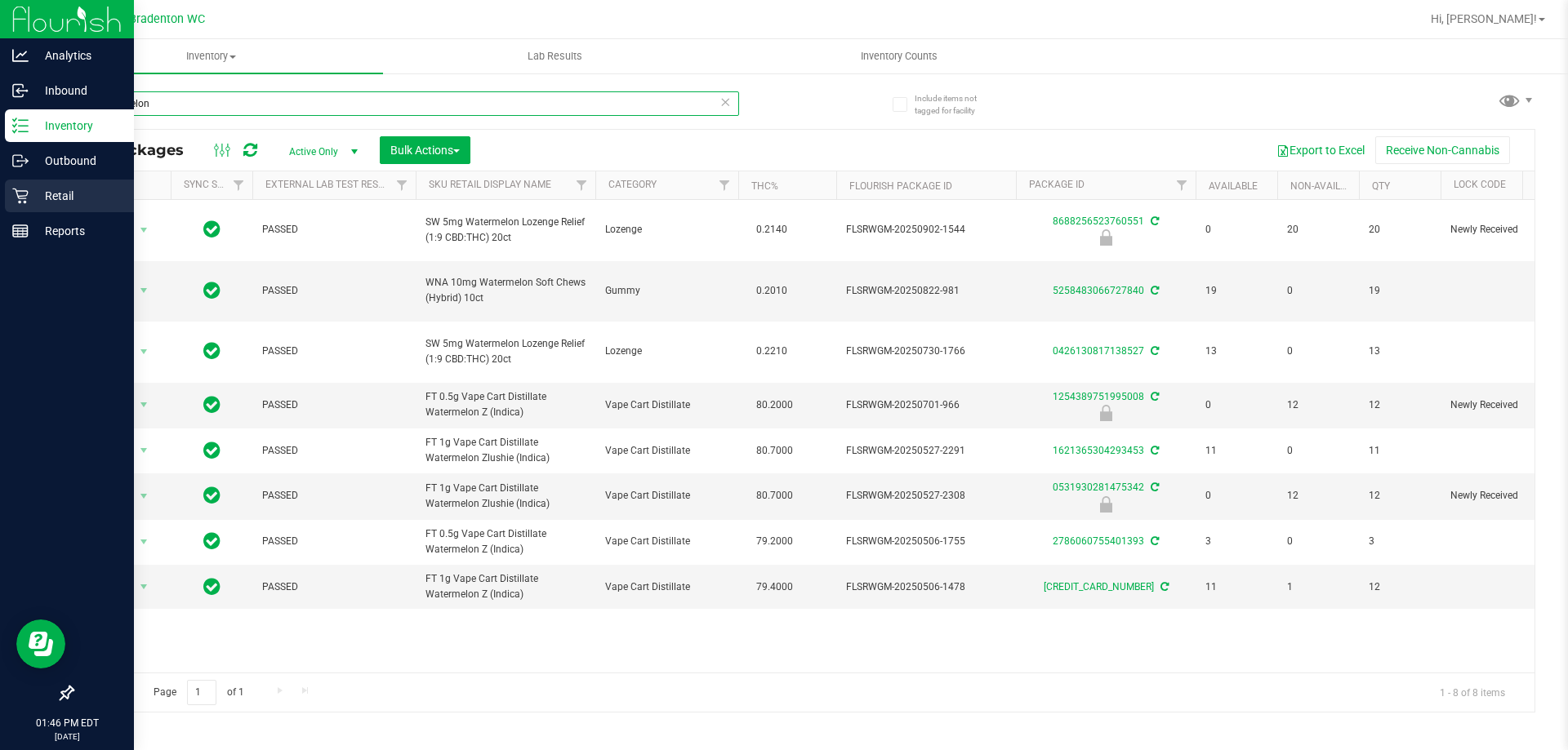
type input "watermelon"
click at [47, 195] on p "Retail" at bounding box center [78, 196] width 98 height 19
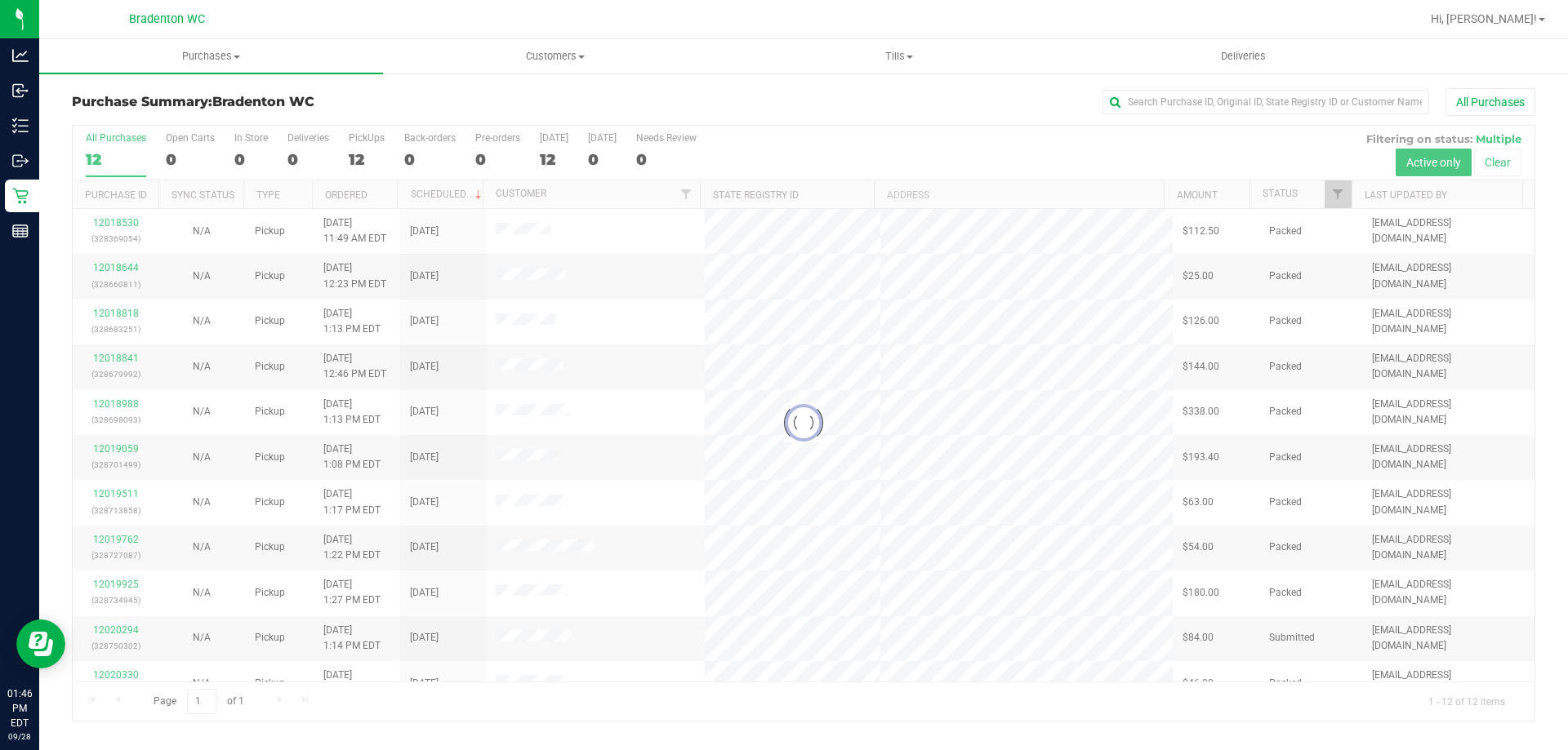
click at [356, 155] on div at bounding box center [803, 423] width 1462 height 595
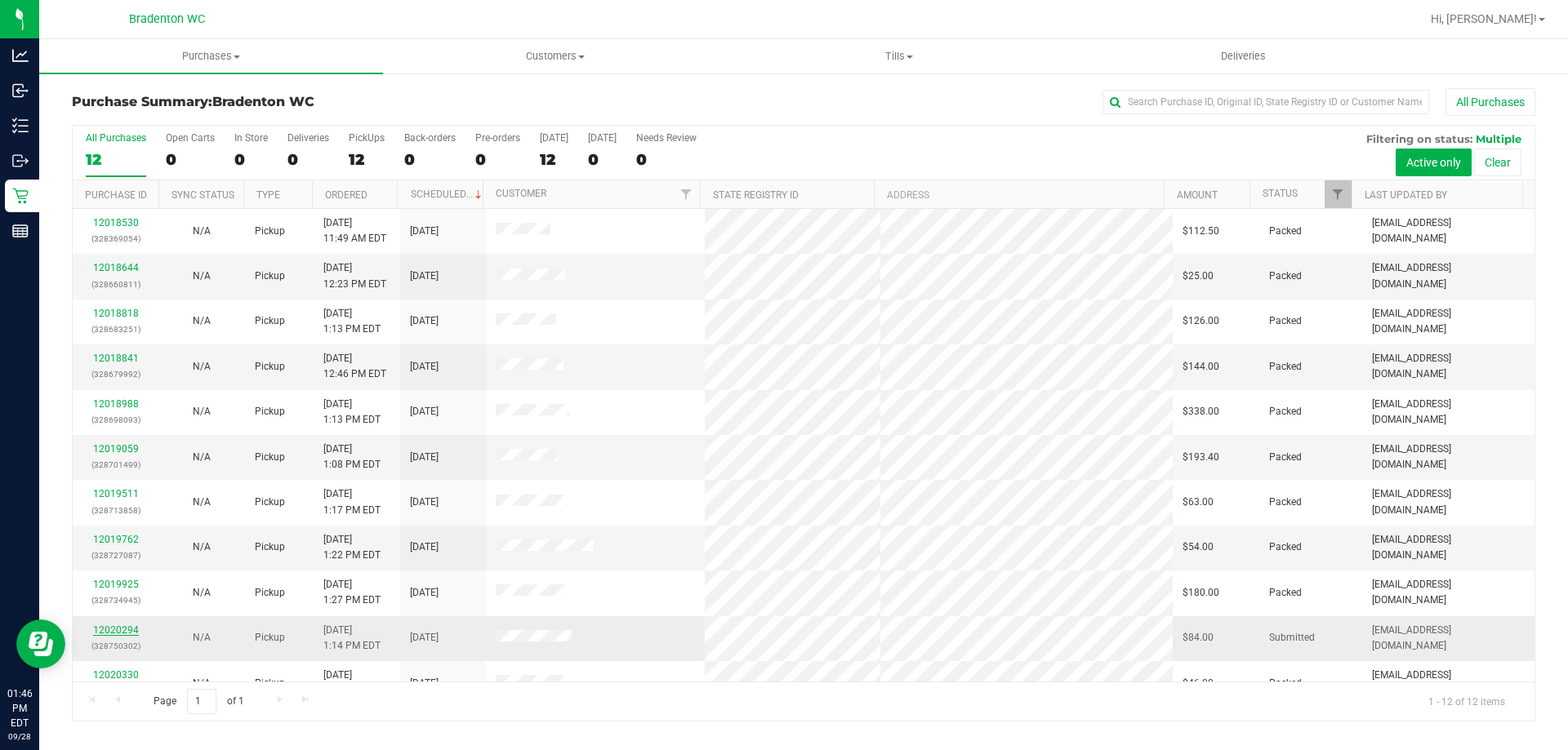
click at [111, 631] on link "12020294" at bounding box center [115, 630] width 46 height 12
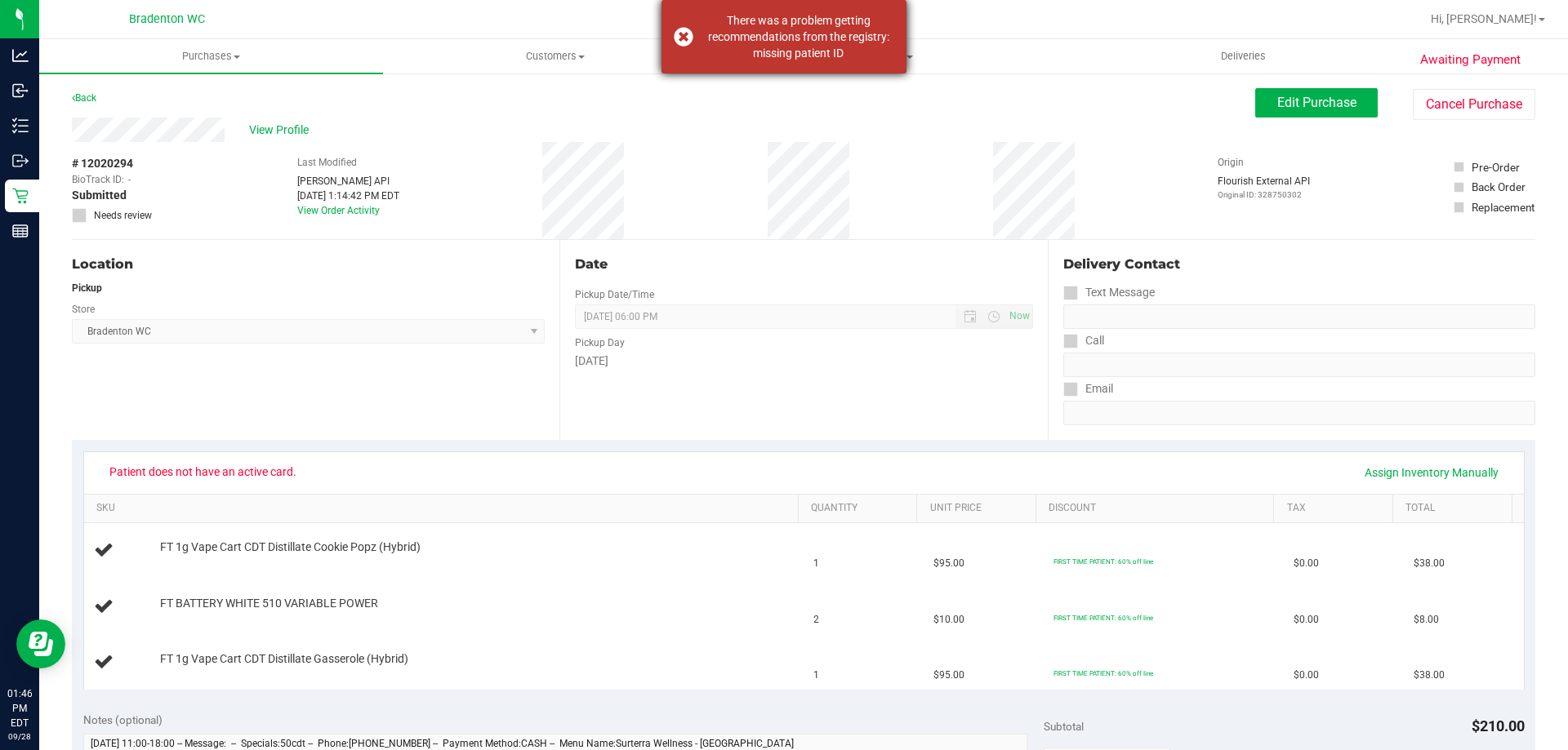
click at [832, 34] on div "There was a problem getting recommendations from the registry: missing patient …" at bounding box center [798, 37] width 192 height 49
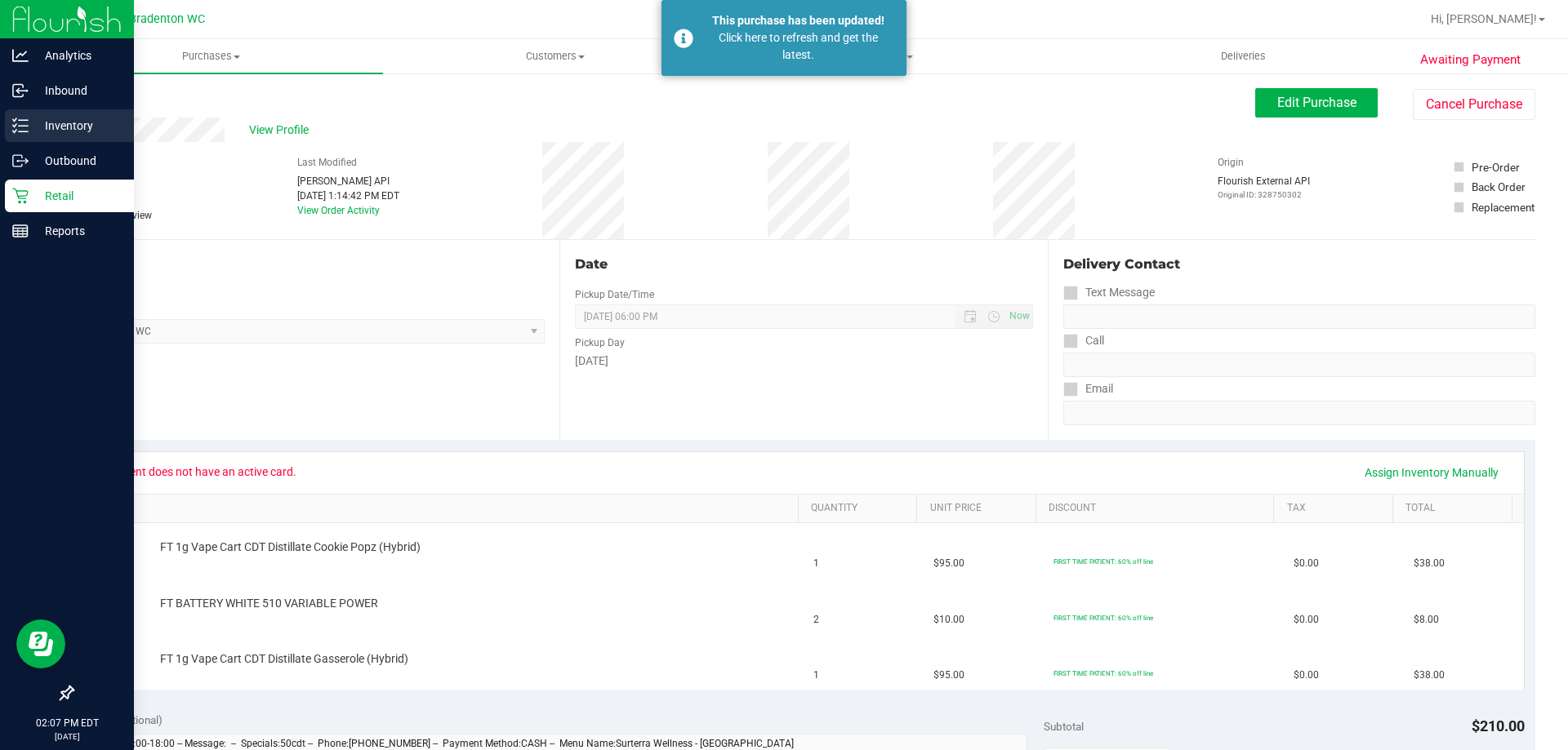
click at [41, 123] on p "Inventory" at bounding box center [78, 126] width 98 height 19
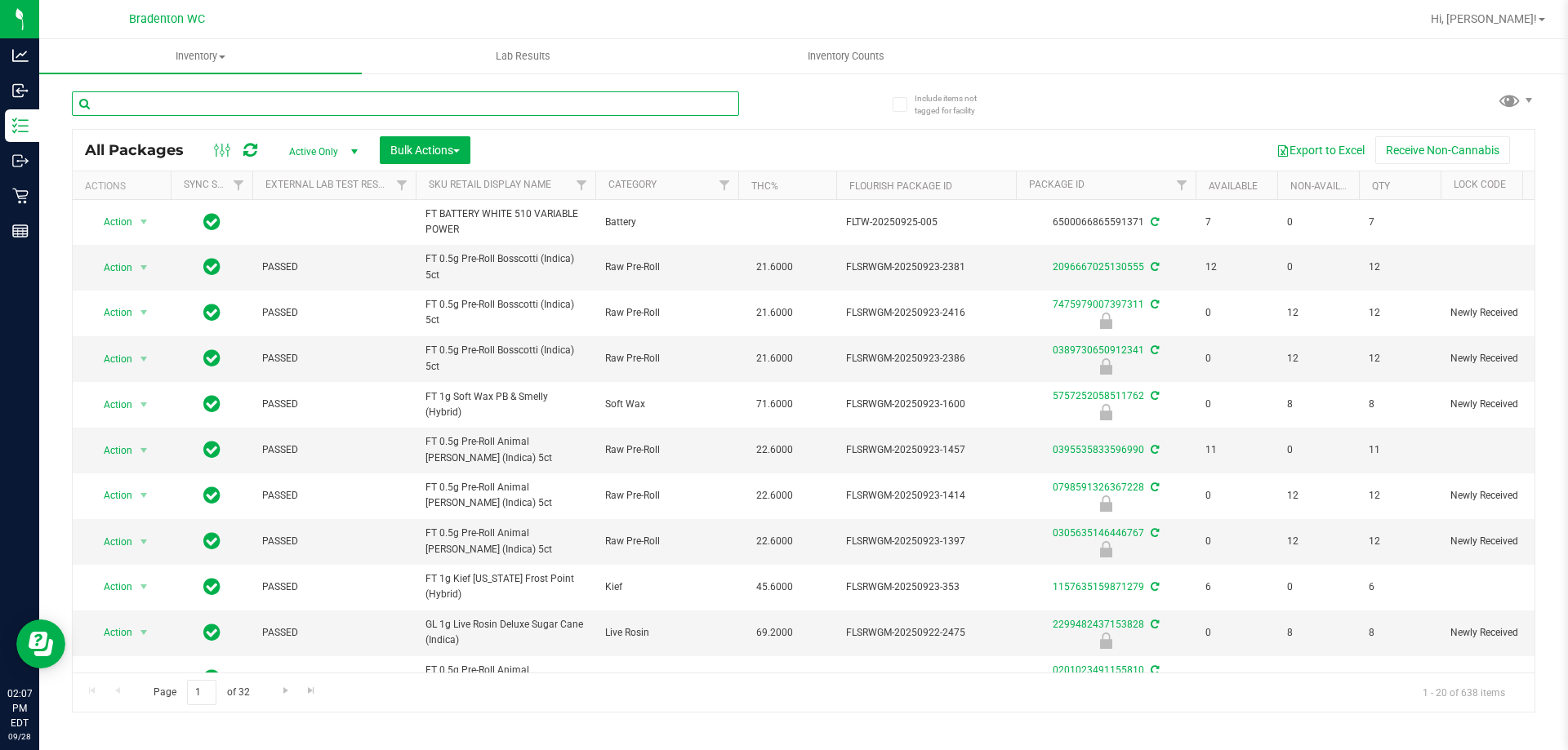
click at [435, 101] on input "text" at bounding box center [405, 103] width 667 height 24
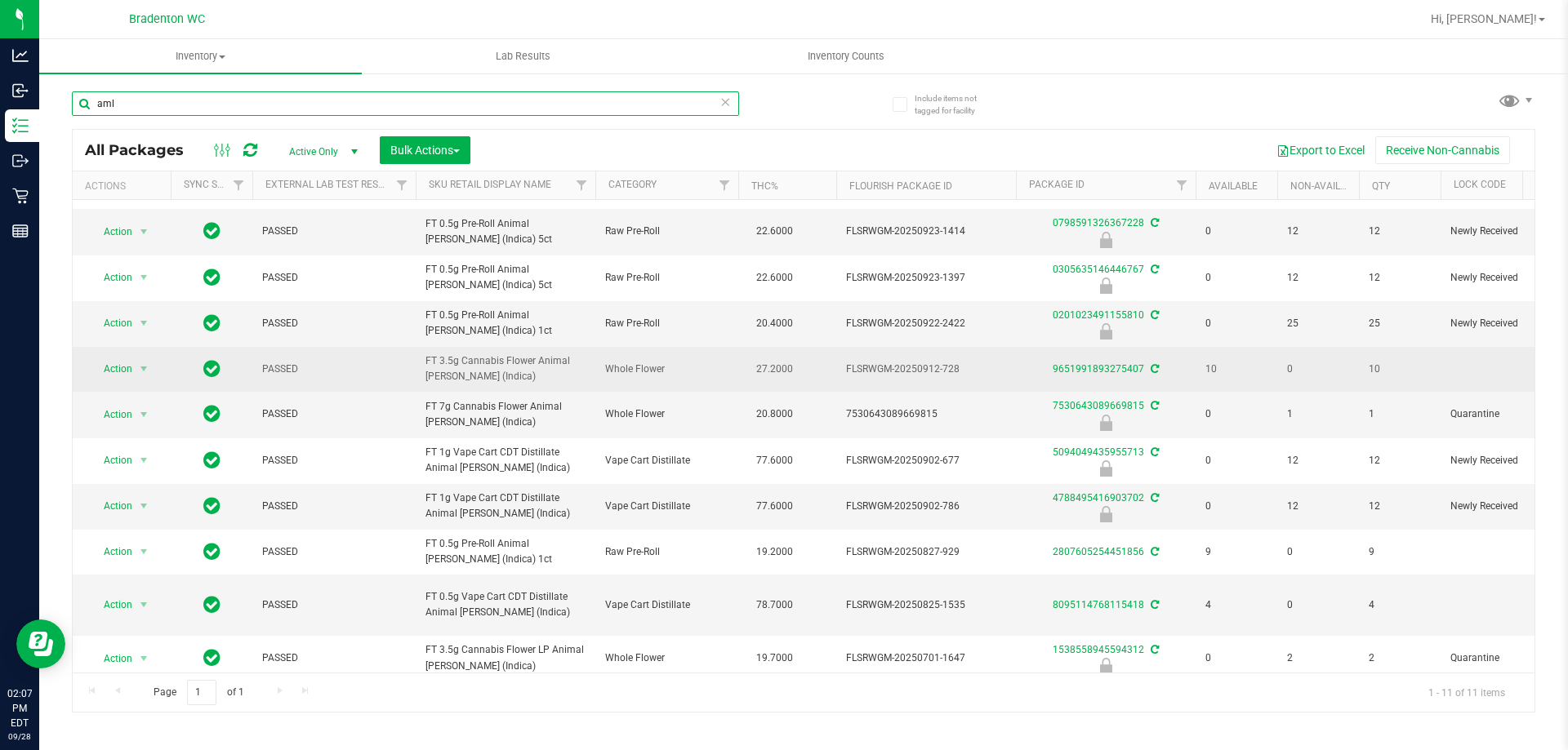
scroll to position [56, 0]
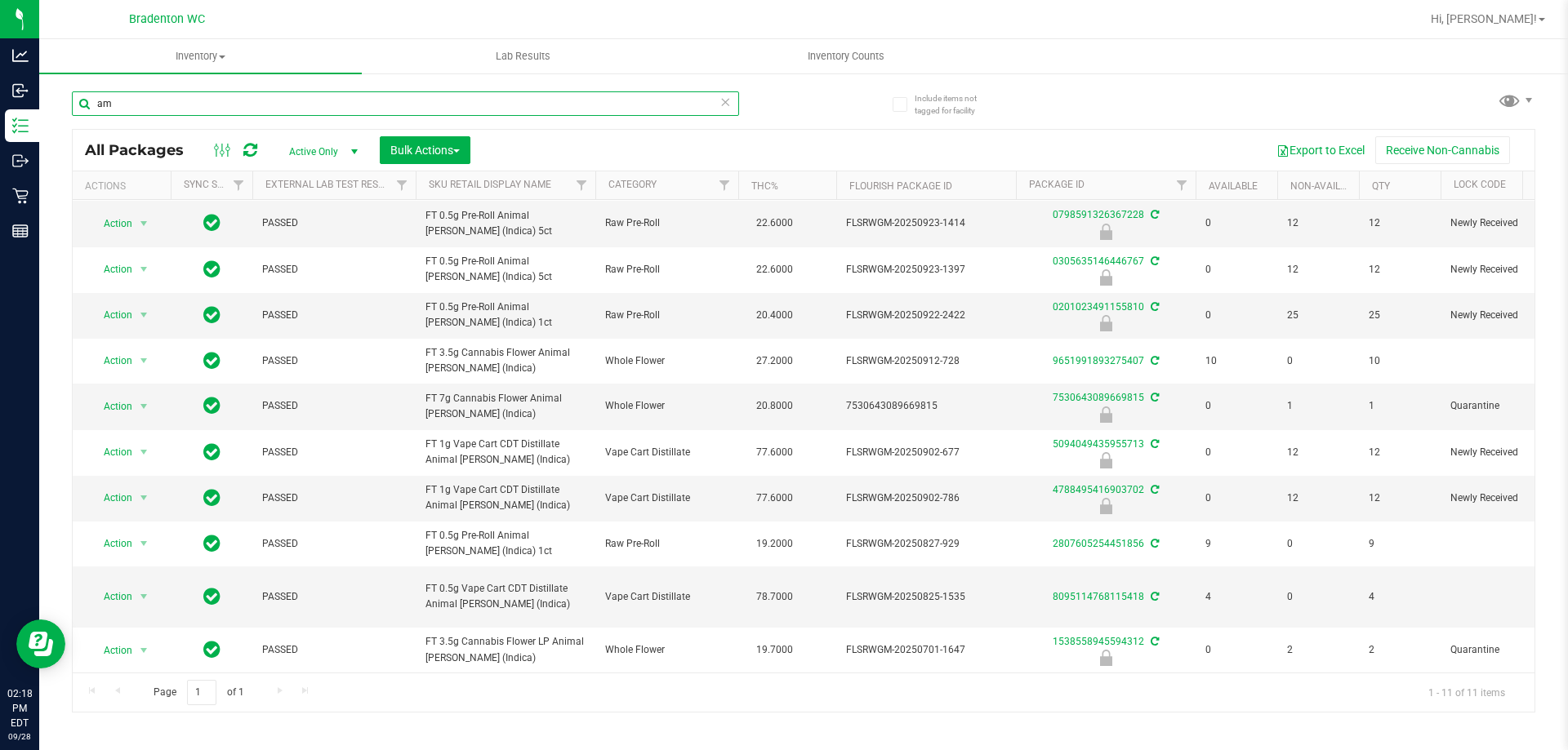
type input "a"
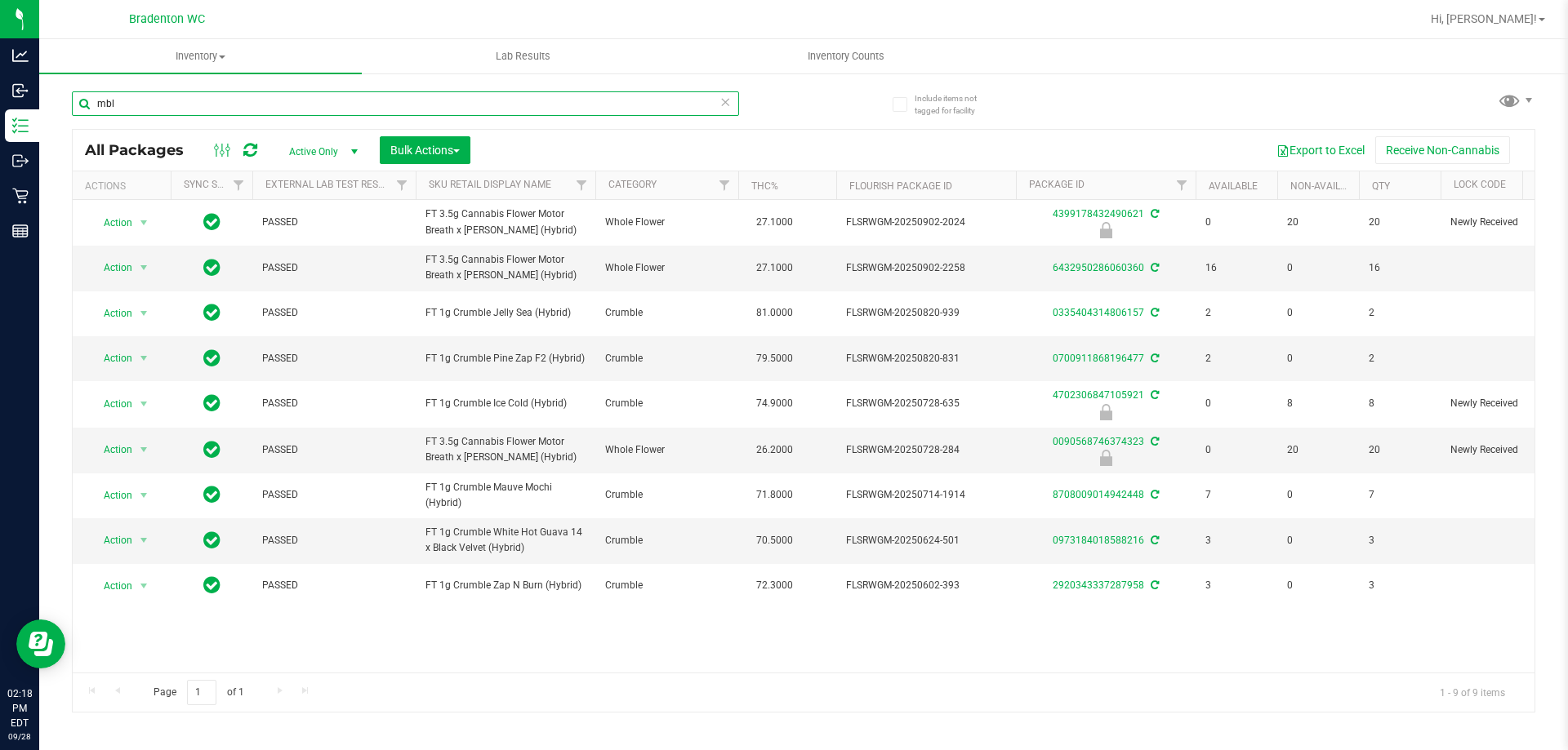
type input "mbl"
click at [729, 100] on icon at bounding box center [725, 100] width 12 height 19
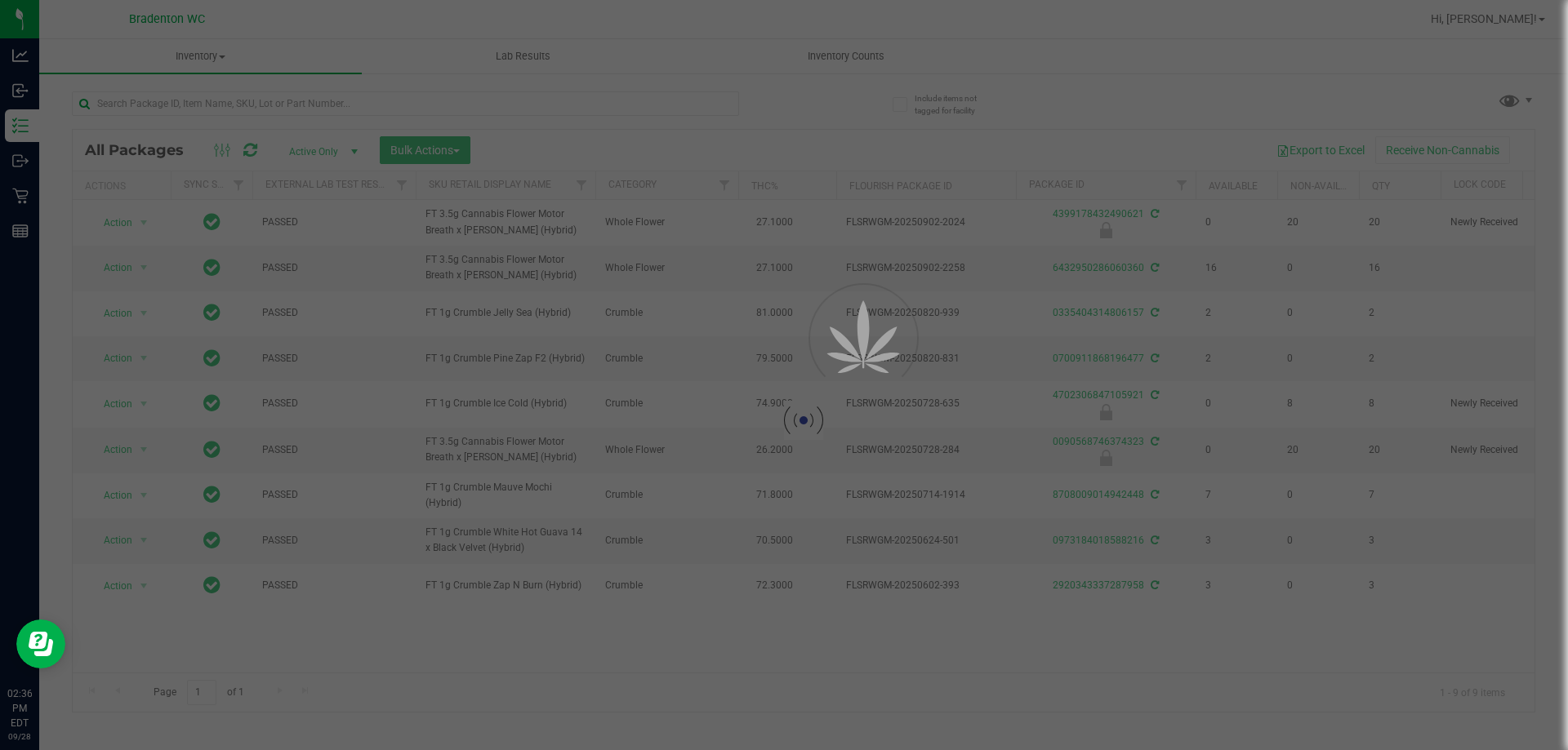
click at [705, 99] on div at bounding box center [784, 375] width 1568 height 750
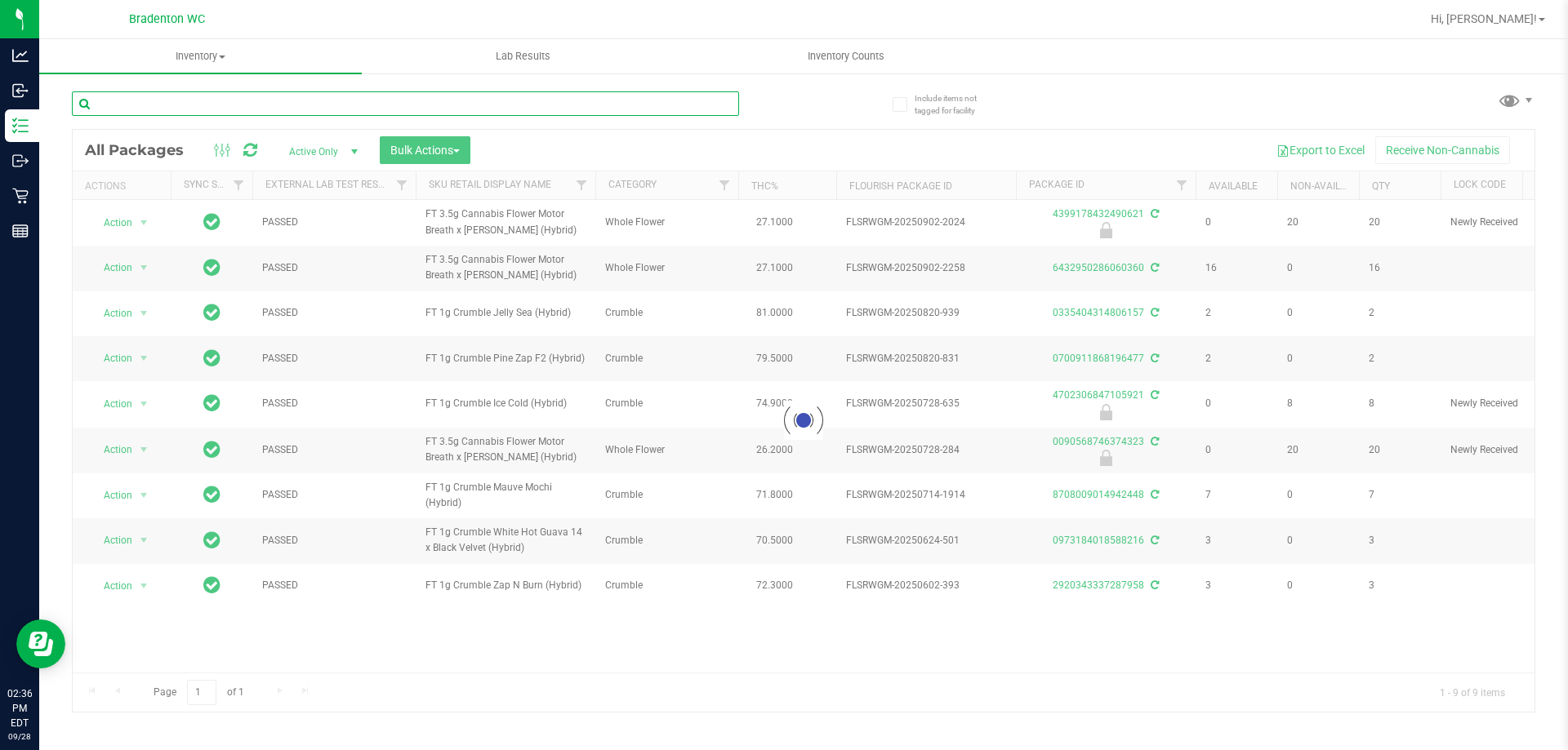
click at [553, 106] on input "text" at bounding box center [405, 103] width 667 height 24
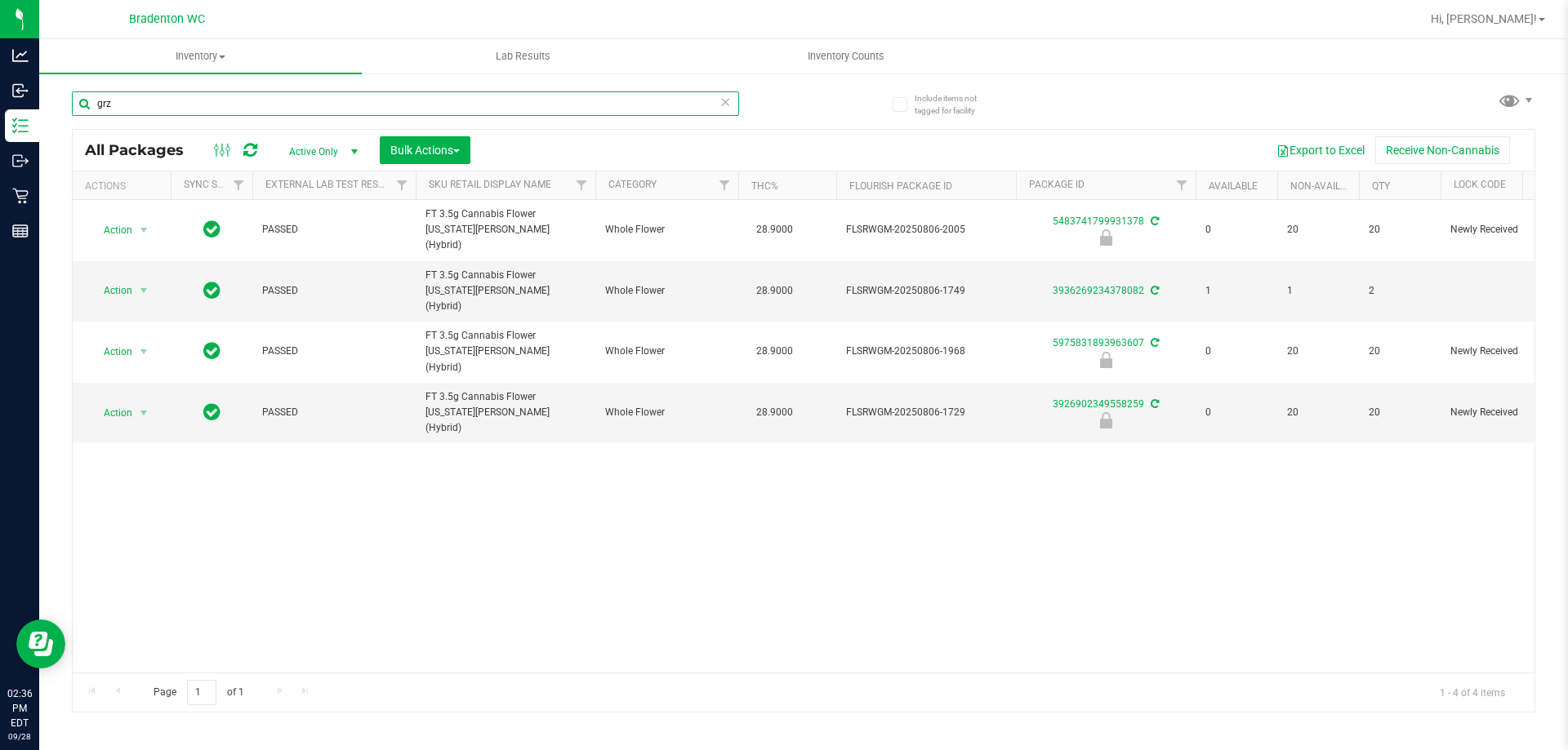
type input "grz"
click at [721, 98] on icon at bounding box center [725, 100] width 12 height 19
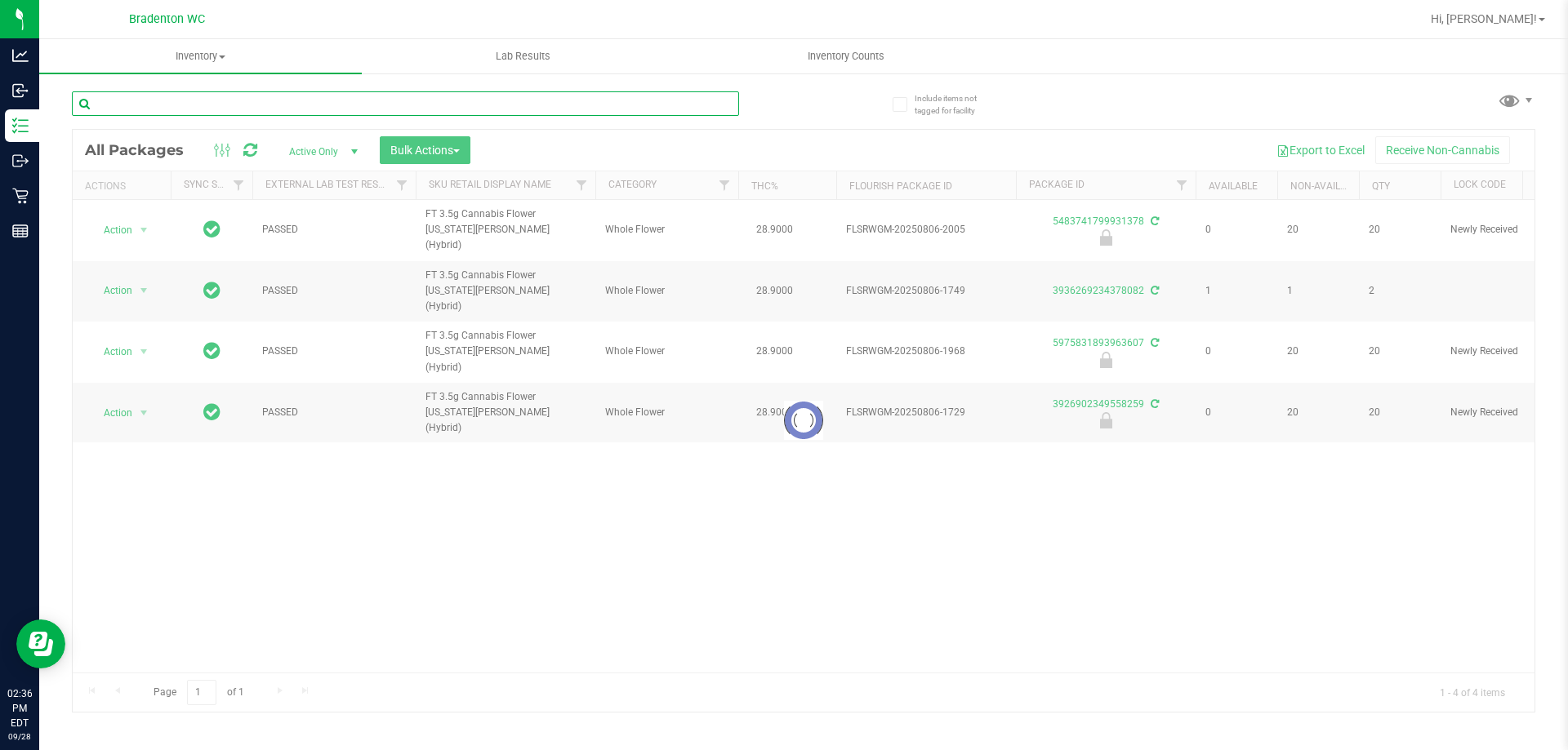
click at [724, 102] on input "text" at bounding box center [405, 103] width 667 height 24
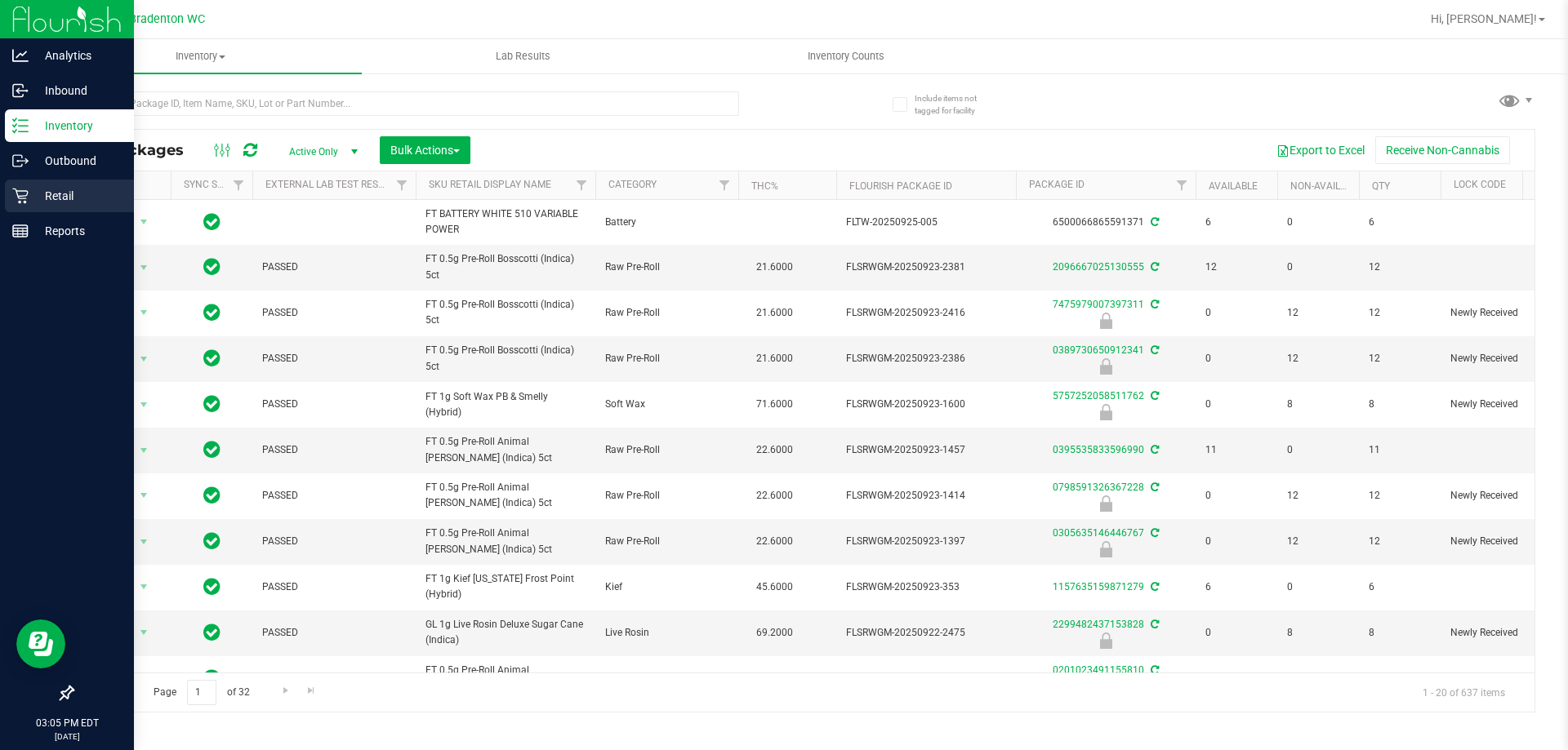
click at [14, 200] on icon at bounding box center [20, 196] width 16 height 16
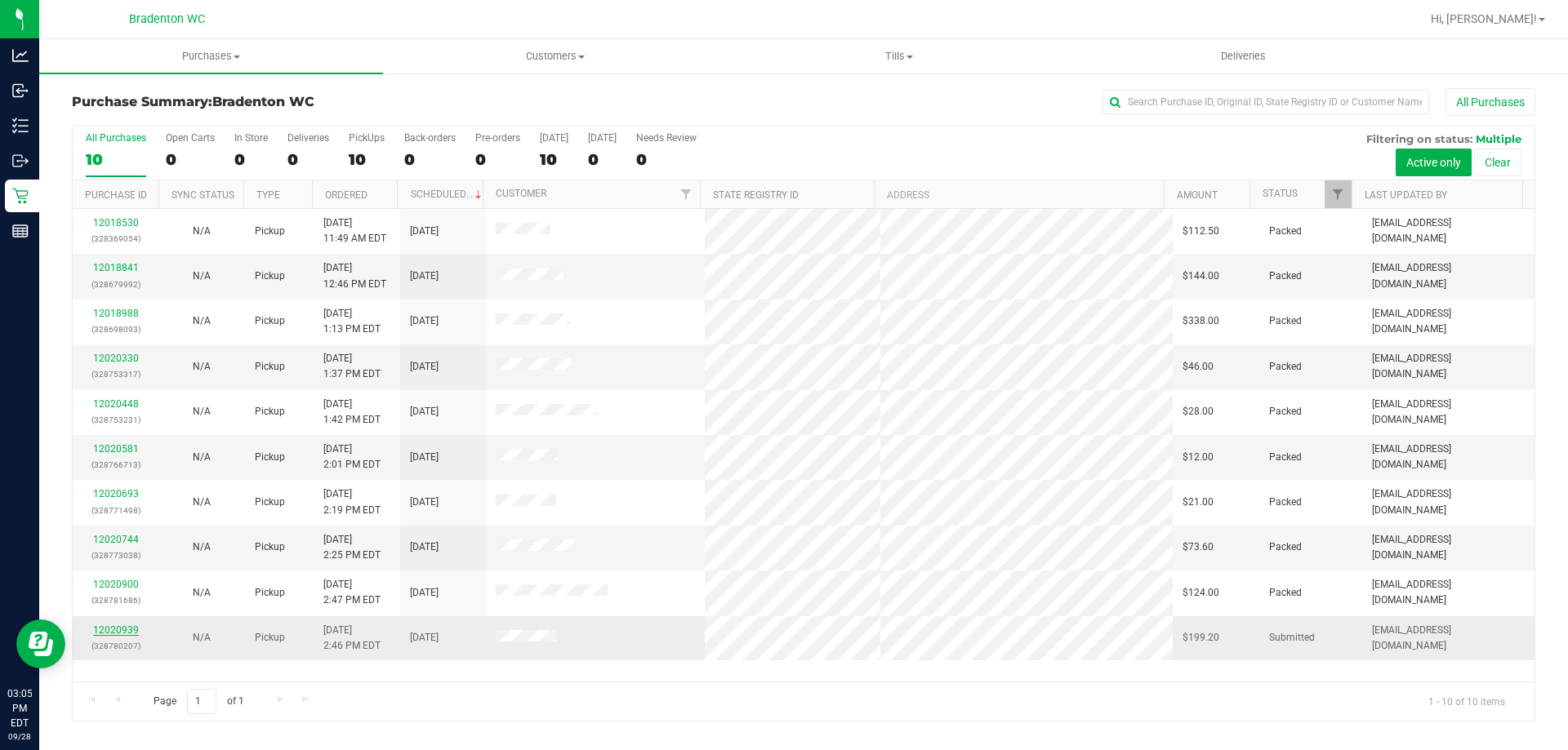
click at [125, 631] on link "12020939" at bounding box center [115, 630] width 46 height 12
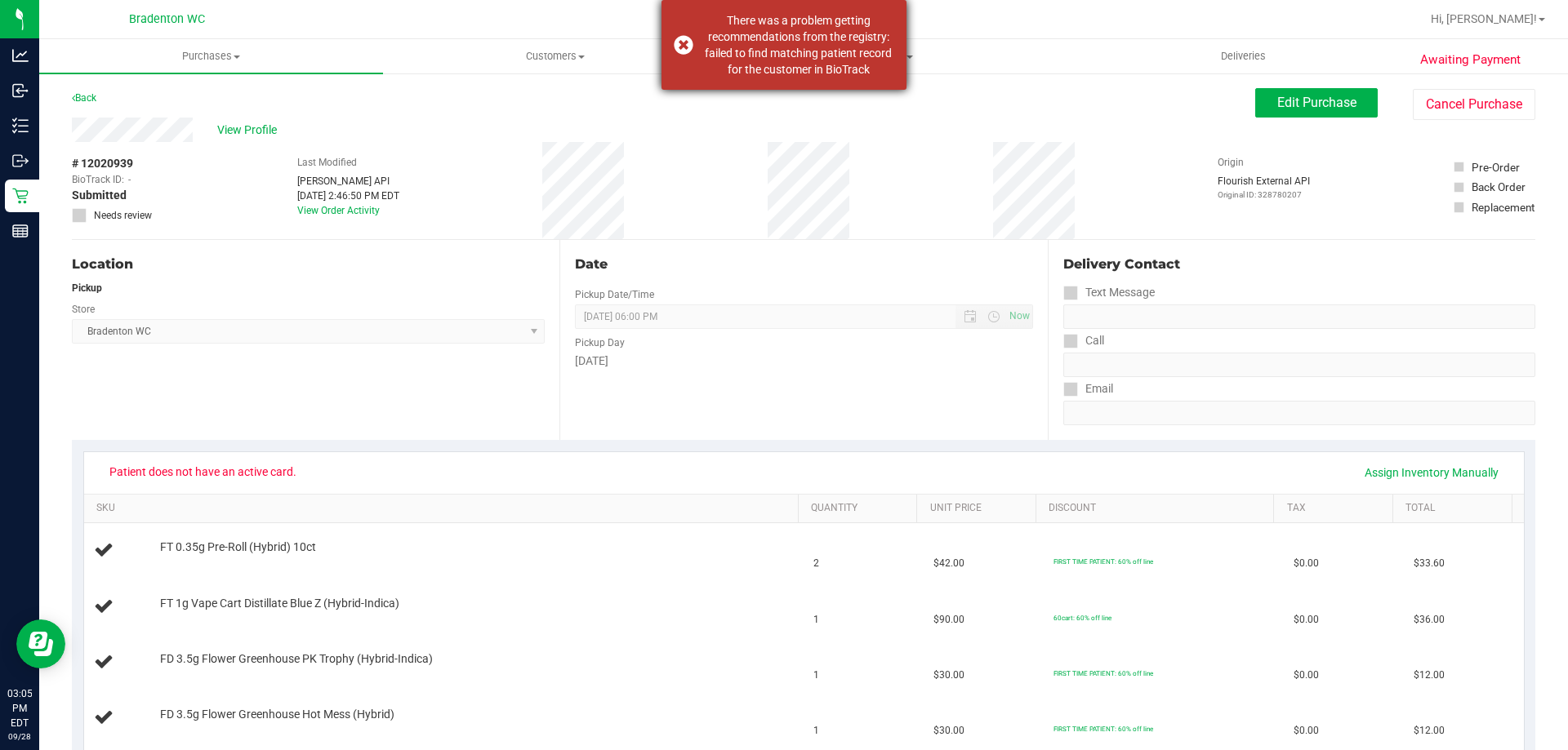
click at [845, 44] on div "There was a problem getting recommendations from the registry: failed to find m…" at bounding box center [798, 45] width 192 height 65
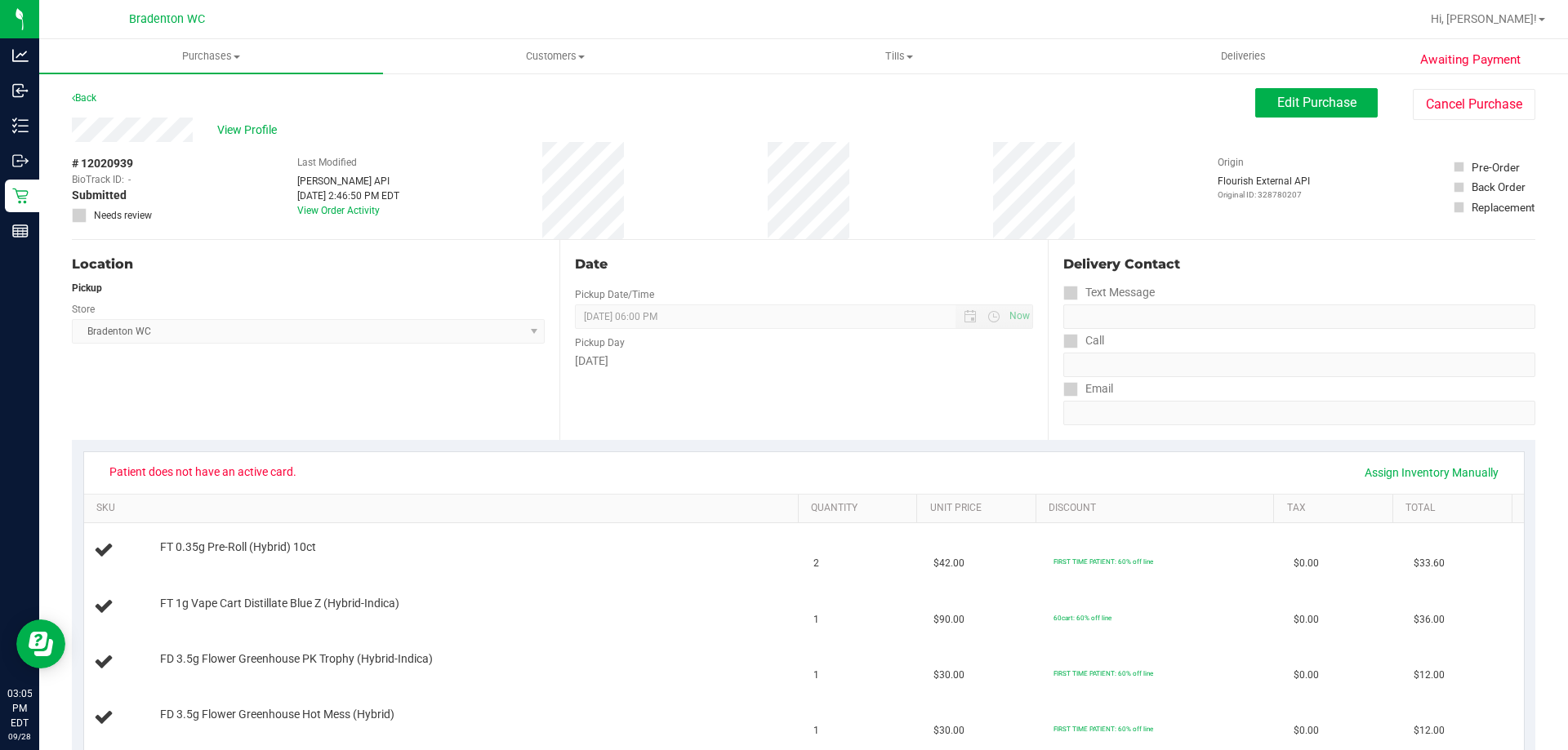
click at [774, 183] on div "# 12020939 BioTrack ID: - Submitted Needs review Last Modified [PERSON_NAME] AP…" at bounding box center [803, 190] width 1463 height 97
click at [253, 122] on span "View Profile" at bounding box center [250, 130] width 65 height 17
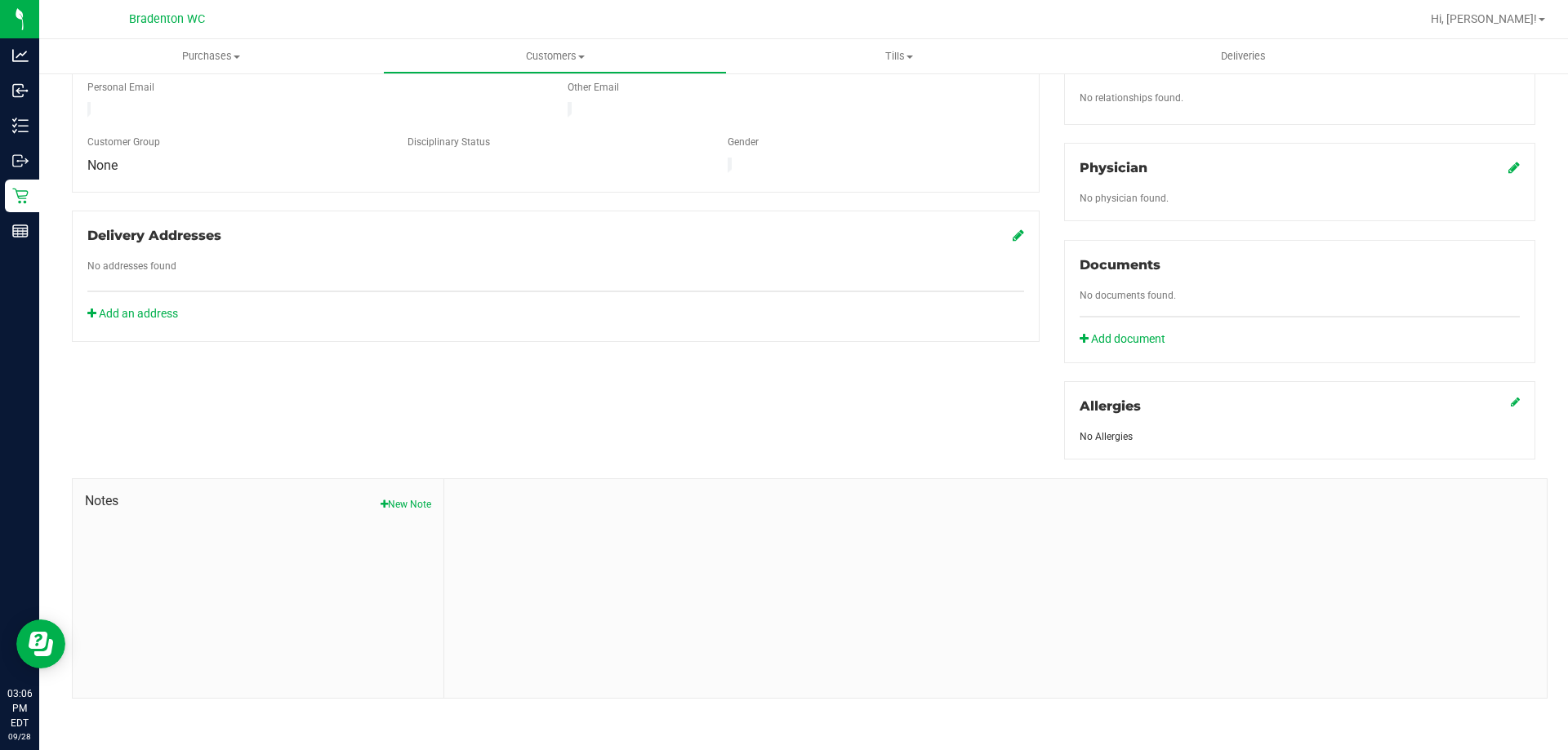
scroll to position [19, 0]
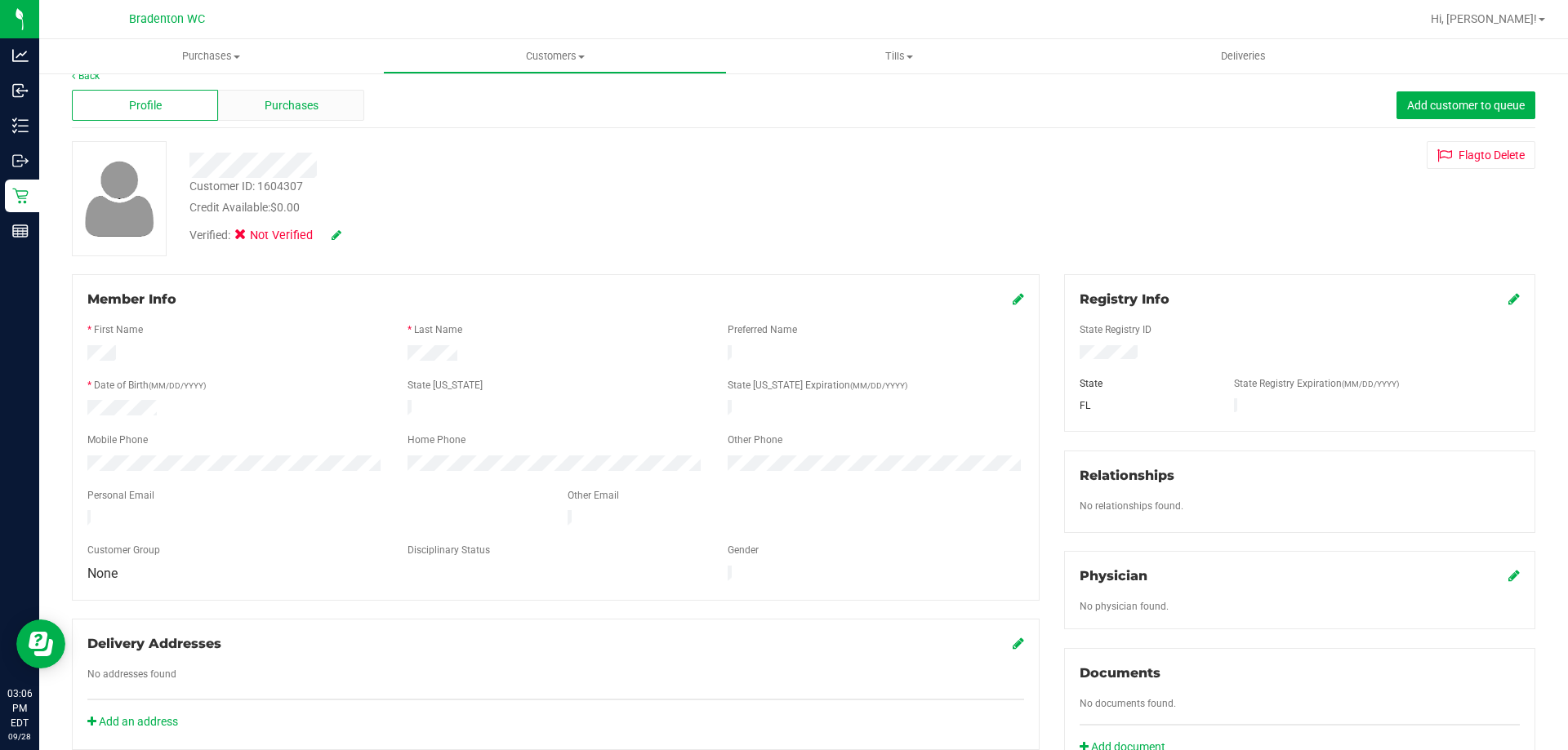
click at [279, 107] on span "Purchases" at bounding box center [292, 105] width 54 height 17
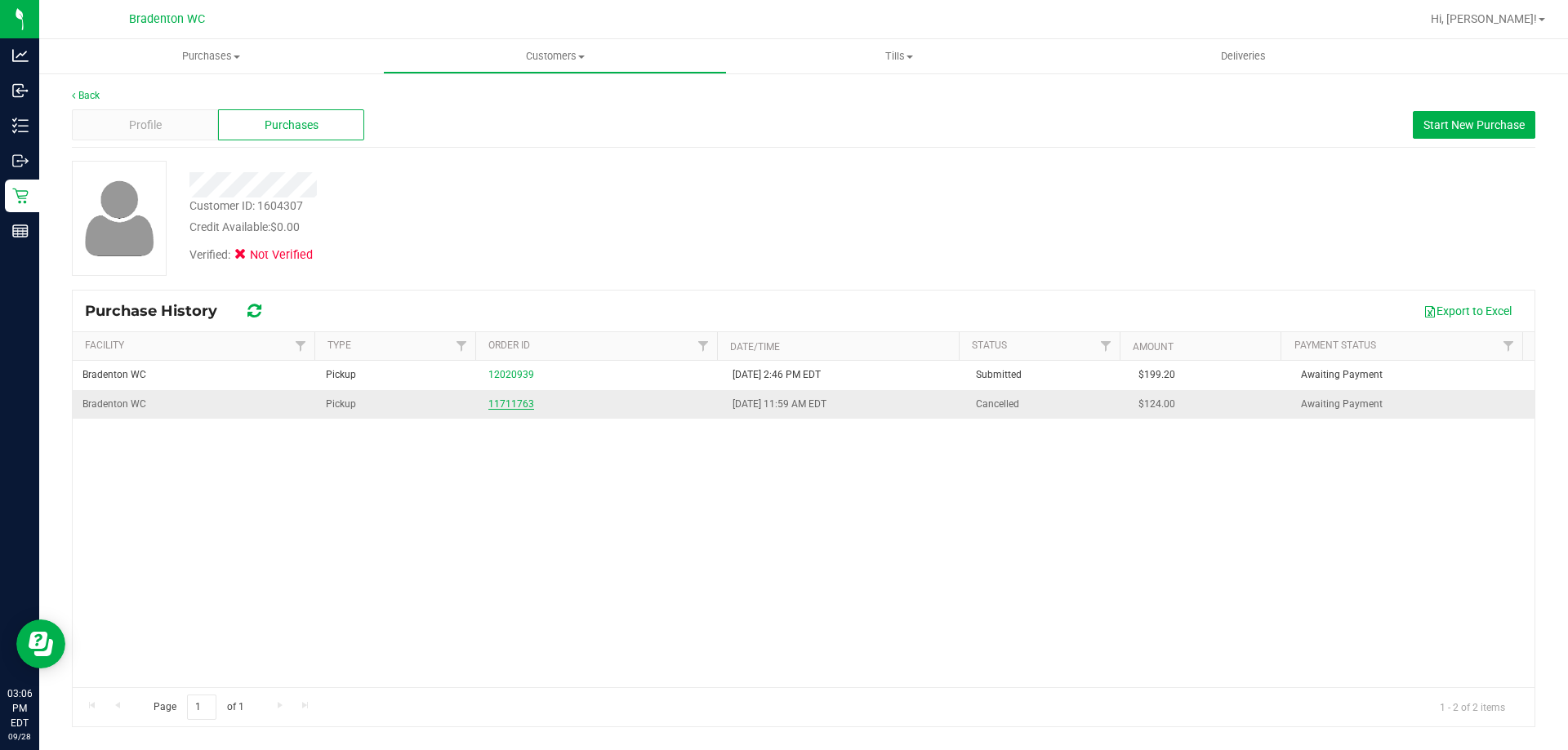
click at [506, 403] on link "11711763" at bounding box center [511, 404] width 46 height 12
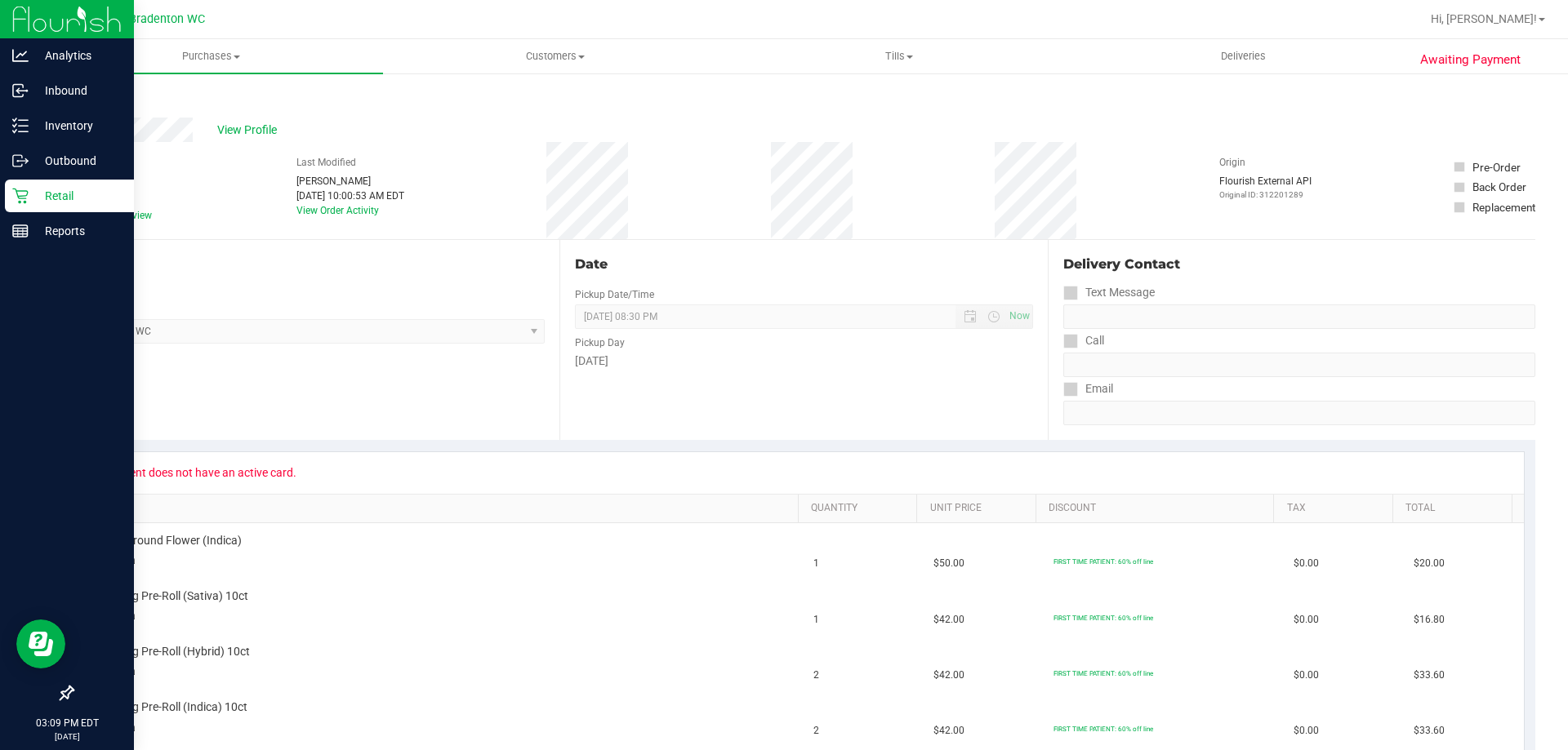
click at [34, 201] on p "Retail" at bounding box center [78, 196] width 98 height 19
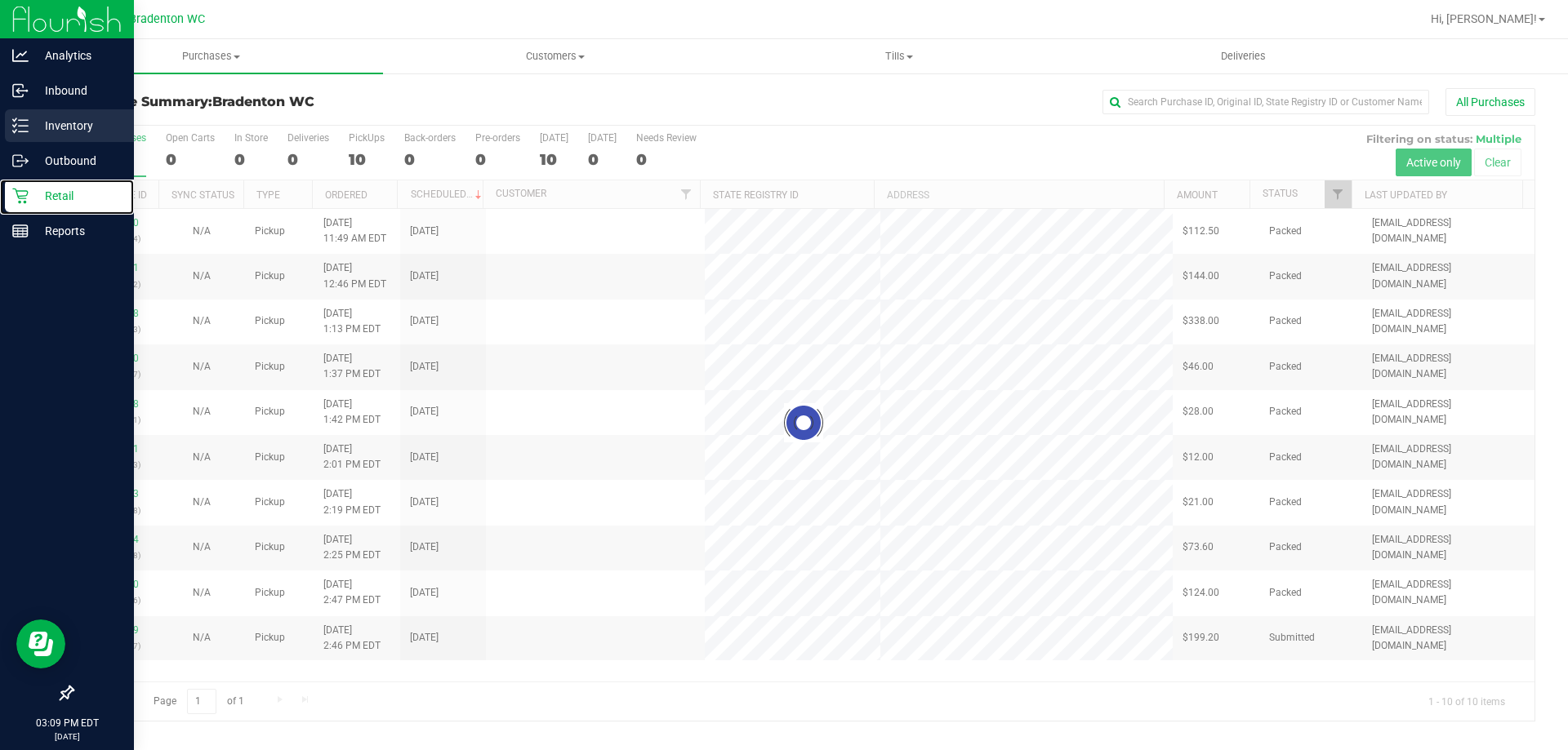
click at [82, 126] on p "Inventory" at bounding box center [78, 126] width 98 height 19
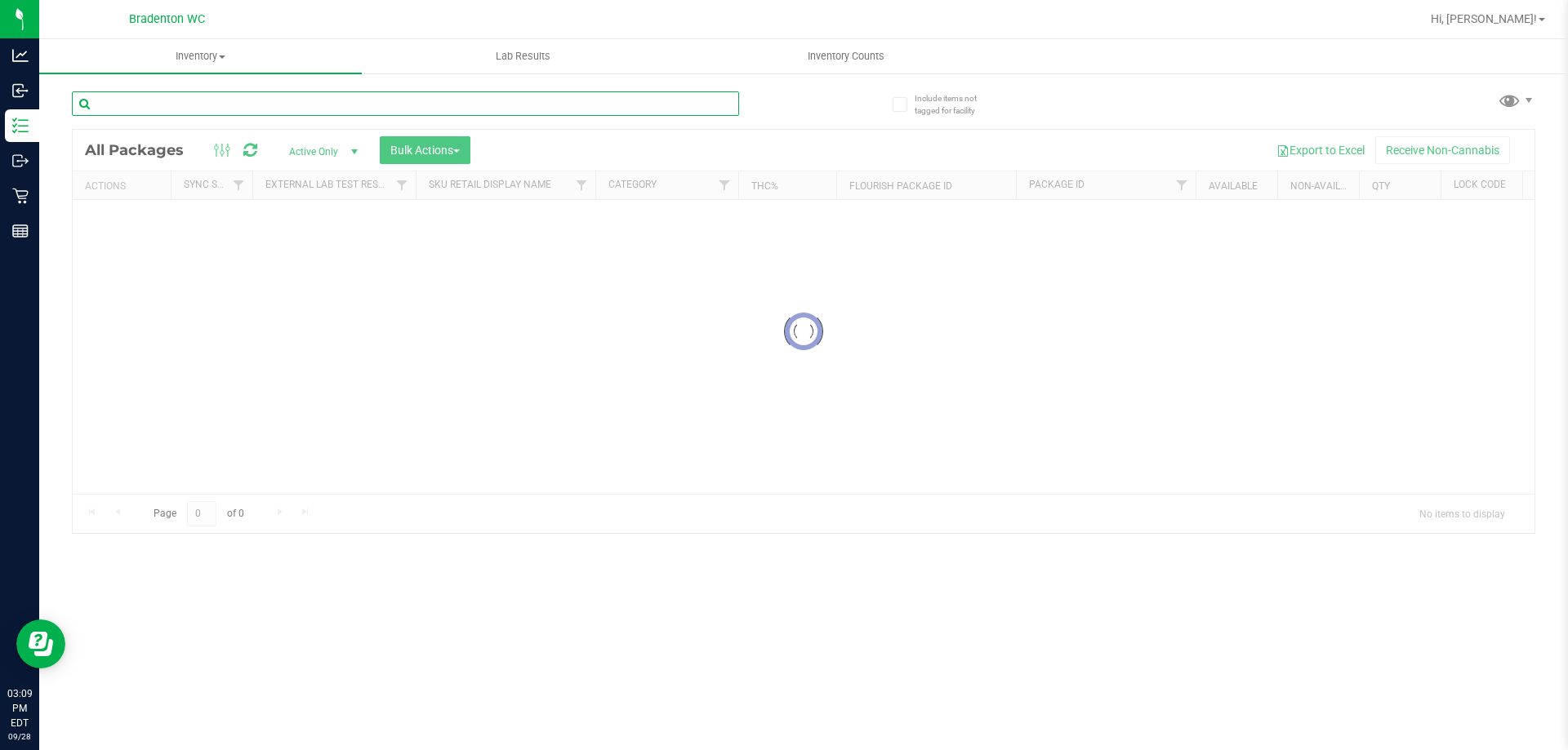
click at [351, 103] on input "text" at bounding box center [405, 103] width 667 height 24
click at [357, 103] on input "text" at bounding box center [405, 103] width 667 height 24
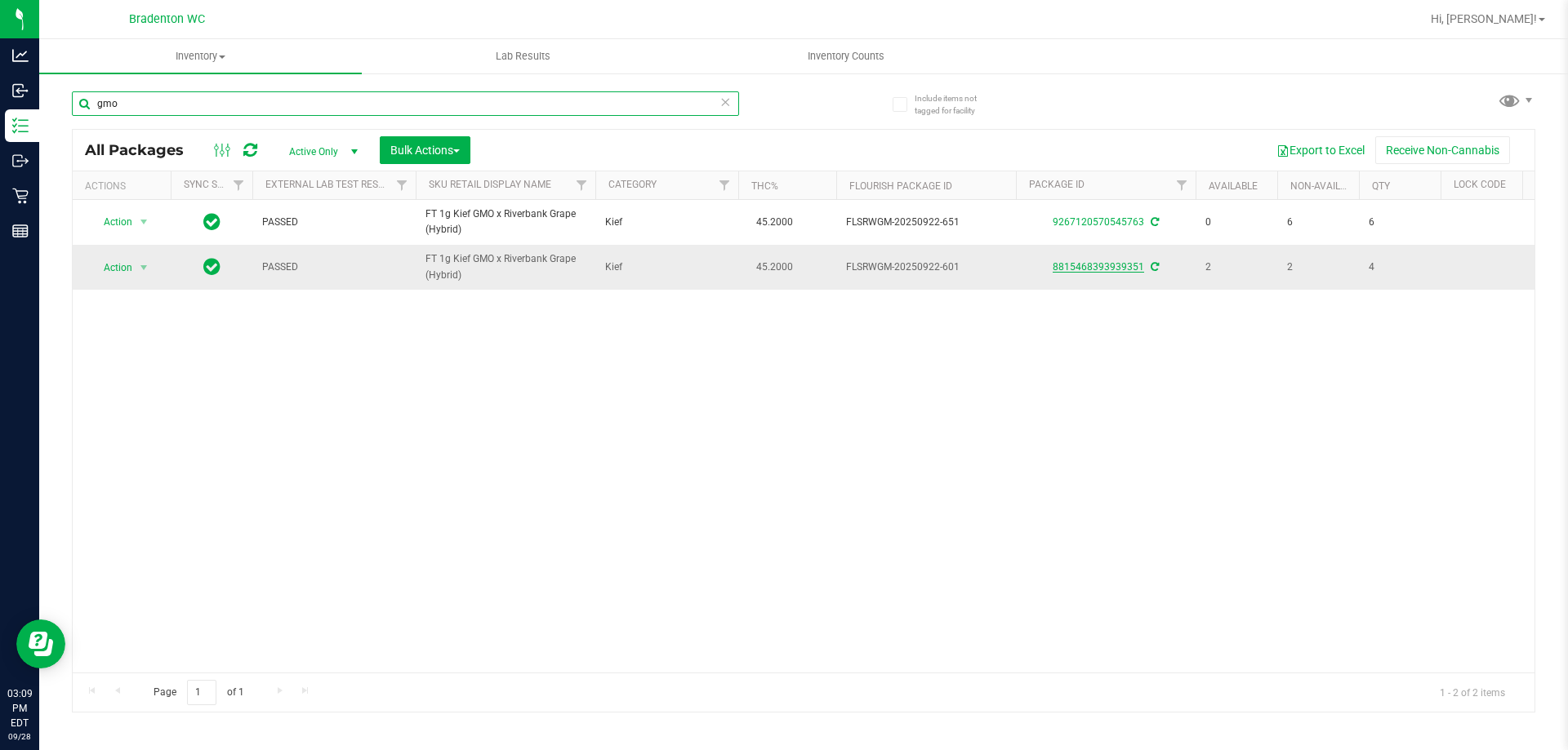
type input "gmo"
click at [1077, 265] on link "8815468393939351" at bounding box center [1098, 267] width 91 height 12
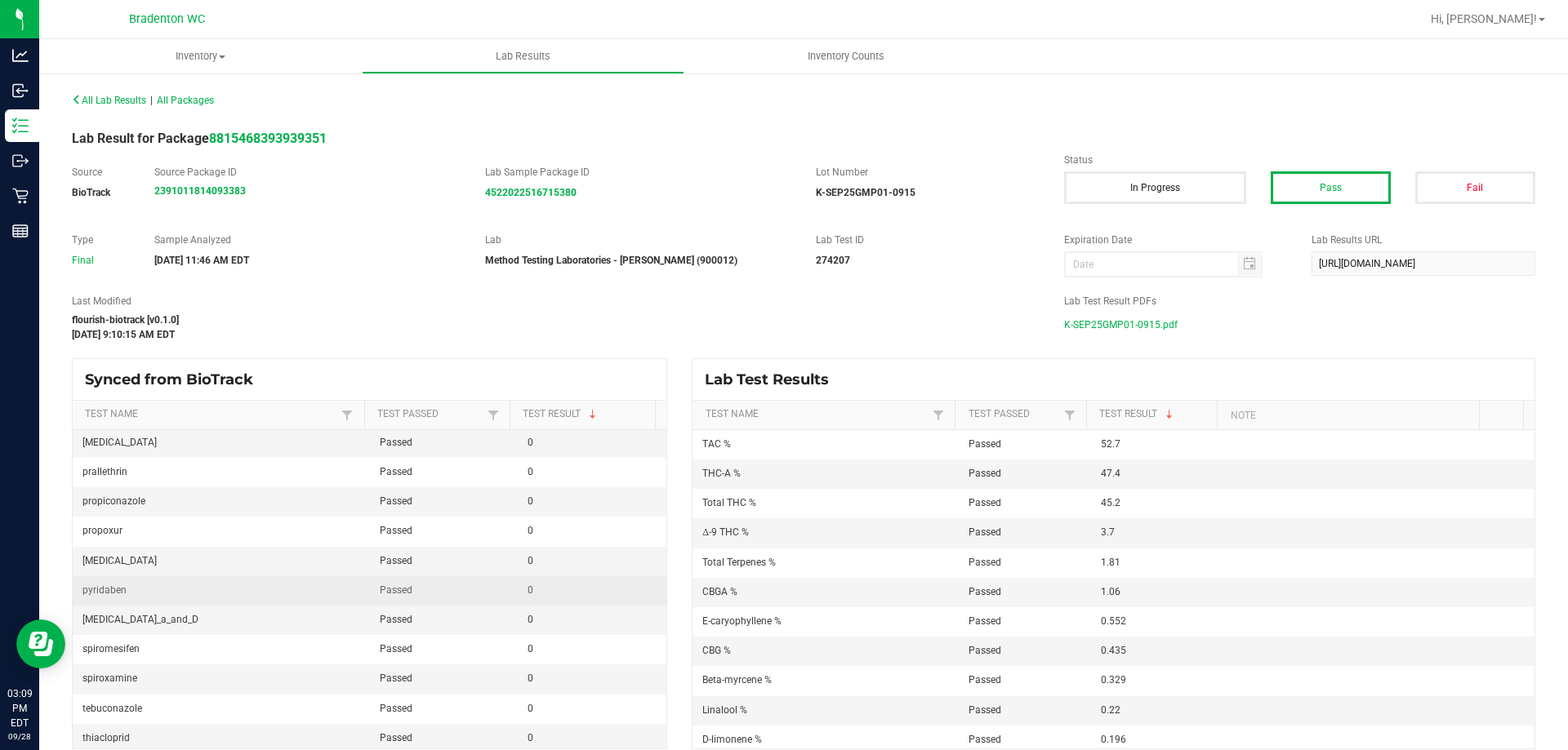
scroll to position [2074, 0]
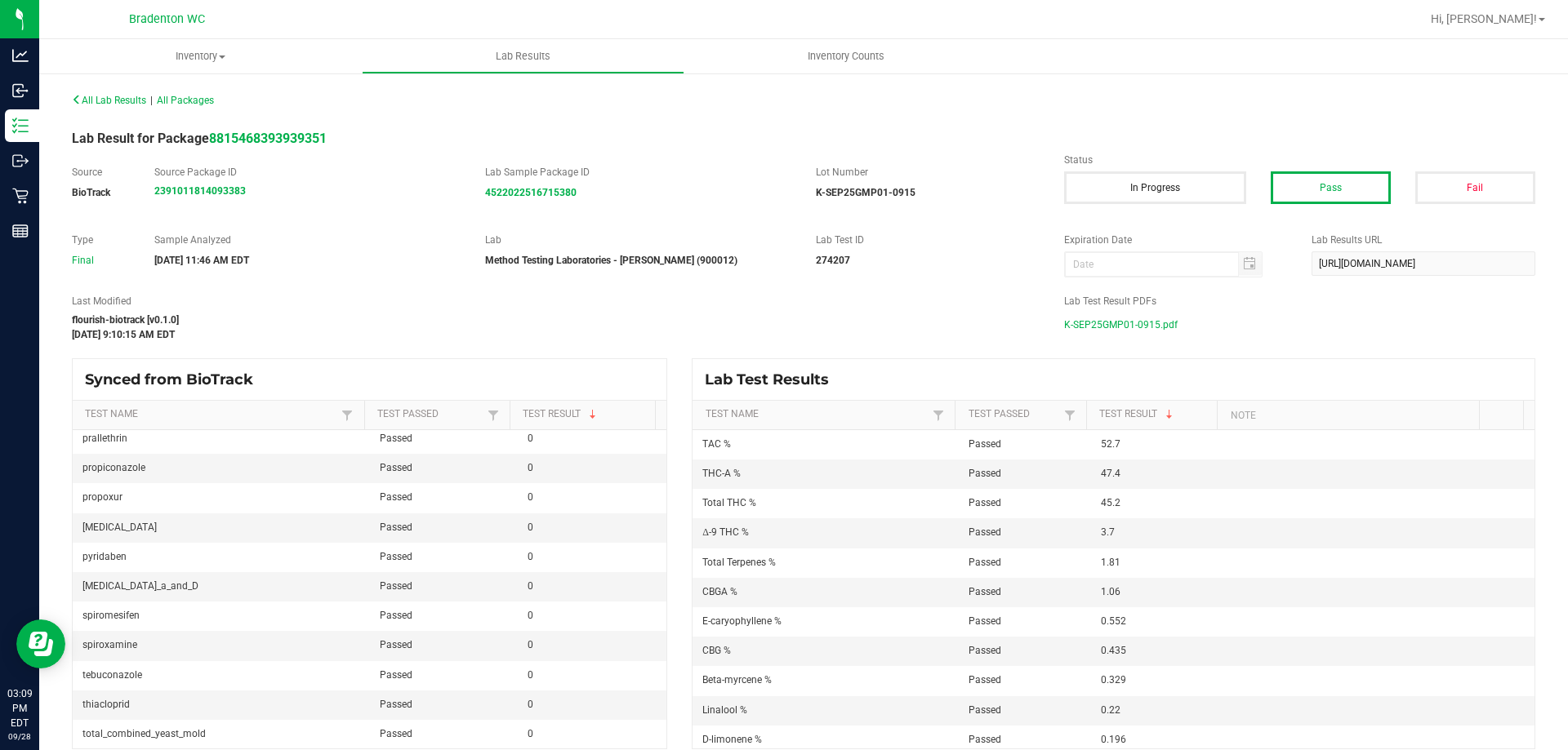
click at [1130, 313] on span "K-SEP25GMP01-0915.pdf" at bounding box center [1120, 324] width 114 height 24
